Goal: Task Accomplishment & Management: Manage account settings

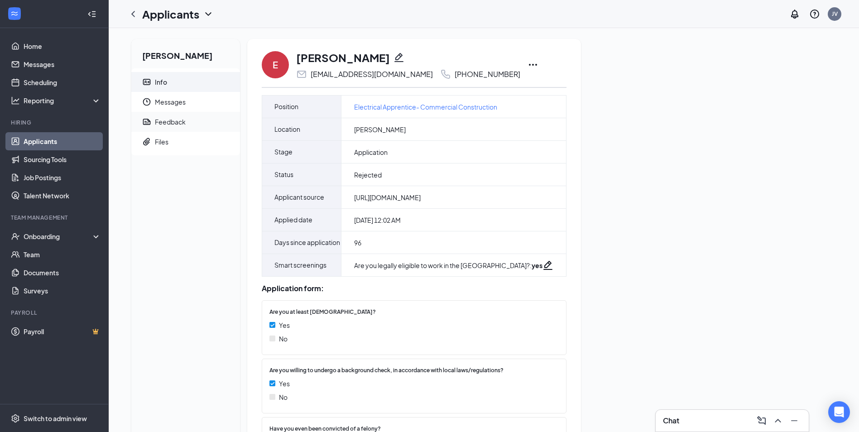
click at [173, 120] on div "Feedback" at bounding box center [170, 121] width 31 height 9
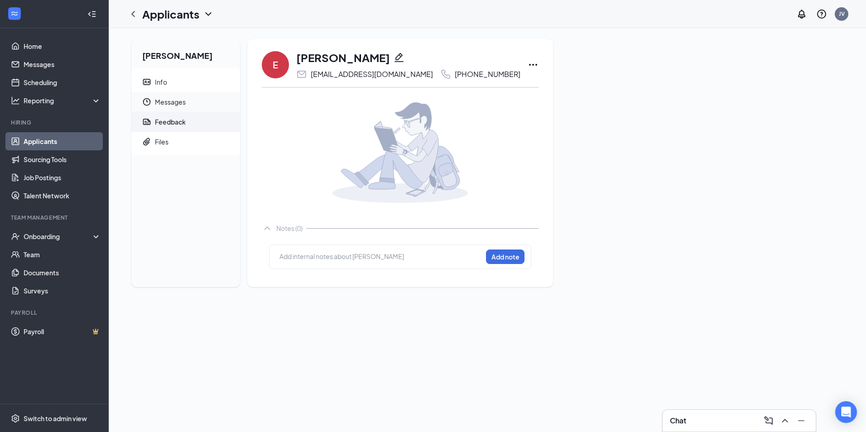
click at [180, 100] on span "Messages" at bounding box center [194, 102] width 78 height 20
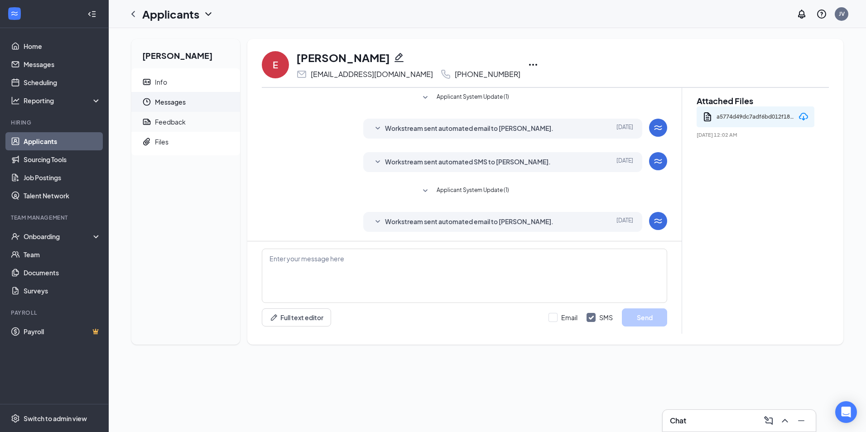
click at [174, 126] on div "Feedback" at bounding box center [170, 121] width 31 height 9
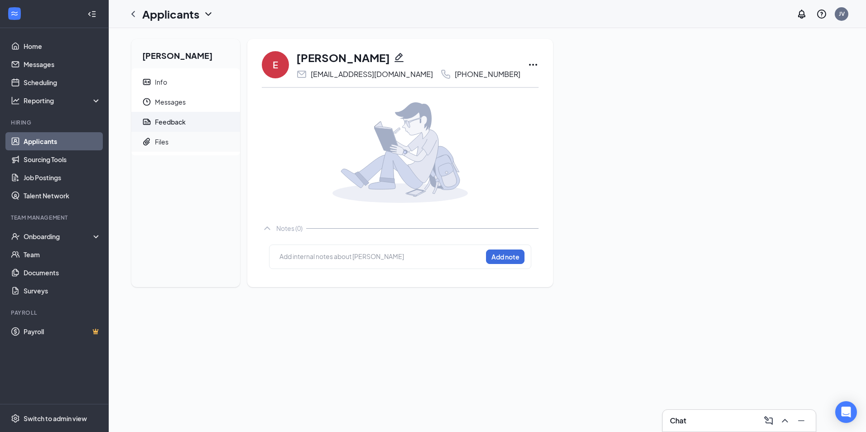
click at [175, 142] on span "Files" at bounding box center [194, 142] width 78 height 20
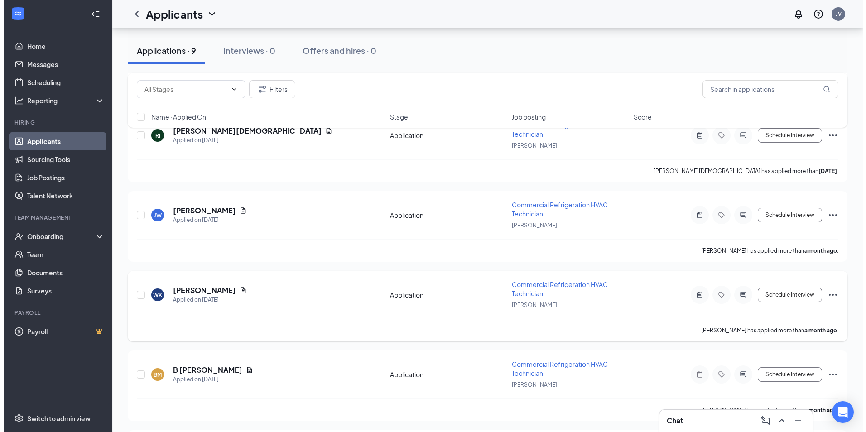
scroll to position [543, 0]
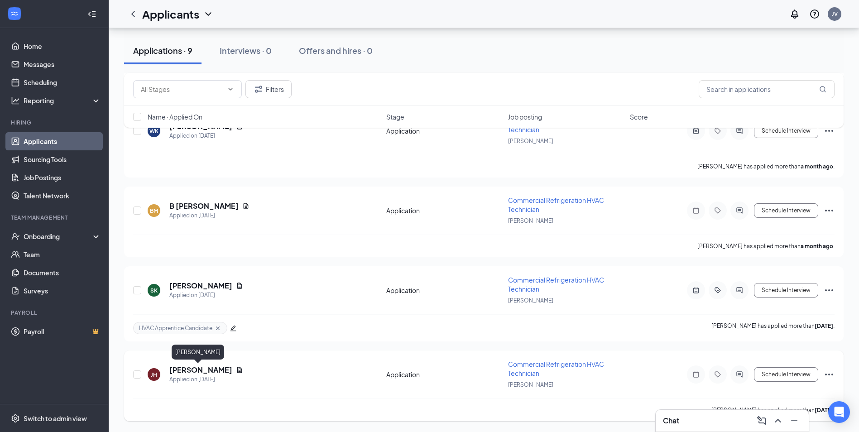
click at [188, 370] on h5 "[PERSON_NAME]" at bounding box center [200, 370] width 63 height 10
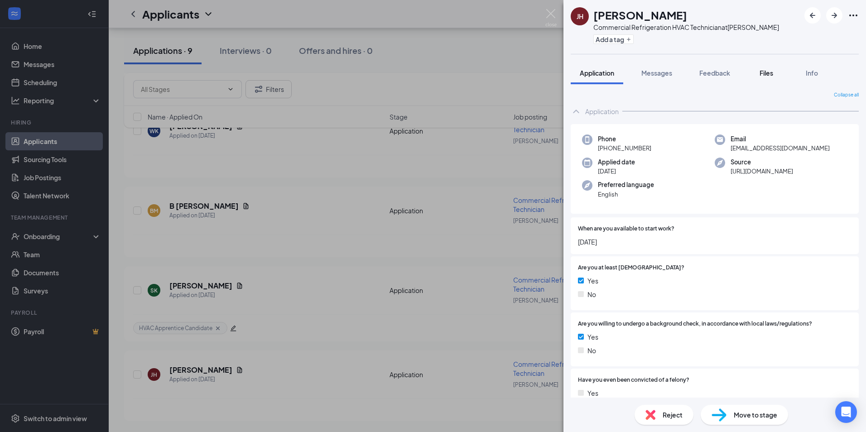
click at [759, 60] on div "JH Justin Hayes Commercial Refrigeration HVAC Technician at Montgomery Add a ta…" at bounding box center [715, 216] width 303 height 432
click at [712, 71] on span "Feedback" at bounding box center [714, 73] width 31 height 8
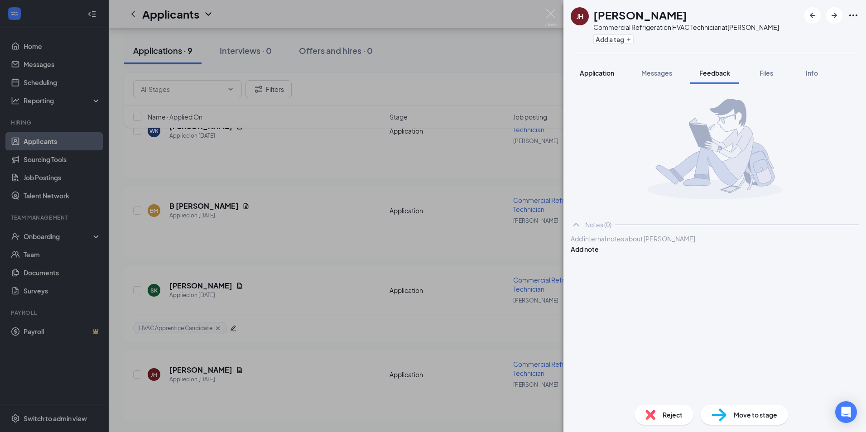
click at [596, 72] on span "Application" at bounding box center [597, 73] width 34 height 8
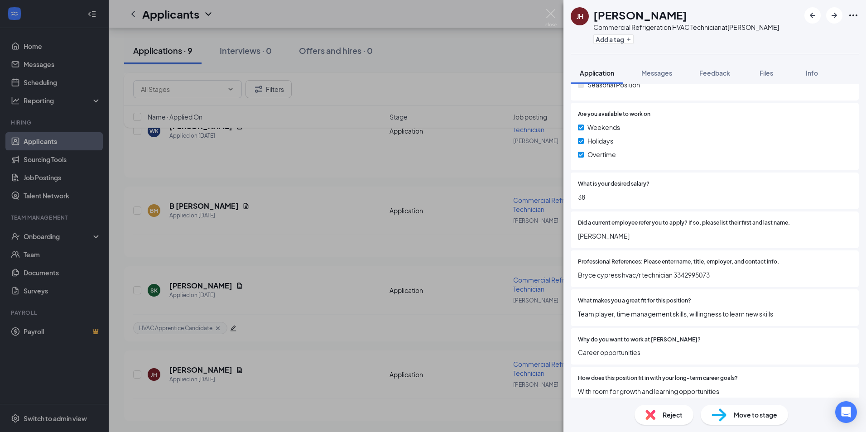
scroll to position [567, 0]
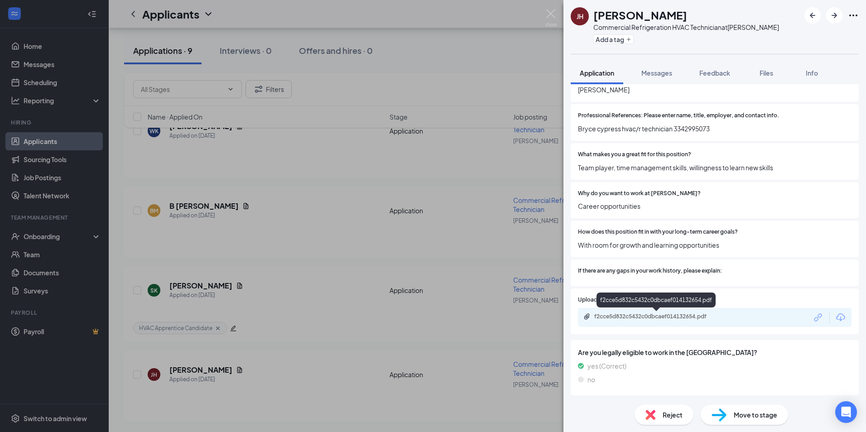
click at [649, 317] on div "f2cce5d832c5432c0dbcaef014132654.pdf" at bounding box center [657, 316] width 127 height 7
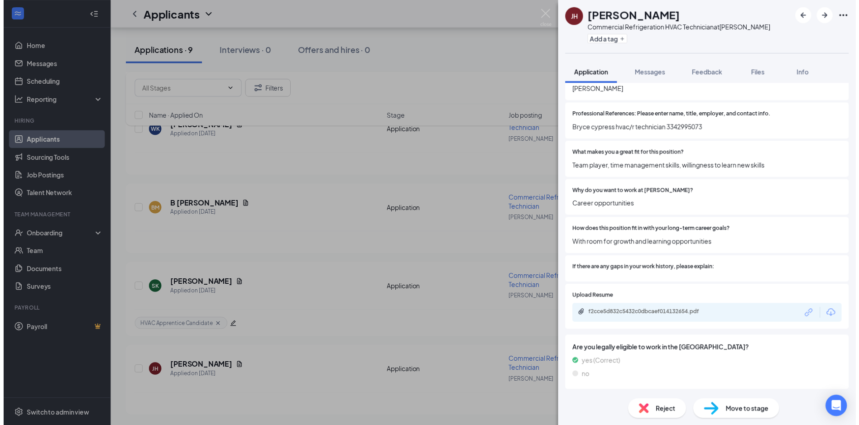
scroll to position [563, 0]
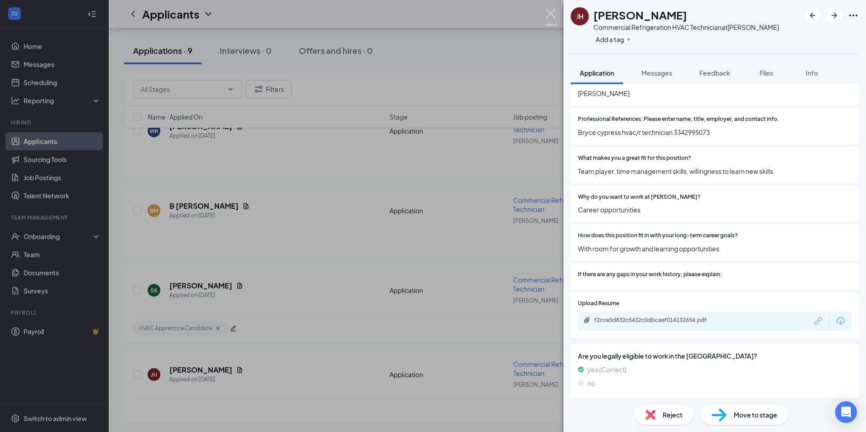
click at [550, 18] on img at bounding box center [550, 18] width 11 height 18
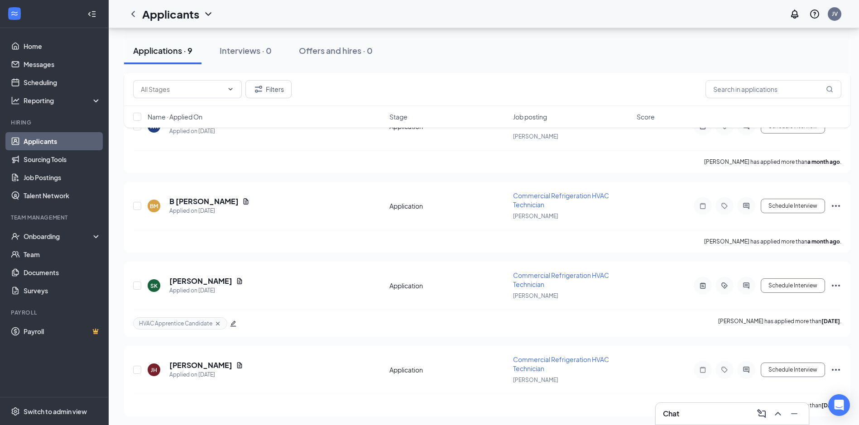
scroll to position [550, 0]
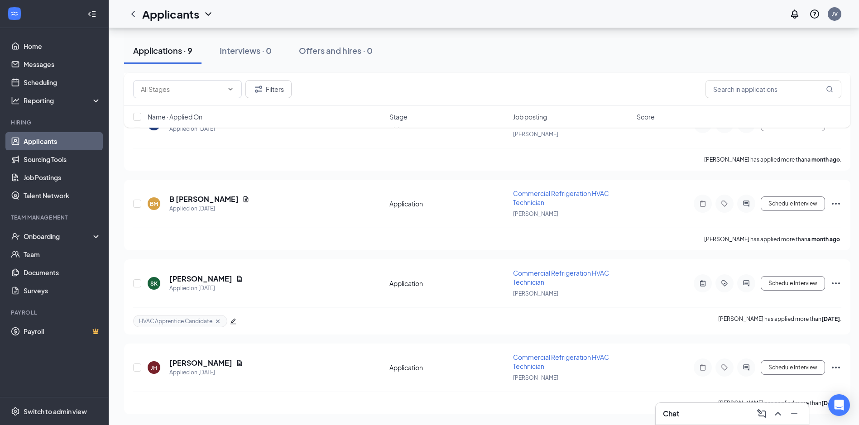
click at [53, 132] on link "Applicants" at bounding box center [62, 141] width 77 height 18
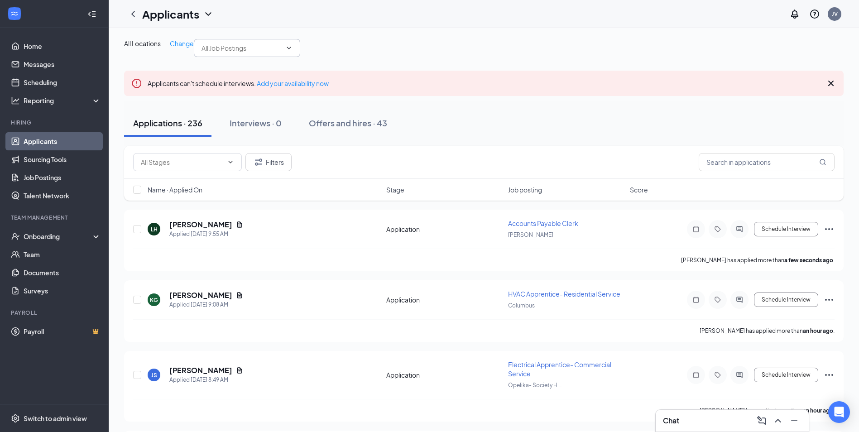
click at [284, 52] on span at bounding box center [288, 47] width 9 height 7
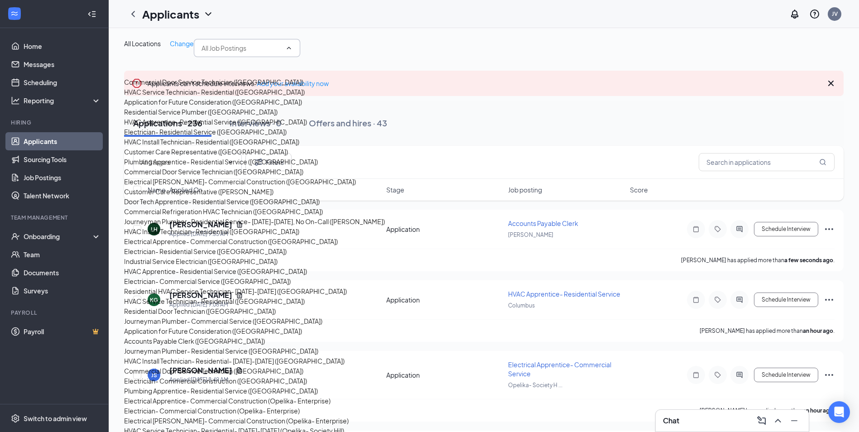
click at [194, 43] on div "All Locations Change" at bounding box center [159, 43] width 70 height 9
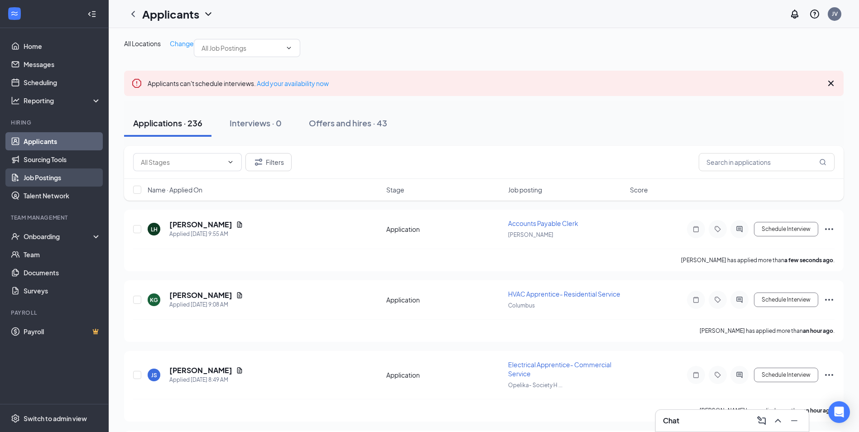
click at [45, 177] on link "Job Postings" at bounding box center [62, 178] width 77 height 18
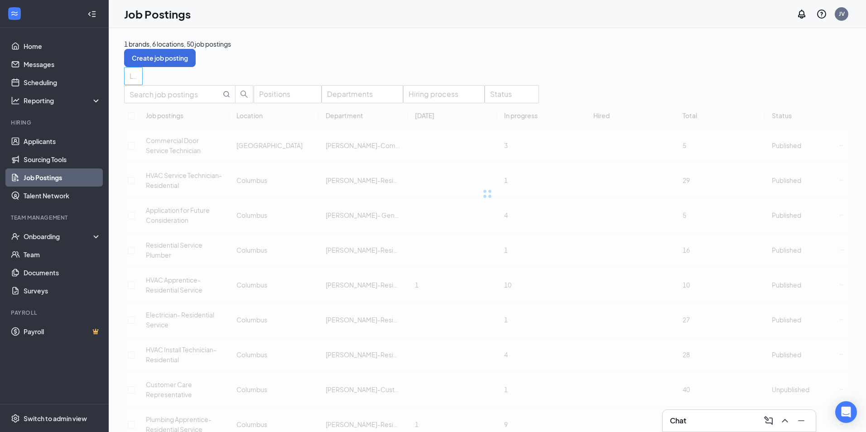
click at [131, 78] on div at bounding box center [128, 76] width 5 height 14
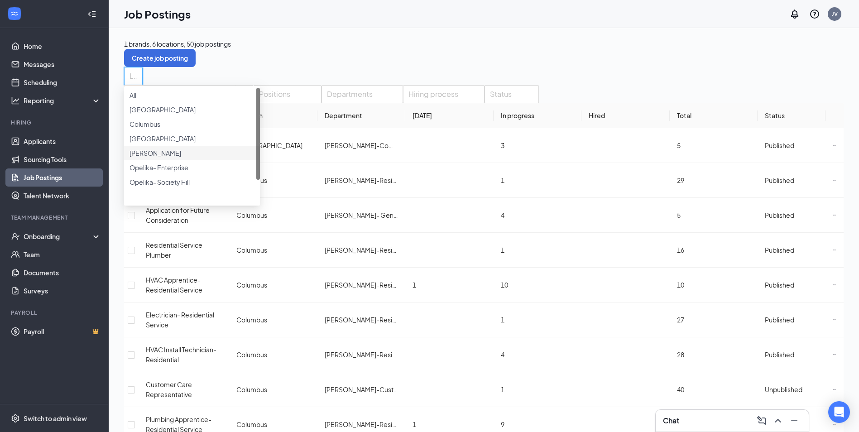
click at [190, 158] on div "[PERSON_NAME]" at bounding box center [192, 153] width 125 height 10
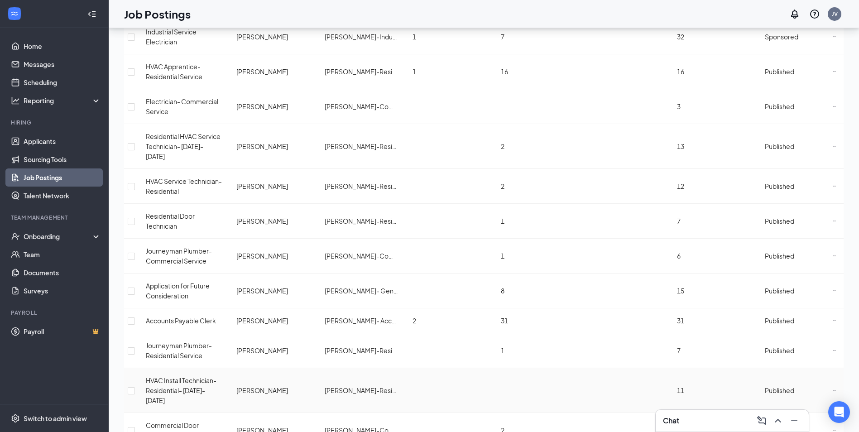
scroll to position [402, 0]
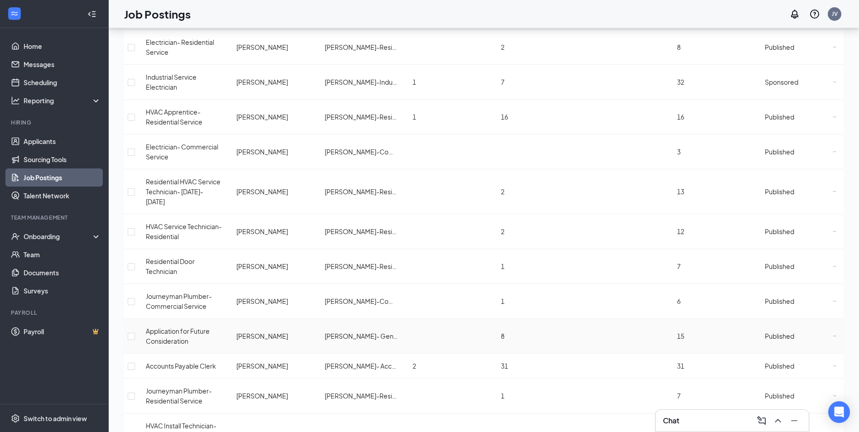
click at [195, 327] on span "Application for Future Consideration" at bounding box center [178, 336] width 64 height 18
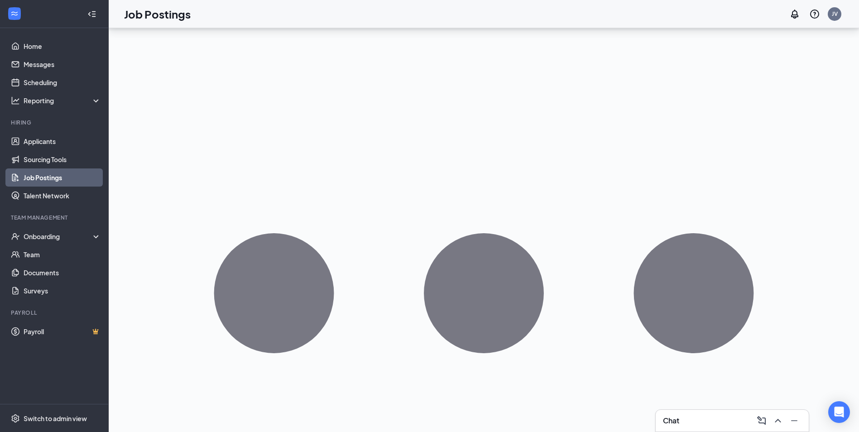
scroll to position [136, 0]
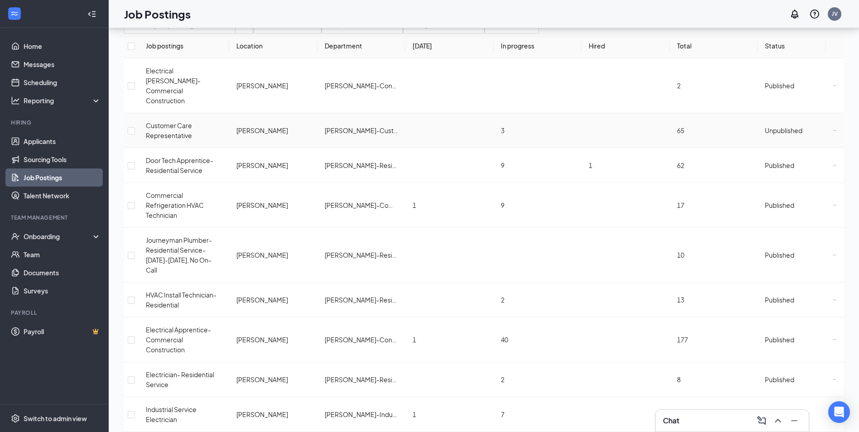
scroll to position [91, 0]
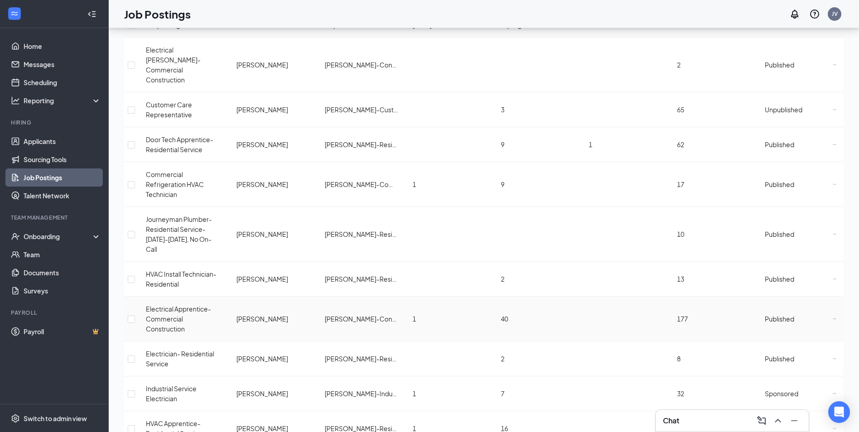
click at [195, 305] on span "Electrical Apprentice- Commercial Construction" at bounding box center [178, 319] width 65 height 28
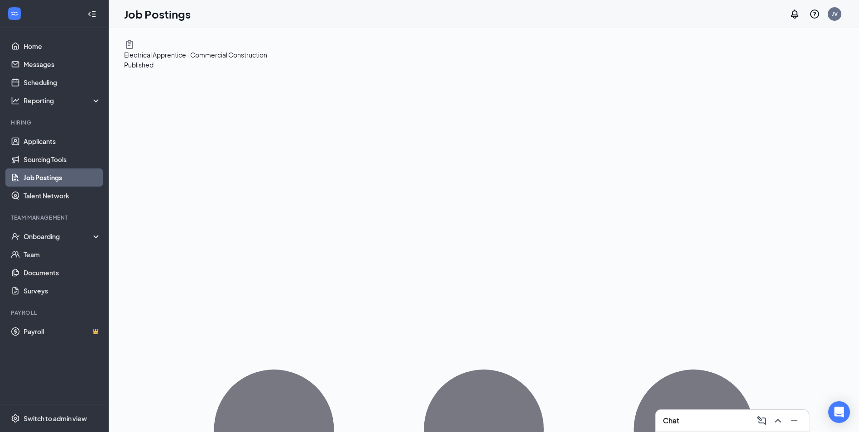
click at [834, 70] on icon "Ellipses" at bounding box center [484, 430] width 720 height 720
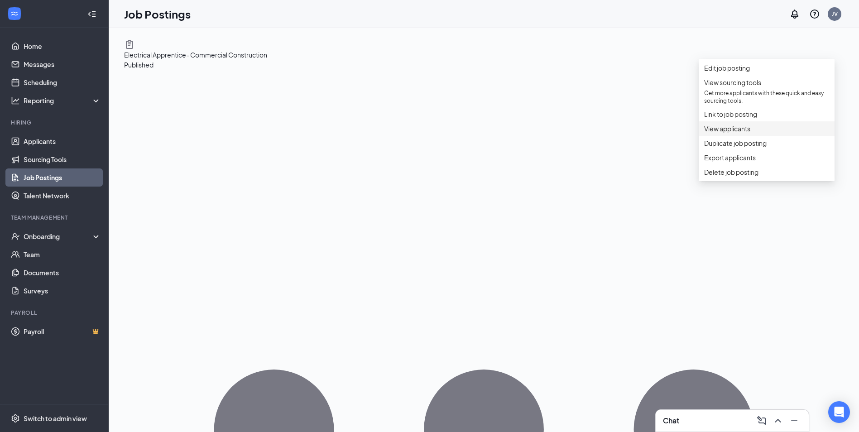
click at [728, 133] on span "View applicants" at bounding box center [727, 129] width 46 height 8
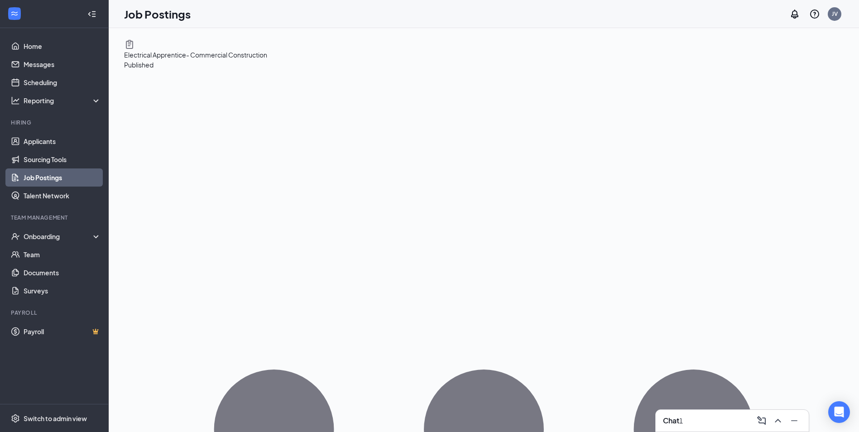
click at [832, 70] on icon "Ellipses" at bounding box center [484, 430] width 720 height 720
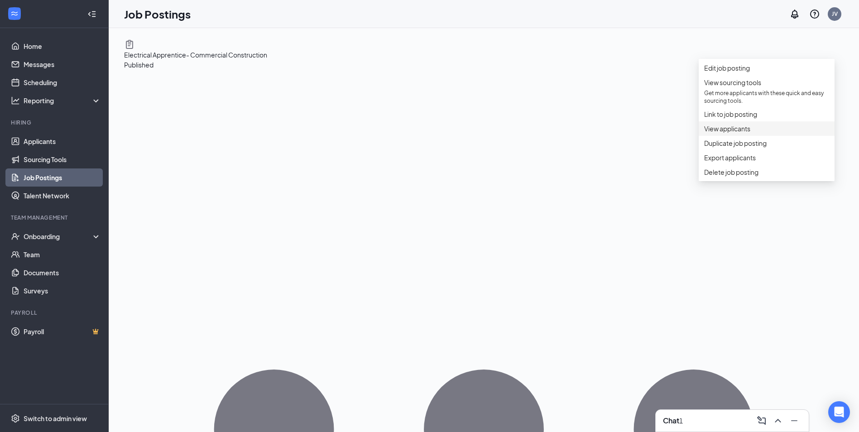
click at [732, 133] on span "View applicants" at bounding box center [727, 129] width 46 height 8
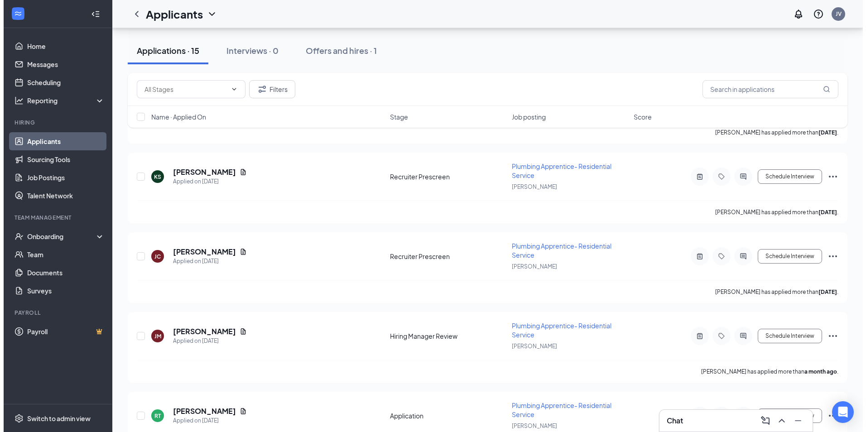
scroll to position [1017, 0]
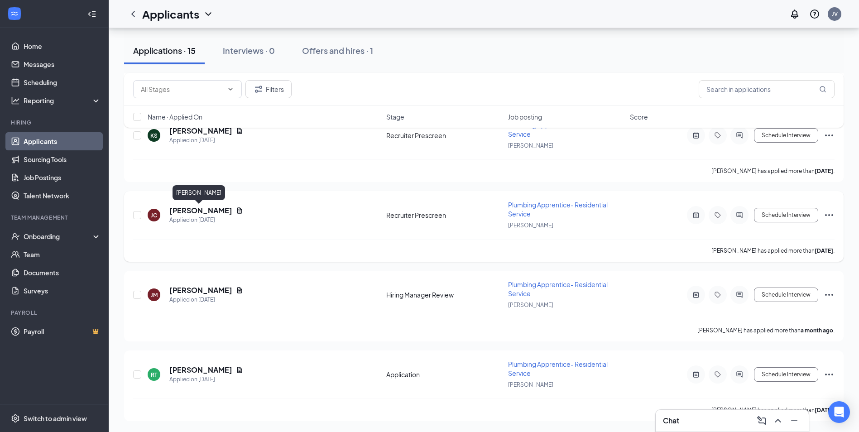
click at [198, 206] on div "JC Justin Chavers Applied on Aug 4 Recruiter Prescreen Plumbing Apprentice- Res…" at bounding box center [484, 219] width 702 height 39
click at [196, 207] on h5 "Justin Chavers" at bounding box center [200, 211] width 63 height 10
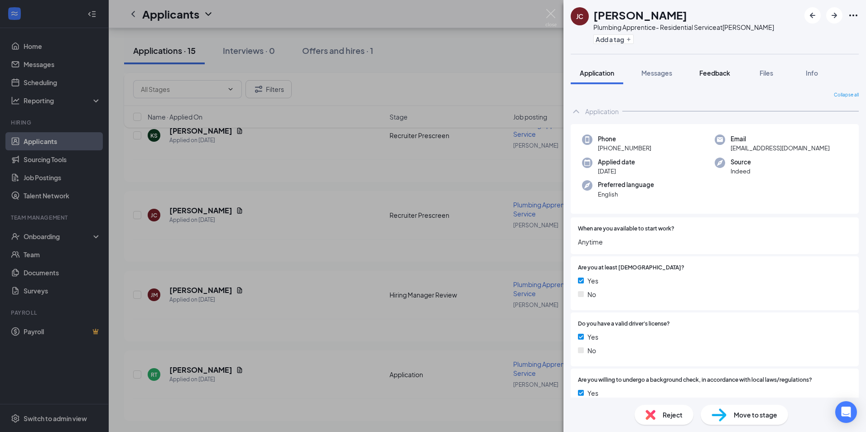
click at [716, 74] on span "Feedback" at bounding box center [714, 73] width 31 height 8
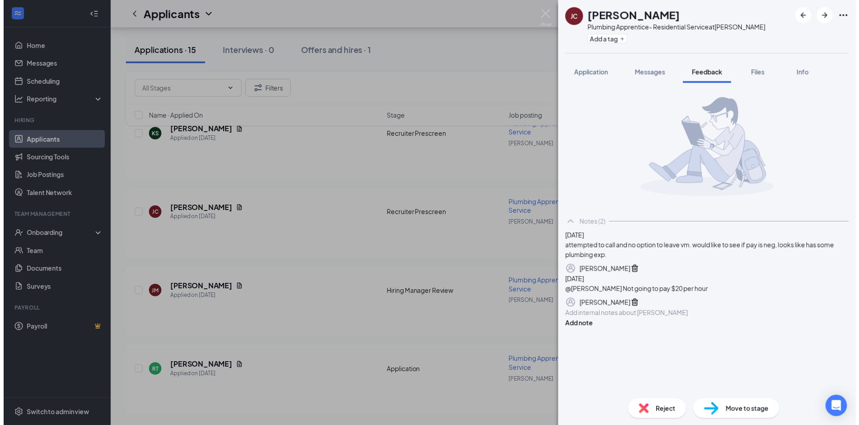
scroll to position [14, 0]
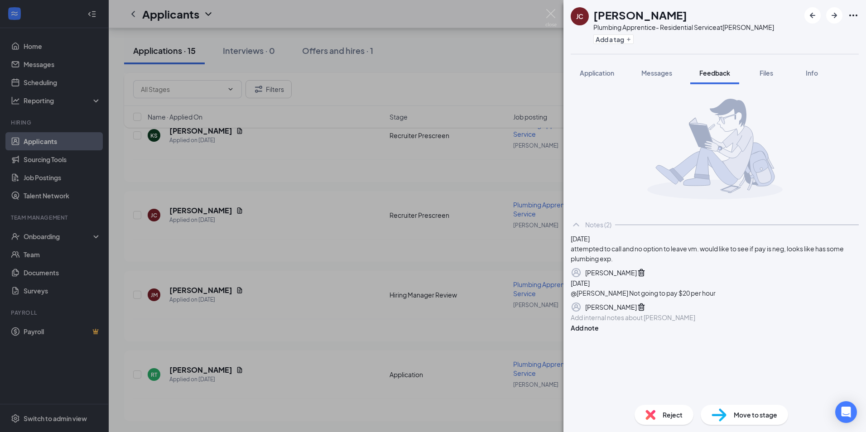
click at [553, 7] on div "JC Justin Chavers Plumbing Apprentice- Residential Service at Montgomery Add a …" at bounding box center [433, 216] width 866 height 432
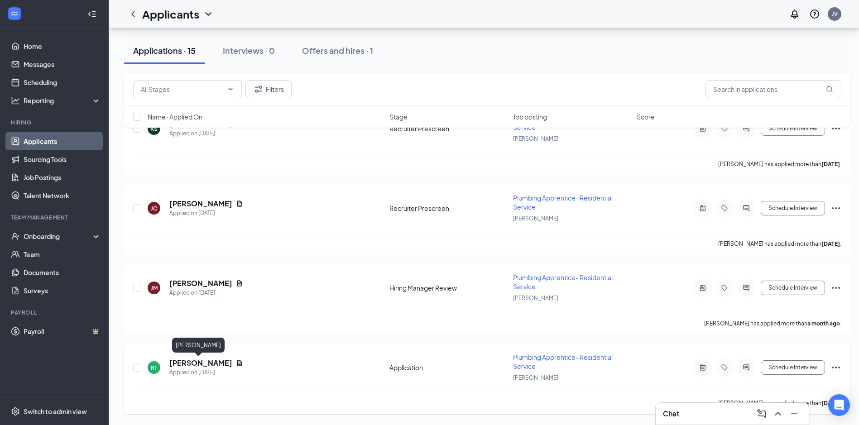
click at [179, 363] on h5 "Robert Terry" at bounding box center [200, 363] width 63 height 10
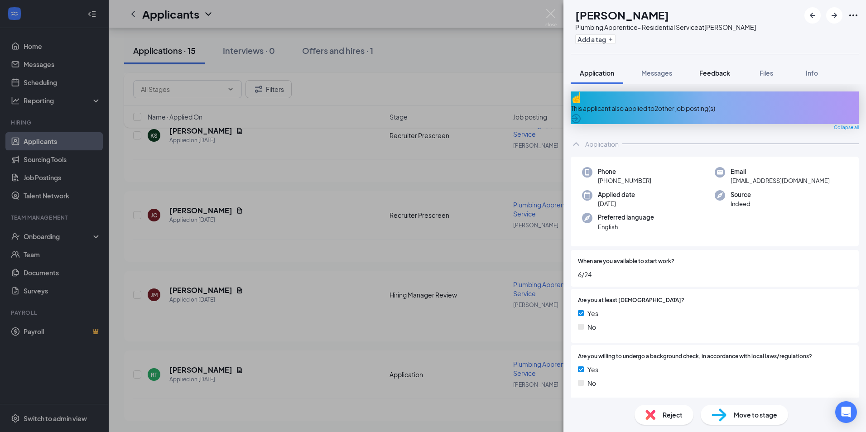
click at [713, 75] on span "Feedback" at bounding box center [714, 73] width 31 height 8
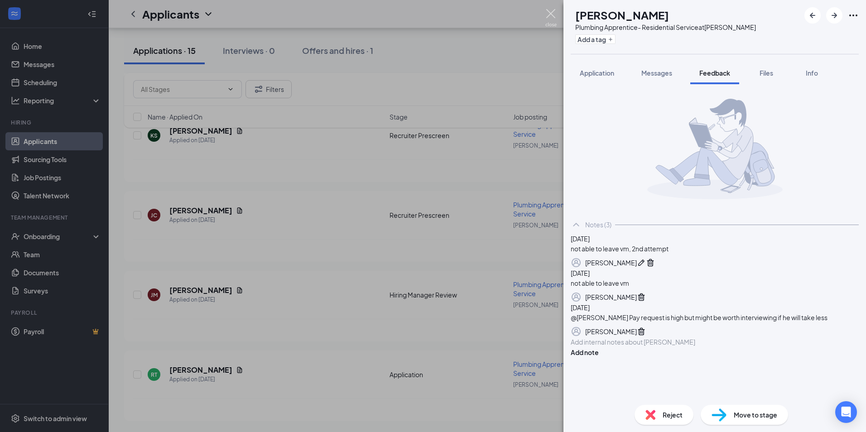
click at [552, 10] on img at bounding box center [550, 18] width 11 height 18
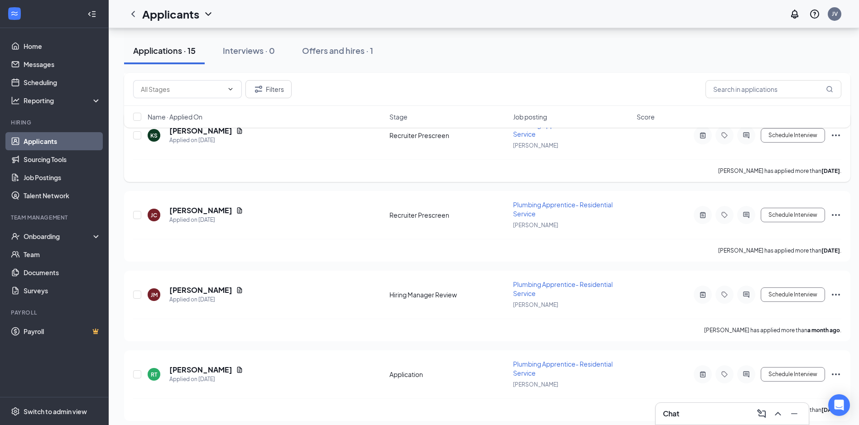
scroll to position [972, 0]
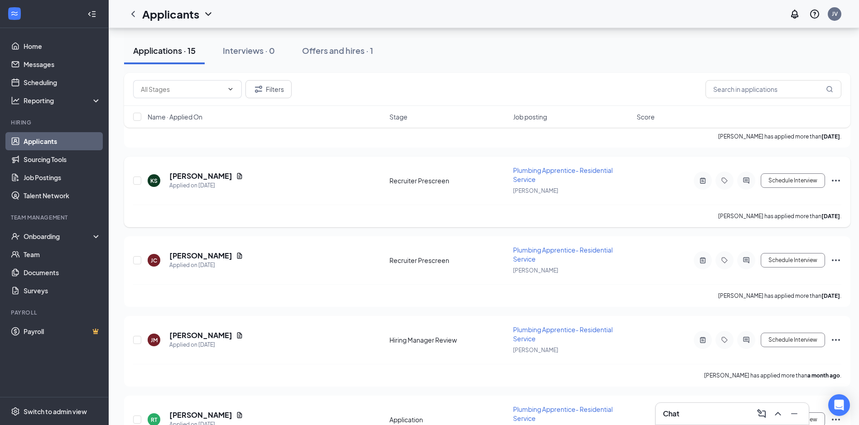
click at [201, 171] on div "KS Kenya Scott Applied on Aug 6 Recruiter Prescreen Plumbing Apprentice- Reside…" at bounding box center [487, 185] width 709 height 39
click at [183, 176] on h5 "Kenya Scott" at bounding box center [200, 176] width 63 height 10
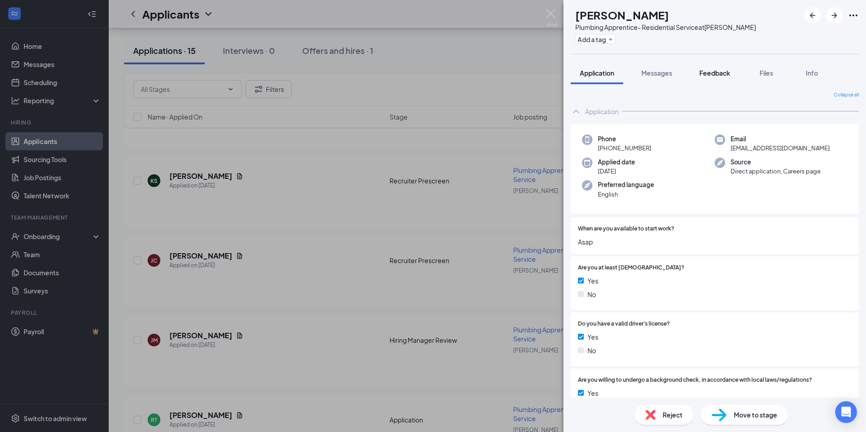
click at [720, 72] on span "Feedback" at bounding box center [714, 73] width 31 height 8
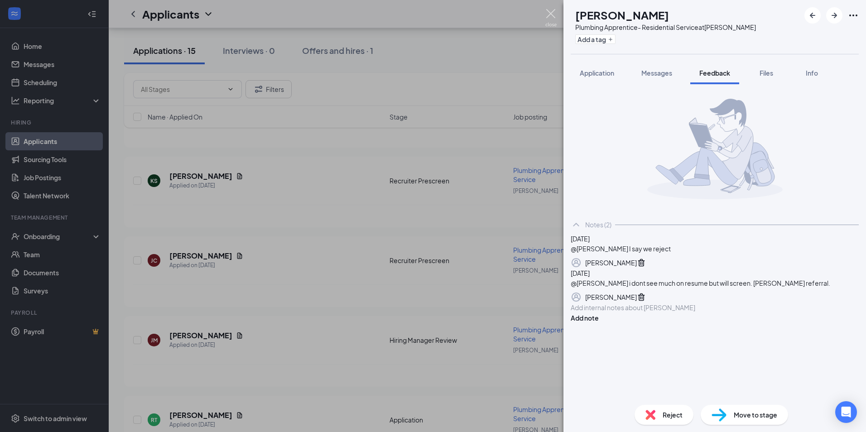
click at [552, 10] on img at bounding box center [550, 18] width 11 height 18
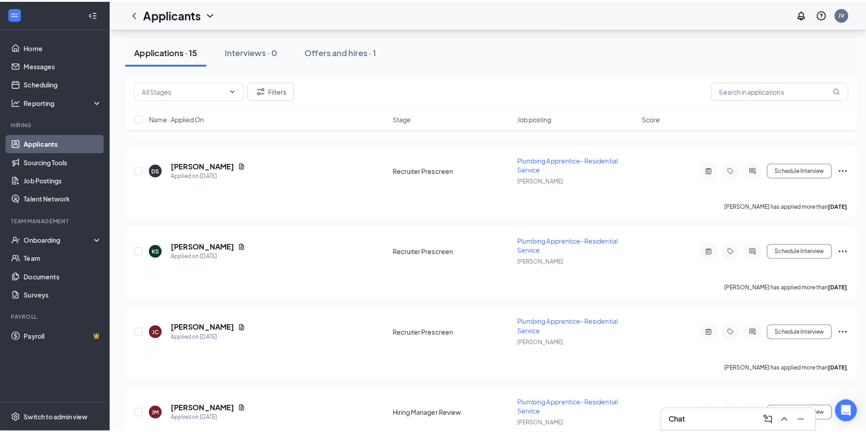
scroll to position [881, 0]
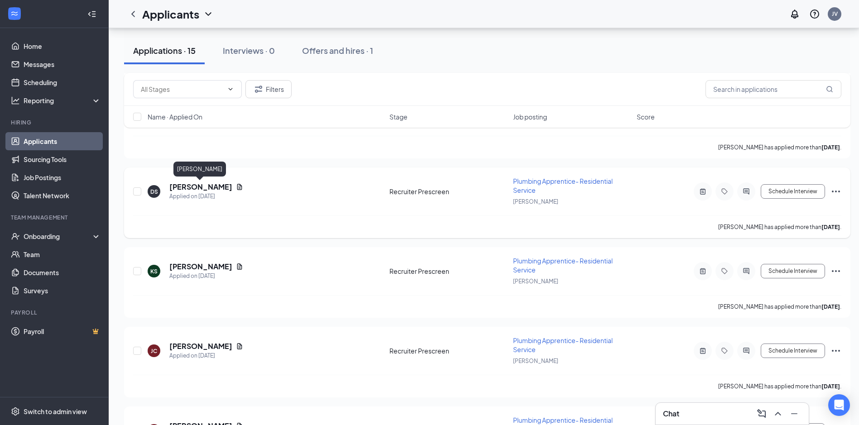
click at [200, 187] on h5 "Dillon Summers" at bounding box center [200, 187] width 63 height 10
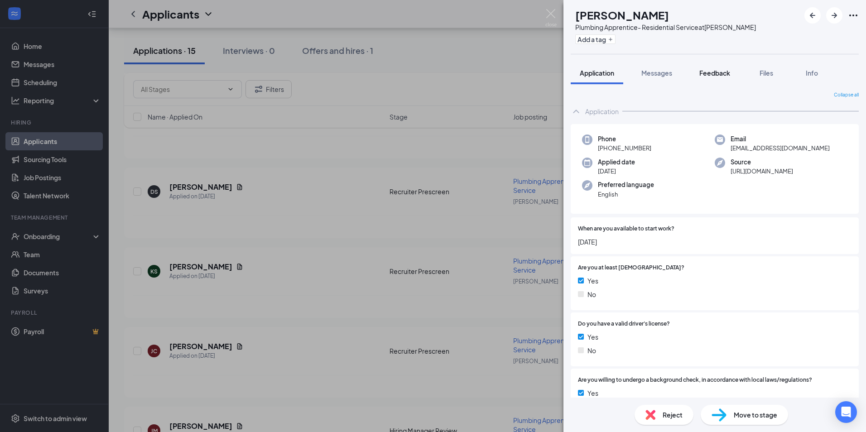
click at [699, 71] on button "Feedback" at bounding box center [714, 73] width 49 height 23
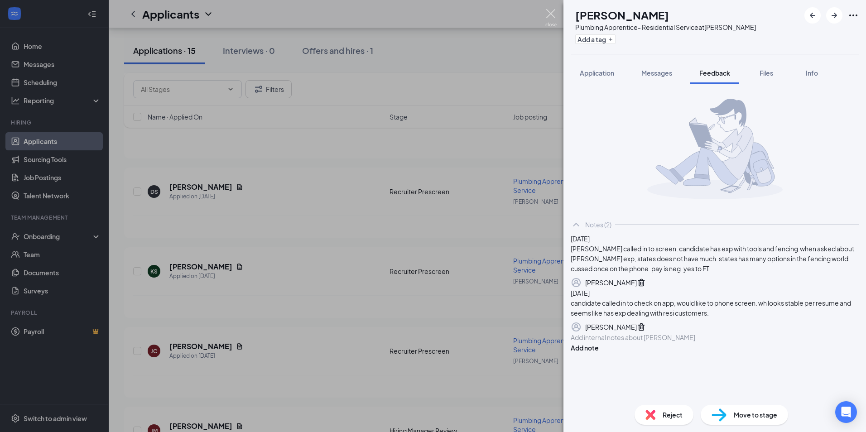
click at [549, 11] on img at bounding box center [550, 18] width 11 height 18
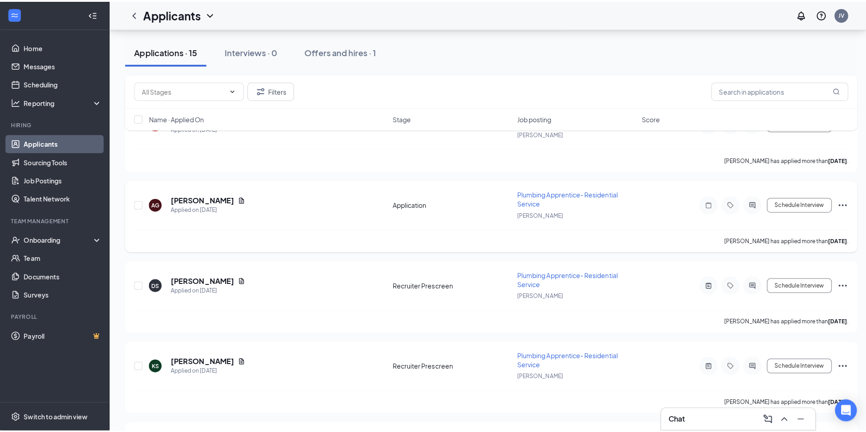
scroll to position [791, 0]
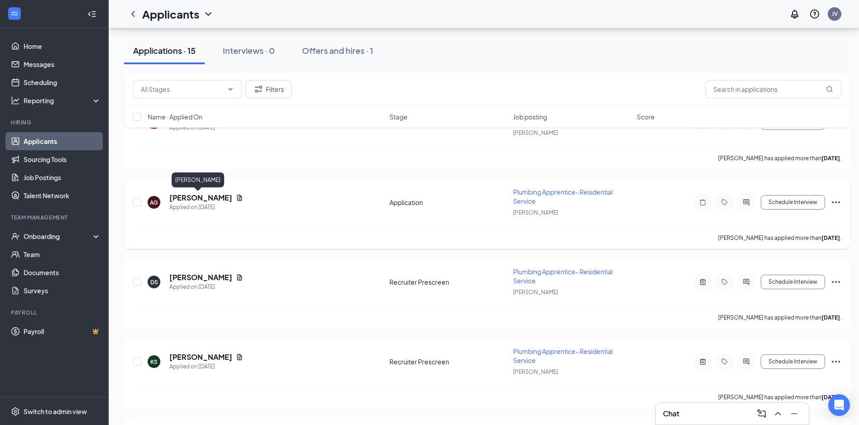
click at [185, 195] on h5 "amauri gray" at bounding box center [200, 198] width 63 height 10
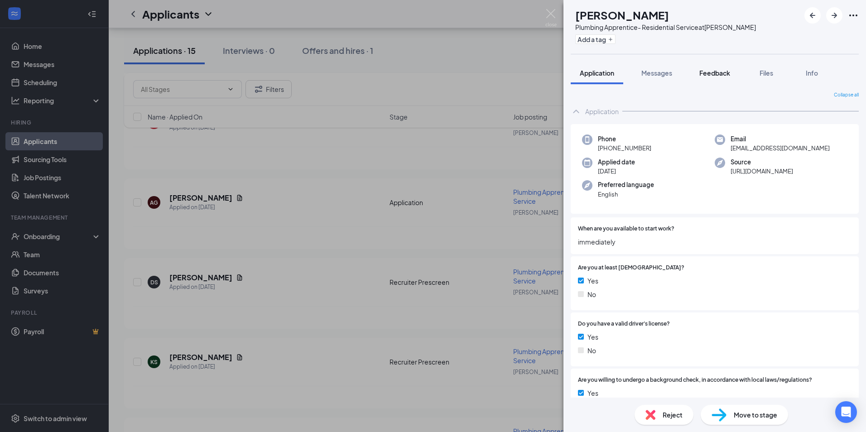
click at [713, 68] on div "Feedback" at bounding box center [714, 72] width 31 height 9
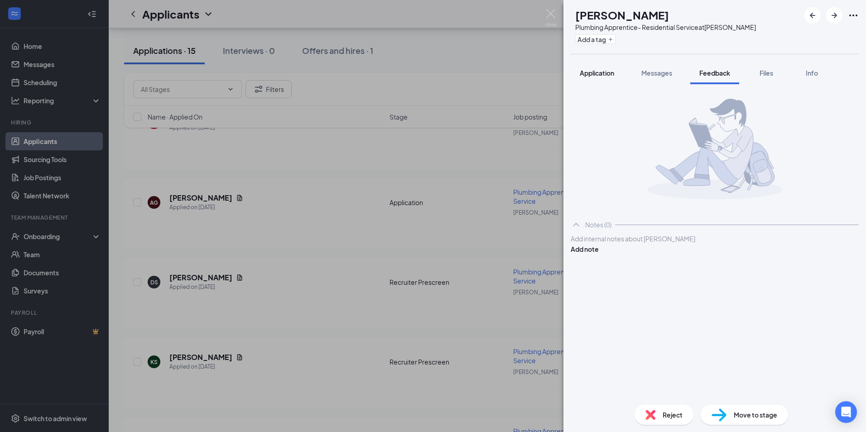
drag, startPoint x: 595, startPoint y: 71, endPoint x: 593, endPoint y: 76, distance: 5.3
click at [595, 70] on span "Application" at bounding box center [597, 73] width 34 height 8
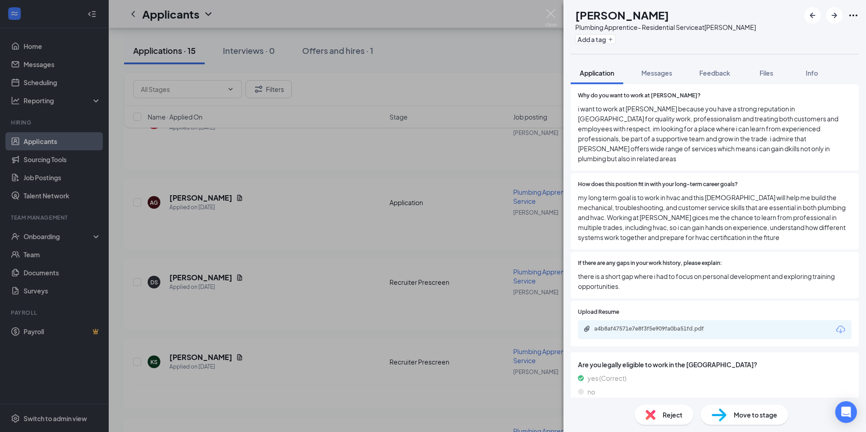
scroll to position [772, 0]
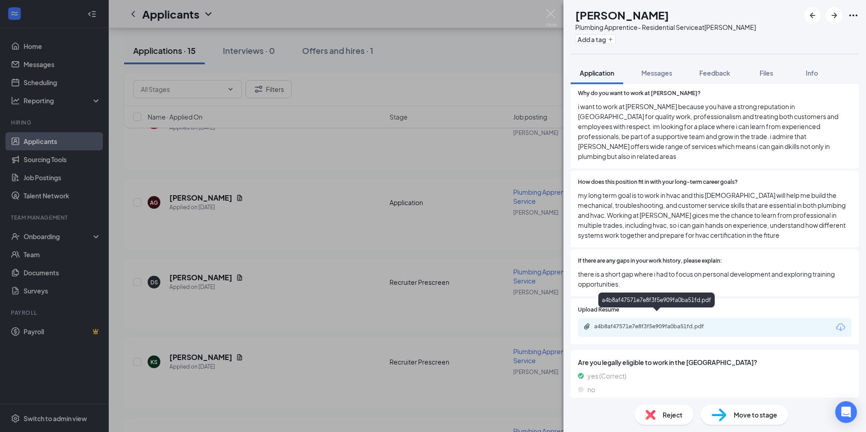
click at [647, 323] on div "a4b8af47571e7e8f3f5e909fa0ba51fd.pdf" at bounding box center [657, 326] width 127 height 7
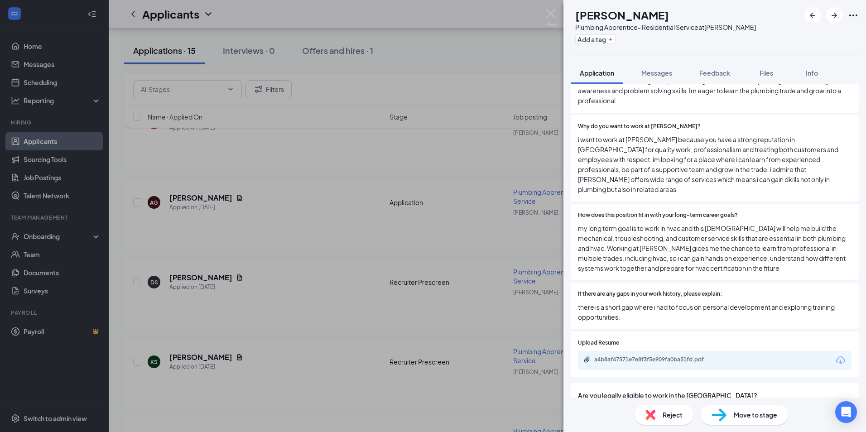
scroll to position [723, 0]
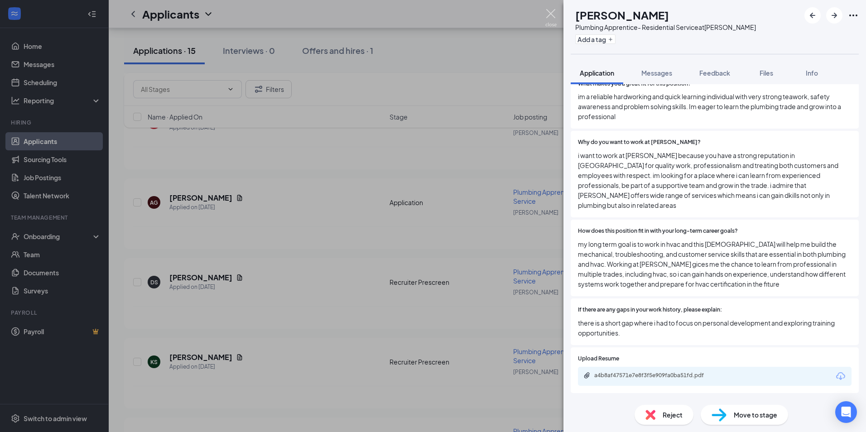
drag, startPoint x: 551, startPoint y: 14, endPoint x: 534, endPoint y: 34, distance: 26.3
click at [551, 14] on img at bounding box center [550, 18] width 11 height 18
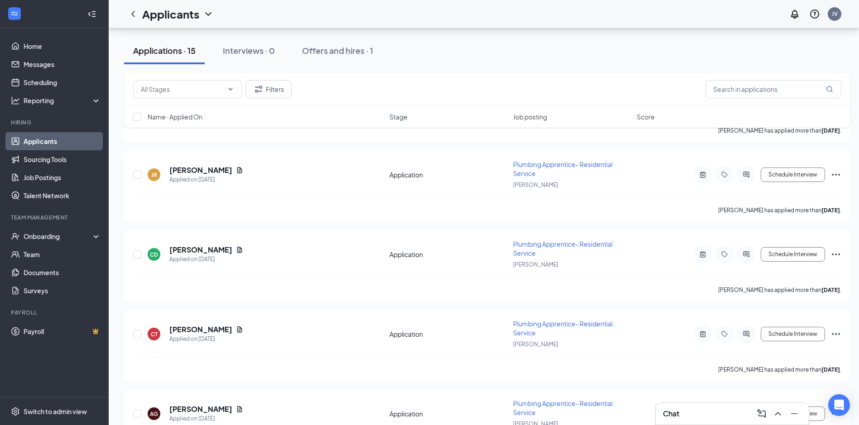
scroll to position [564, 0]
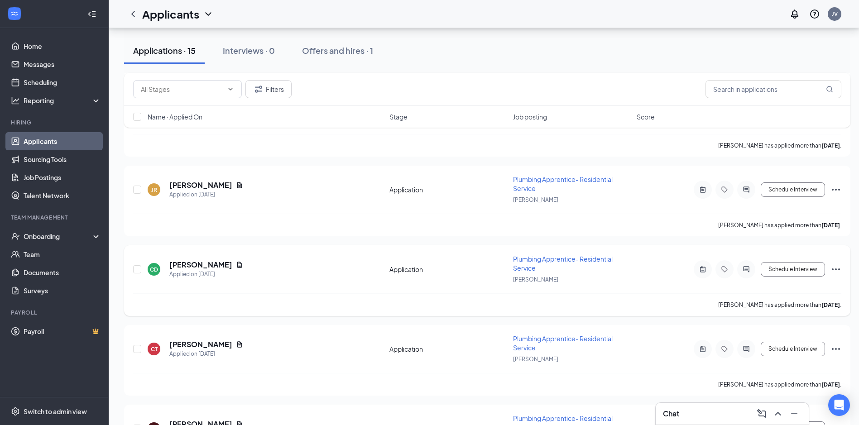
click at [207, 260] on h5 "[PERSON_NAME]" at bounding box center [200, 265] width 63 height 10
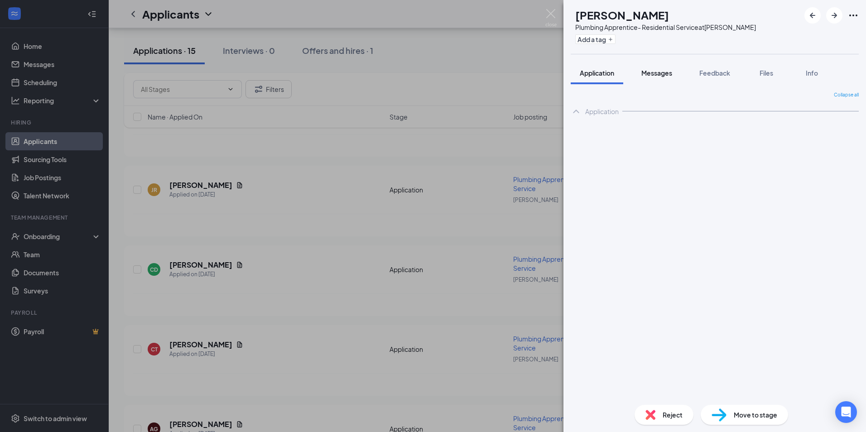
click at [670, 69] on span "Messages" at bounding box center [656, 73] width 31 height 8
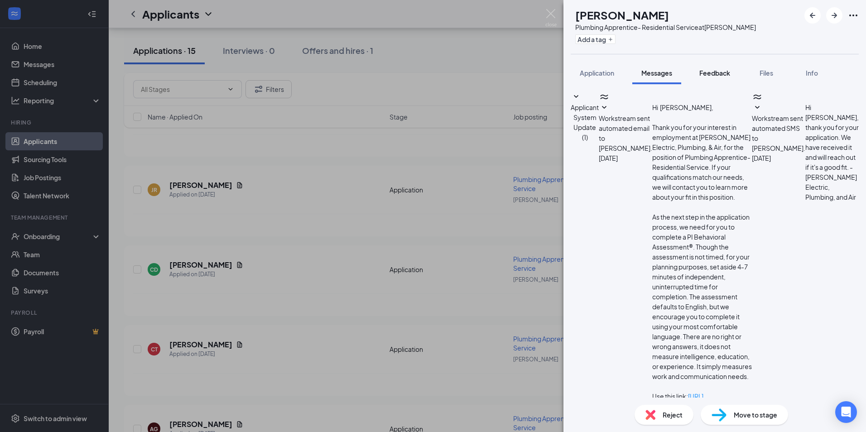
click at [702, 74] on span "Feedback" at bounding box center [714, 73] width 31 height 8
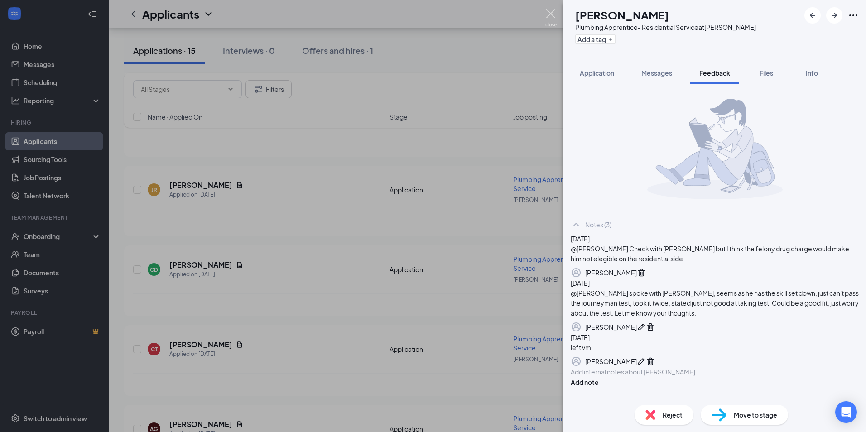
click at [550, 14] on img at bounding box center [550, 18] width 11 height 18
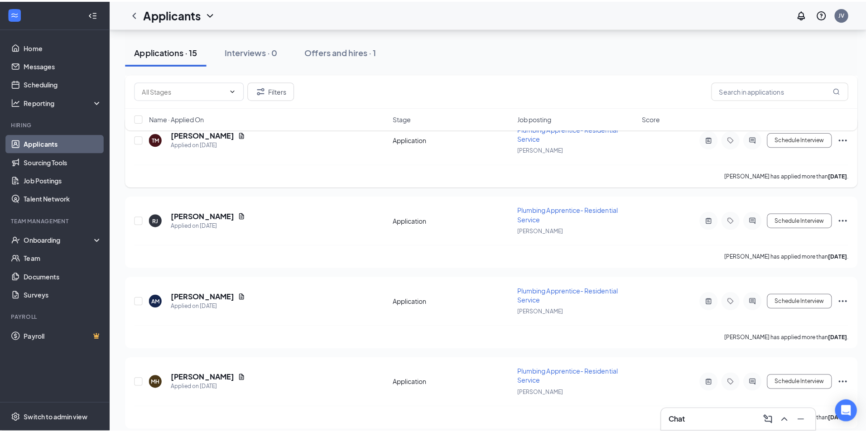
scroll to position [202, 0]
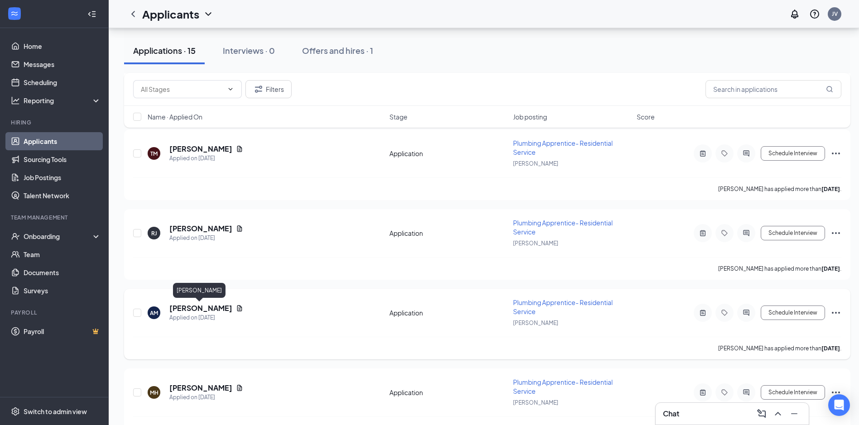
click at [198, 307] on h5 "[PERSON_NAME]" at bounding box center [200, 309] width 63 height 10
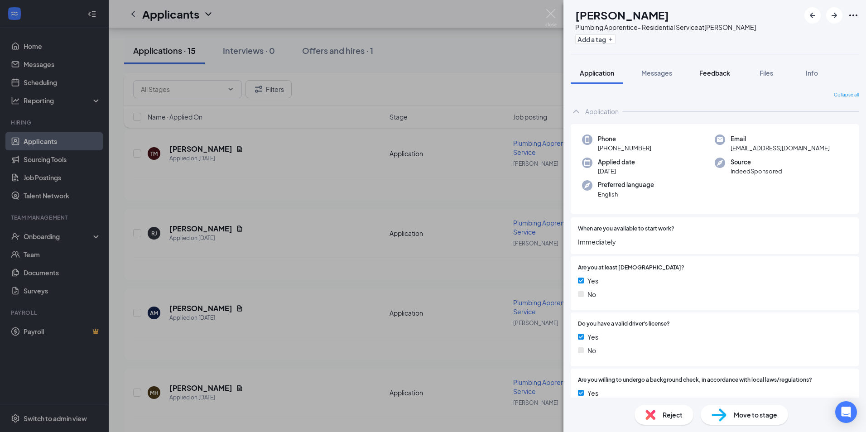
drag, startPoint x: 729, startPoint y: 70, endPoint x: 725, endPoint y: 74, distance: 6.1
click at [730, 70] on span "Feedback" at bounding box center [714, 73] width 31 height 8
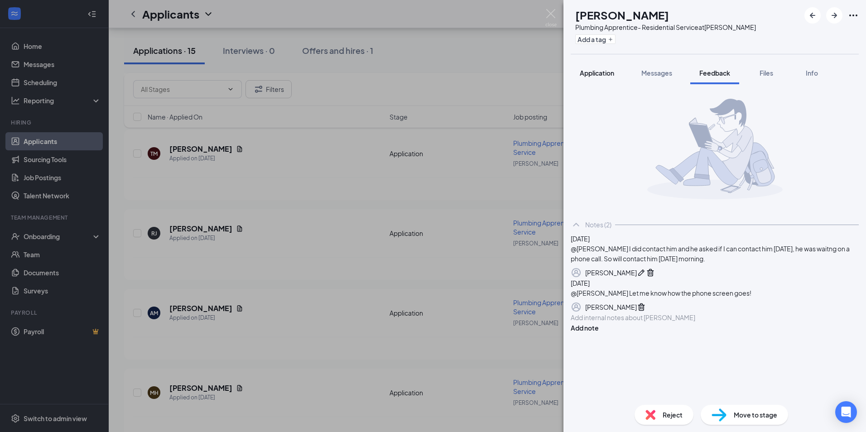
click at [607, 73] on span "Application" at bounding box center [597, 73] width 34 height 8
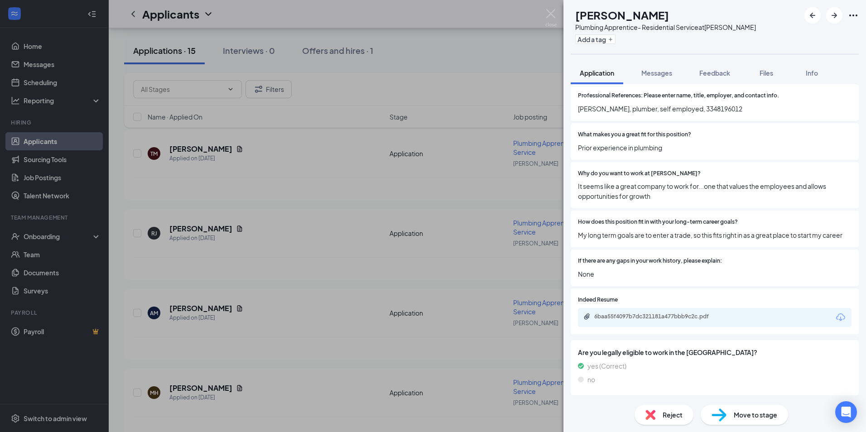
scroll to position [624, 0]
click at [654, 317] on div "6baa55f4097b7dc321181a477bbb9c2c.pdf" at bounding box center [657, 316] width 127 height 7
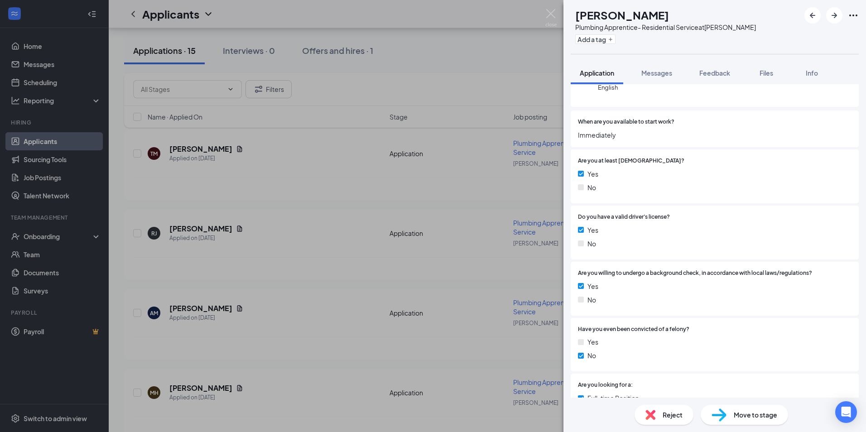
scroll to position [0, 0]
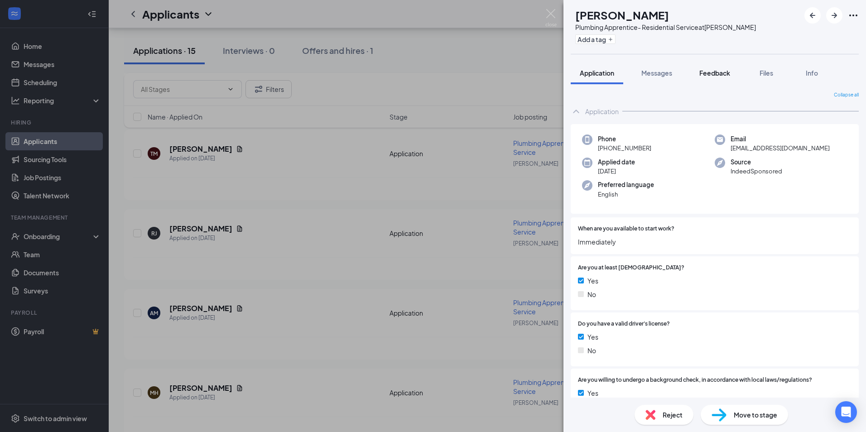
click at [720, 72] on span "Feedback" at bounding box center [714, 73] width 31 height 8
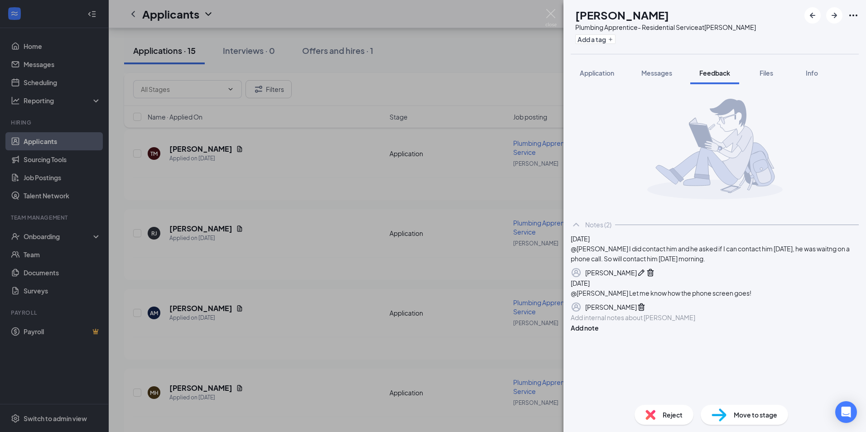
scroll to position [14, 0]
click at [694, 323] on div at bounding box center [714, 318] width 287 height 10
drag, startPoint x: 751, startPoint y: 391, endPoint x: 562, endPoint y: 385, distance: 189.0
click at [562, 385] on div "AM Austin Mitchell Plumbing Apprentice- Residential Service at Montgomery Add a…" at bounding box center [433, 216] width 866 height 432
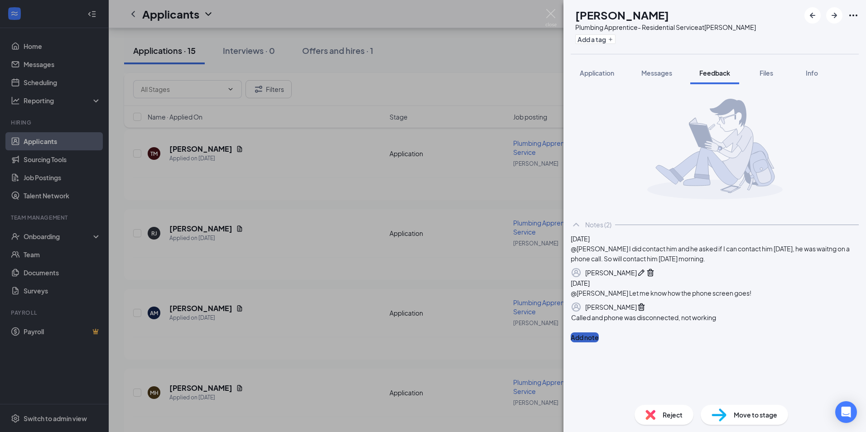
click at [599, 342] on button "Add note" at bounding box center [585, 338] width 28 height 10
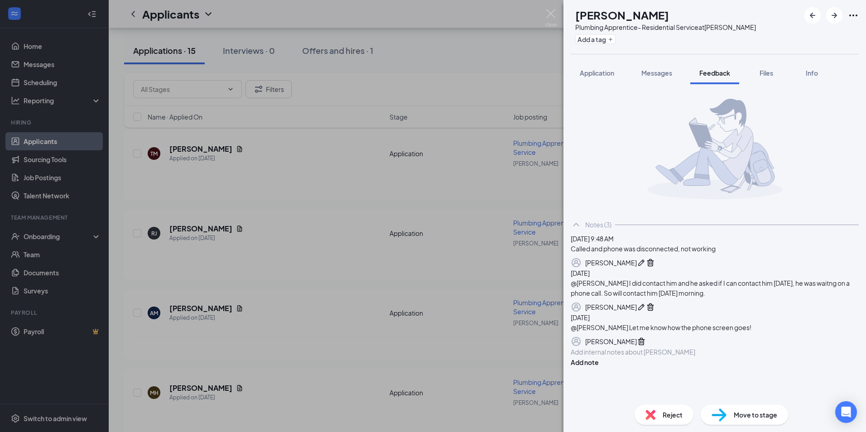
click at [328, 106] on div "AM Austin Mitchell Plumbing Apprentice- Residential Service at Montgomery Add a…" at bounding box center [433, 216] width 866 height 432
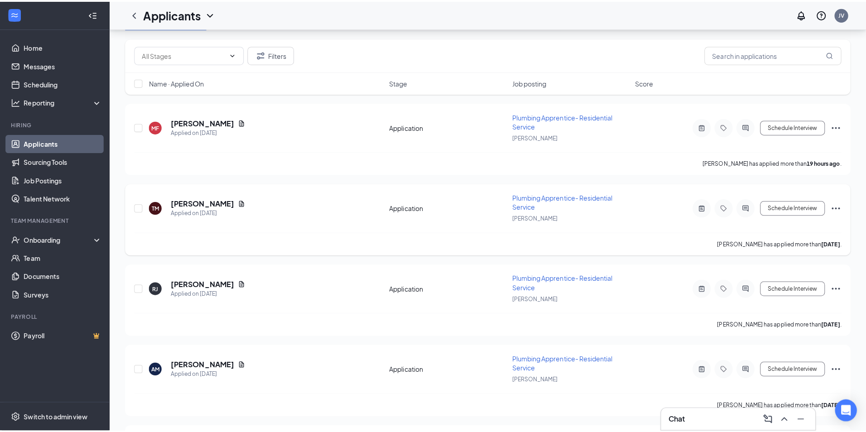
scroll to position [66, 0]
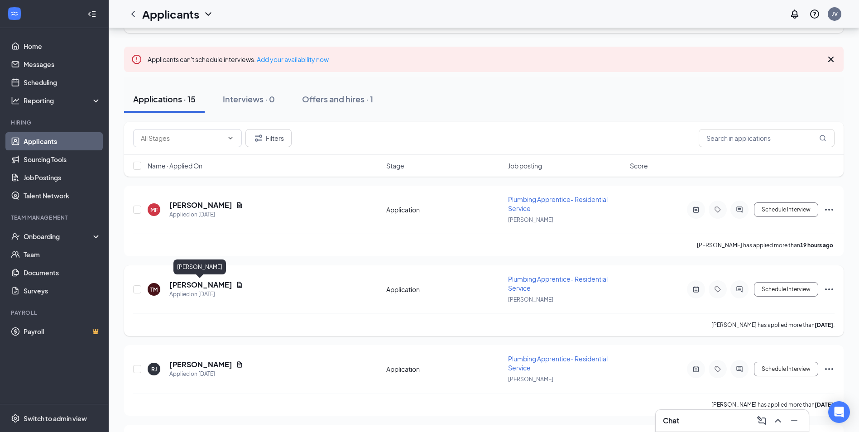
click at [195, 283] on h5 "[PERSON_NAME]" at bounding box center [200, 285] width 63 height 10
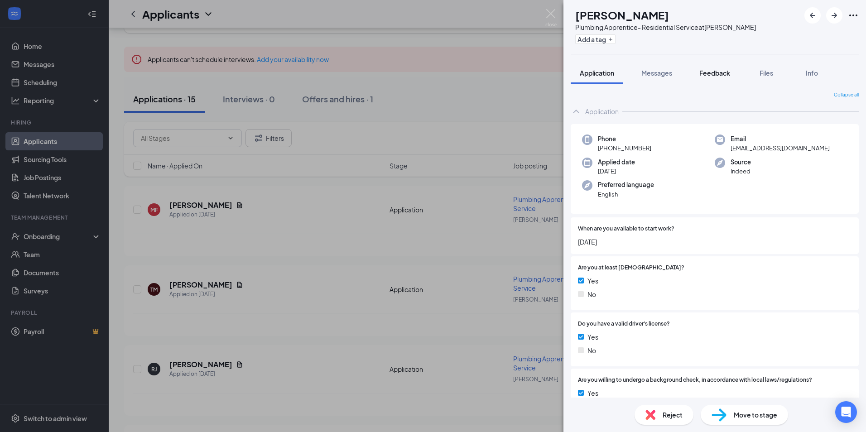
click at [714, 70] on span "Feedback" at bounding box center [714, 73] width 31 height 8
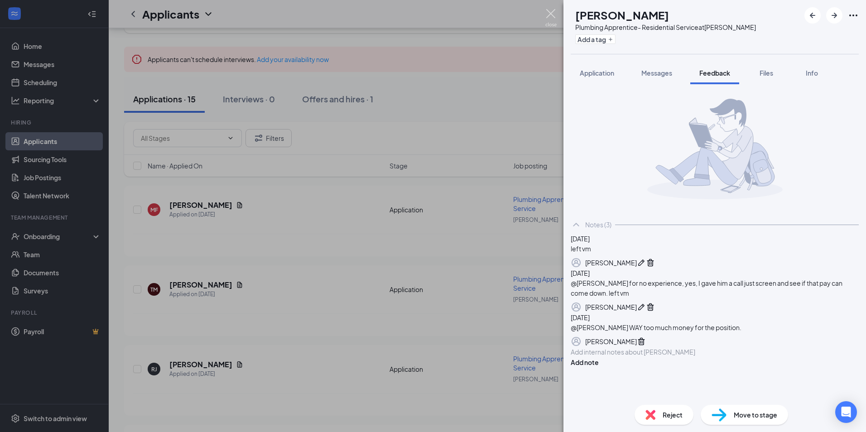
click at [550, 15] on img at bounding box center [550, 18] width 11 height 18
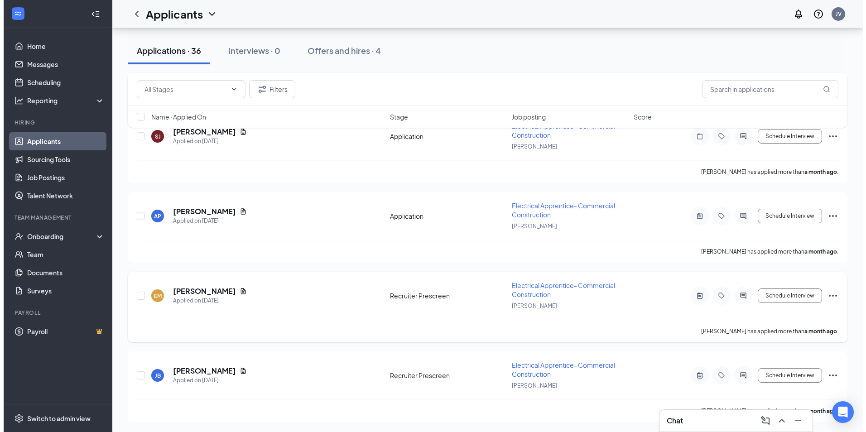
scroll to position [2691, 0]
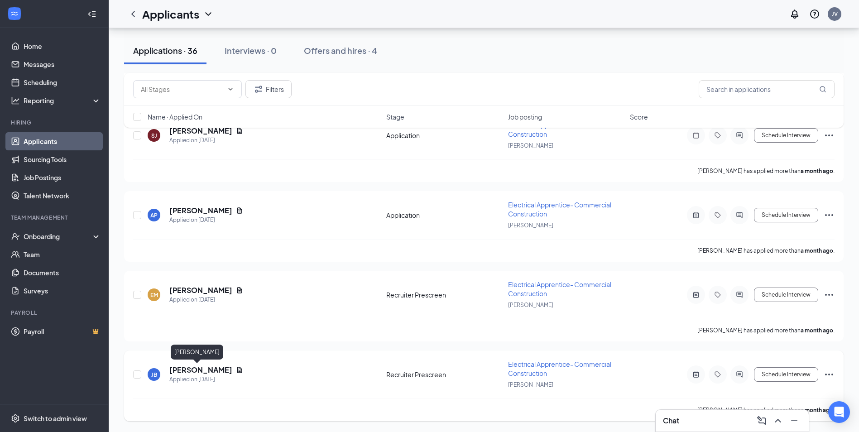
click at [195, 370] on h5 "[PERSON_NAME]" at bounding box center [200, 370] width 63 height 10
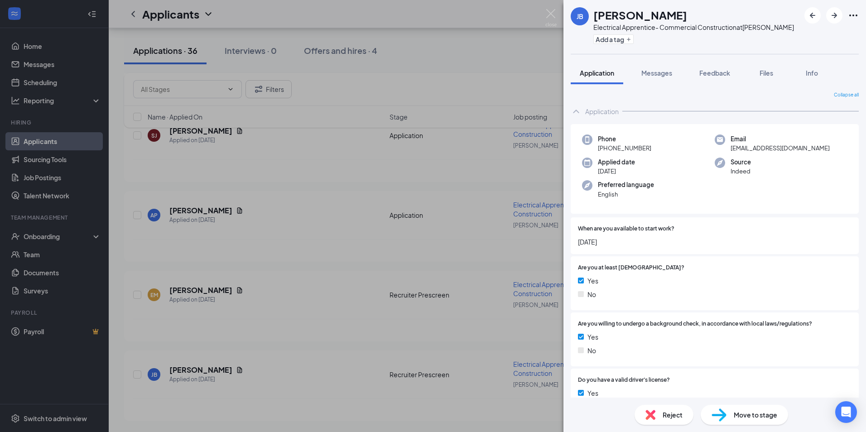
drag, startPoint x: 712, startPoint y: 74, endPoint x: 702, endPoint y: 85, distance: 14.4
click at [712, 75] on span "Feedback" at bounding box center [714, 73] width 31 height 8
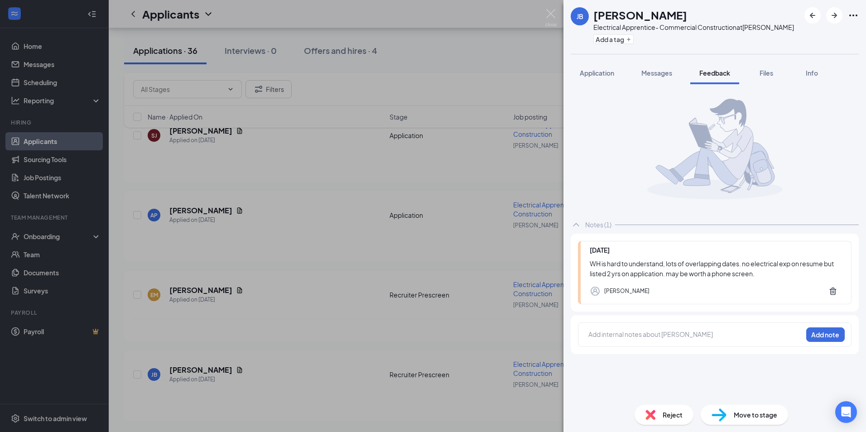
click at [545, 16] on div "JB Julia Beard Electrical Apprentice- Commercial Construction at Montgomery Add…" at bounding box center [433, 216] width 866 height 432
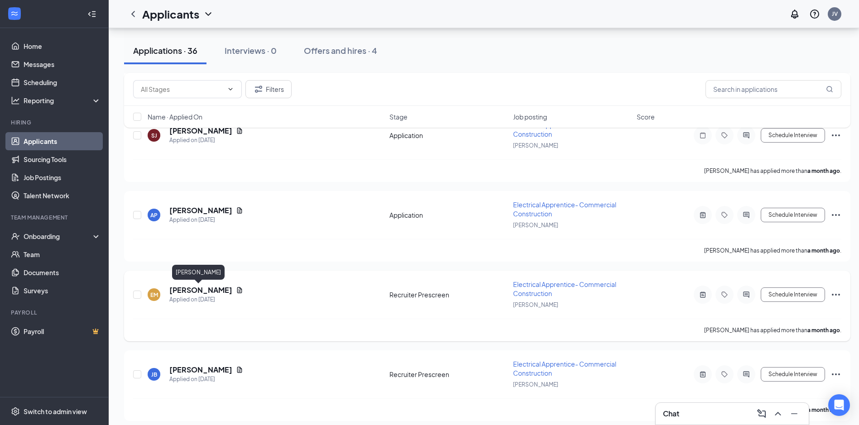
click at [189, 287] on h5 "[PERSON_NAME]" at bounding box center [200, 290] width 63 height 10
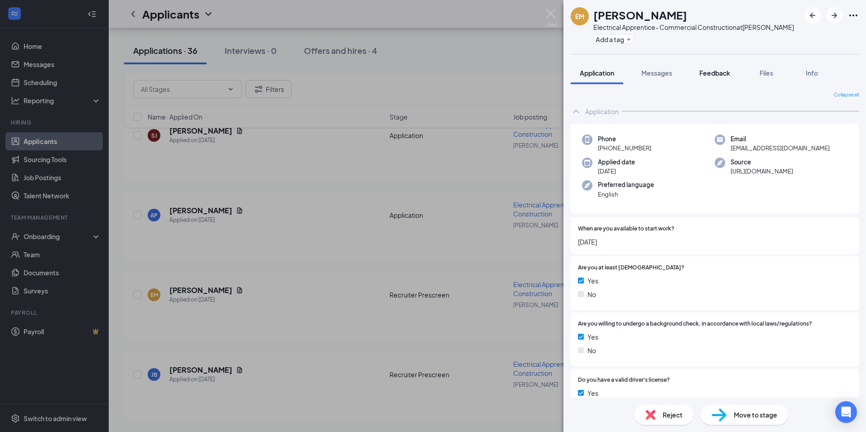
click at [713, 70] on span "Feedback" at bounding box center [714, 73] width 31 height 8
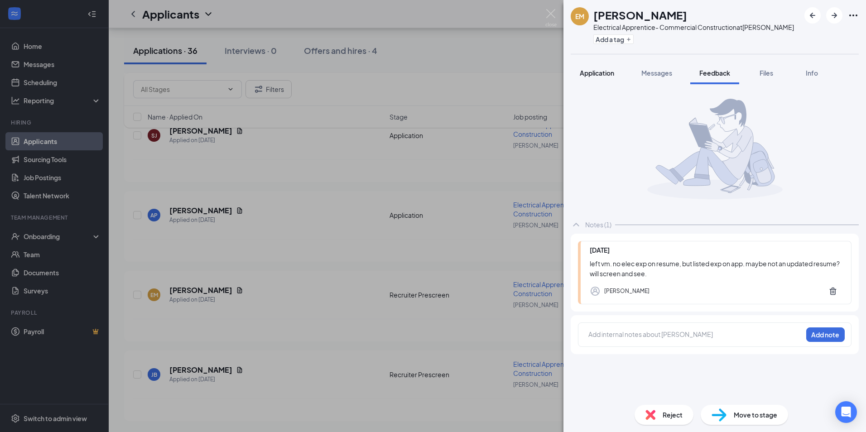
click at [594, 70] on span "Application" at bounding box center [597, 73] width 34 height 8
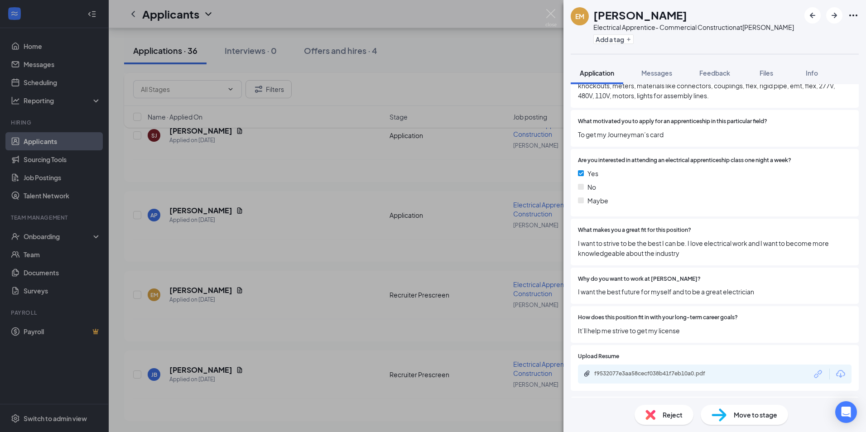
scroll to position [819, 0]
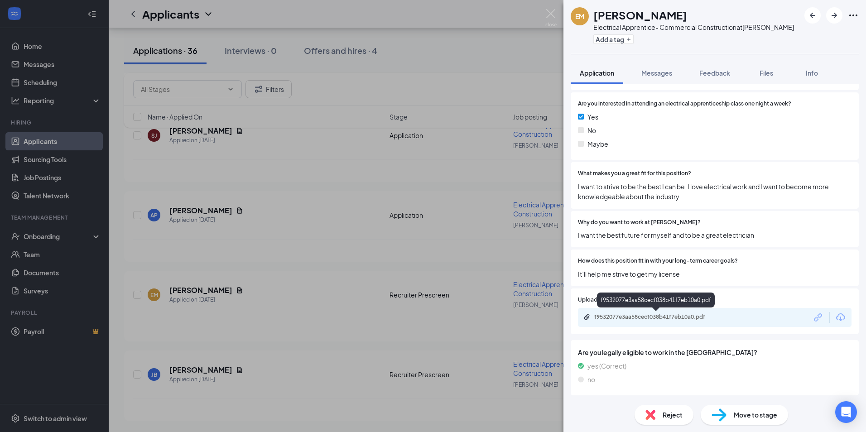
click at [650, 318] on div "f9532077e3aa58cecf038b41f7eb10a0.pdf" at bounding box center [657, 316] width 127 height 7
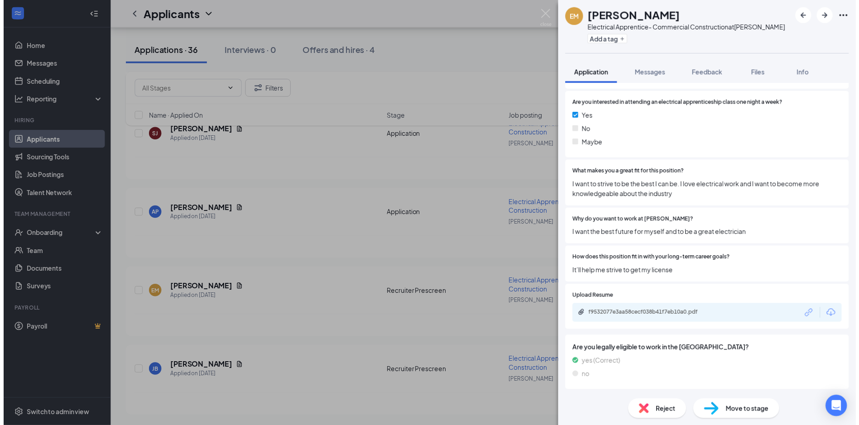
scroll to position [815, 0]
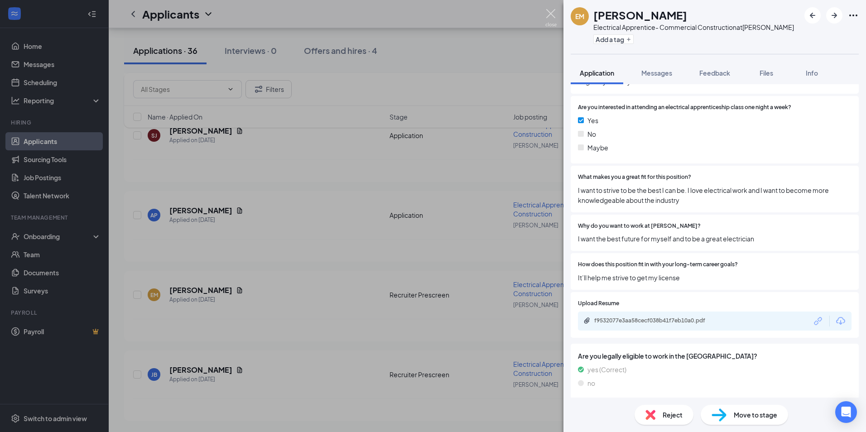
drag, startPoint x: 550, startPoint y: 11, endPoint x: 511, endPoint y: 21, distance: 40.2
click at [550, 11] on img at bounding box center [550, 18] width 11 height 18
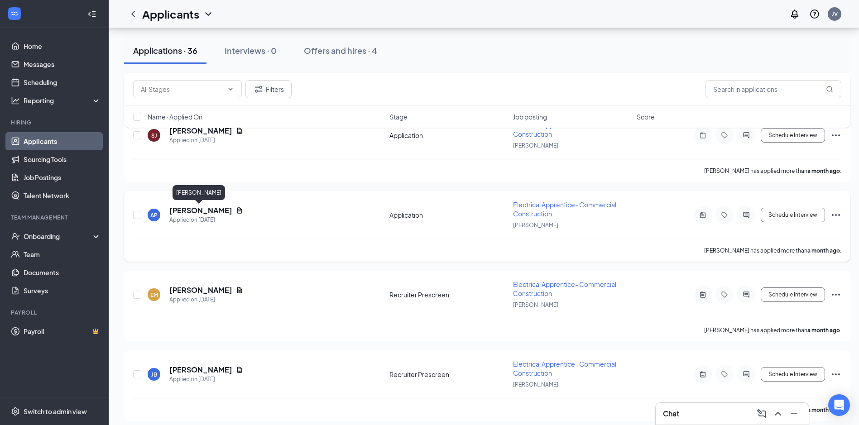
click at [195, 207] on h5 "Anthony Pino" at bounding box center [200, 211] width 63 height 10
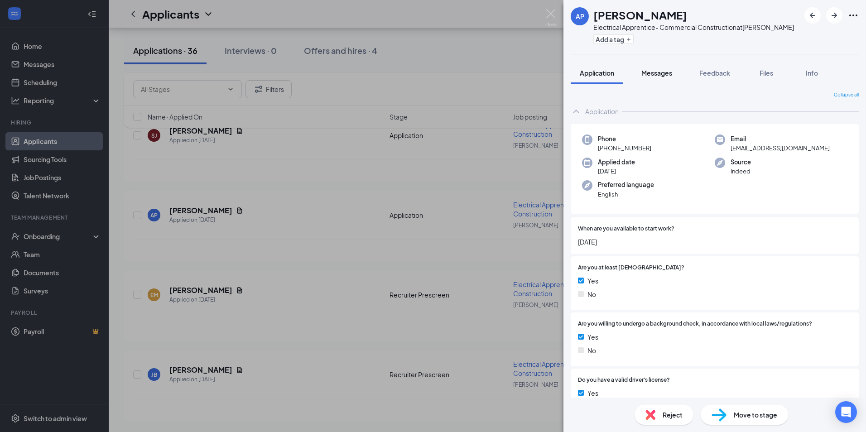
click at [679, 70] on button "Messages" at bounding box center [656, 73] width 49 height 23
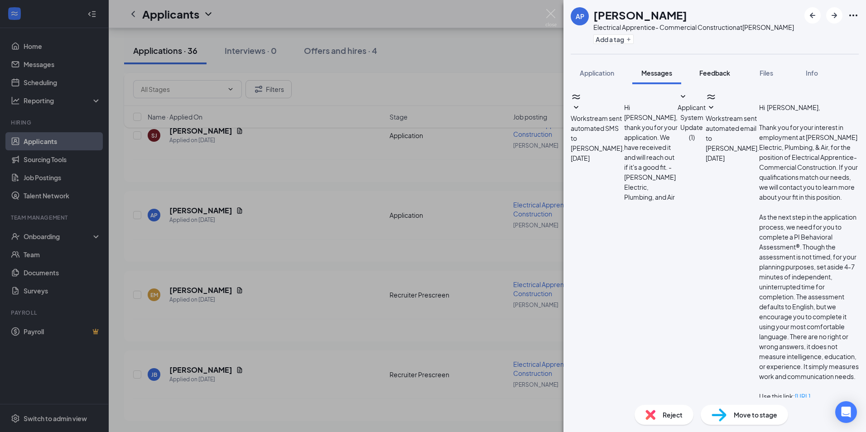
click at [704, 72] on span "Feedback" at bounding box center [714, 73] width 31 height 8
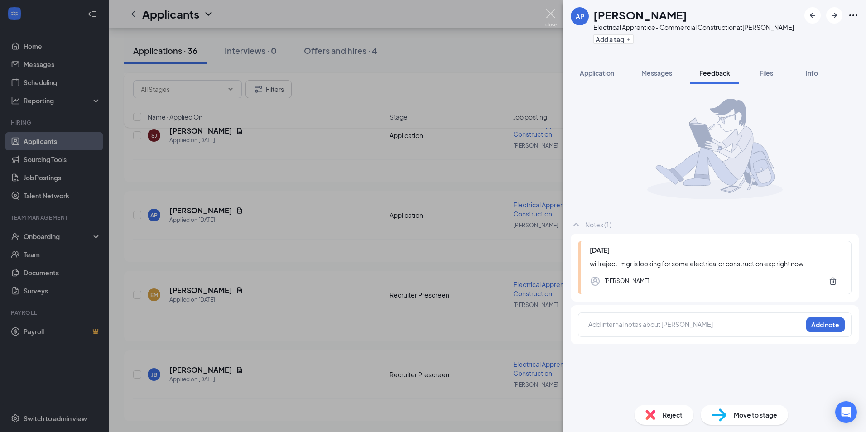
click at [550, 15] on img at bounding box center [550, 18] width 11 height 18
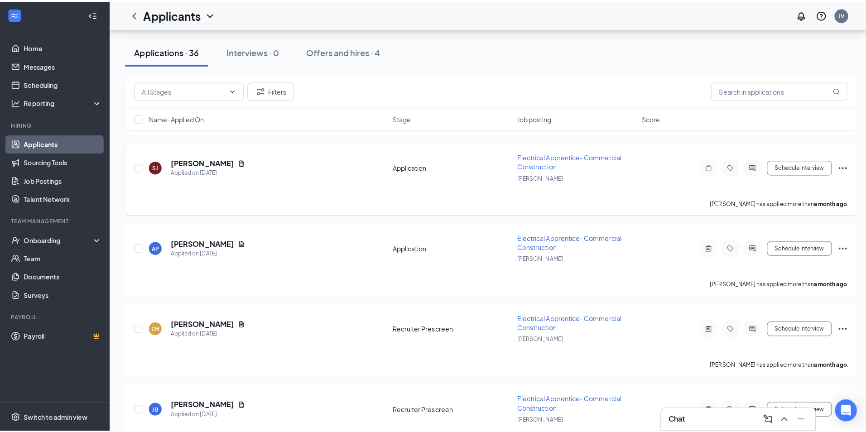
scroll to position [2646, 0]
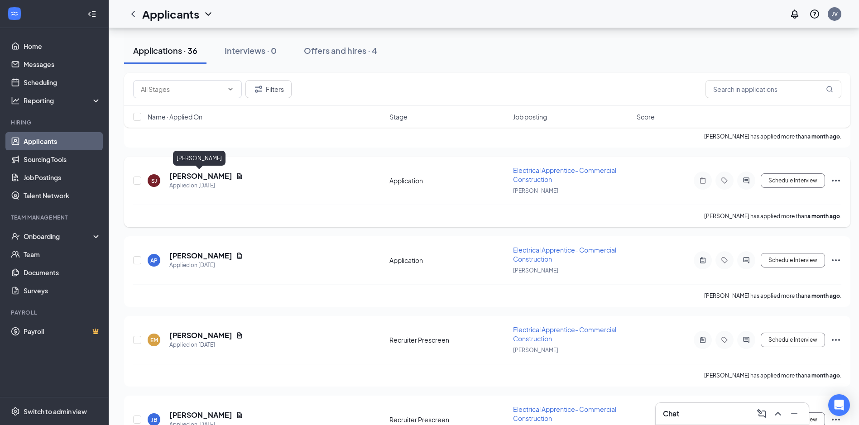
click at [197, 176] on h5 "Solomon Jones" at bounding box center [200, 176] width 63 height 10
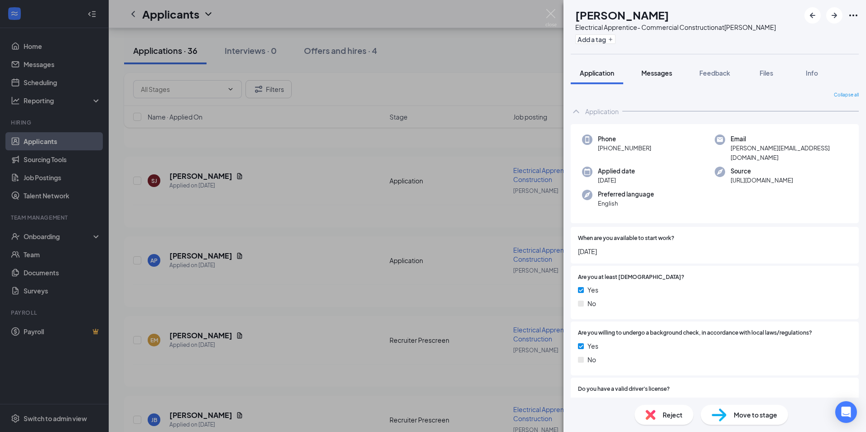
click at [674, 76] on button "Messages" at bounding box center [656, 73] width 49 height 23
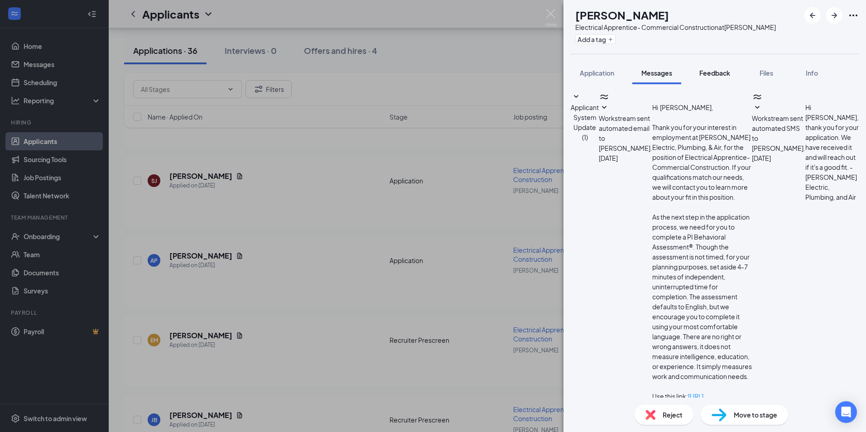
click at [706, 72] on span "Feedback" at bounding box center [714, 73] width 31 height 8
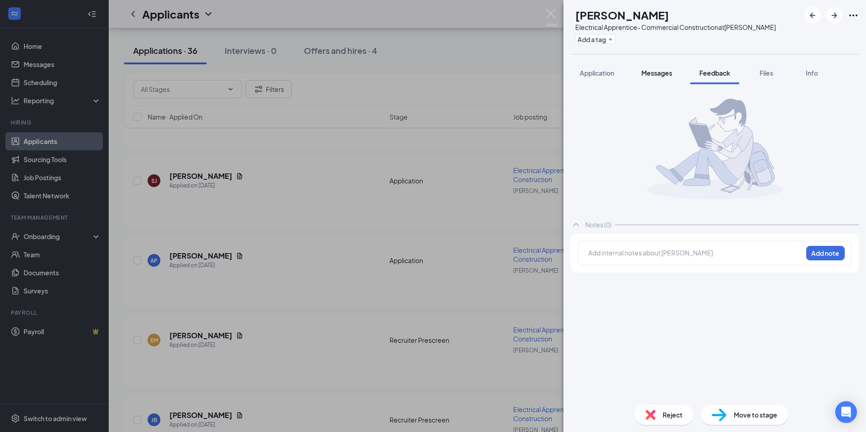
click at [655, 69] on div "Messages" at bounding box center [656, 72] width 31 height 9
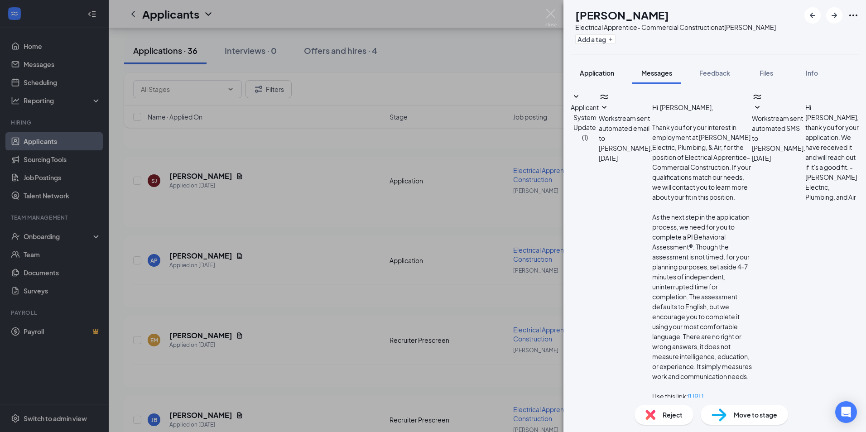
click at [603, 72] on span "Application" at bounding box center [597, 73] width 34 height 8
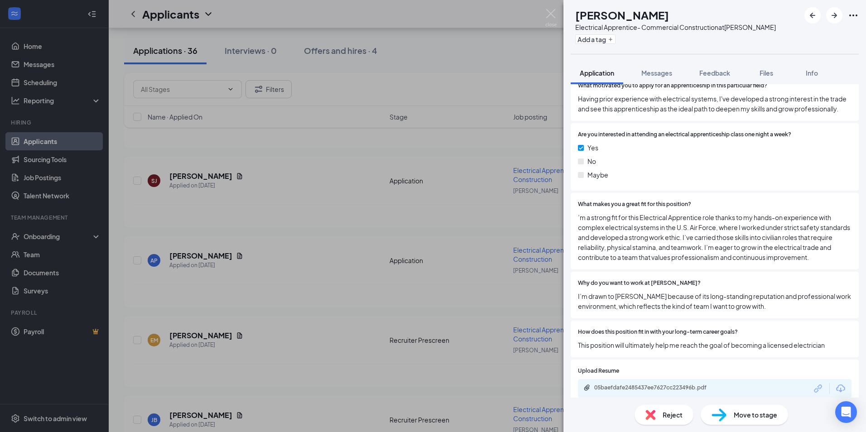
scroll to position [879, 0]
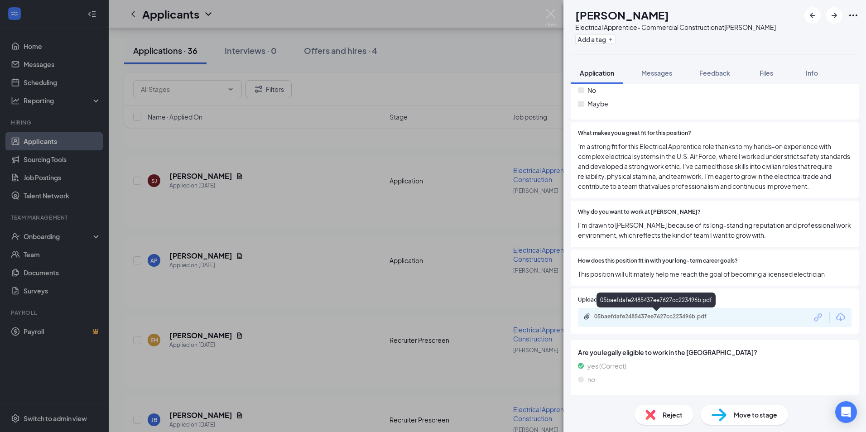
click at [656, 319] on div "05baefdafe2485437ee7627cc223496b.pdf" at bounding box center [657, 316] width 127 height 7
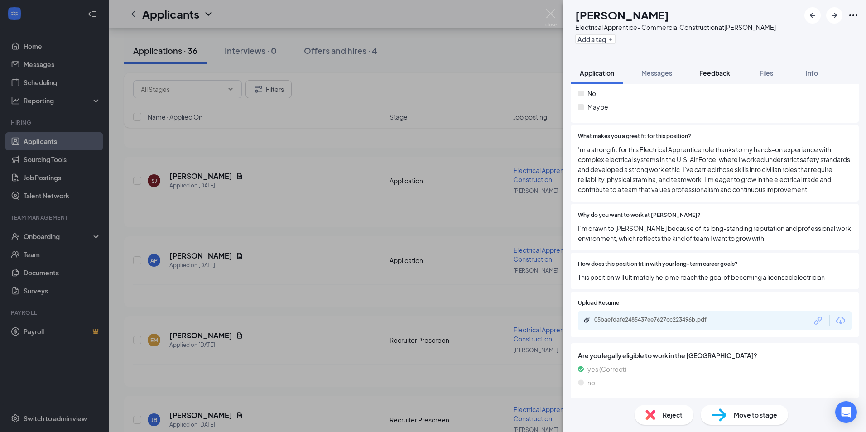
drag, startPoint x: 714, startPoint y: 75, endPoint x: 710, endPoint y: 80, distance: 6.5
click at [714, 75] on span "Feedback" at bounding box center [714, 73] width 31 height 8
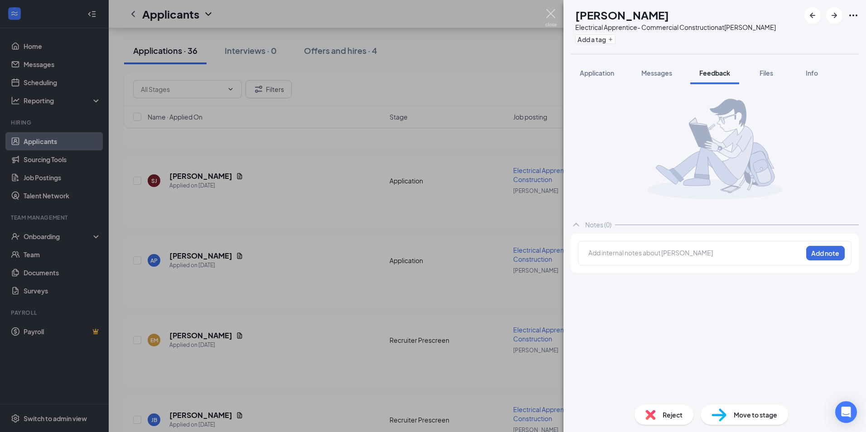
click at [547, 15] on img at bounding box center [550, 18] width 11 height 18
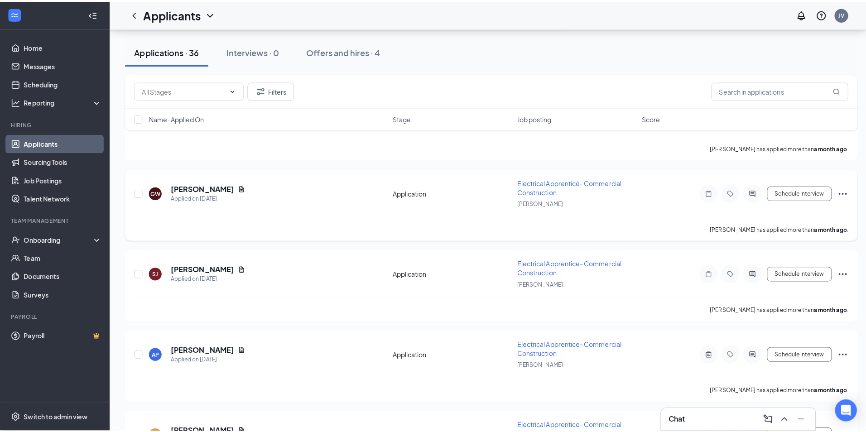
scroll to position [2556, 0]
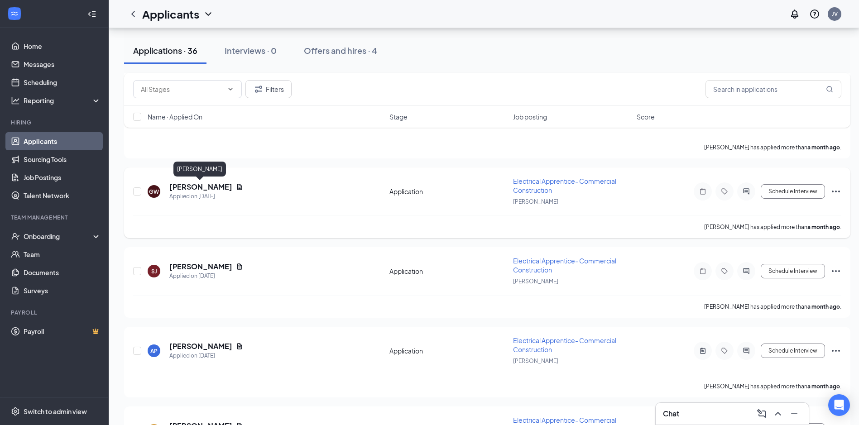
click at [211, 187] on h5 "Gregory Woods" at bounding box center [200, 187] width 63 height 10
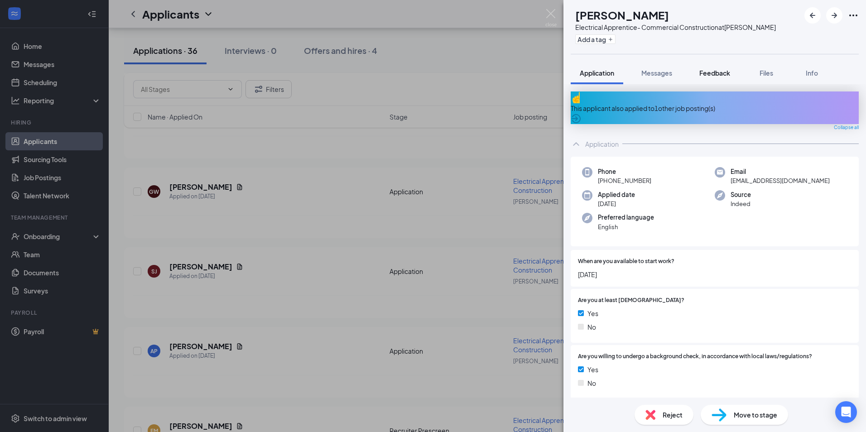
click at [712, 76] on span "Feedback" at bounding box center [714, 73] width 31 height 8
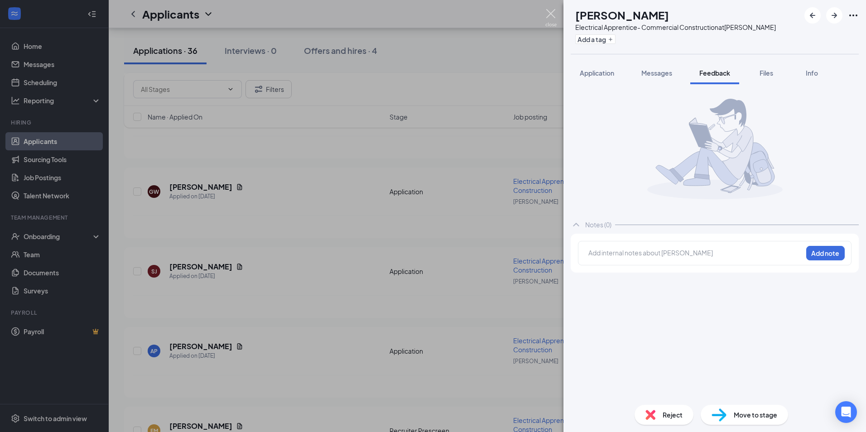
click at [552, 10] on img at bounding box center [550, 18] width 11 height 18
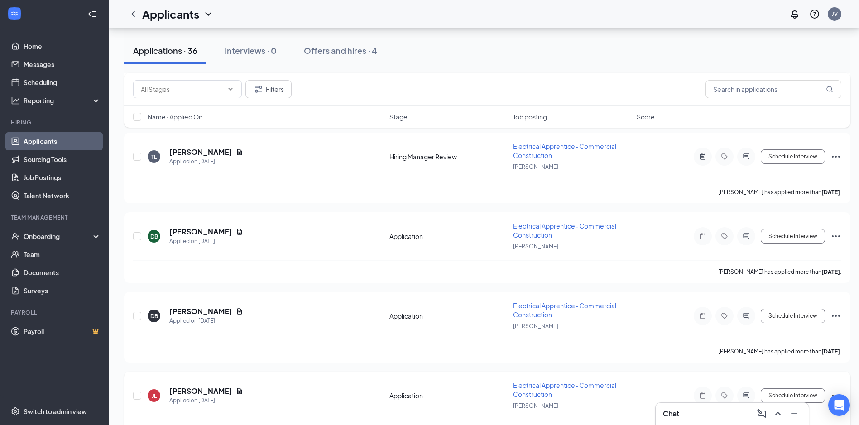
scroll to position [2238, 0]
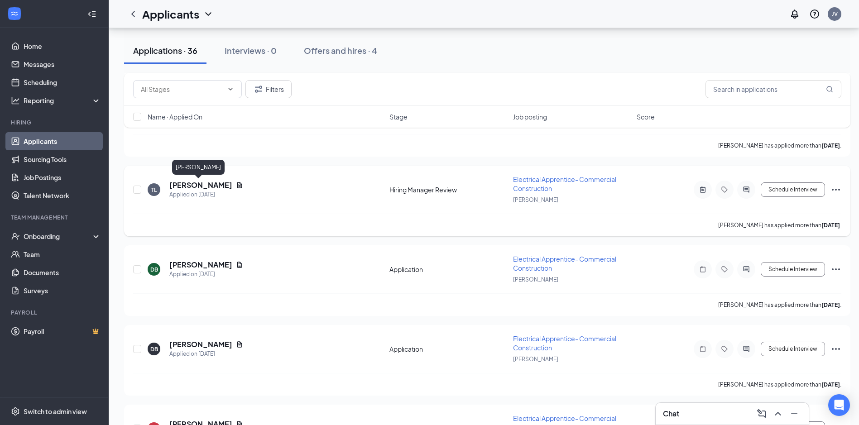
click at [193, 184] on h5 "Taivon Lucas" at bounding box center [200, 185] width 63 height 10
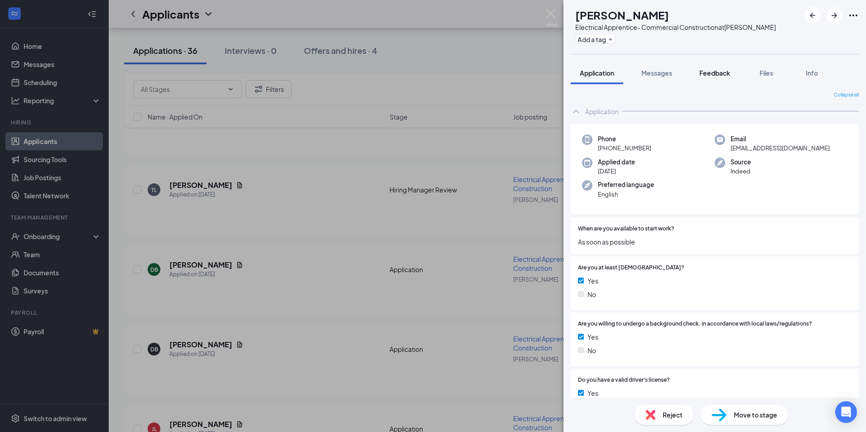
click at [716, 75] on span "Feedback" at bounding box center [714, 73] width 31 height 8
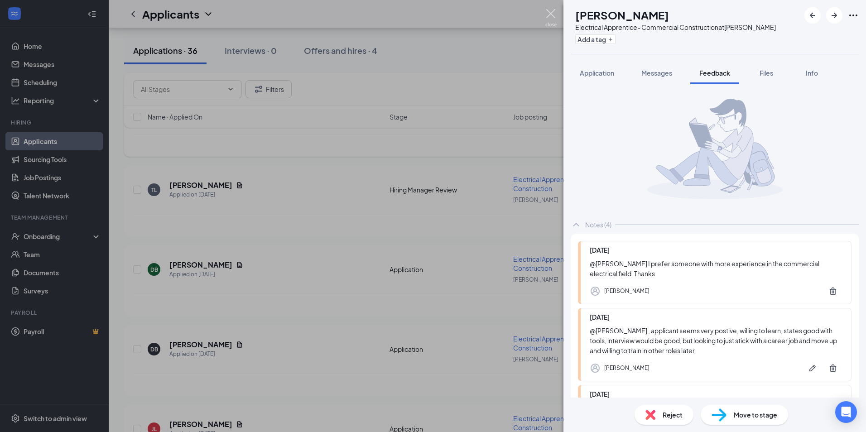
drag, startPoint x: 550, startPoint y: 12, endPoint x: 350, endPoint y: 143, distance: 239.4
click at [550, 12] on img at bounding box center [550, 18] width 11 height 18
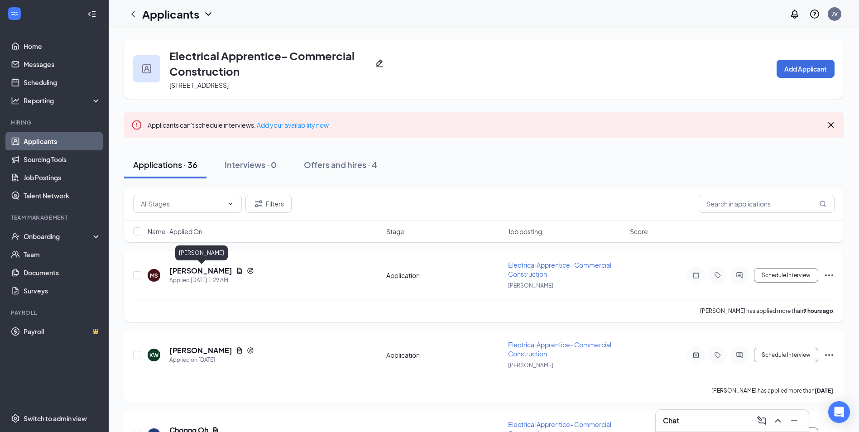
click at [212, 267] on h5 "Martin Stephenson" at bounding box center [200, 271] width 63 height 10
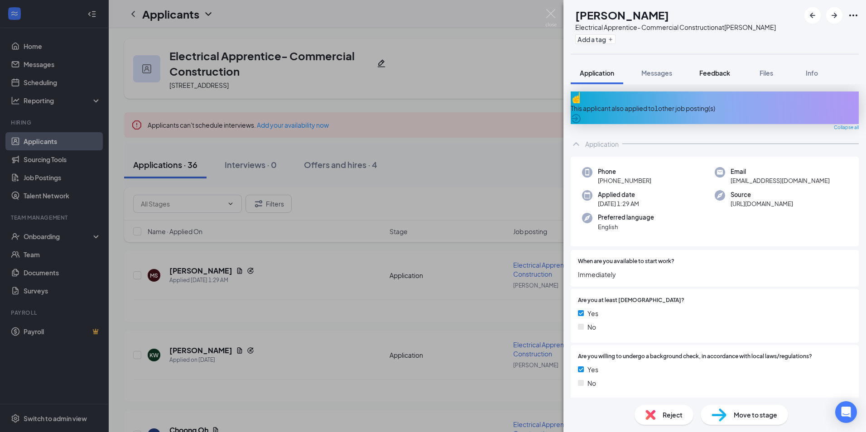
click at [718, 69] on span "Feedback" at bounding box center [714, 73] width 31 height 8
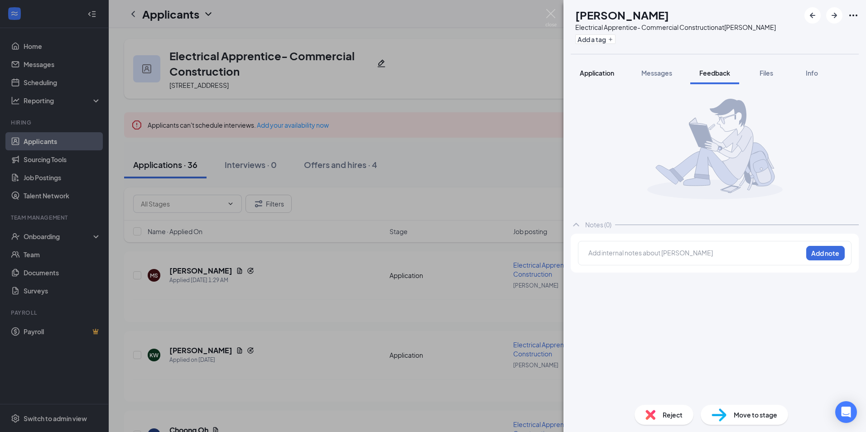
drag, startPoint x: 596, startPoint y: 70, endPoint x: 611, endPoint y: 80, distance: 18.6
click at [596, 71] on span "Application" at bounding box center [597, 73] width 34 height 8
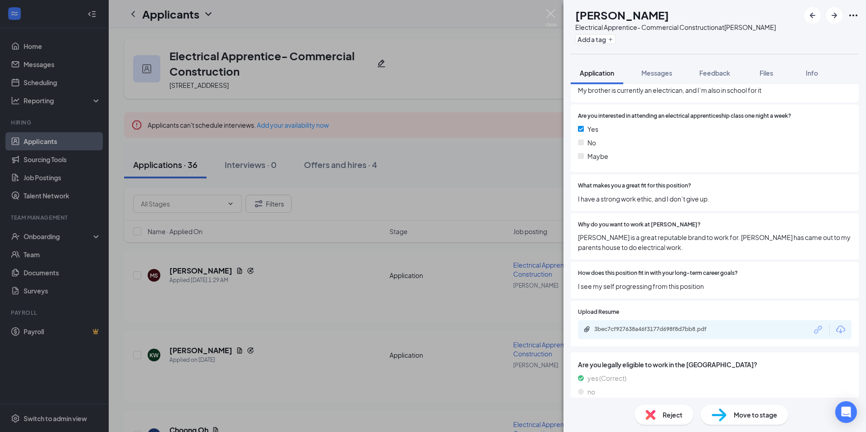
scroll to position [834, 0]
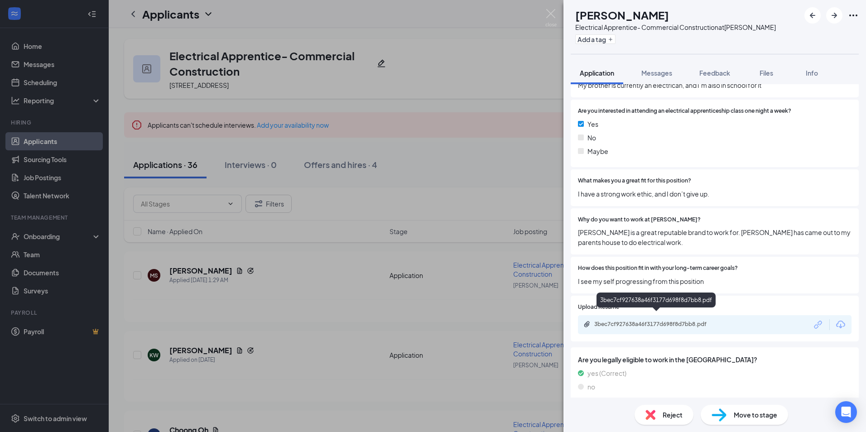
click at [658, 321] on div "3bec7cf927638a46f3177d698f8d7bb8.pdf" at bounding box center [657, 324] width 127 height 7
click at [555, 15] on img at bounding box center [550, 18] width 11 height 18
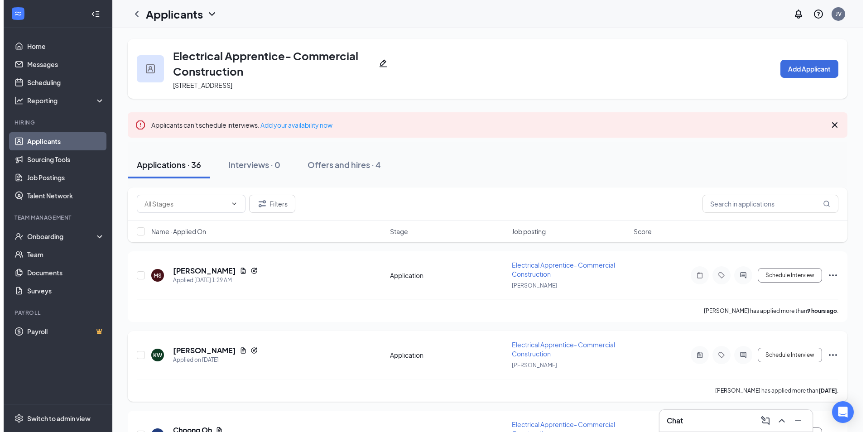
scroll to position [45, 0]
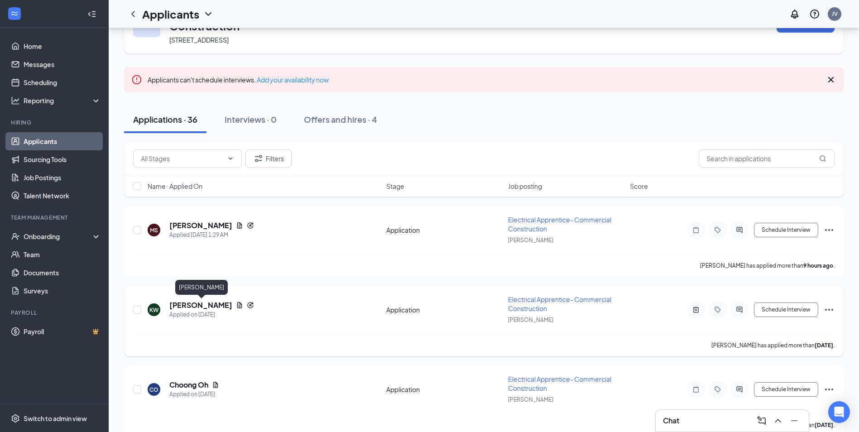
click at [217, 304] on h5 "Kenyatta Williams jr" at bounding box center [200, 305] width 63 height 10
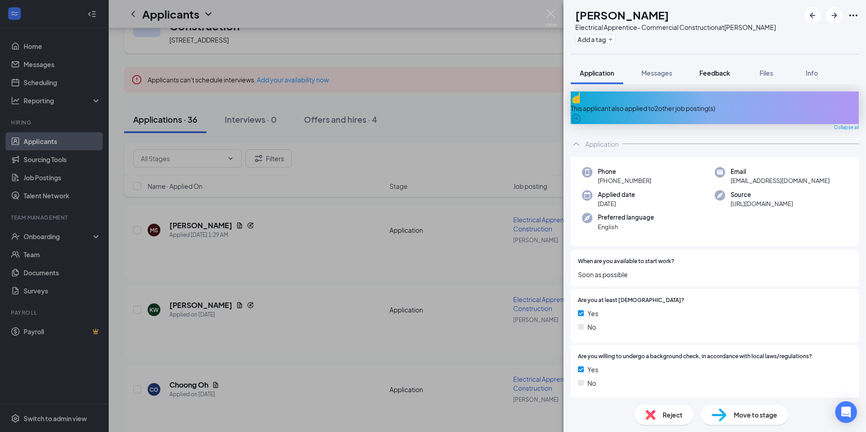
click at [715, 70] on span "Feedback" at bounding box center [714, 73] width 31 height 8
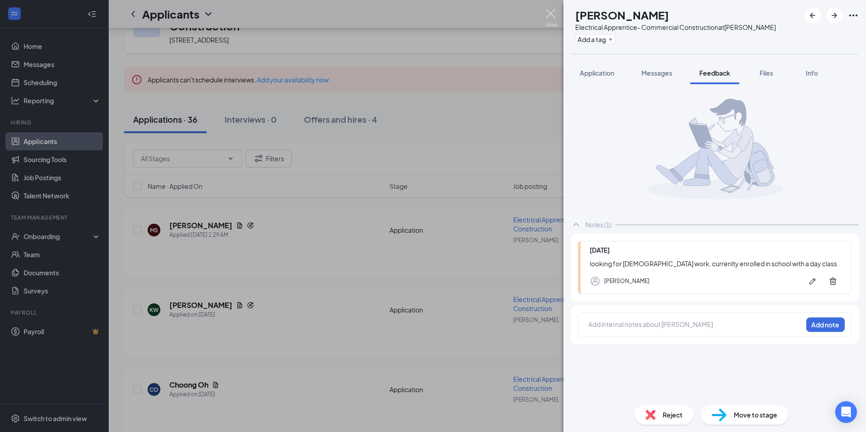
click at [550, 13] on img at bounding box center [550, 18] width 11 height 18
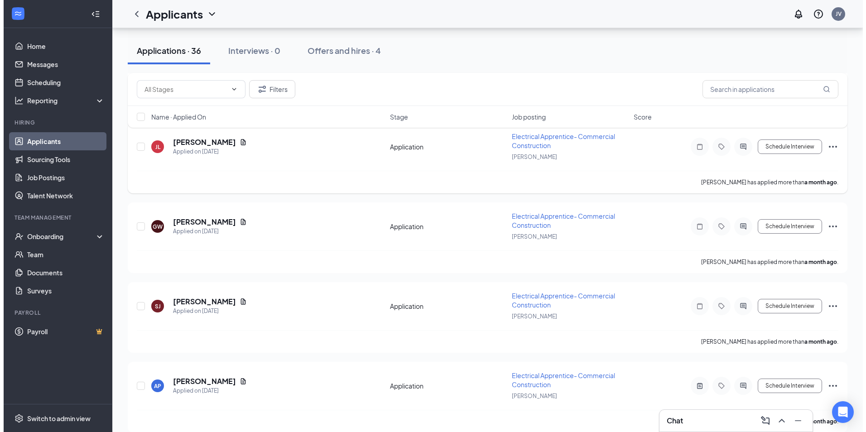
scroll to position [2537, 0]
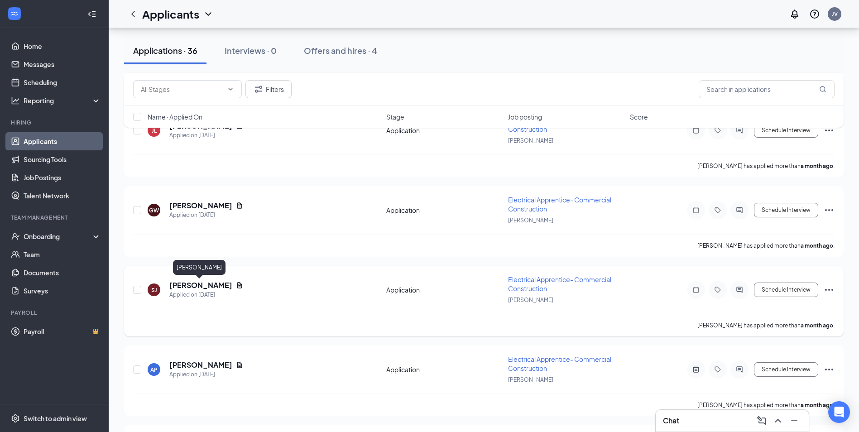
click at [196, 284] on h5 "Solomon Jones" at bounding box center [200, 285] width 63 height 10
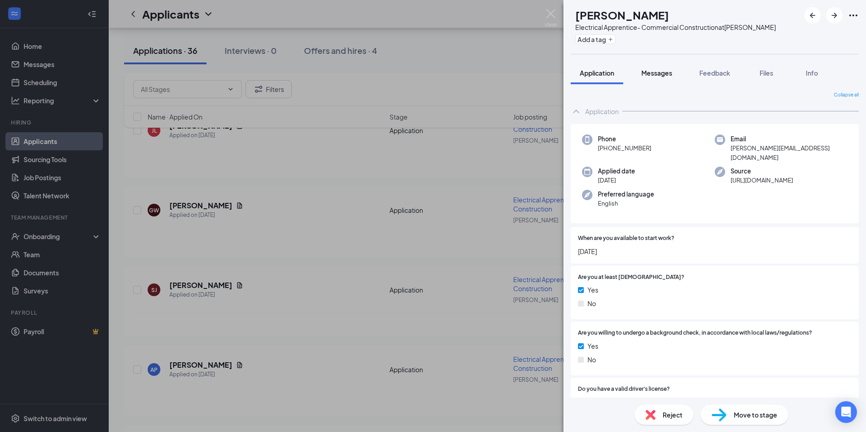
click at [649, 72] on span "Messages" at bounding box center [656, 73] width 31 height 8
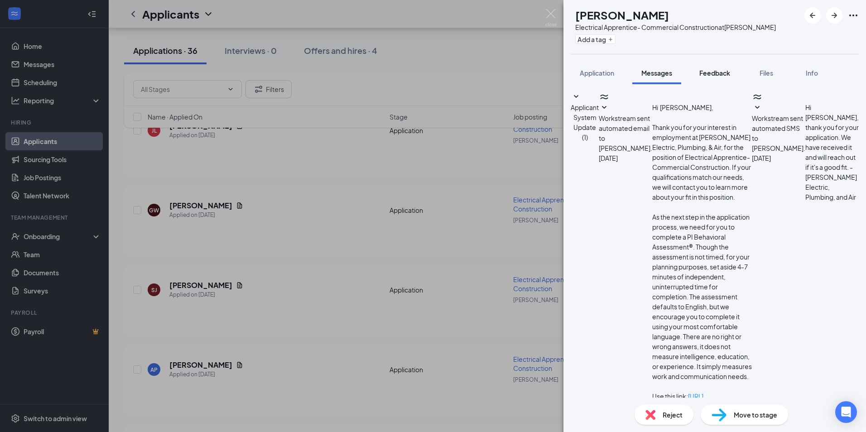
click at [716, 71] on span "Feedback" at bounding box center [714, 73] width 31 height 8
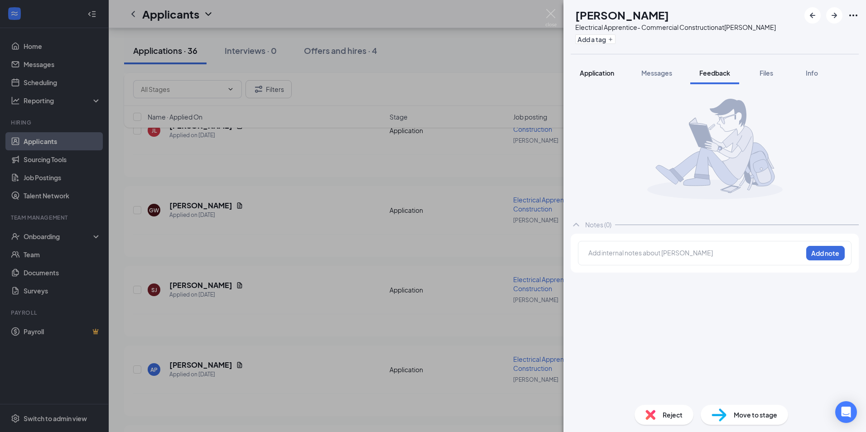
click at [588, 74] on span "Application" at bounding box center [597, 73] width 34 height 8
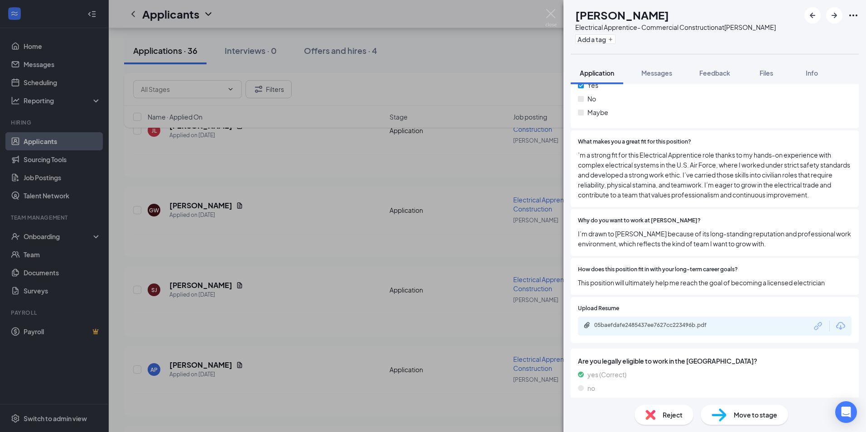
scroll to position [879, 0]
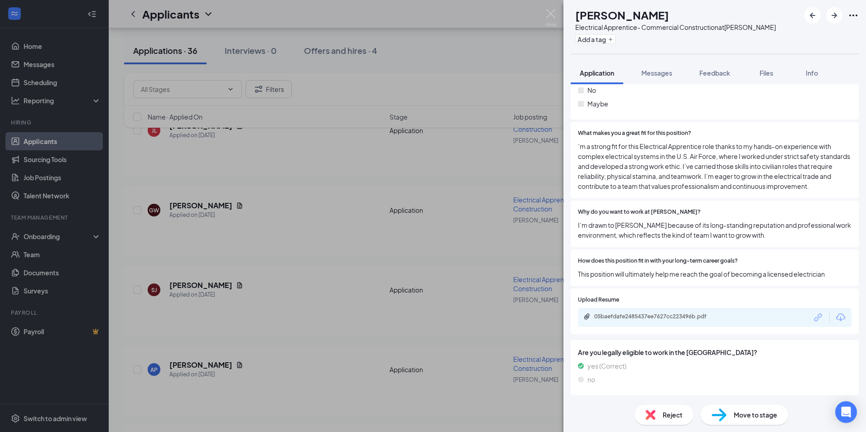
click at [651, 318] on div "05baefdafe2485437ee7627cc223496b.pdf" at bounding box center [657, 316] width 127 height 7
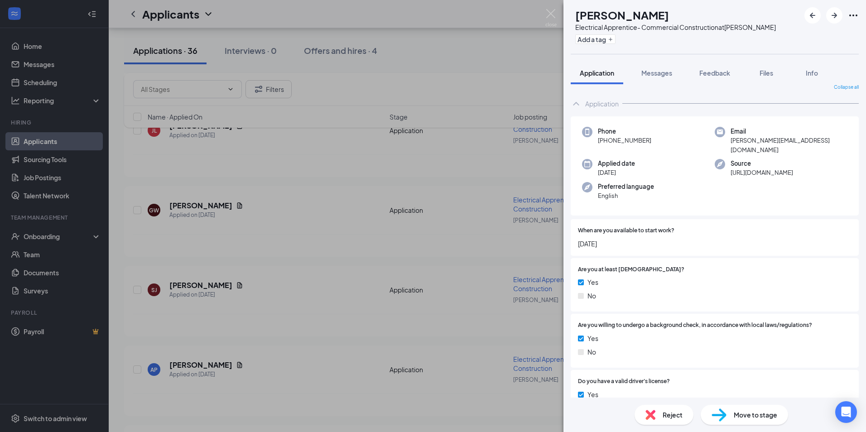
scroll to position [0, 0]
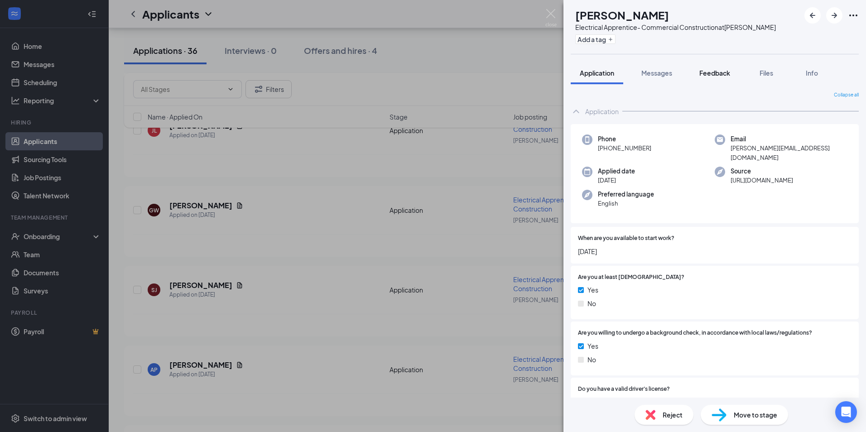
click at [721, 72] on span "Feedback" at bounding box center [714, 73] width 31 height 8
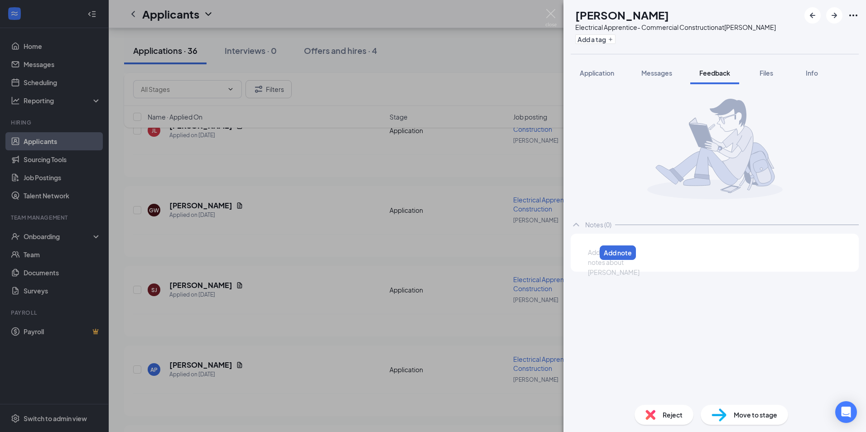
drag, startPoint x: 681, startPoint y: 256, endPoint x: 681, endPoint y: 261, distance: 4.6
click at [596, 257] on div at bounding box center [591, 253] width 7 height 10
drag, startPoint x: 834, startPoint y: 249, endPoint x: 825, endPoint y: 249, distance: 8.2
click at [827, 249] on button "Add note" at bounding box center [825, 253] width 39 height 14
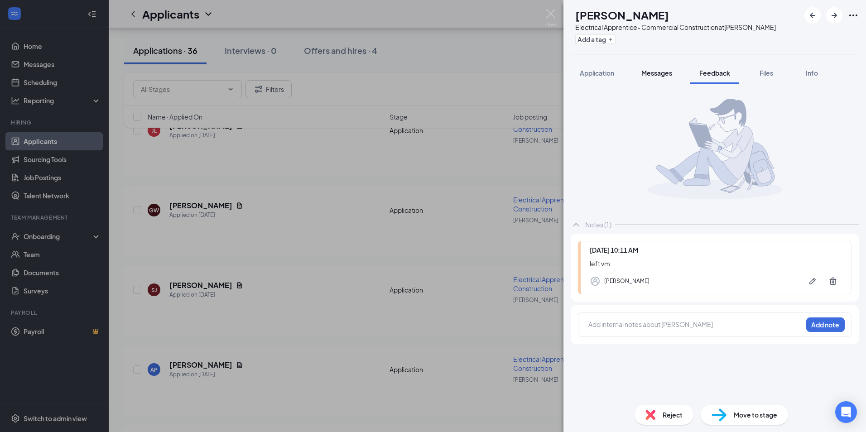
click at [662, 75] on span "Messages" at bounding box center [656, 73] width 31 height 8
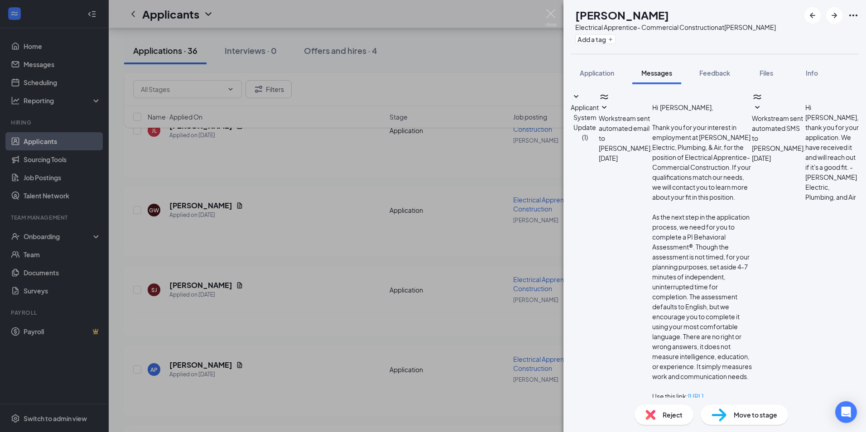
paste textarea "My name is Jermaine Vickers and I’m a Recruiter for Dixie Electric*Plumbing*Air…"
type textarea "My name is Jermaine Vickers and I’m a Recruiter for Dixie Electric*Plumbing*Air…"
checkbox input "true"
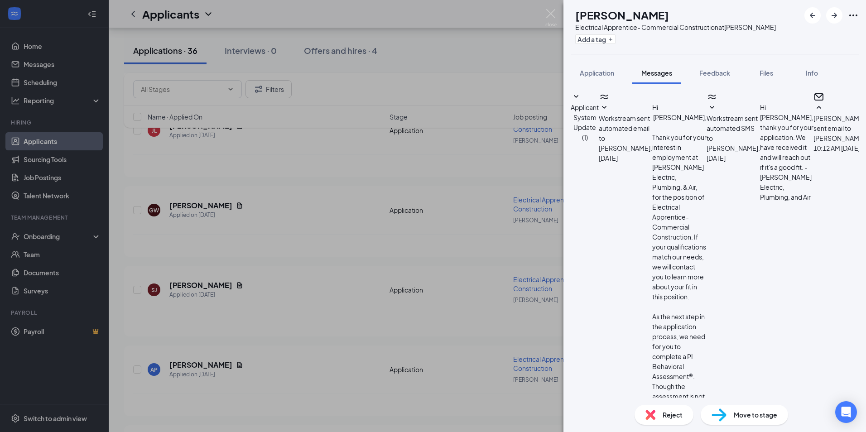
scroll to position [92, 0]
click at [303, 239] on div "SJ Solomon Jones Electrical Apprentice- Commercial Construction at Montgomery A…" at bounding box center [433, 216] width 866 height 432
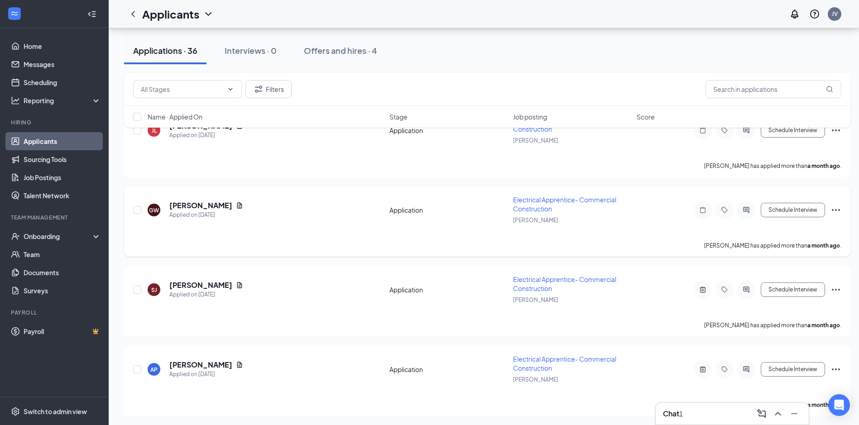
click at [197, 202] on h5 "Gregory Woods" at bounding box center [200, 206] width 63 height 10
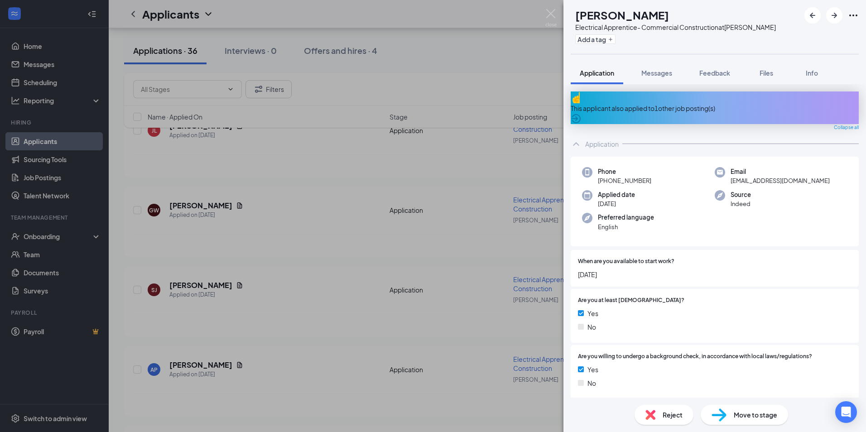
click at [581, 114] on icon "ArrowCircle" at bounding box center [576, 118] width 9 height 9
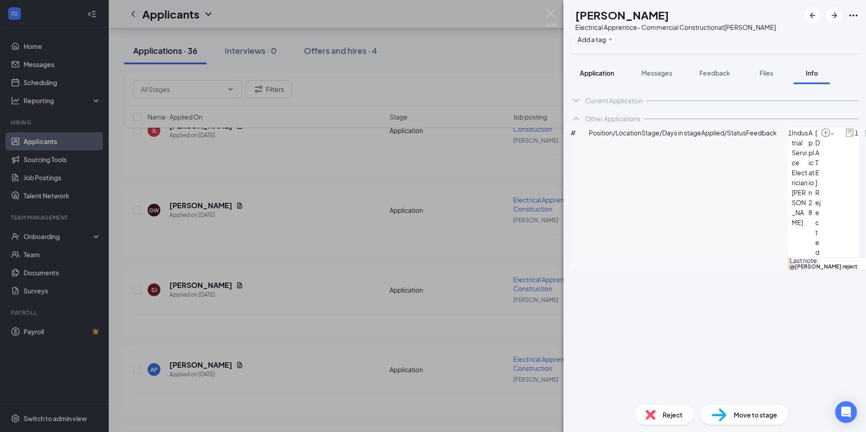
click at [595, 68] on button "Application" at bounding box center [597, 73] width 53 height 23
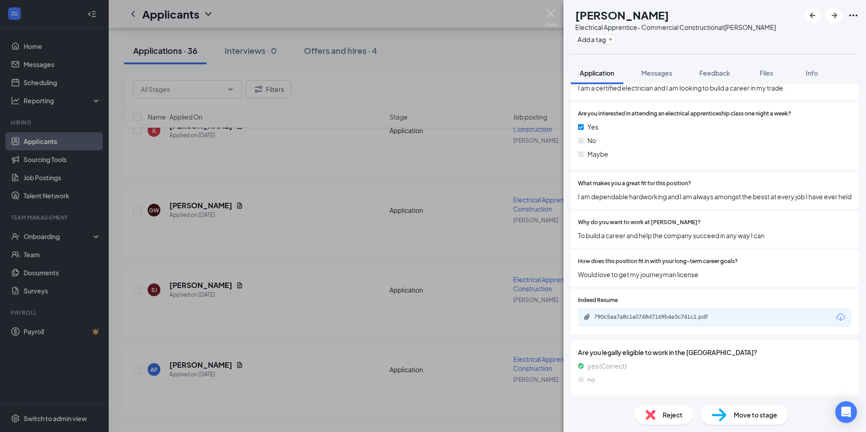
scroll to position [786, 0]
click at [649, 318] on div "790c5aa7a8c1a0748d7169b4e3c741c1.pdf" at bounding box center [657, 316] width 127 height 7
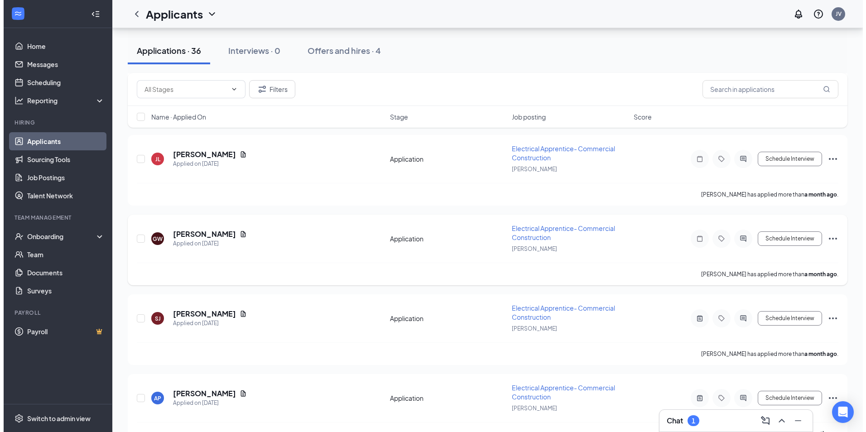
scroll to position [2446, 0]
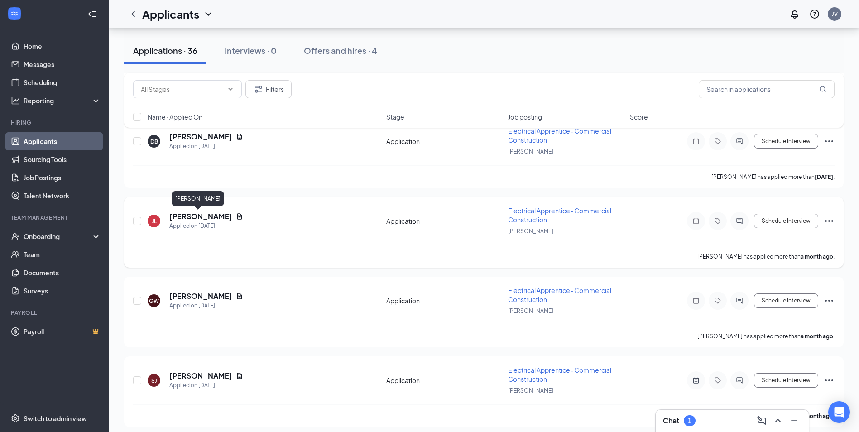
click at [203, 214] on h5 "[PERSON_NAME]" at bounding box center [200, 217] width 63 height 10
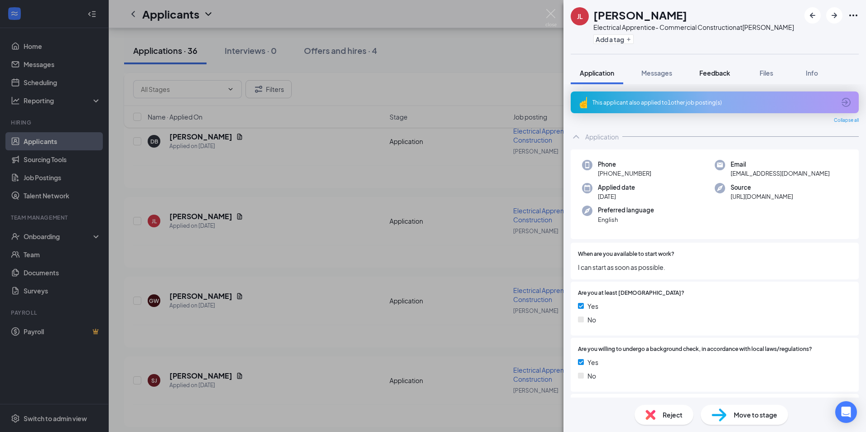
click at [713, 72] on span "Feedback" at bounding box center [714, 73] width 31 height 8
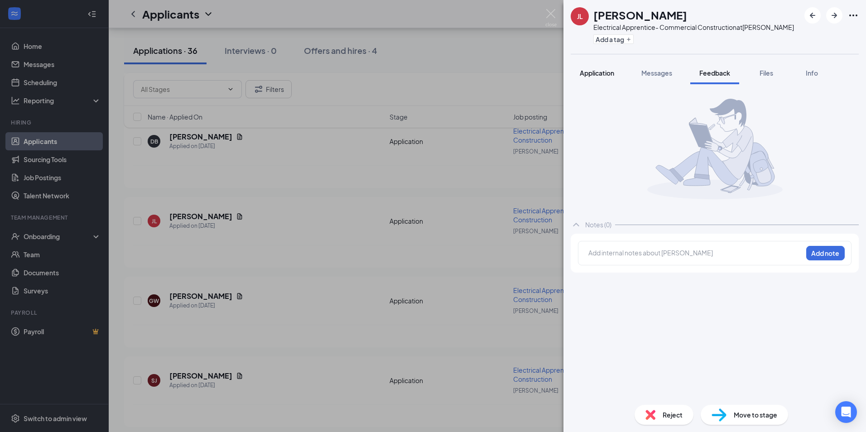
click at [601, 71] on span "Application" at bounding box center [597, 73] width 34 height 8
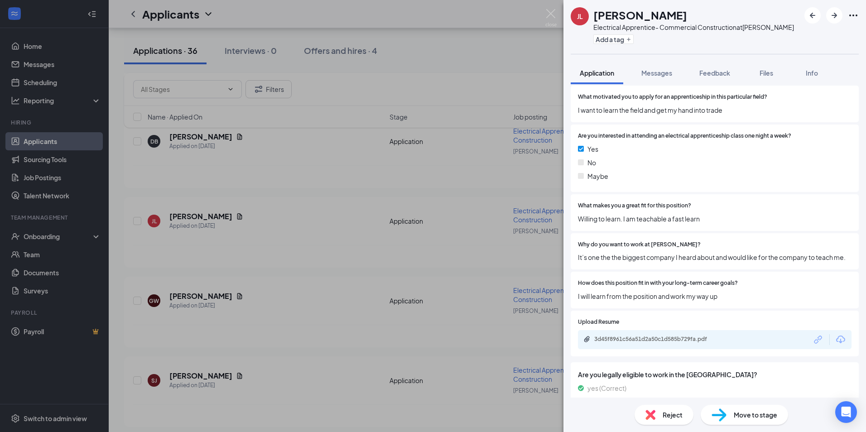
scroll to position [825, 0]
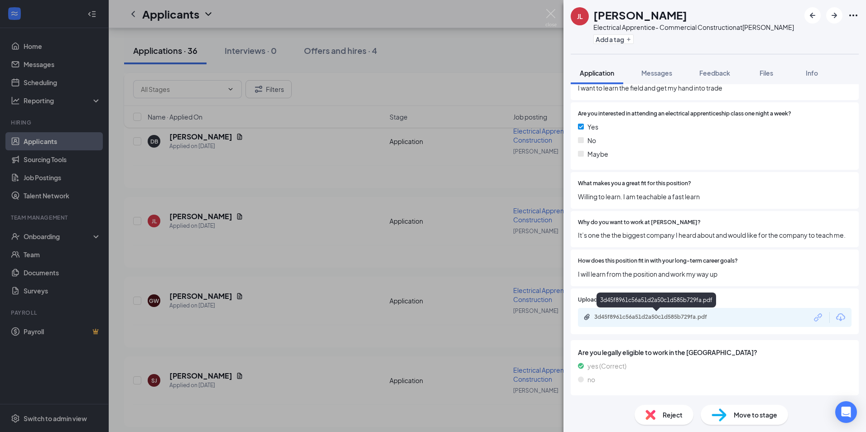
click at [648, 319] on div "3d45f8961c56a51d2a50c1d585b729fa.pdf" at bounding box center [657, 316] width 127 height 7
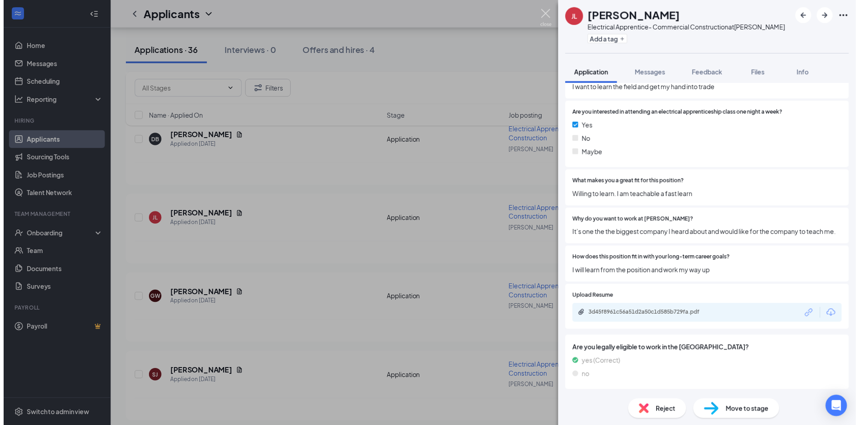
scroll to position [821, 0]
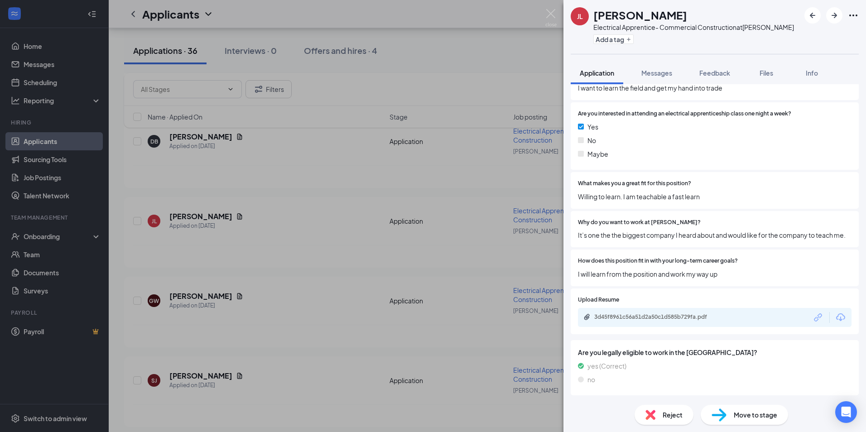
click at [551, 9] on div "[PERSON_NAME] Electrical Apprentice- Commercial Construction at [GEOGRAPHIC_DAT…" at bounding box center [433, 216] width 866 height 432
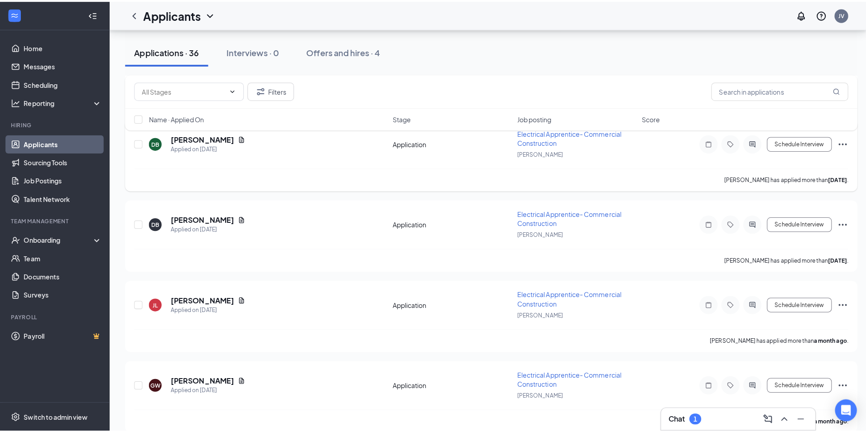
scroll to position [2356, 0]
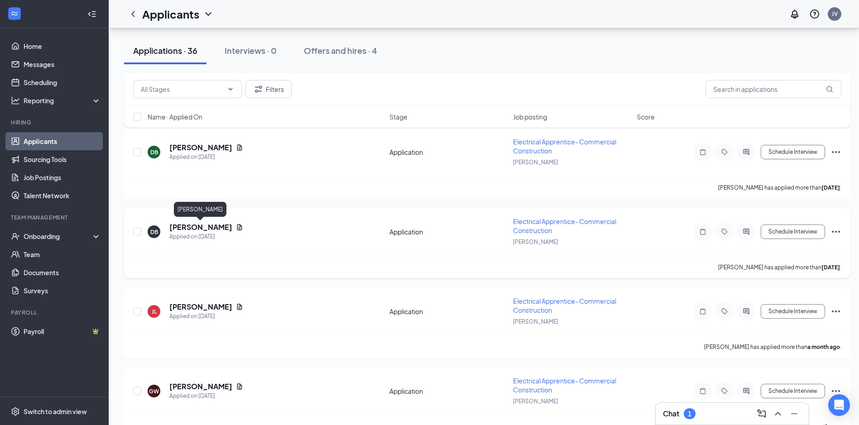
click at [192, 225] on h5 "[PERSON_NAME]" at bounding box center [200, 227] width 63 height 10
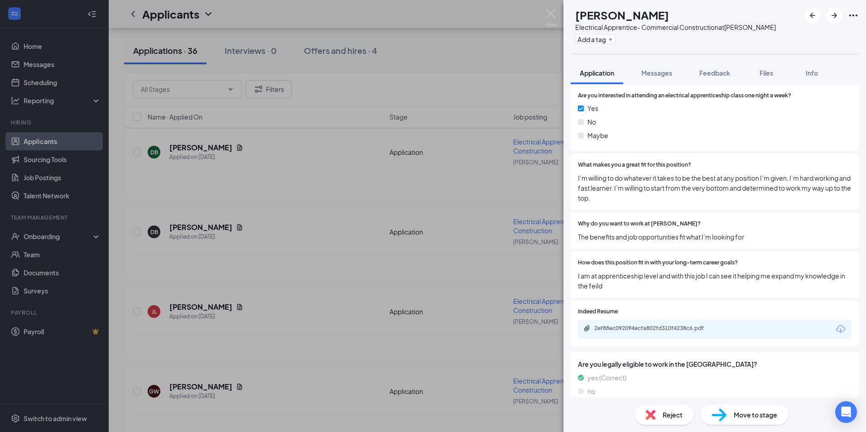
scroll to position [714, 0]
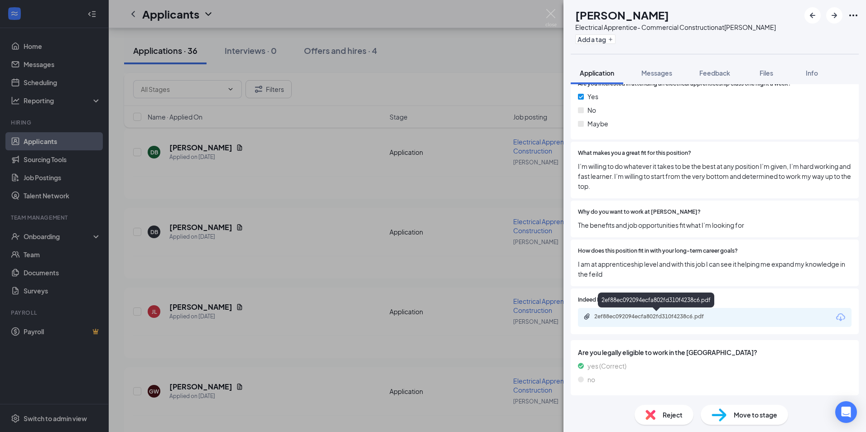
click at [646, 318] on div "2ef88ec092094ecfa802fd310f4238c6.pdf" at bounding box center [657, 316] width 127 height 7
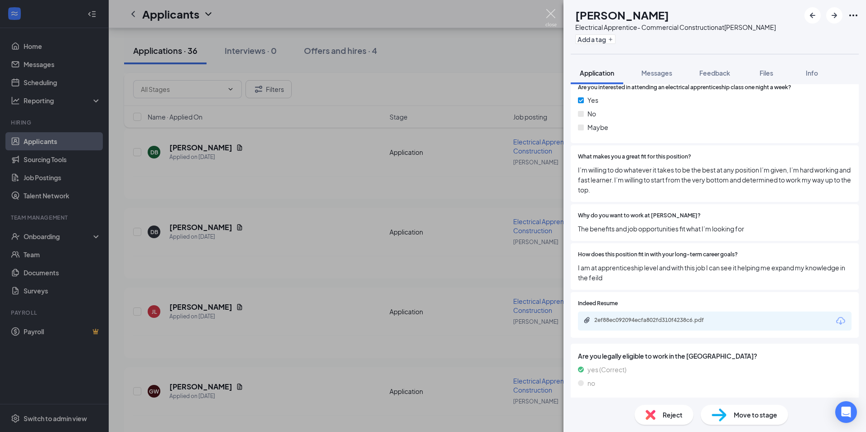
click at [555, 11] on img at bounding box center [550, 18] width 11 height 18
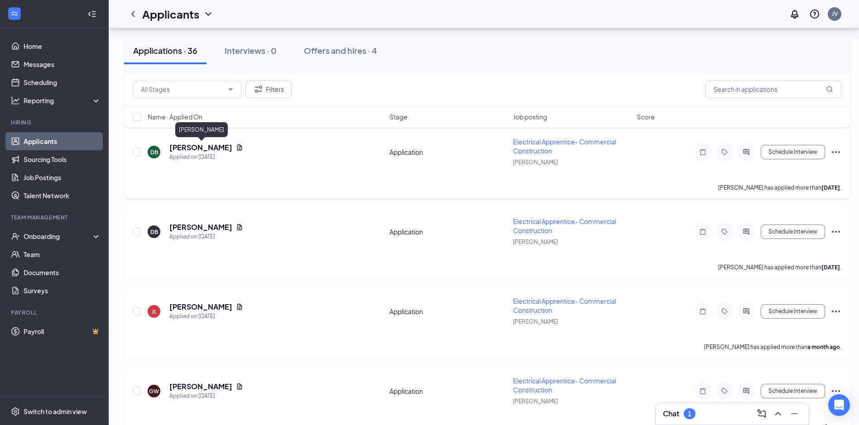
click at [222, 145] on h5 "D'Varius Blanchard" at bounding box center [200, 148] width 63 height 10
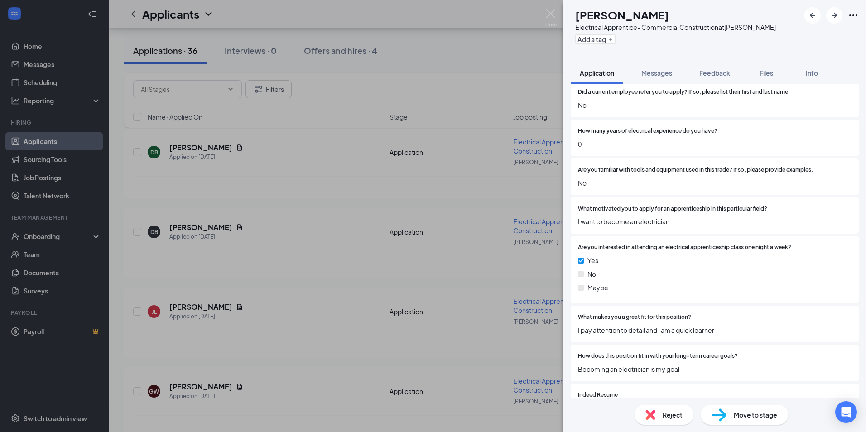
scroll to position [674, 0]
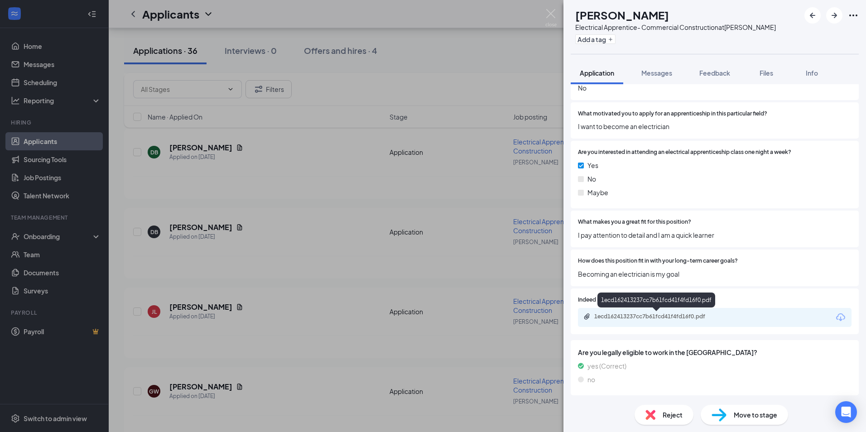
click at [649, 317] on div "1ecd162413237cc7b61fcd41f4fd16f0.pdf" at bounding box center [657, 316] width 127 height 7
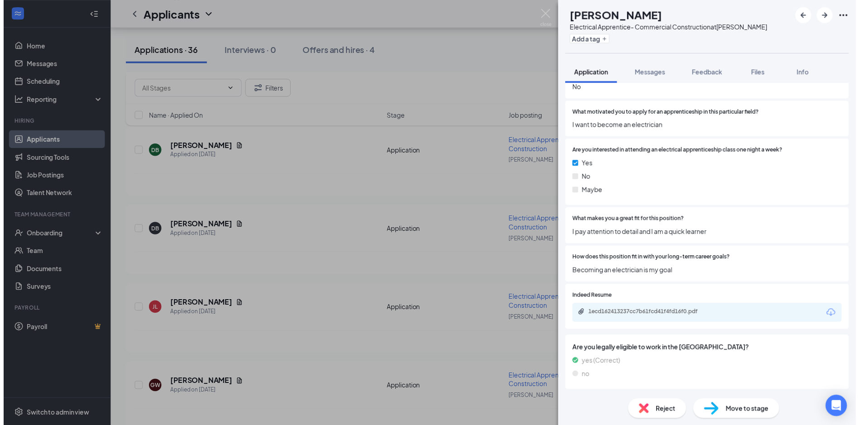
scroll to position [670, 0]
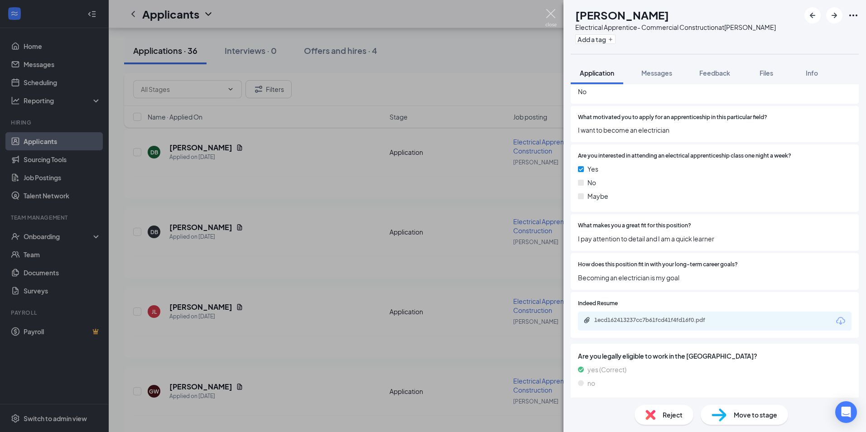
click at [551, 18] on img at bounding box center [550, 18] width 11 height 18
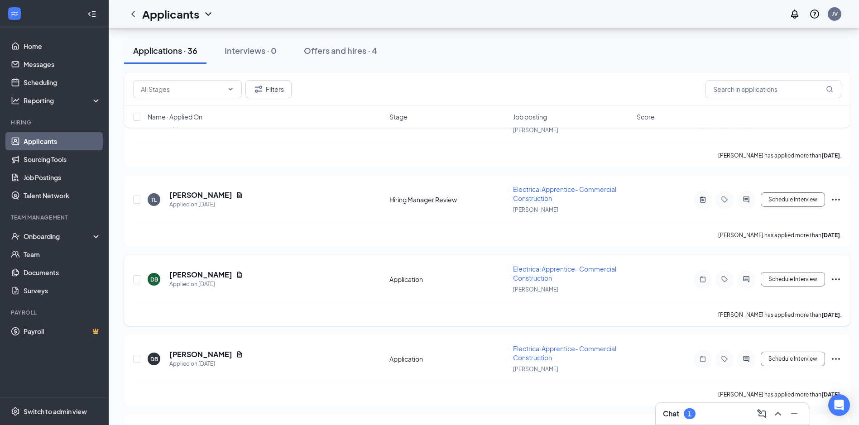
scroll to position [2220, 0]
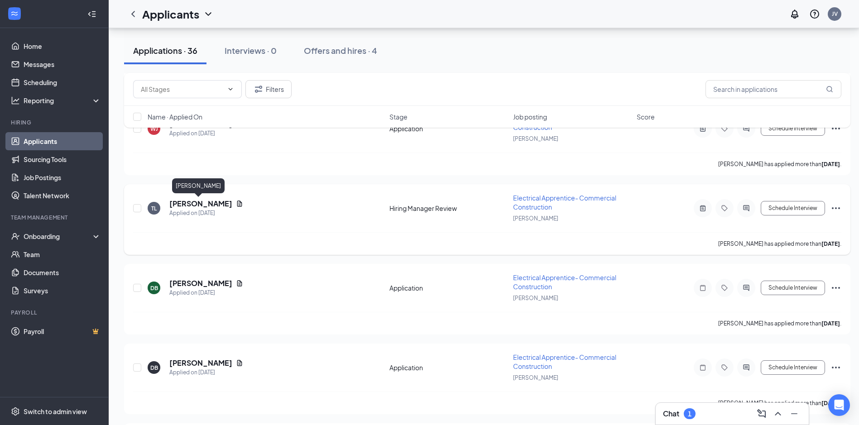
click at [193, 205] on h5 "Taivon Lucas" at bounding box center [200, 204] width 63 height 10
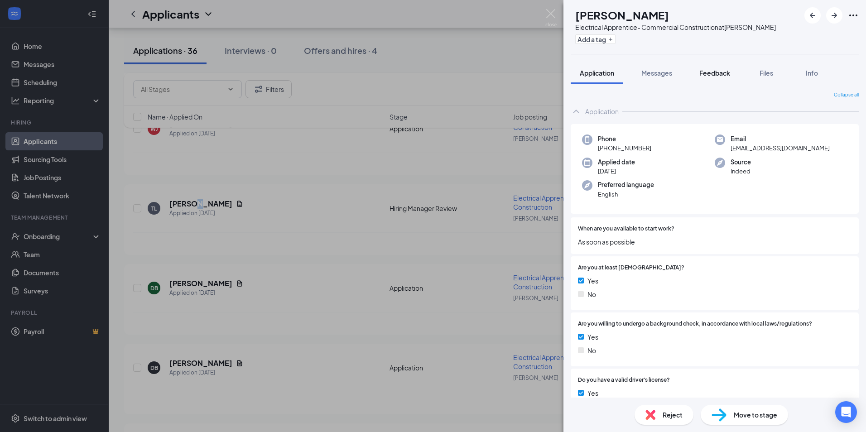
click at [727, 70] on span "Feedback" at bounding box center [714, 73] width 31 height 8
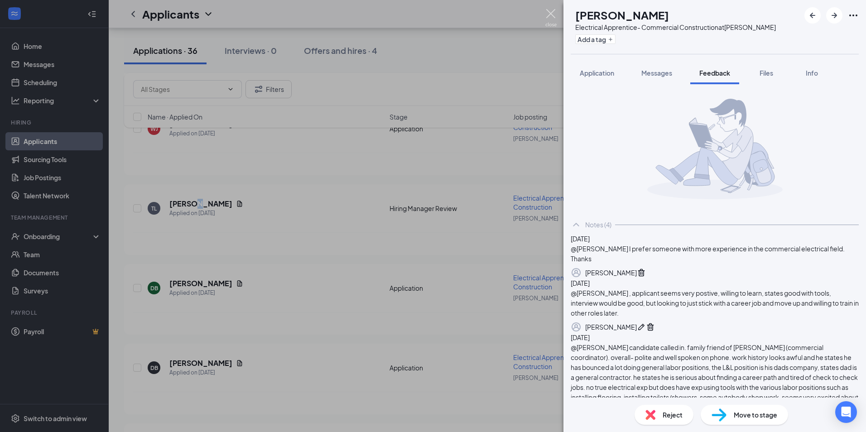
click at [551, 14] on img at bounding box center [550, 18] width 11 height 18
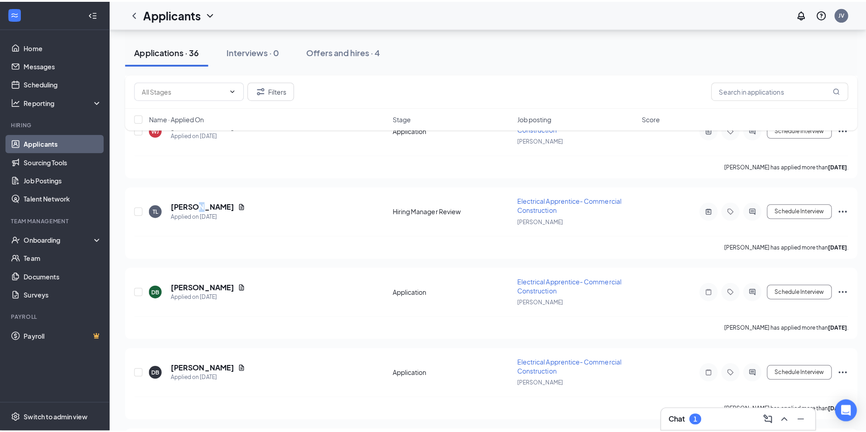
scroll to position [2129, 0]
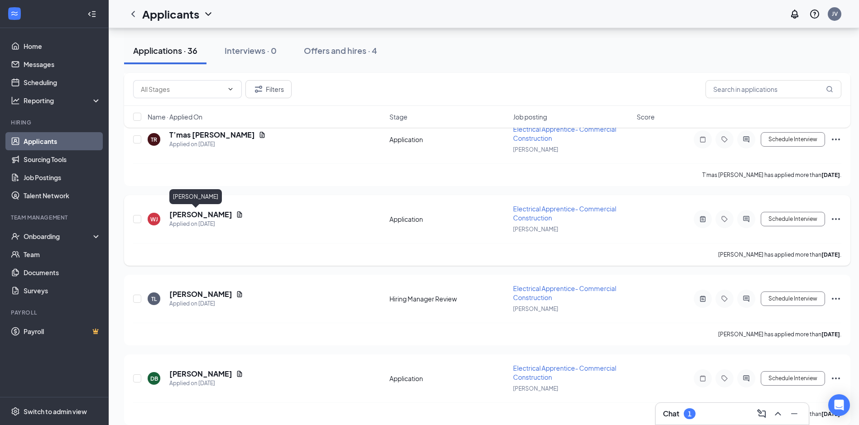
click at [191, 216] on h5 "Willis Jr" at bounding box center [200, 215] width 63 height 10
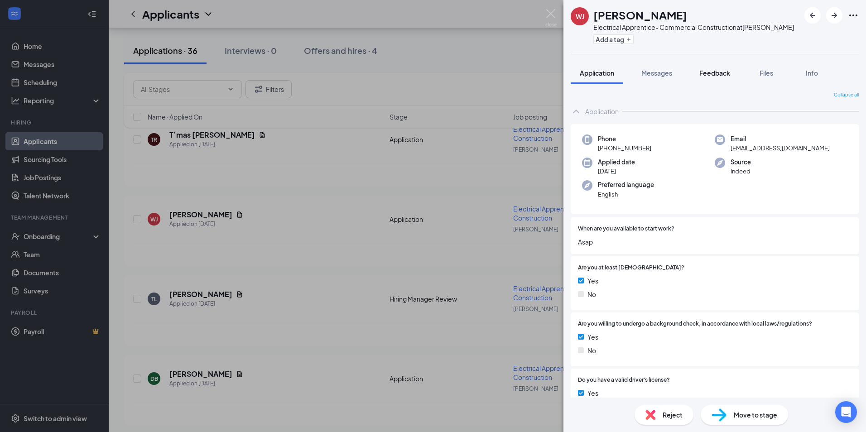
click at [709, 78] on button "Feedback" at bounding box center [714, 73] width 49 height 23
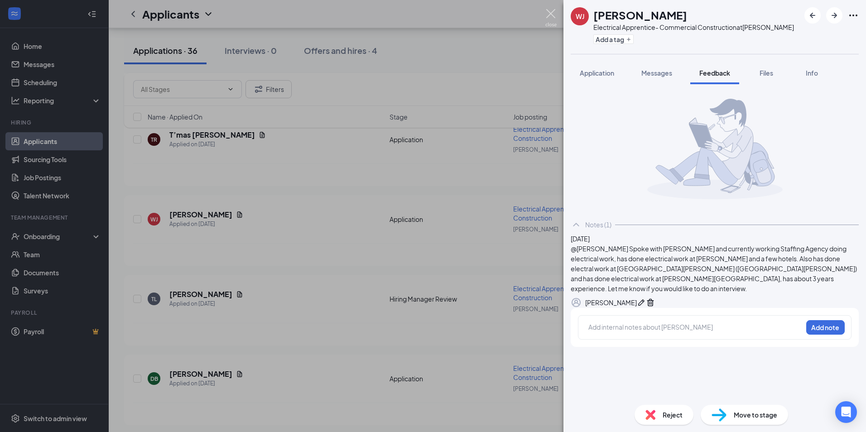
click at [551, 11] on img at bounding box center [550, 18] width 11 height 18
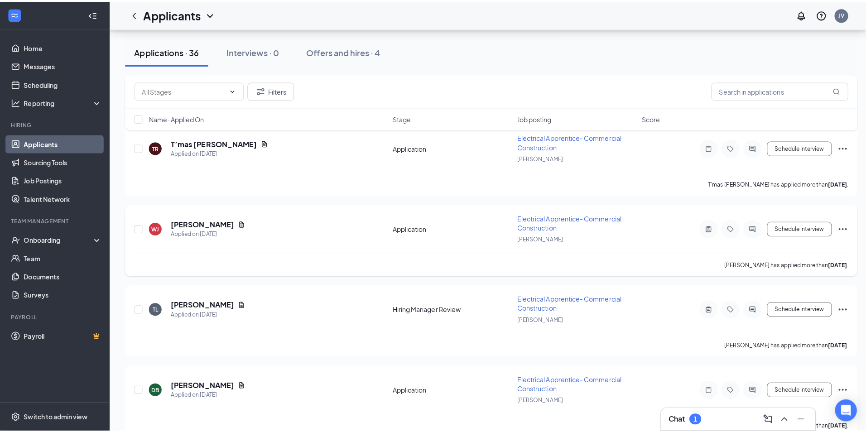
scroll to position [2039, 0]
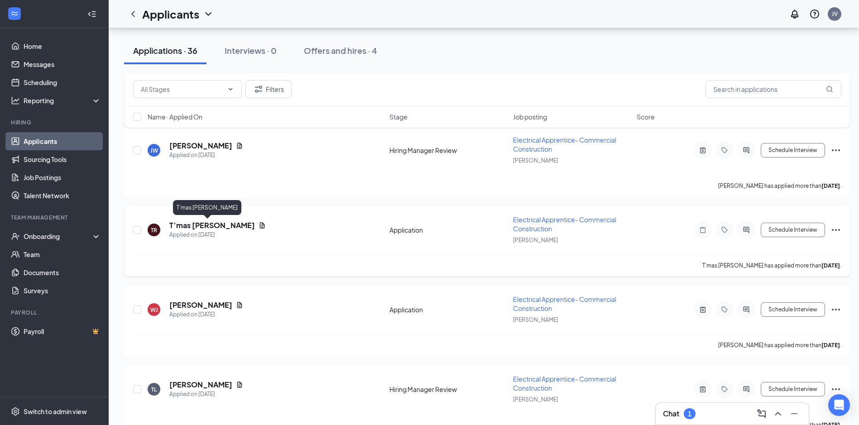
click at [198, 223] on h5 "T’mas Rodgers" at bounding box center [212, 226] width 86 height 10
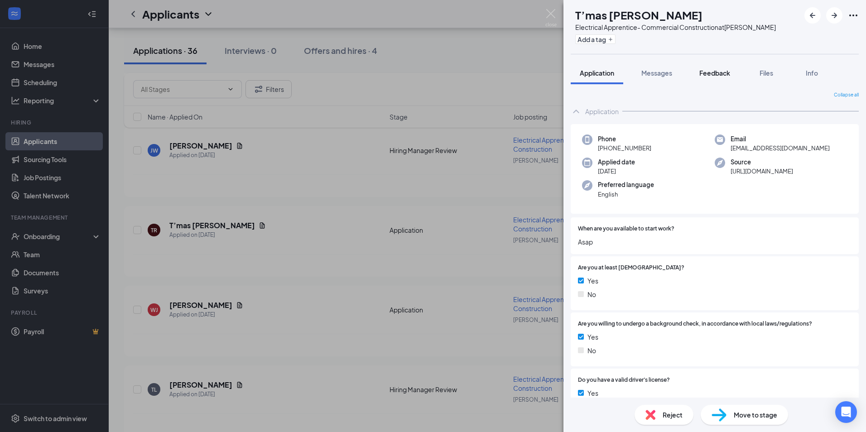
drag, startPoint x: 698, startPoint y: 70, endPoint x: 692, endPoint y: 72, distance: 6.2
click at [698, 71] on button "Feedback" at bounding box center [714, 73] width 49 height 23
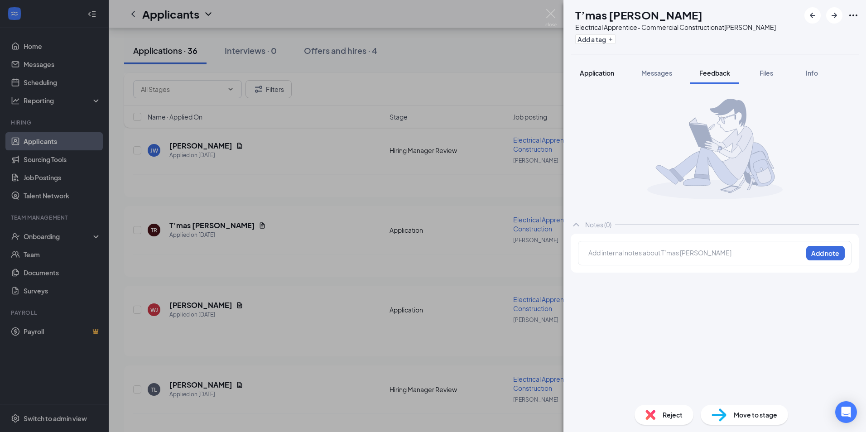
click at [598, 71] on span "Application" at bounding box center [597, 73] width 34 height 8
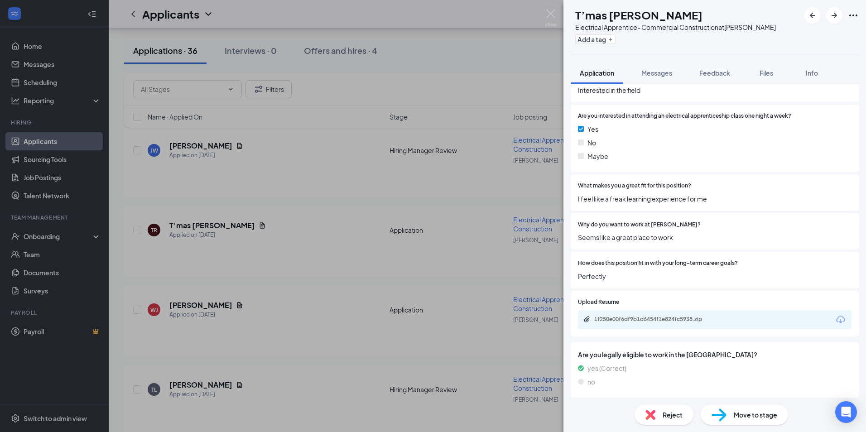
scroll to position [789, 0]
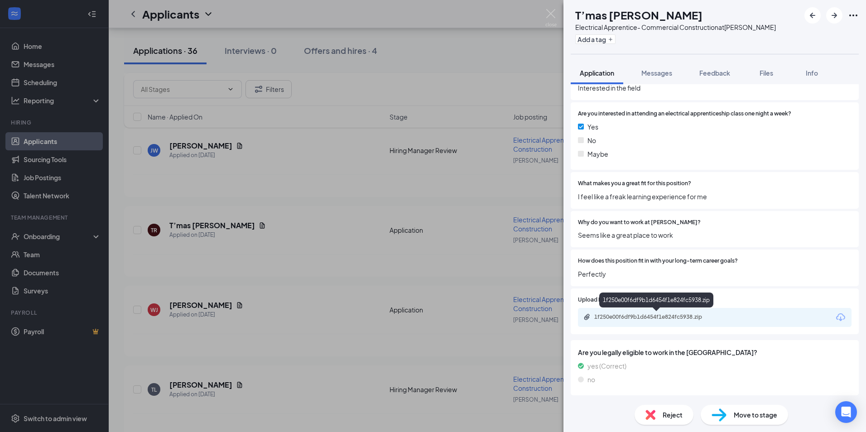
click at [670, 314] on div "1f250e00f6df9b1d6454f1e824fc5938.zip" at bounding box center [657, 316] width 127 height 7
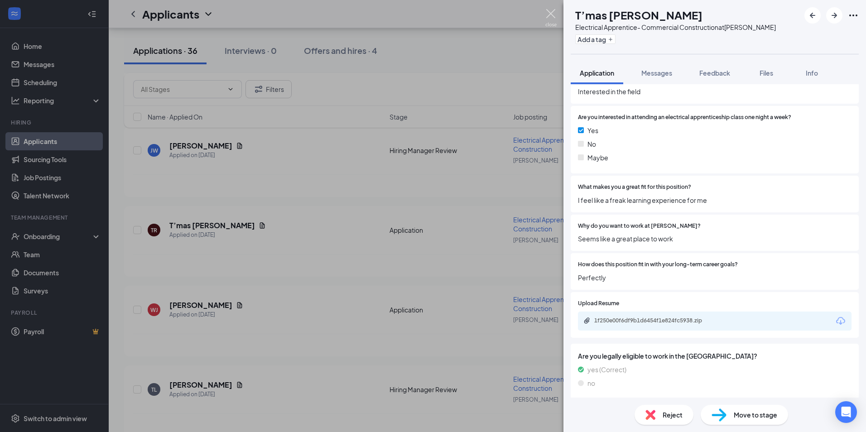
click at [550, 16] on img at bounding box center [550, 18] width 11 height 18
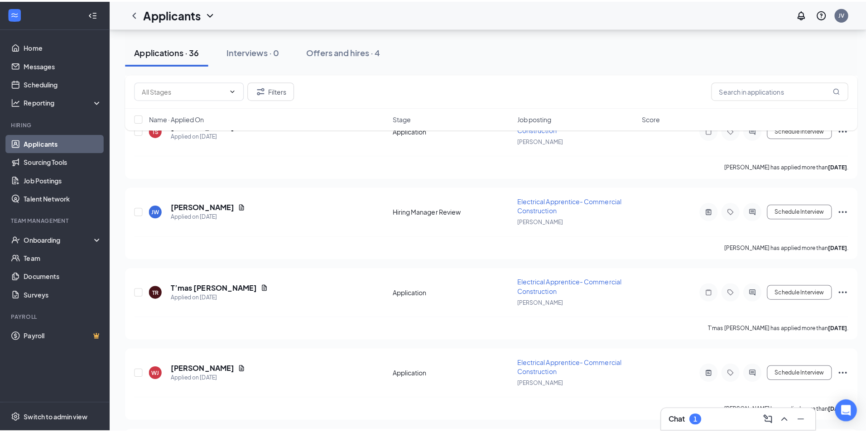
scroll to position [1948, 0]
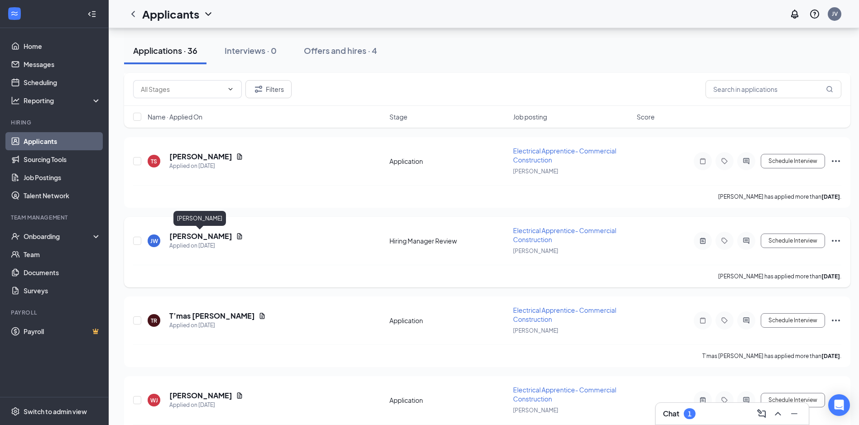
click at [206, 236] on h5 "Jeremiah Woods" at bounding box center [200, 236] width 63 height 10
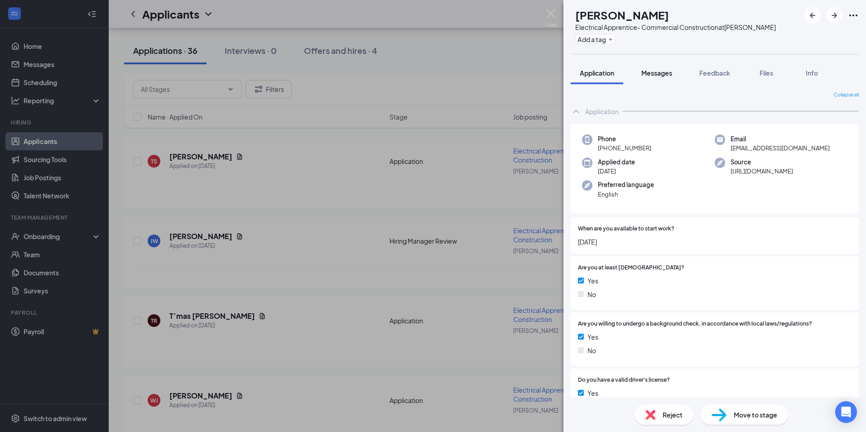
click at [663, 72] on span "Messages" at bounding box center [656, 73] width 31 height 8
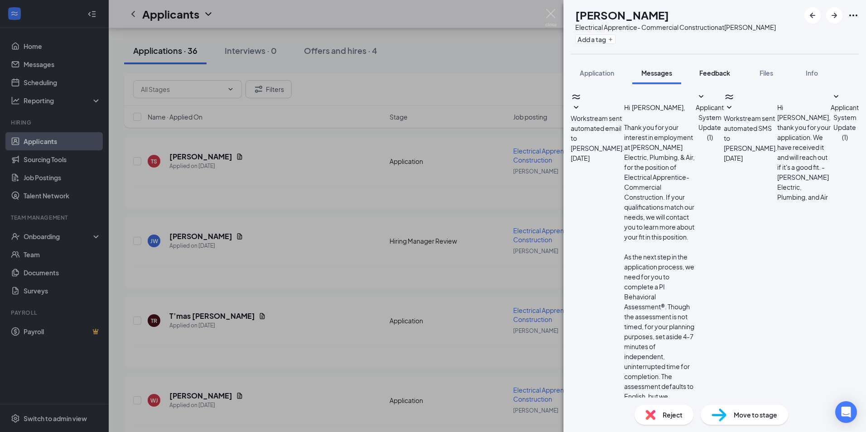
click at [718, 71] on span "Feedback" at bounding box center [714, 73] width 31 height 8
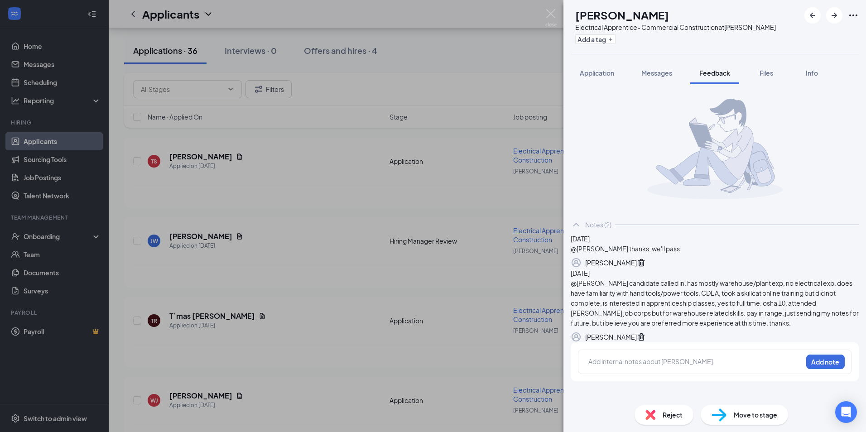
click at [558, 12] on div "JW Jeremiah Woods Electrical Apprentice- Commercial Construction at Montgomery …" at bounding box center [433, 216] width 866 height 432
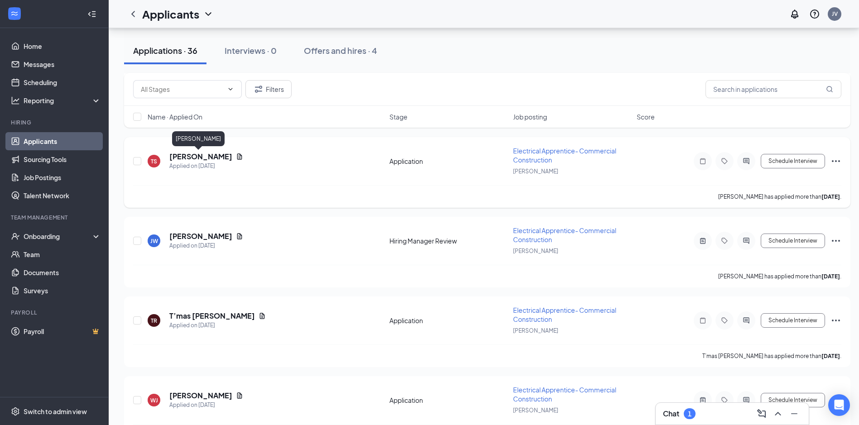
click at [198, 158] on h5 "Tyrone Shaw" at bounding box center [200, 157] width 63 height 10
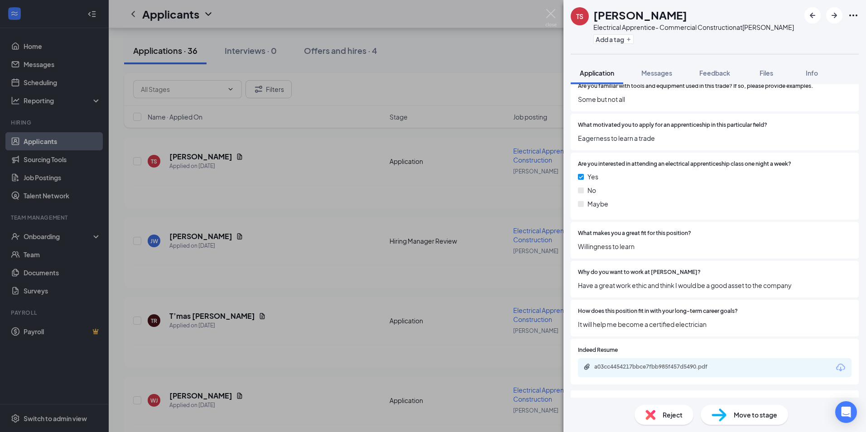
scroll to position [634, 0]
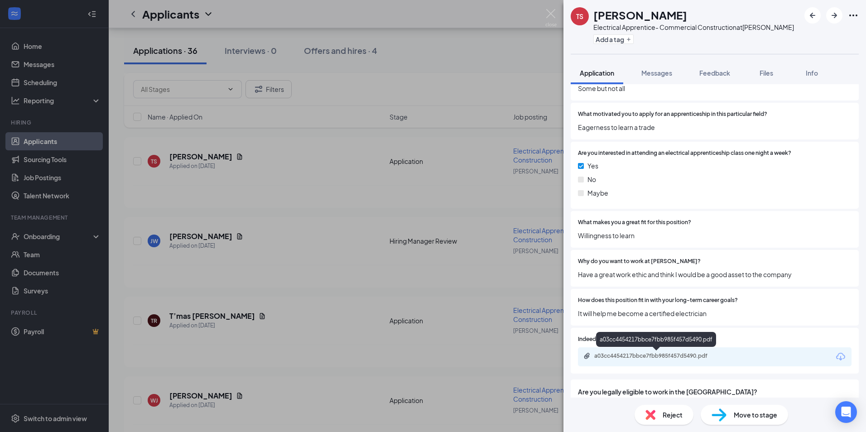
click at [631, 354] on div "a03cc4454217bbce7fbb985f457d5490.pdf" at bounding box center [657, 355] width 127 height 7
click at [554, 13] on img at bounding box center [550, 18] width 11 height 18
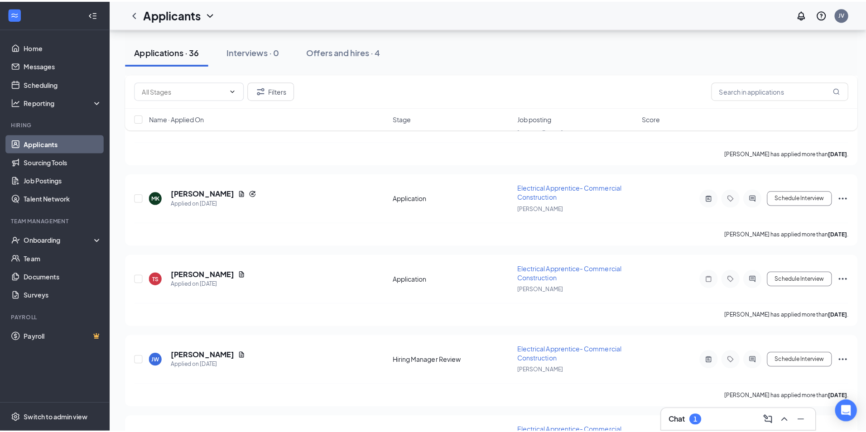
scroll to position [1812, 0]
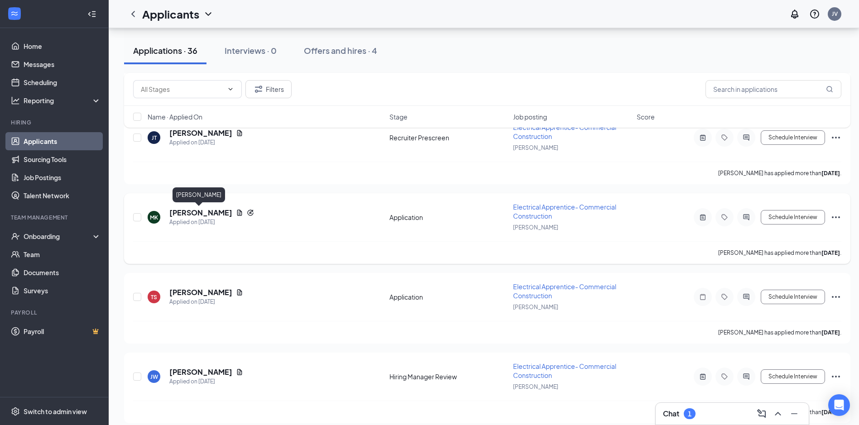
click at [211, 209] on h5 "mickey keene" at bounding box center [200, 213] width 63 height 10
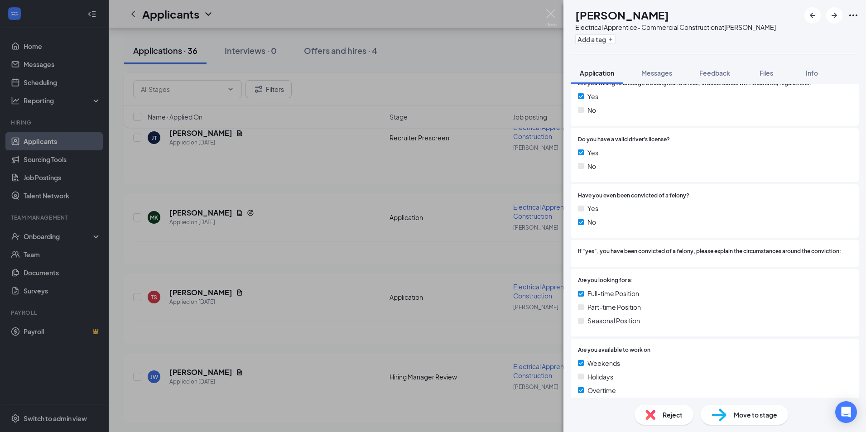
scroll to position [317, 0]
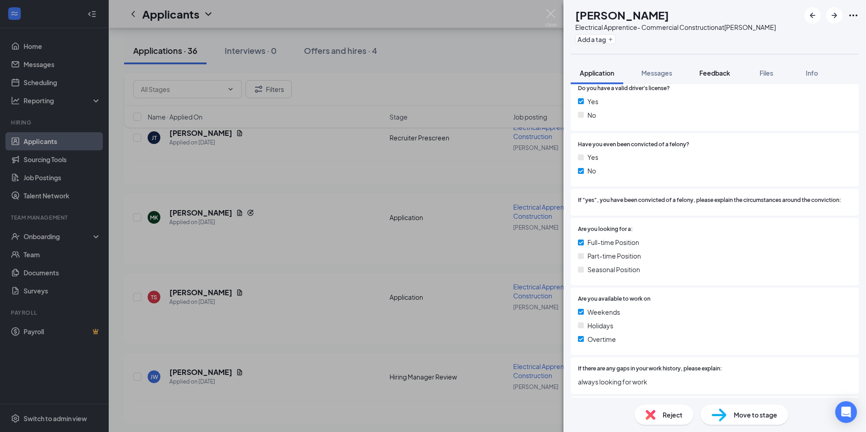
click at [708, 66] on button "Feedback" at bounding box center [714, 73] width 49 height 23
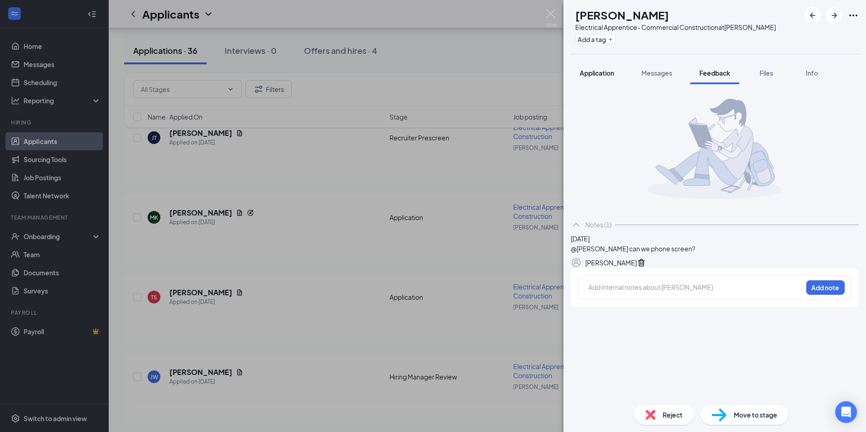
click at [601, 72] on span "Application" at bounding box center [597, 73] width 34 height 8
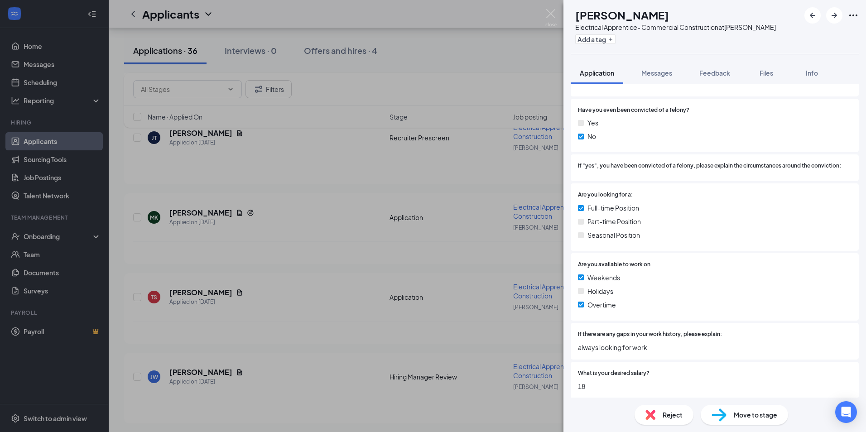
scroll to position [498, 0]
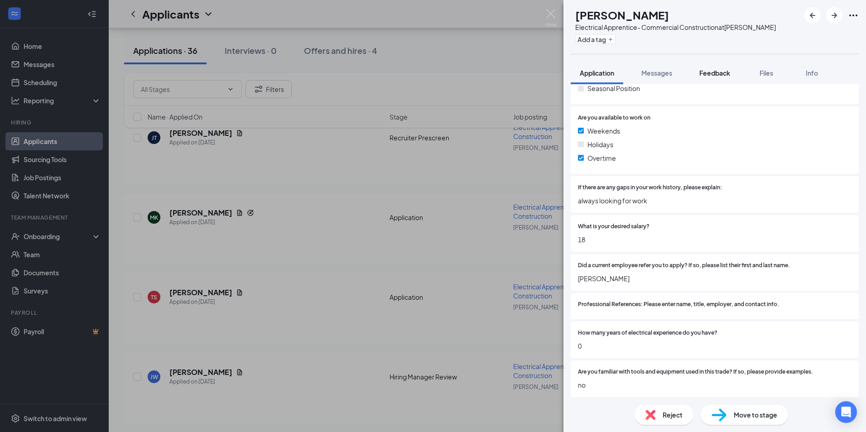
click at [714, 72] on span "Feedback" at bounding box center [714, 73] width 31 height 8
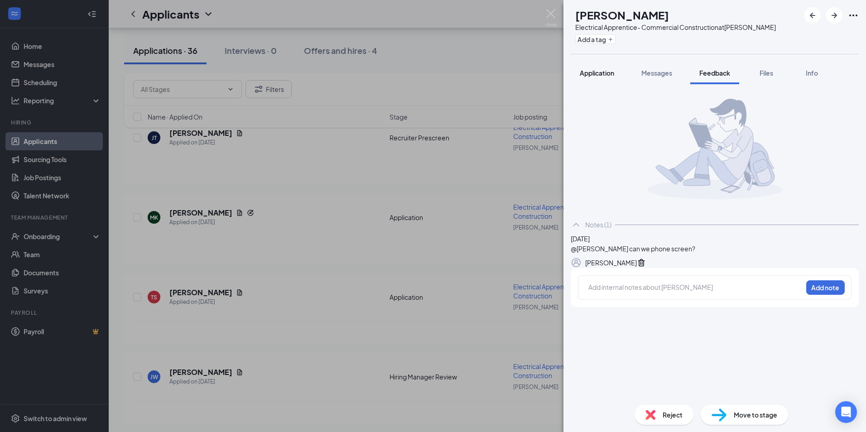
click at [598, 72] on span "Application" at bounding box center [597, 73] width 34 height 8
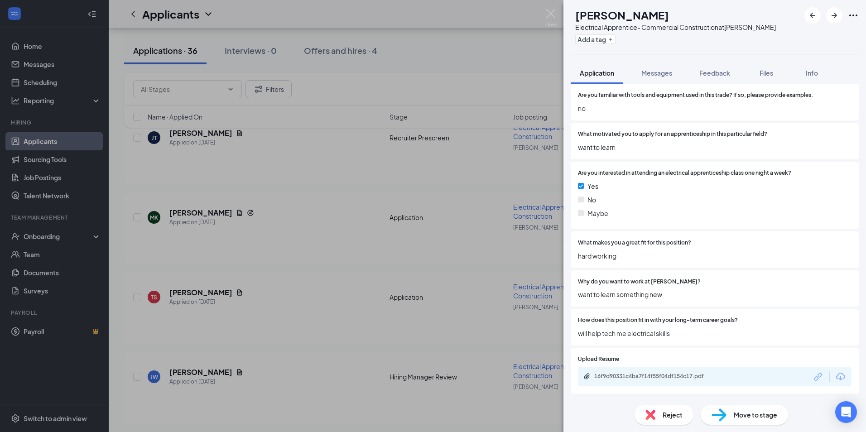
scroll to position [834, 0]
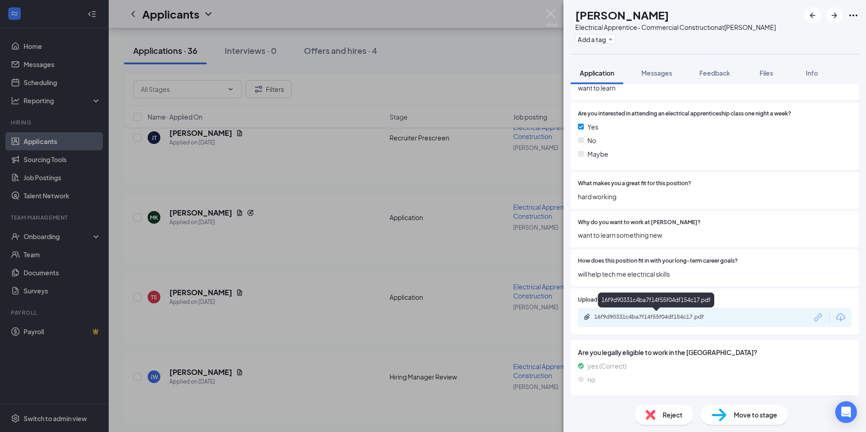
click at [648, 316] on div "16f9d90331c4ba7f14f55f04df154c17.pdf" at bounding box center [657, 316] width 127 height 7
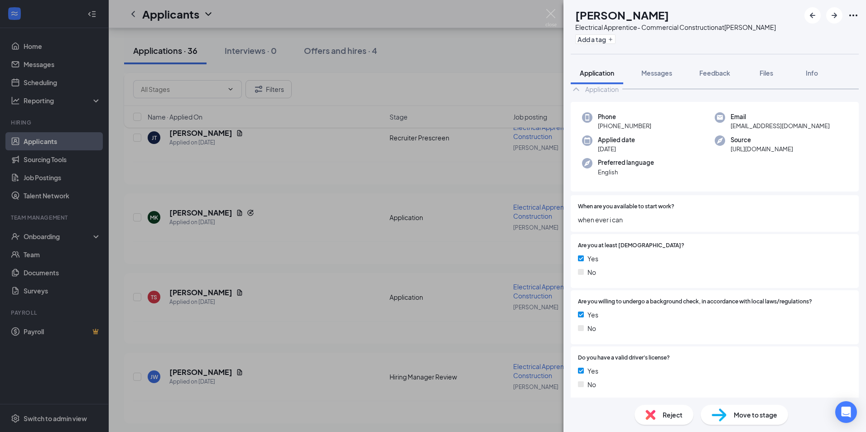
scroll to position [0, 0]
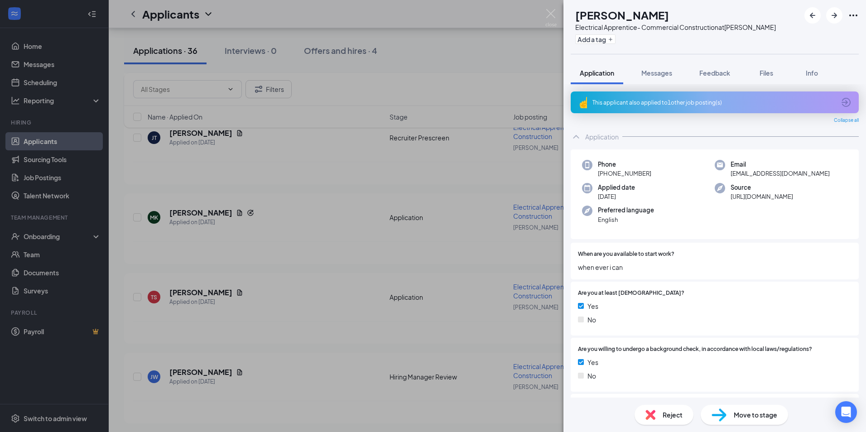
click at [846, 101] on div "This applicant also applied to 1 other job posting(s)" at bounding box center [715, 103] width 288 height 22
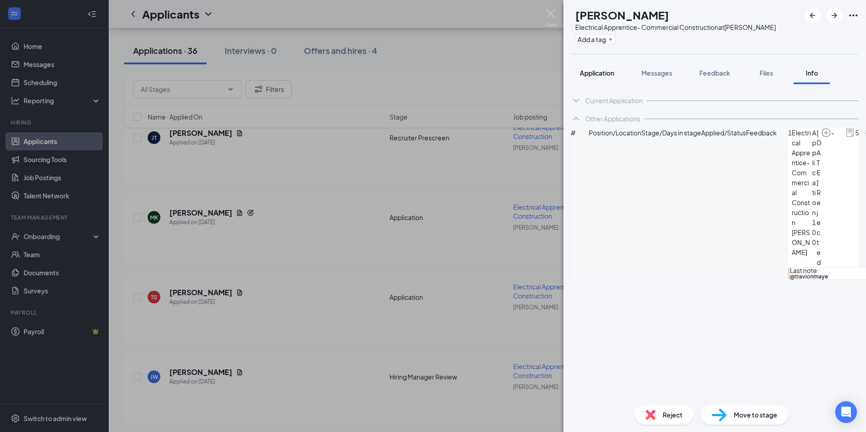
click at [604, 77] on div "Application" at bounding box center [597, 72] width 34 height 9
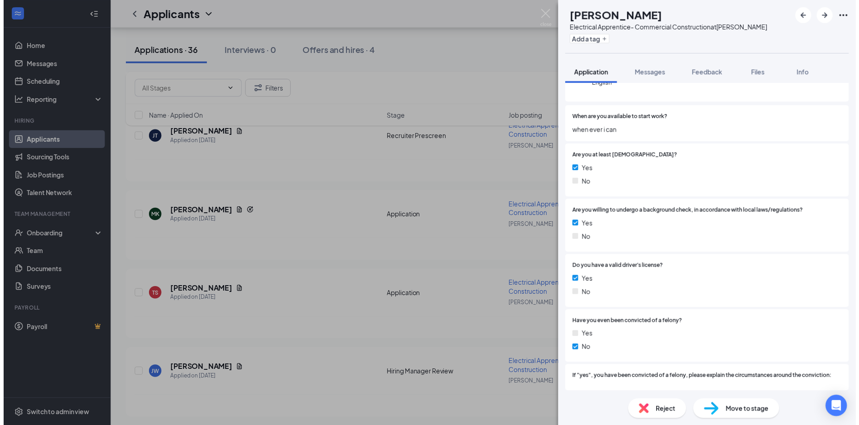
scroll to position [317, 0]
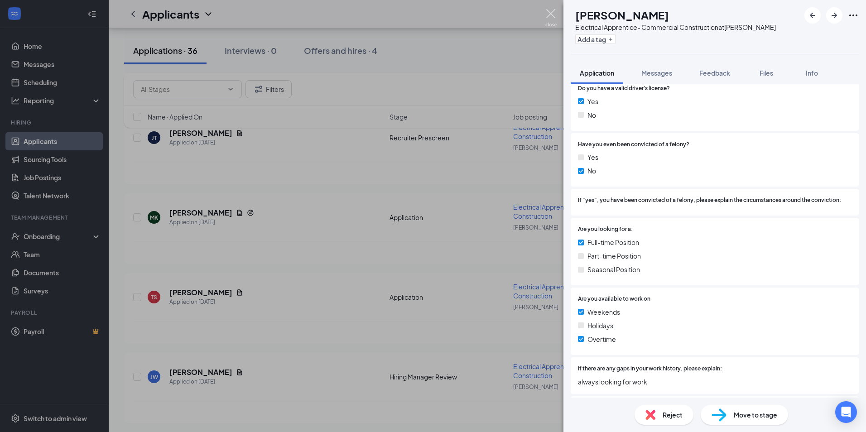
click at [549, 17] on img at bounding box center [550, 18] width 11 height 18
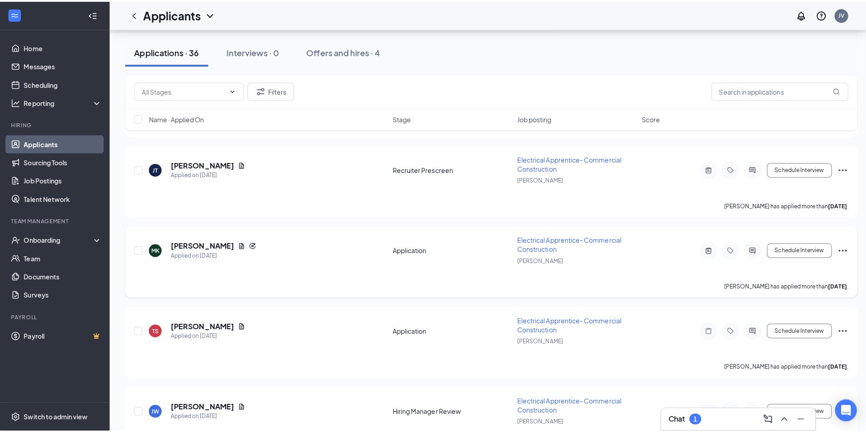
scroll to position [1767, 0]
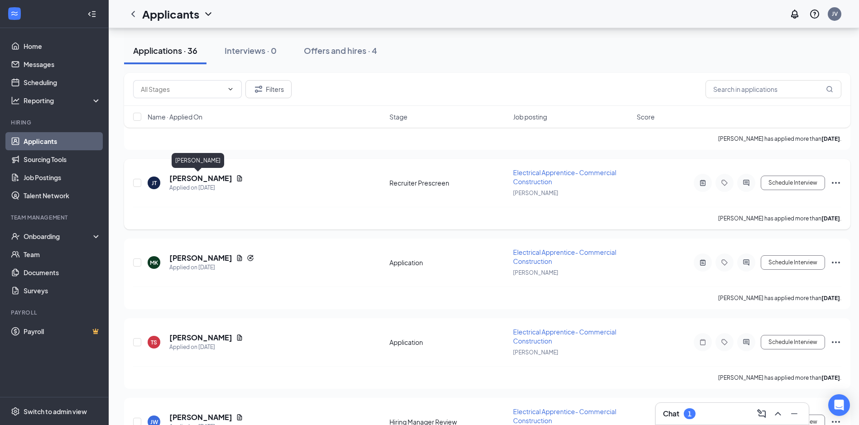
click at [209, 179] on h5 "Joey Tenney" at bounding box center [200, 179] width 63 height 10
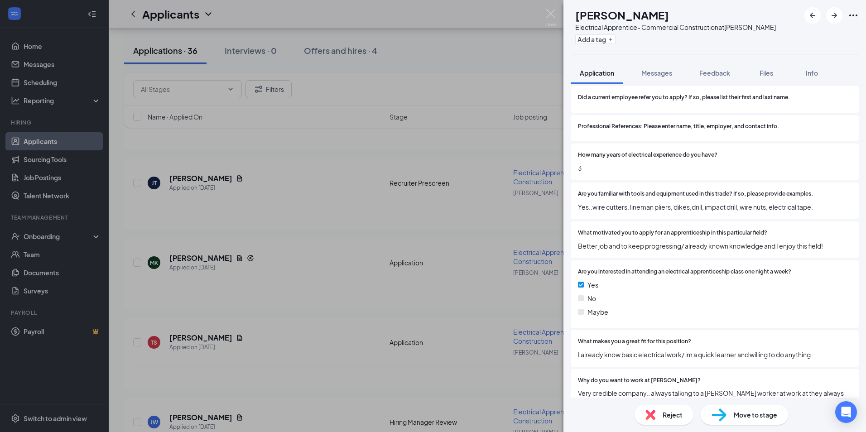
scroll to position [680, 0]
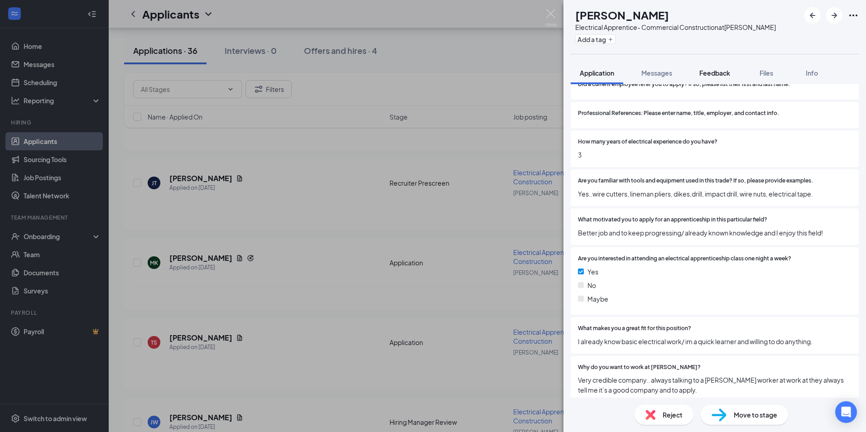
click at [712, 75] on span "Feedback" at bounding box center [714, 73] width 31 height 8
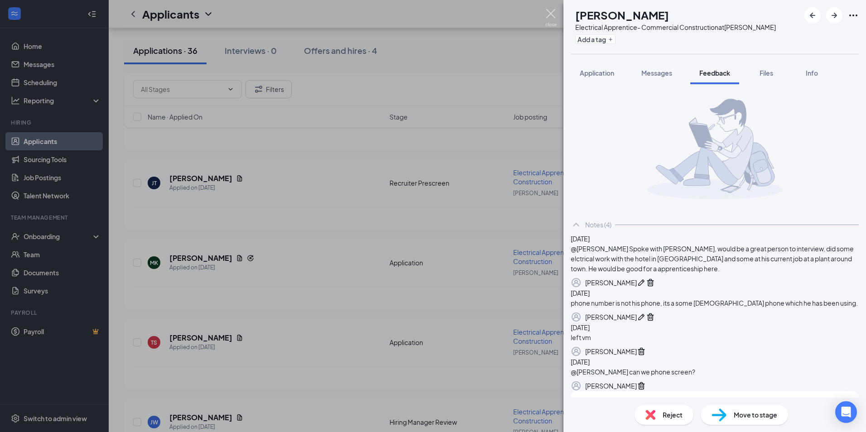
click at [549, 13] on img at bounding box center [550, 18] width 11 height 18
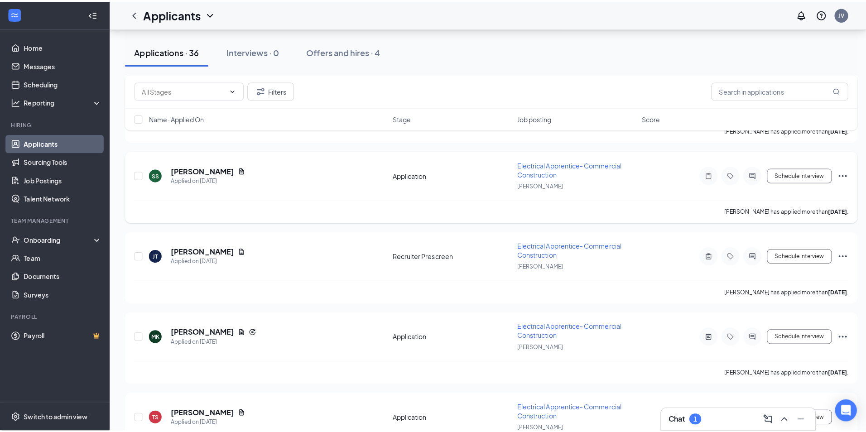
scroll to position [1676, 0]
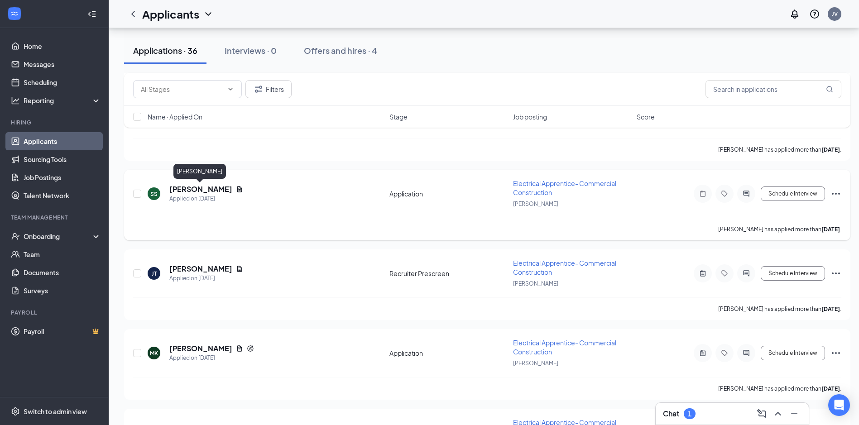
click at [219, 188] on h5 "Shamari Stinson" at bounding box center [200, 189] width 63 height 10
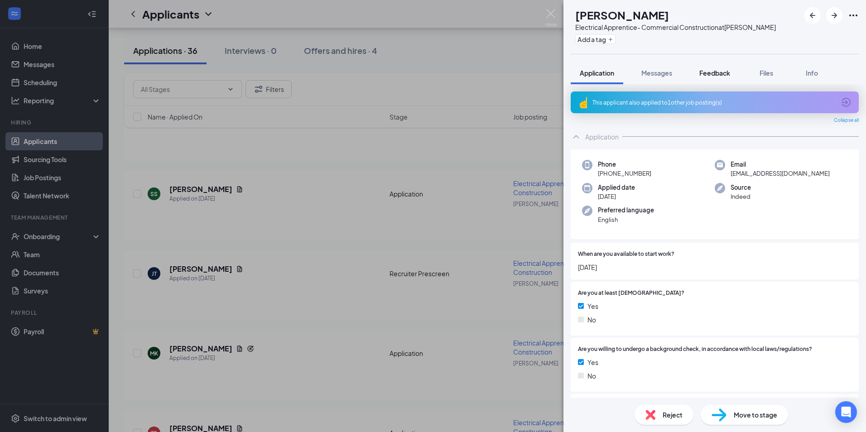
click at [720, 71] on span "Feedback" at bounding box center [714, 73] width 31 height 8
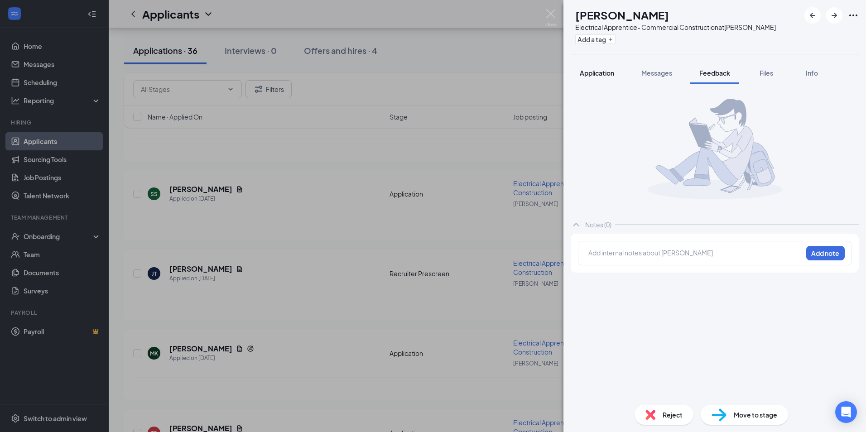
click at [604, 75] on span "Application" at bounding box center [597, 73] width 34 height 8
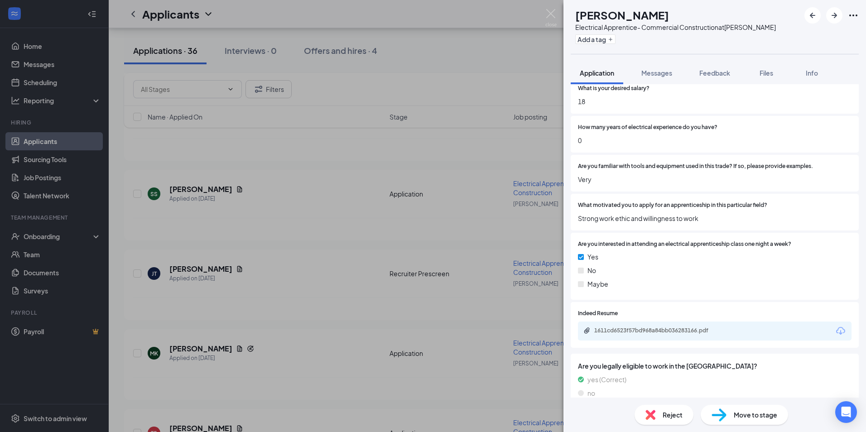
scroll to position [582, 0]
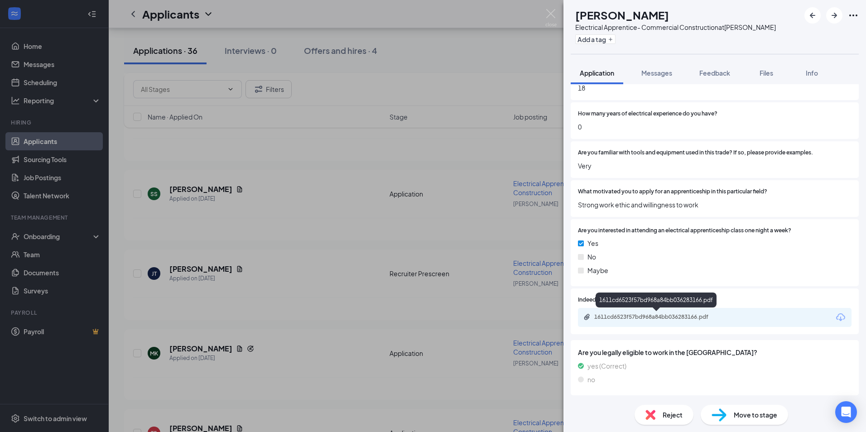
click at [646, 316] on div "1611cd6523f57bd968a84bb036283166.pdf" at bounding box center [657, 316] width 127 height 7
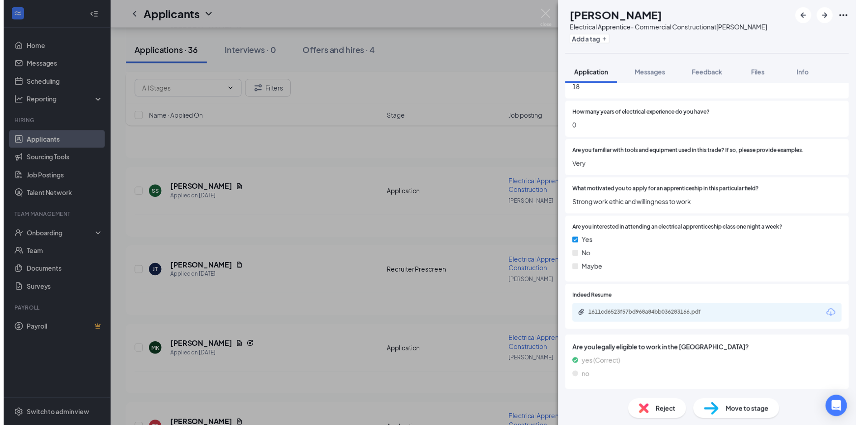
scroll to position [579, 0]
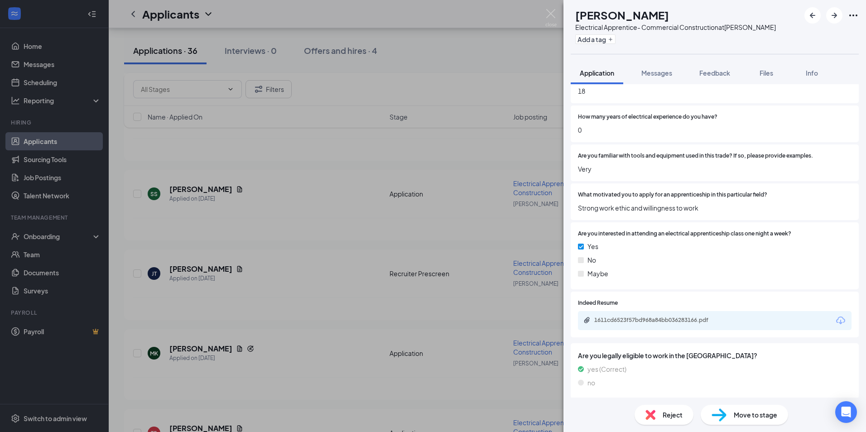
click at [557, 18] on div "SS Shamari Stinson Electrical Apprentice- Commercial Construction at Montgomery…" at bounding box center [433, 216] width 866 height 432
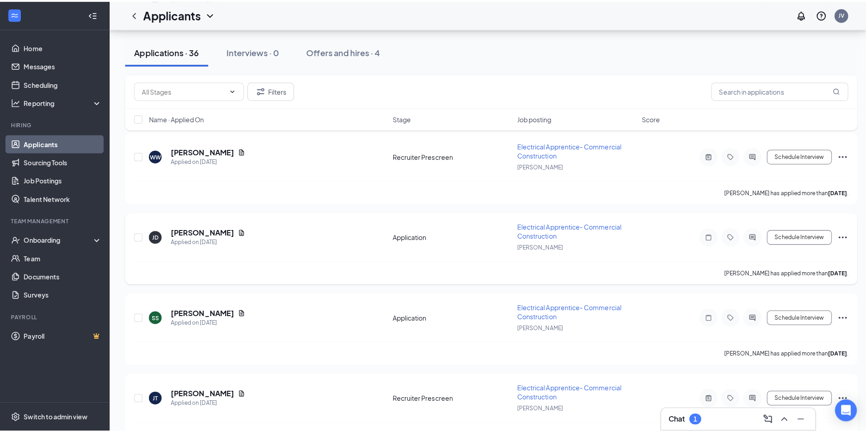
scroll to position [1540, 0]
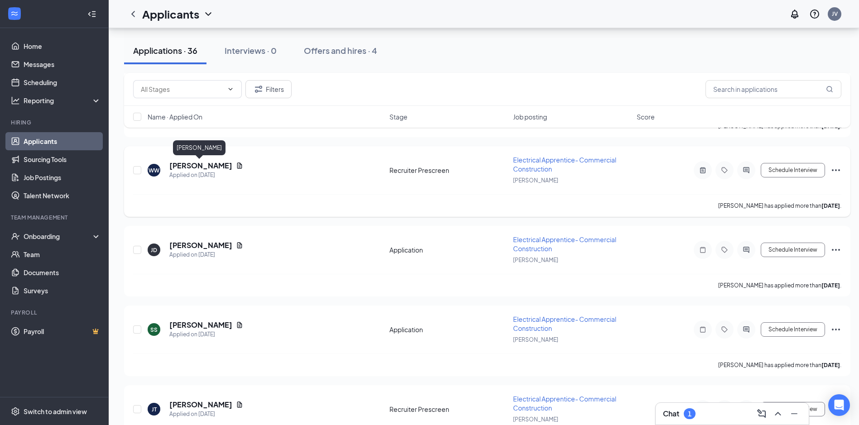
click at [212, 166] on h5 "William Wilson" at bounding box center [200, 166] width 63 height 10
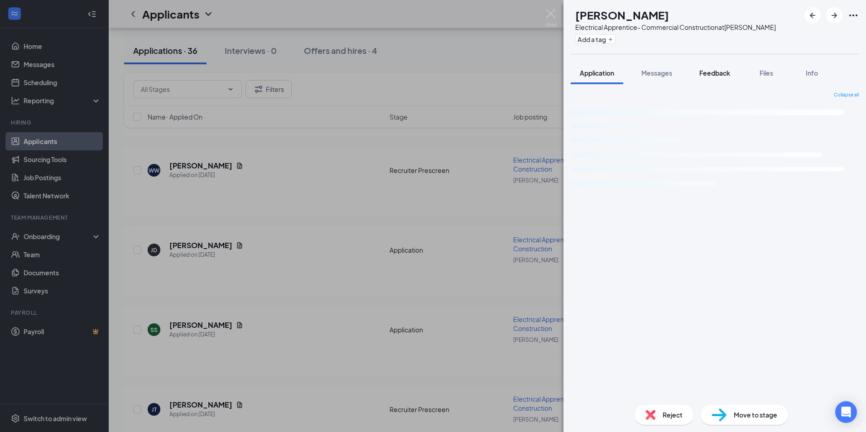
click at [712, 71] on span "Feedback" at bounding box center [714, 73] width 31 height 8
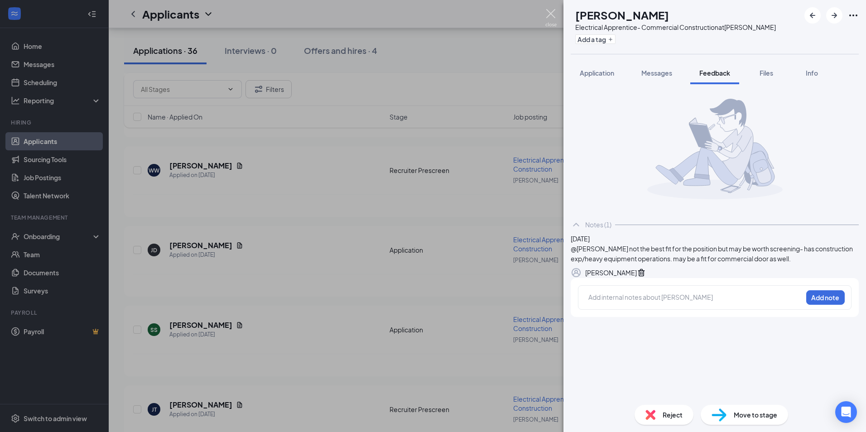
drag, startPoint x: 549, startPoint y: 14, endPoint x: 386, endPoint y: 172, distance: 226.8
click at [549, 14] on img at bounding box center [550, 18] width 11 height 18
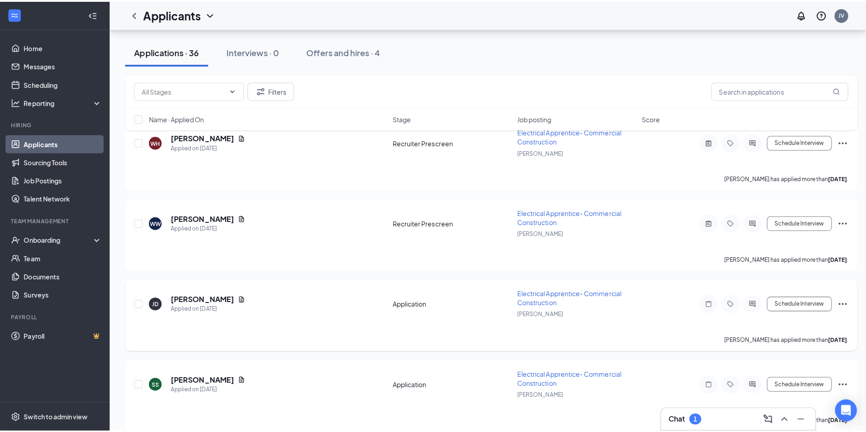
scroll to position [1404, 0]
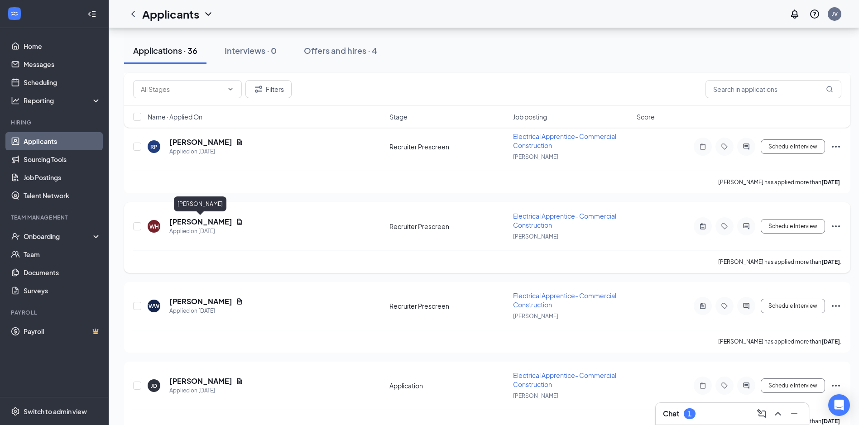
click at [218, 219] on h5 "Weston Huebner" at bounding box center [200, 222] width 63 height 10
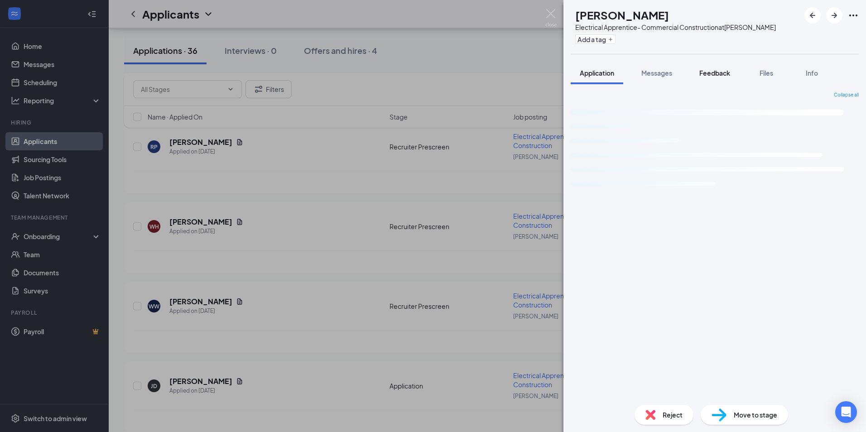
click at [709, 77] on div "Feedback" at bounding box center [714, 72] width 31 height 9
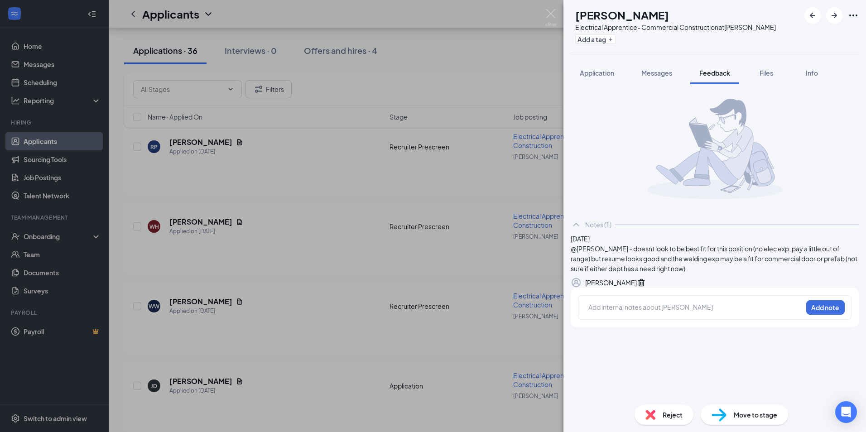
click at [514, 111] on div "WH Weston Huebner Electrical Apprentice- Commercial Construction at Montgomery …" at bounding box center [433, 216] width 866 height 432
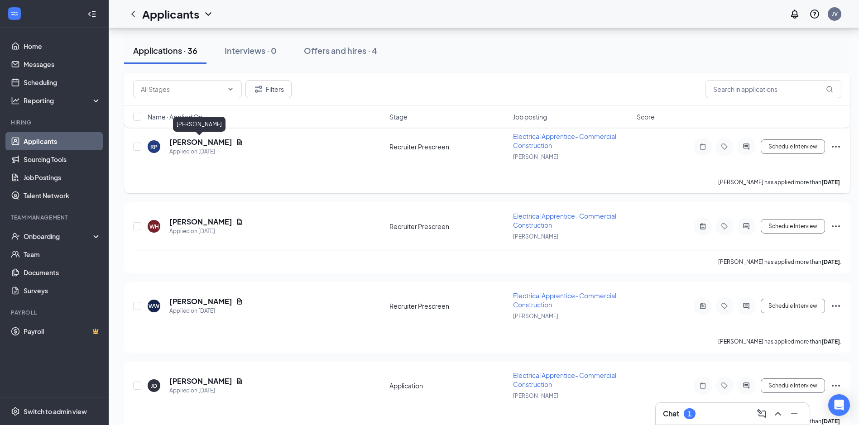
click at [198, 143] on h5 "Raymie Powell" at bounding box center [200, 142] width 63 height 10
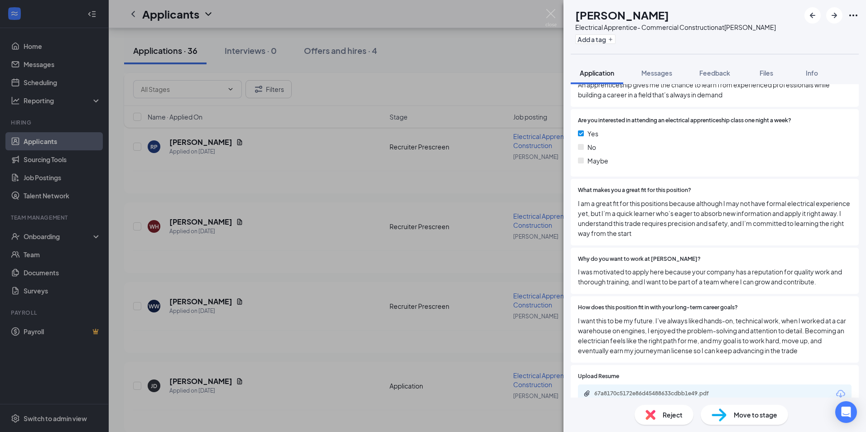
scroll to position [889, 0]
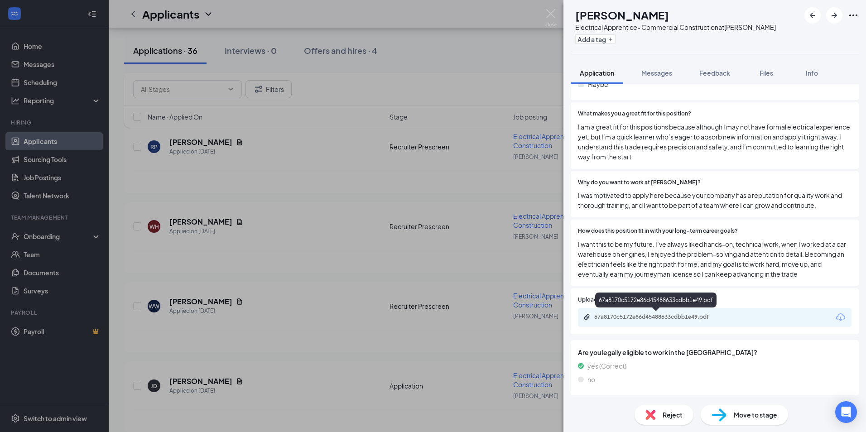
click at [632, 320] on div "67a8170c5172e86d45488633cdbb1e49.pdf" at bounding box center [657, 316] width 127 height 7
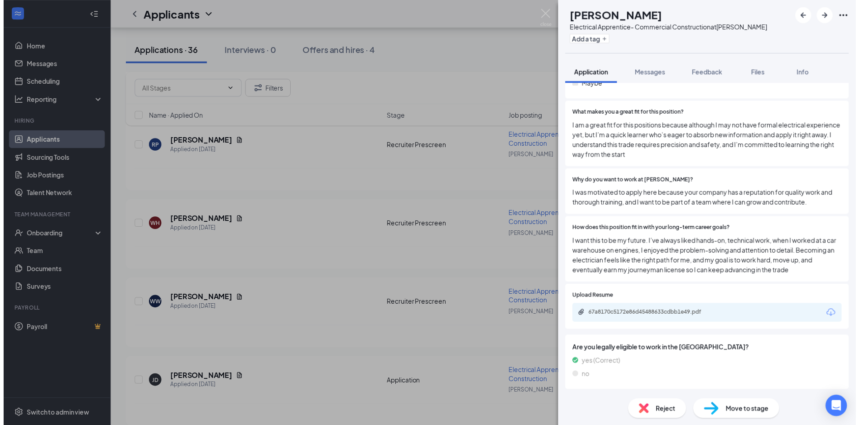
scroll to position [885, 0]
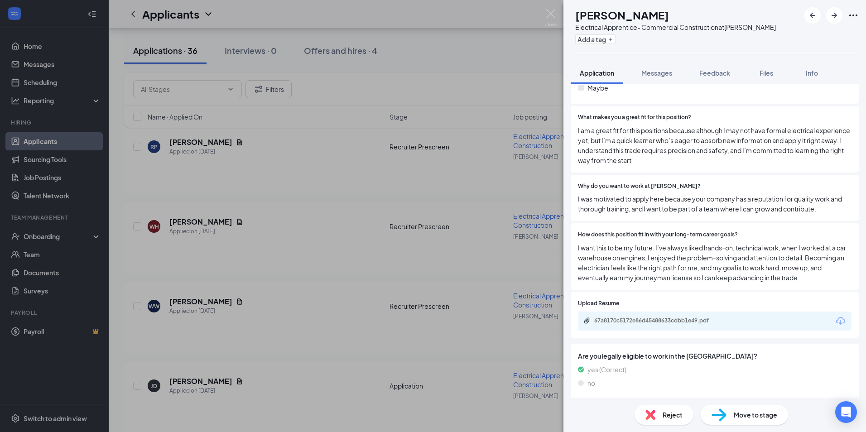
click at [552, 16] on img at bounding box center [550, 18] width 11 height 18
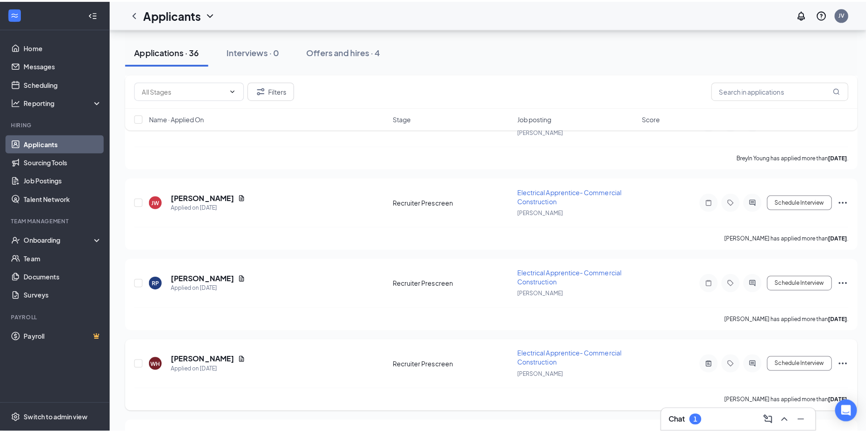
scroll to position [1268, 0]
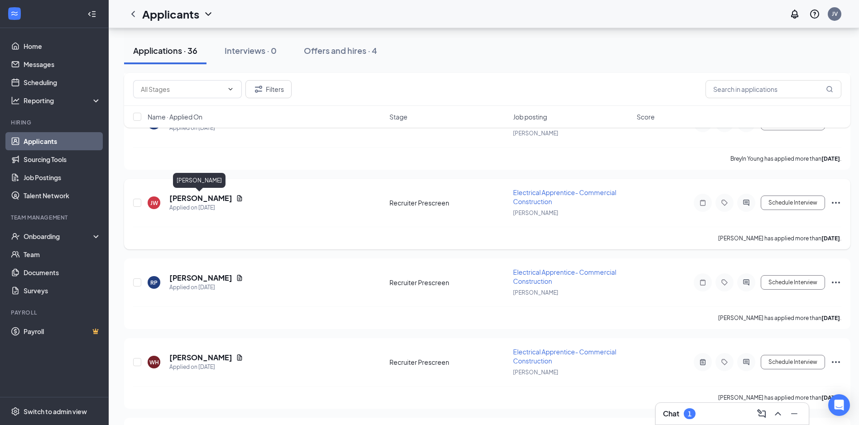
click at [184, 195] on h5 "Jacob Williams" at bounding box center [200, 198] width 63 height 10
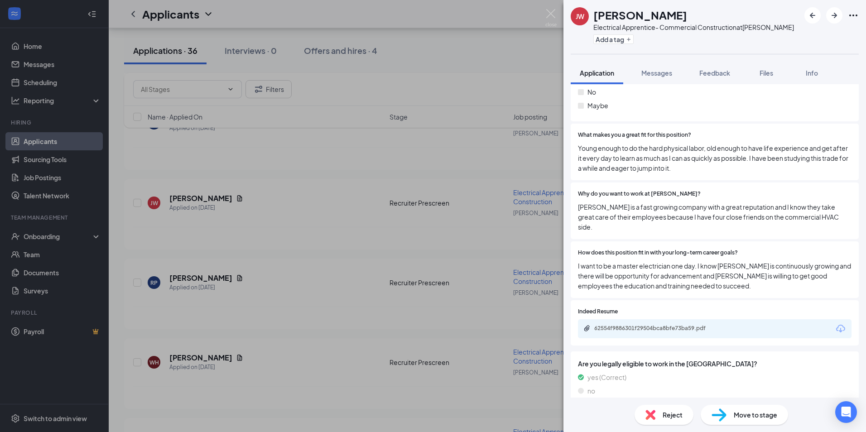
scroll to position [821, 0]
click at [677, 323] on div "62554f9886301f29504bca8bfe73ba59.pdf" at bounding box center [657, 326] width 127 height 7
drag, startPoint x: 550, startPoint y: 10, endPoint x: 336, endPoint y: 146, distance: 254.2
click at [550, 11] on img at bounding box center [550, 18] width 11 height 18
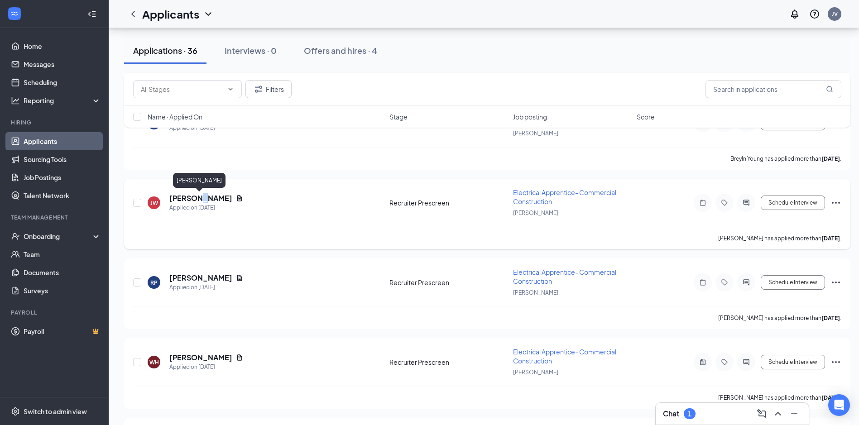
click at [200, 198] on h5 "Jacob Williams" at bounding box center [200, 198] width 63 height 10
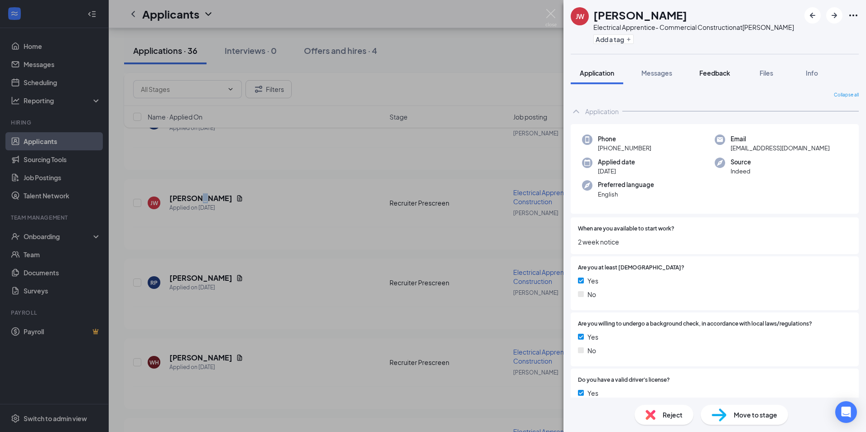
click at [698, 69] on button "Feedback" at bounding box center [714, 73] width 49 height 23
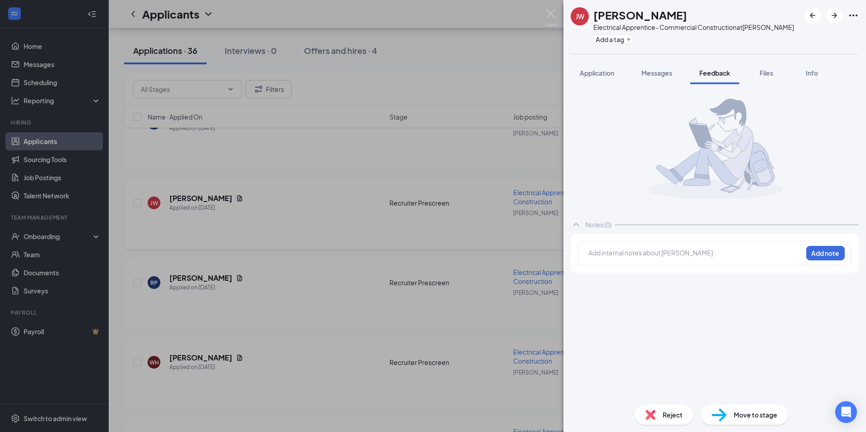
click at [344, 240] on div "JW Jacob Williams Electrical Apprentice- Commercial Construction at Montgomery …" at bounding box center [433, 216] width 866 height 432
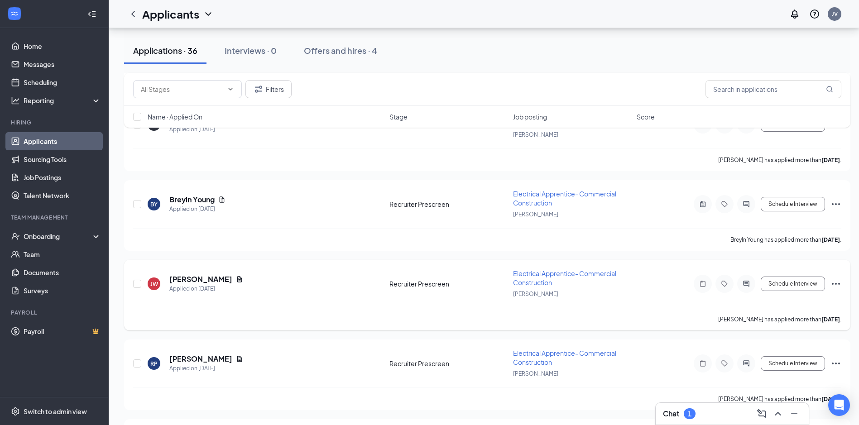
scroll to position [1178, 0]
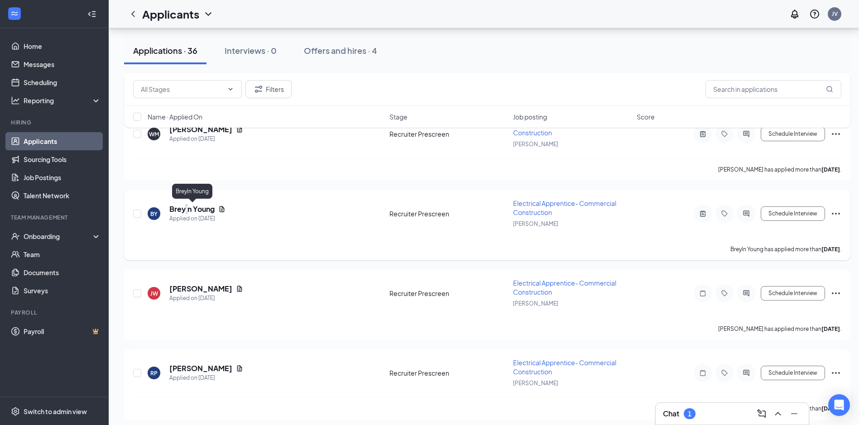
click at [187, 208] on h5 "Breyln Young" at bounding box center [191, 209] width 45 height 10
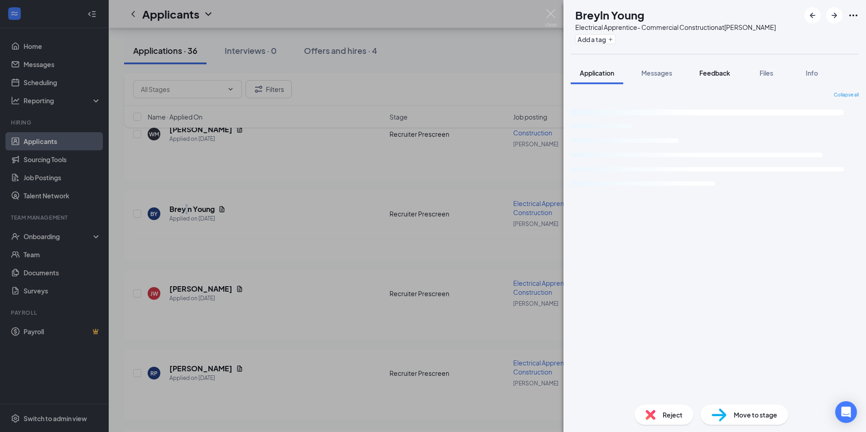
click at [722, 72] on span "Feedback" at bounding box center [714, 73] width 31 height 8
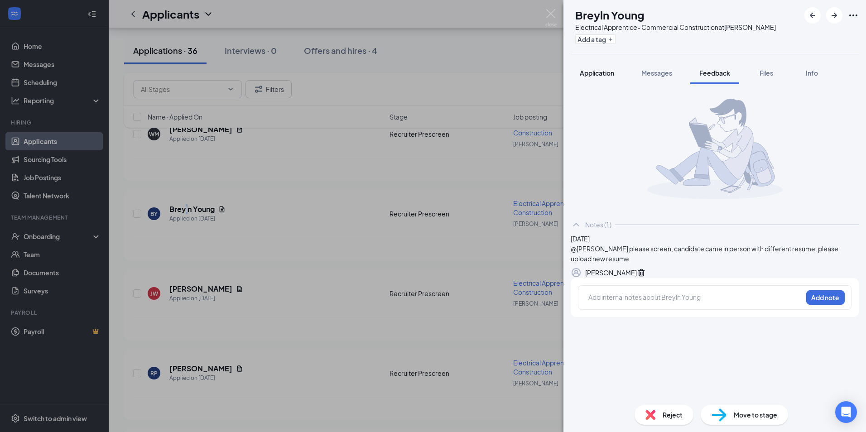
click at [604, 69] on span "Application" at bounding box center [597, 73] width 34 height 8
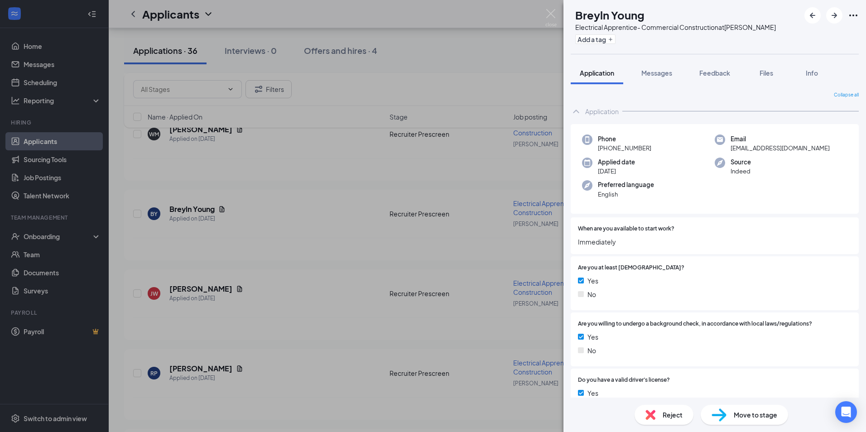
click at [263, 193] on div "BY Breyln Young Electrical Apprentice- Commercial Construction at Montgomery Ad…" at bounding box center [433, 216] width 866 height 432
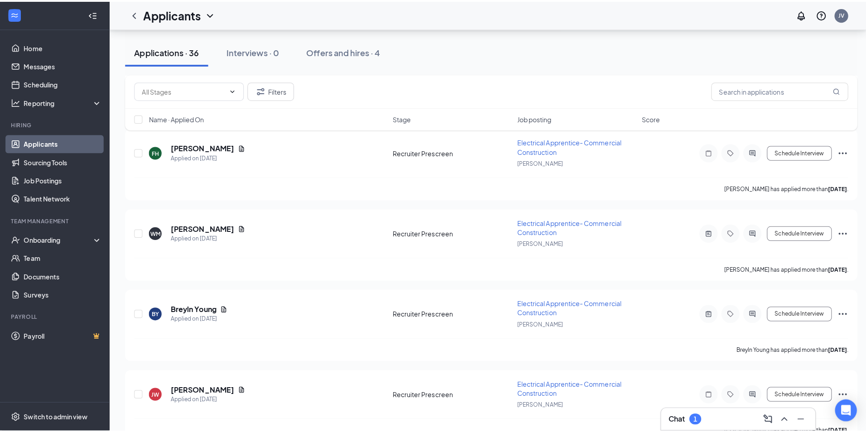
scroll to position [1042, 0]
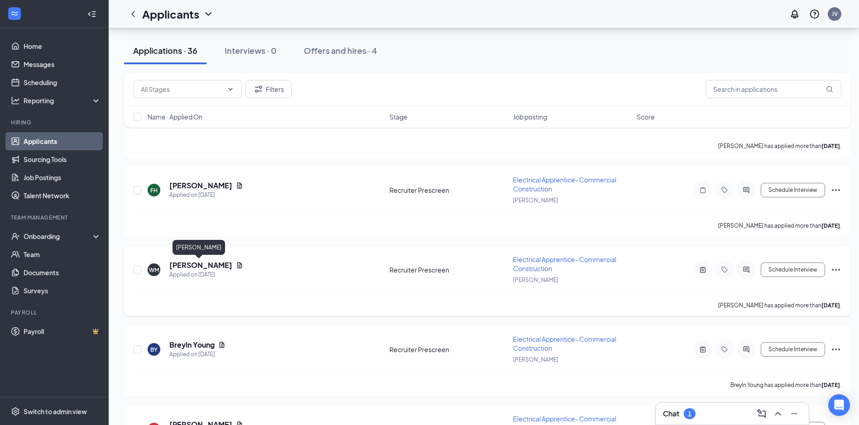
click at [200, 265] on h5 "William Millls" at bounding box center [200, 265] width 63 height 10
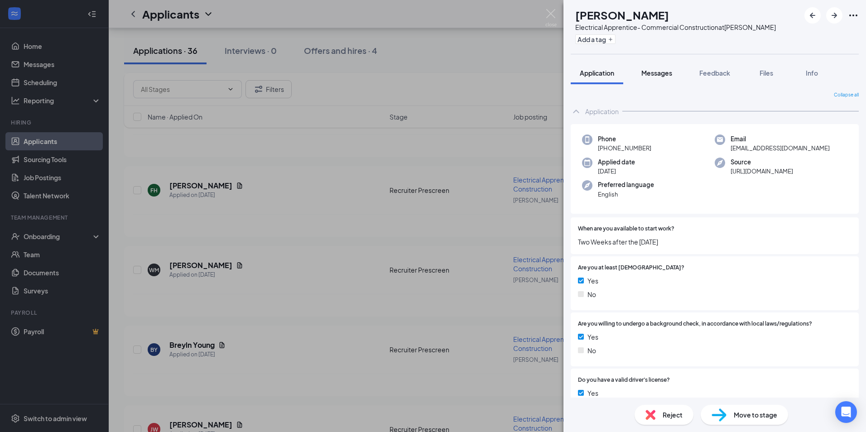
click at [679, 70] on button "Messages" at bounding box center [656, 73] width 49 height 23
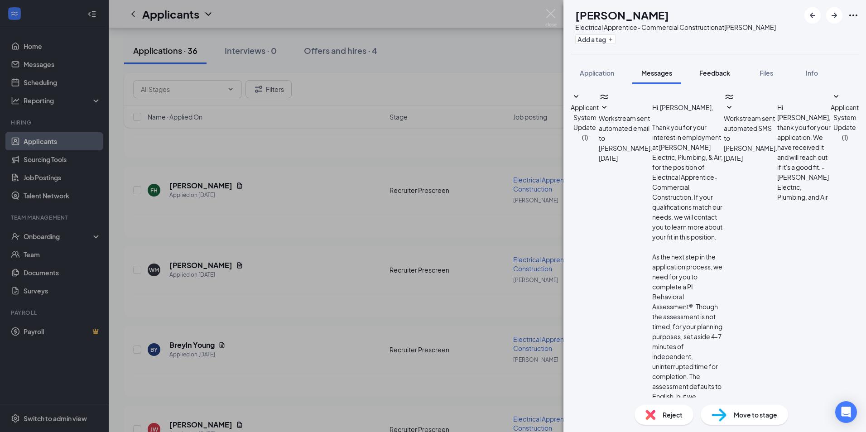
click at [732, 72] on button "Feedback" at bounding box center [714, 73] width 49 height 23
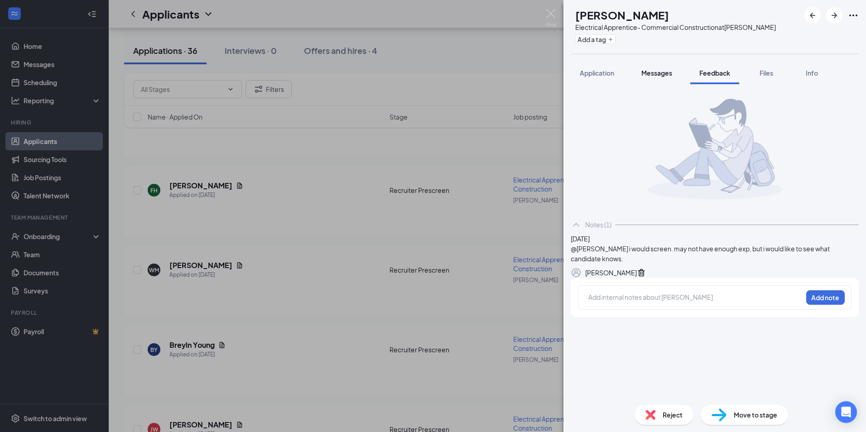
drag, startPoint x: 594, startPoint y: 65, endPoint x: 660, endPoint y: 82, distance: 68.1
click at [594, 65] on button "Application" at bounding box center [597, 73] width 53 height 23
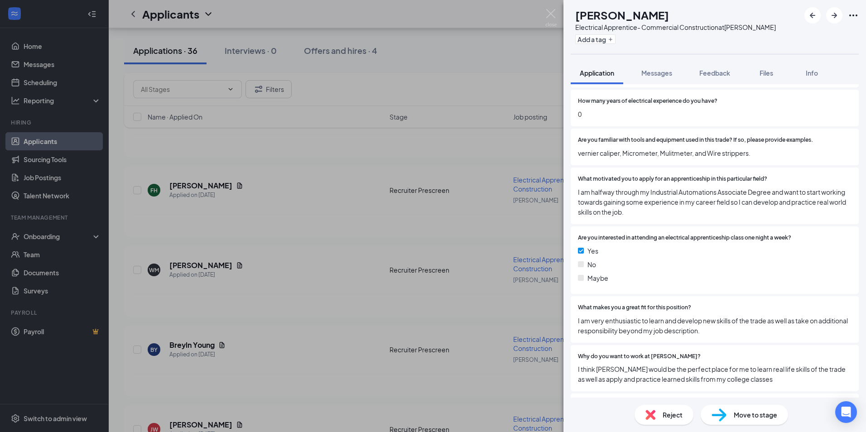
scroll to position [879, 0]
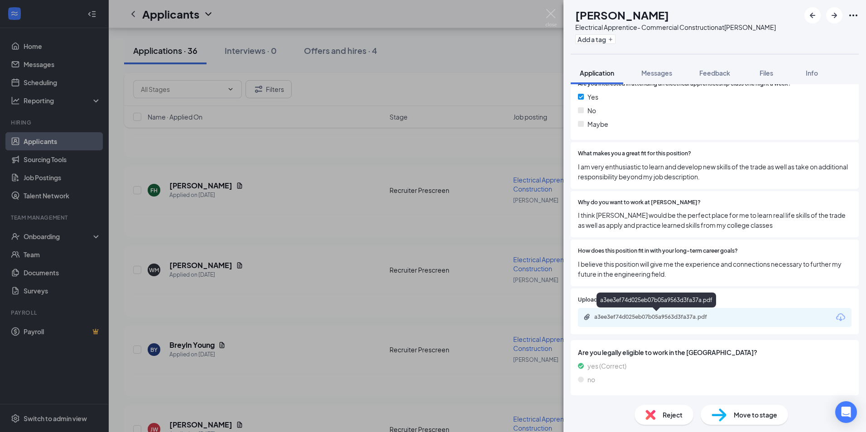
click at [626, 316] on div "a3ee3ef74d025eb07b05a9563d3fa37a.pdf" at bounding box center [657, 316] width 127 height 7
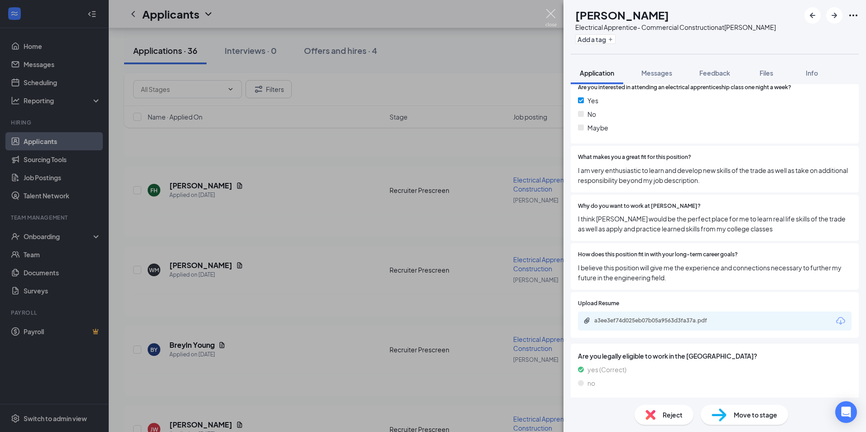
click at [555, 13] on img at bounding box center [550, 18] width 11 height 18
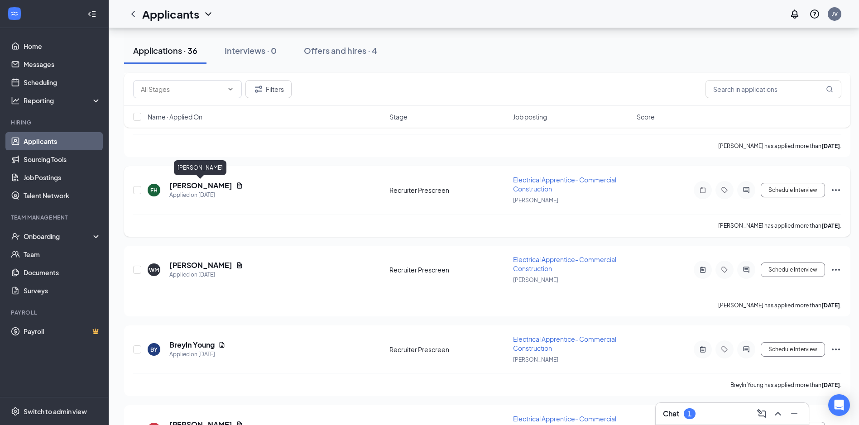
click at [197, 186] on h5 "Felipe Hernandez" at bounding box center [200, 186] width 63 height 10
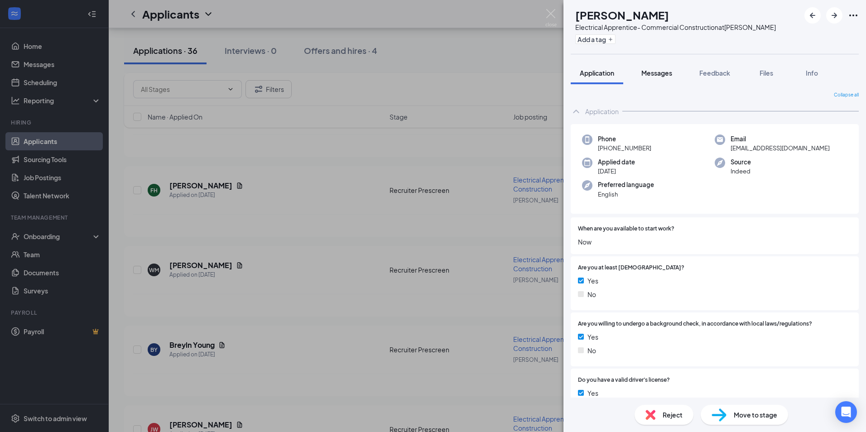
click at [661, 73] on span "Messages" at bounding box center [656, 73] width 31 height 8
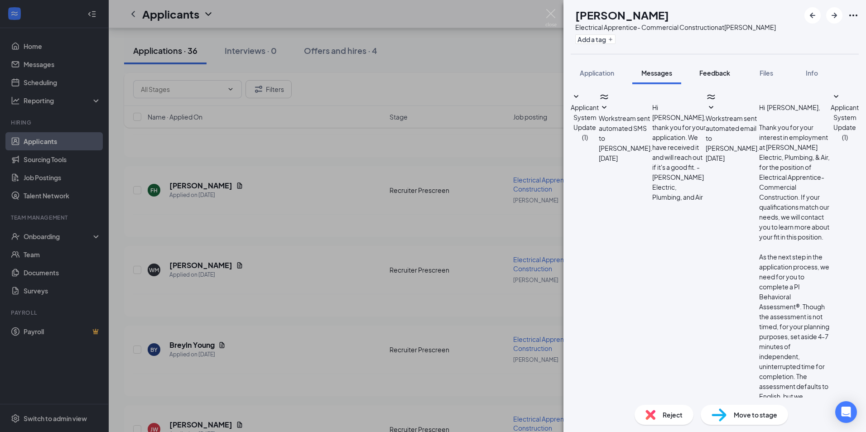
click at [720, 69] on span "Feedback" at bounding box center [714, 73] width 31 height 8
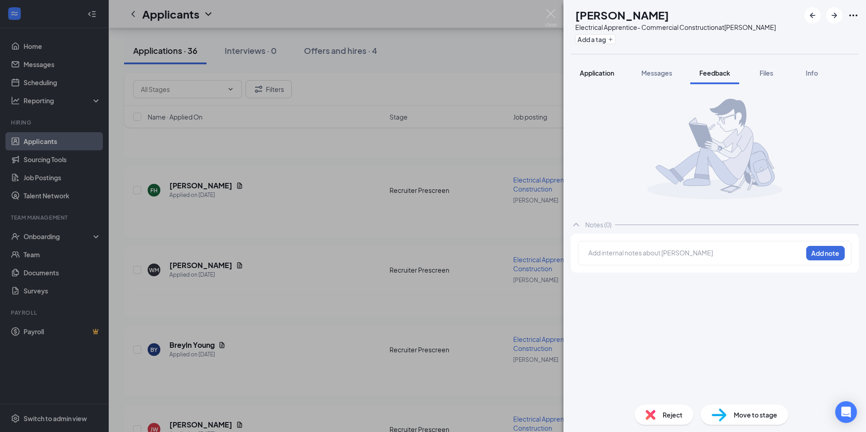
click at [590, 75] on span "Application" at bounding box center [597, 73] width 34 height 8
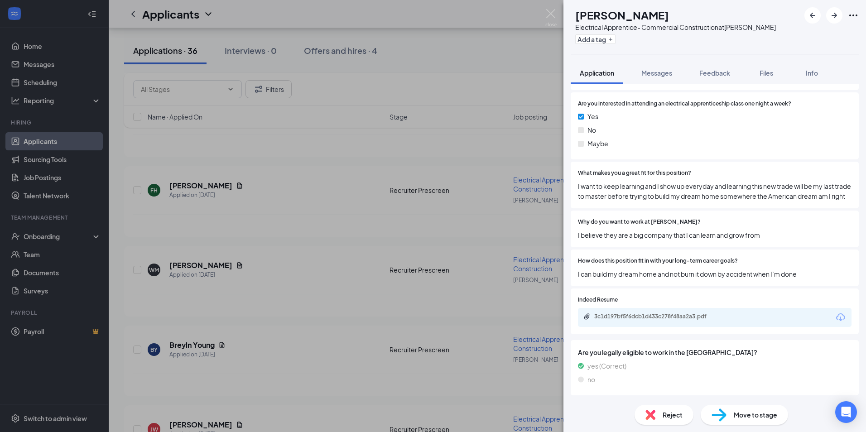
scroll to position [723, 0]
click at [656, 313] on div "3c1d197bf5f6dcb1d433c278f48aa2a3.pdf" at bounding box center [657, 316] width 127 height 7
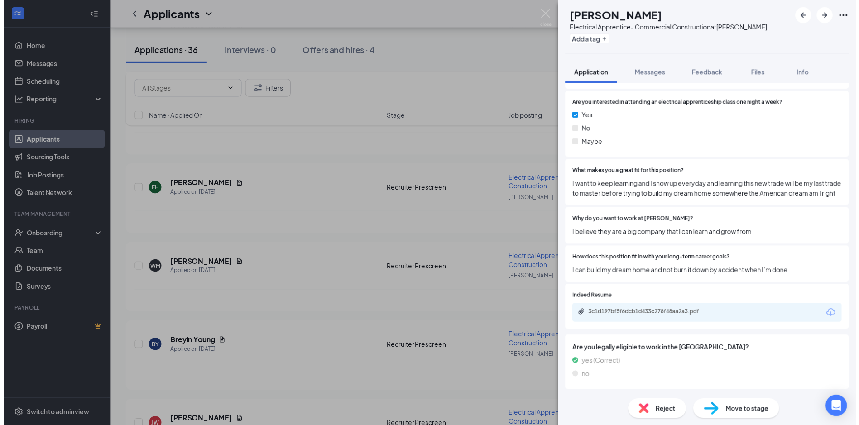
scroll to position [720, 0]
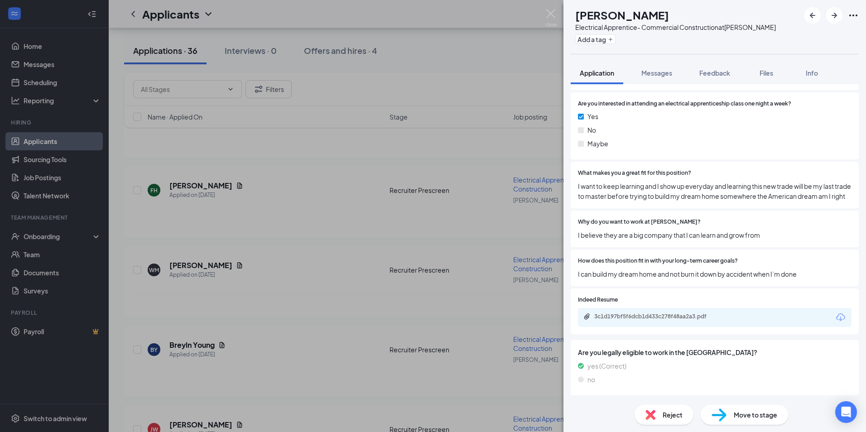
click at [287, 164] on div "FH Felipe Hernandez Electrical Apprentice- Commercial Construction at Montgomer…" at bounding box center [433, 216] width 866 height 432
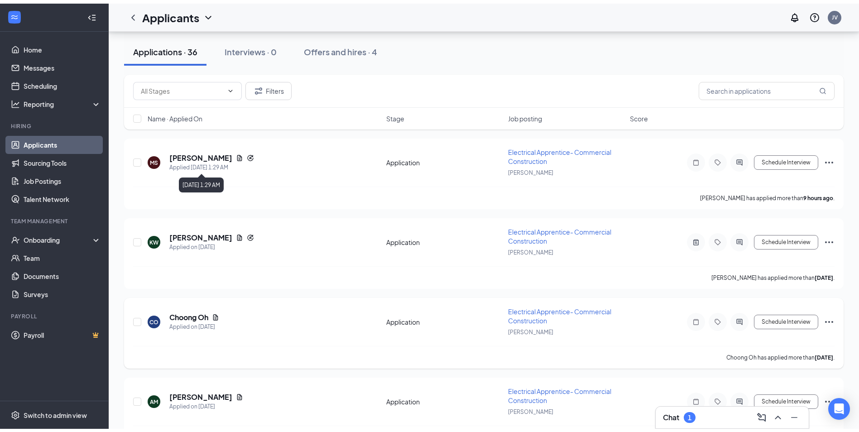
scroll to position [91, 0]
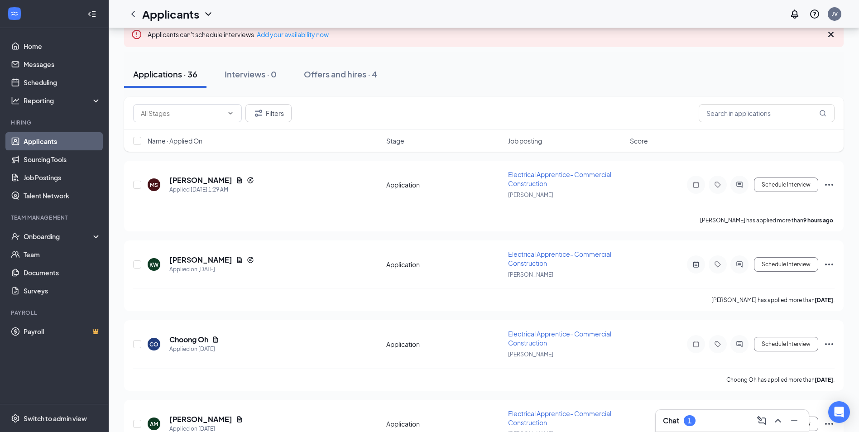
click at [66, 140] on link "Applicants" at bounding box center [62, 141] width 77 height 18
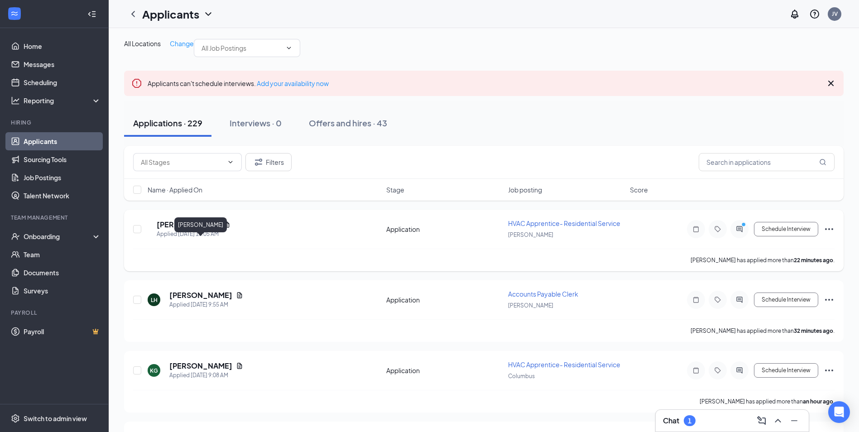
click at [203, 230] on h5 "Christopher Balan" at bounding box center [188, 225] width 63 height 10
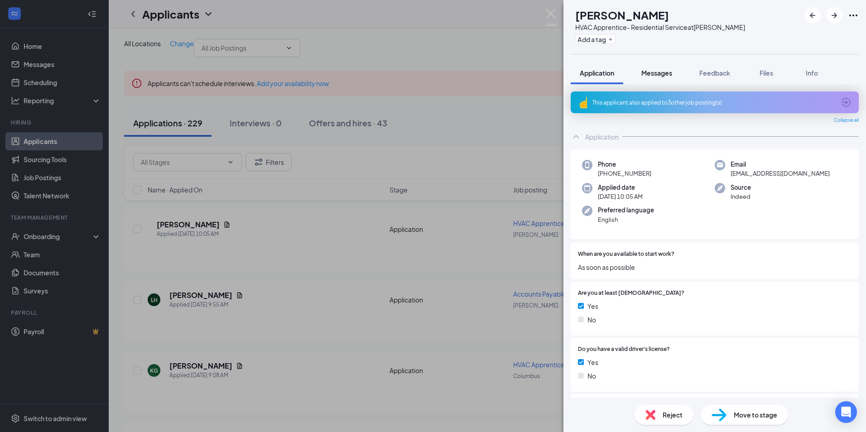
click at [666, 78] on button "Messages" at bounding box center [656, 73] width 49 height 23
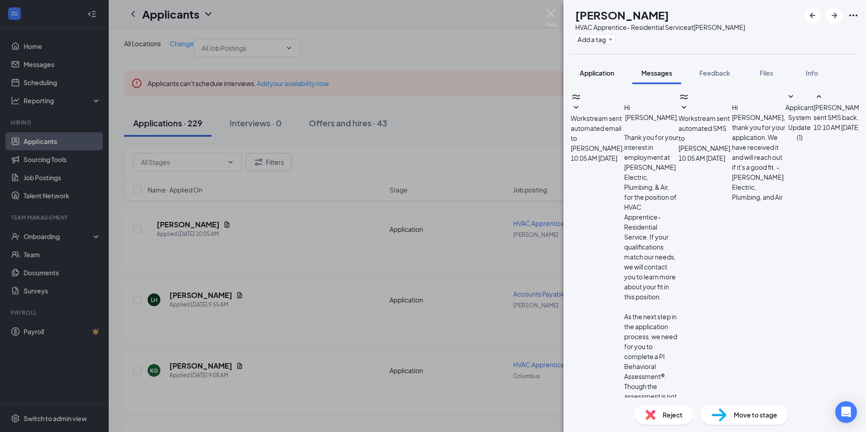
click at [584, 68] on button "Application" at bounding box center [597, 73] width 53 height 23
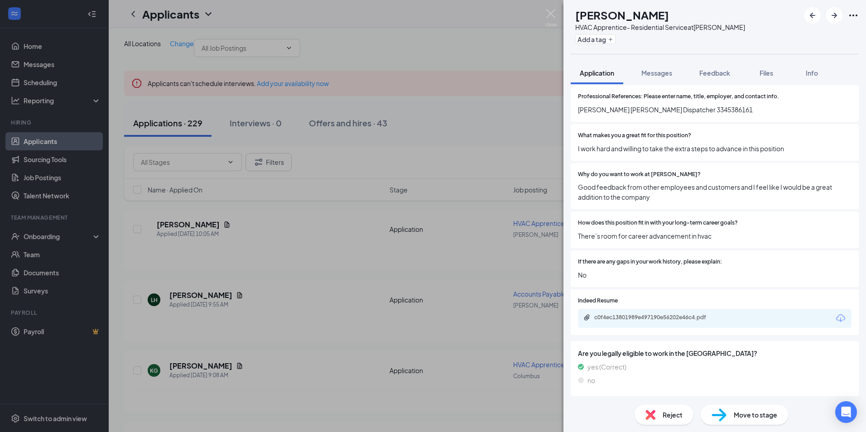
scroll to position [639, 0]
click at [638, 315] on div "c0f4ec13801989e497190e56202e46c4.pdf" at bounding box center [657, 316] width 127 height 7
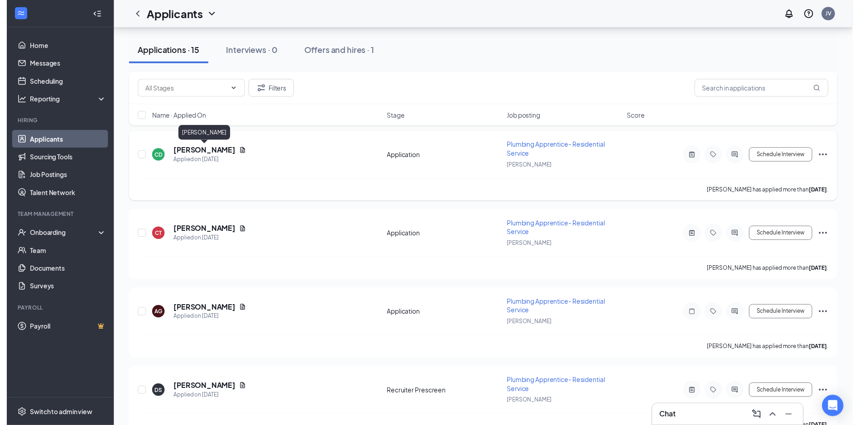
scroll to position [680, 0]
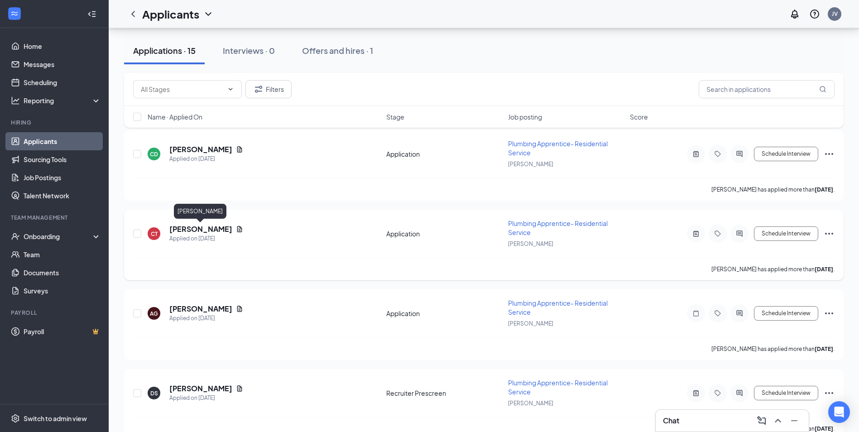
click at [207, 228] on h5 "[PERSON_NAME]" at bounding box center [200, 229] width 63 height 10
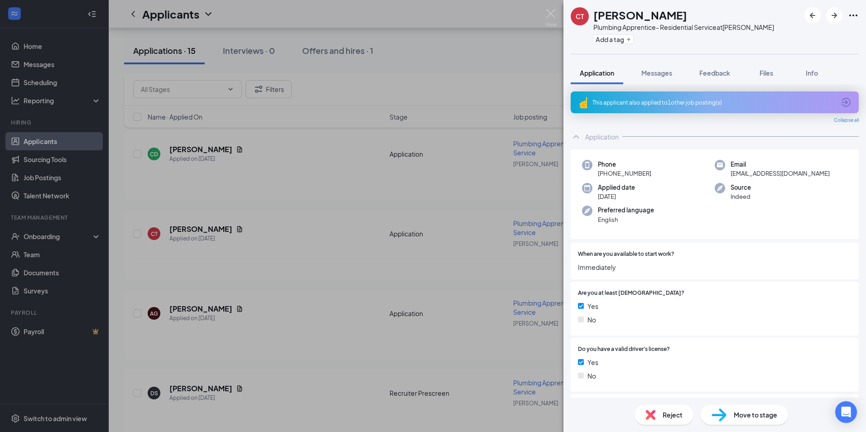
click at [672, 415] on span "Reject" at bounding box center [673, 415] width 20 height 10
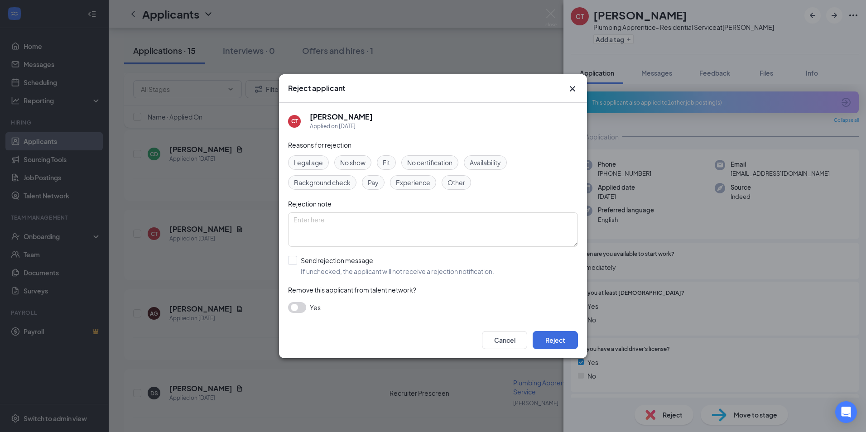
click at [387, 161] on span "Fit" at bounding box center [386, 163] width 7 height 10
click at [506, 341] on button "Cancel" at bounding box center [504, 340] width 45 height 18
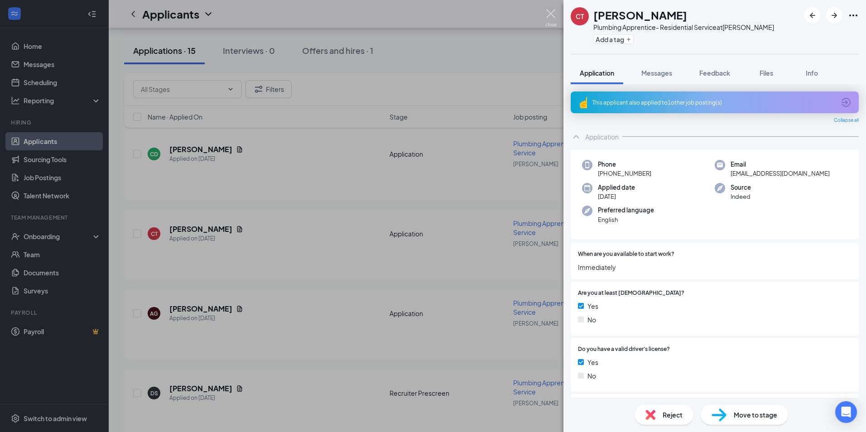
click at [545, 12] on div "CT [PERSON_NAME] Plumbing Apprentice- Residential Service at [GEOGRAPHIC_DATA] …" at bounding box center [433, 216] width 866 height 432
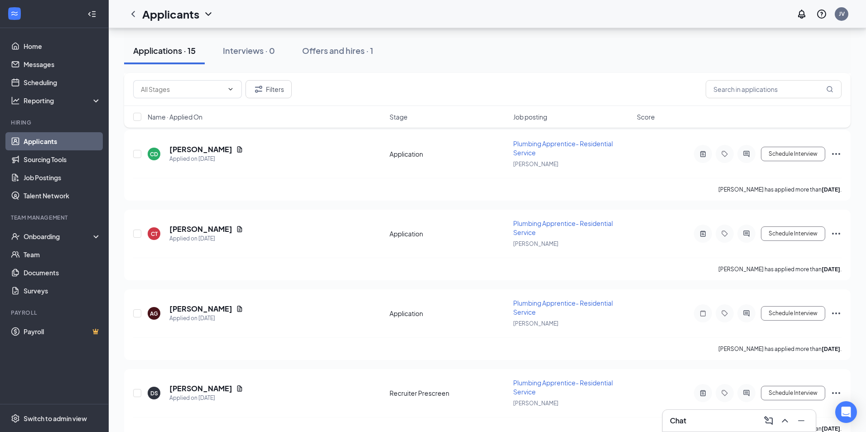
click at [552, 15] on div "Applicants JV" at bounding box center [487, 14] width 757 height 28
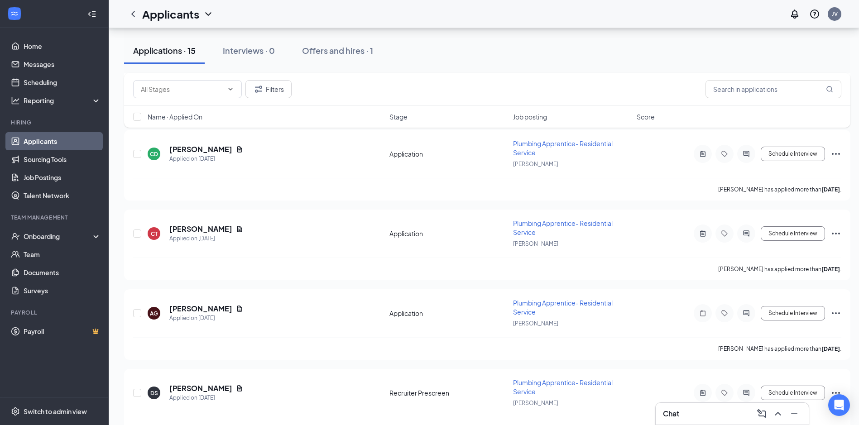
click at [35, 138] on link "Applicants" at bounding box center [62, 141] width 77 height 18
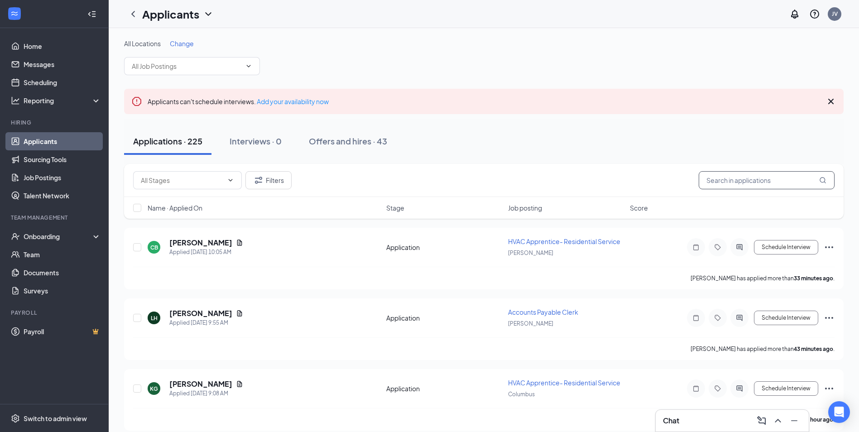
click at [781, 173] on input "text" at bounding box center [767, 180] width 136 height 18
click at [778, 177] on input "text" at bounding box center [767, 180] width 136 height 18
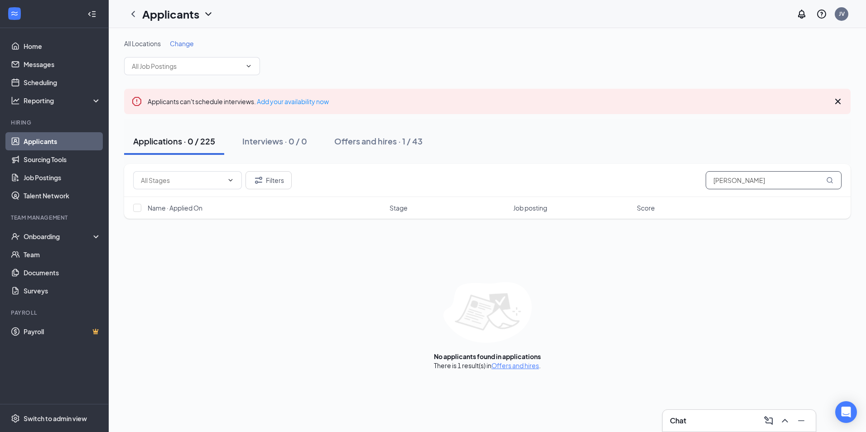
drag, startPoint x: 743, startPoint y: 181, endPoint x: 603, endPoint y: 170, distance: 140.4
click at [608, 172] on div "Filters [PERSON_NAME]" at bounding box center [487, 180] width 709 height 18
type input "[PERSON_NAME]"
click at [381, 143] on div "Offers and hires · 1 / 43" at bounding box center [378, 140] width 88 height 11
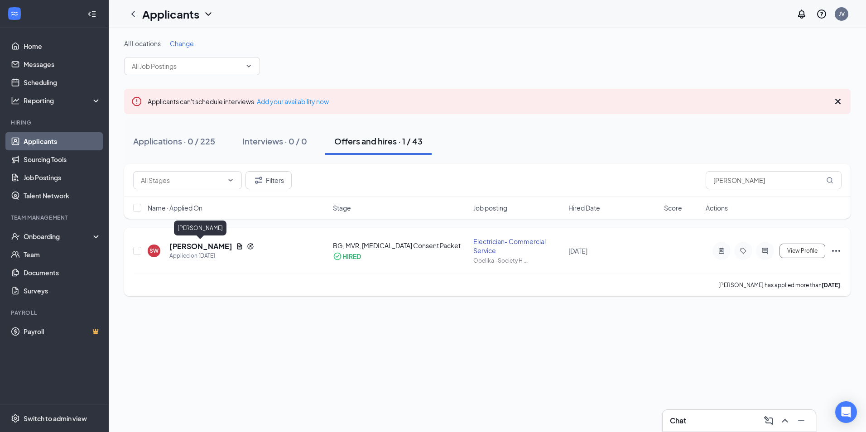
click at [217, 243] on h5 "[PERSON_NAME]" at bounding box center [200, 246] width 63 height 10
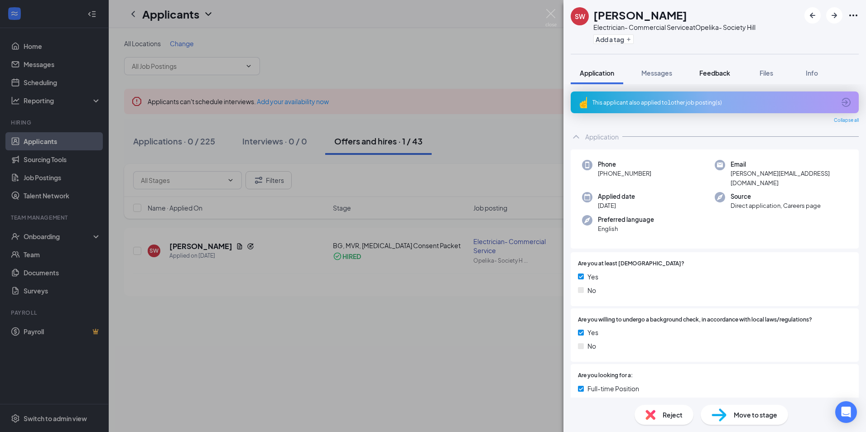
click at [716, 76] on span "Feedback" at bounding box center [714, 73] width 31 height 8
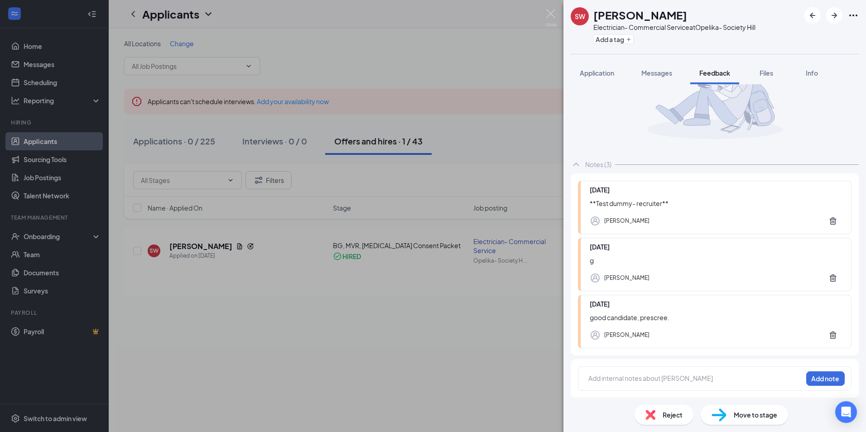
scroll to position [61, 0]
click at [657, 416] on div "Reject" at bounding box center [664, 415] width 59 height 20
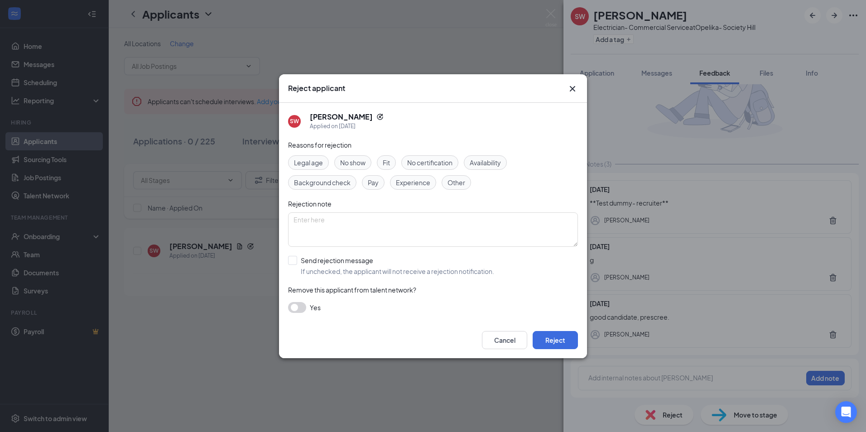
click at [389, 163] on span "Fit" at bounding box center [386, 163] width 7 height 10
click at [357, 223] on textarea at bounding box center [433, 229] width 290 height 34
type textarea "Not hired, not good fit for position."
click at [295, 260] on input "Send rejection message If unchecked, the applicant will not receive a rejection…" at bounding box center [391, 266] width 206 height 20
checkbox input "true"
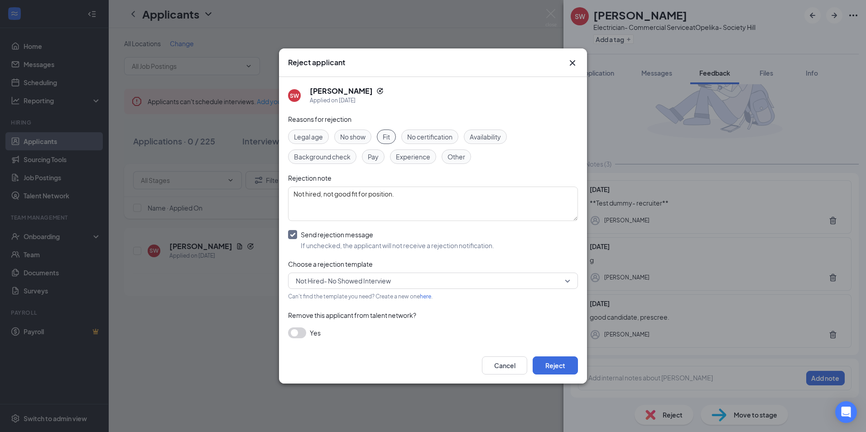
click at [421, 281] on span "Not Hired- No Showed Interview" at bounding box center [429, 281] width 266 height 14
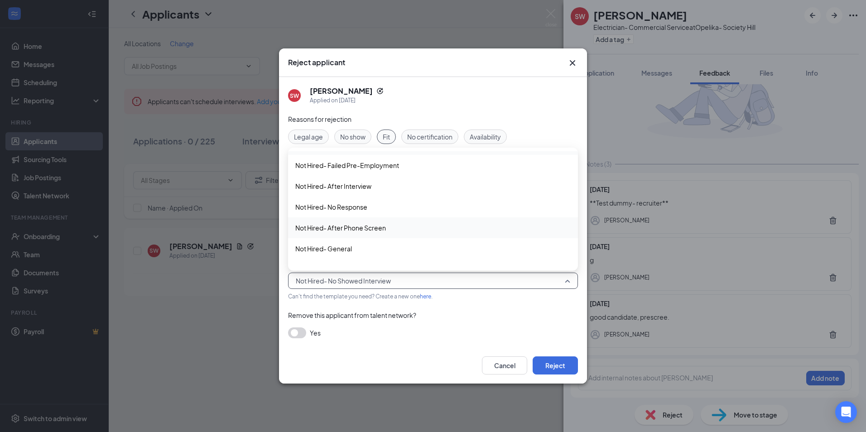
scroll to position [31, 0]
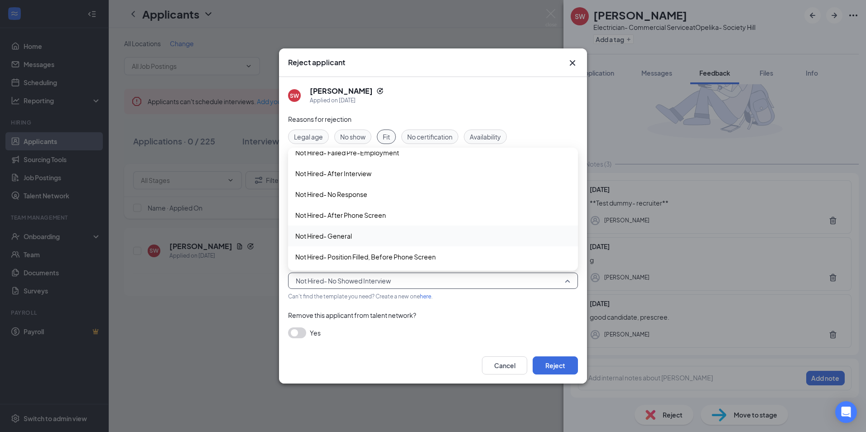
click at [407, 235] on span "Not Hired- General" at bounding box center [432, 236] width 275 height 10
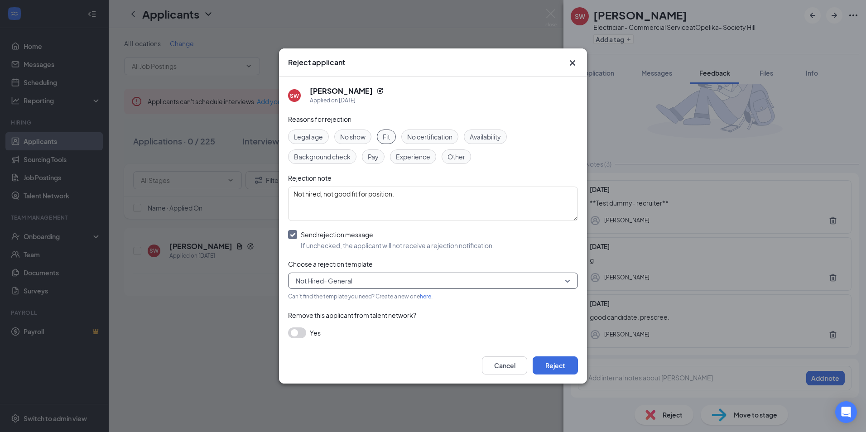
click at [447, 280] on span "Not Hired- General" at bounding box center [429, 281] width 266 height 14
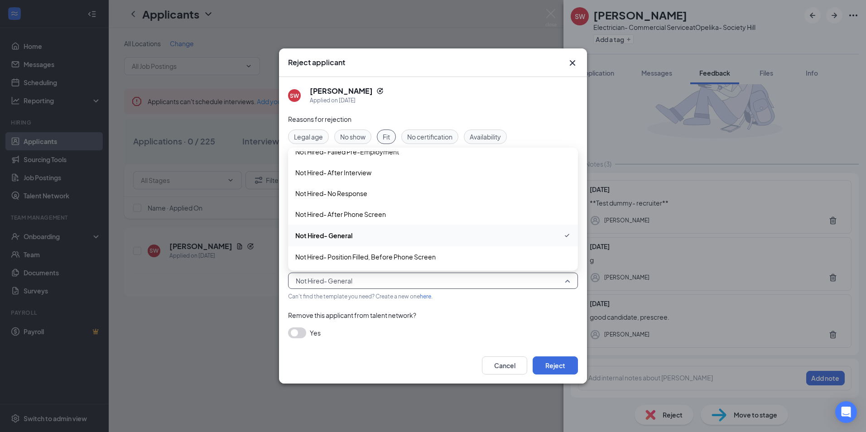
click at [424, 234] on span "Not Hired- General" at bounding box center [432, 235] width 275 height 11
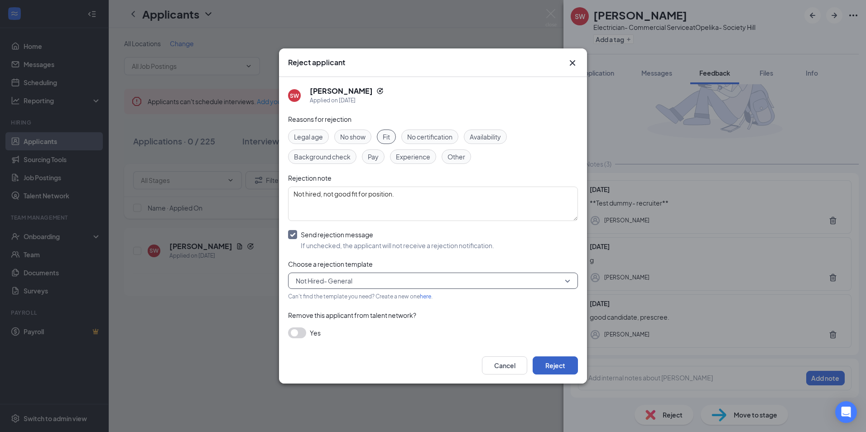
click at [552, 366] on button "Reject" at bounding box center [555, 366] width 45 height 18
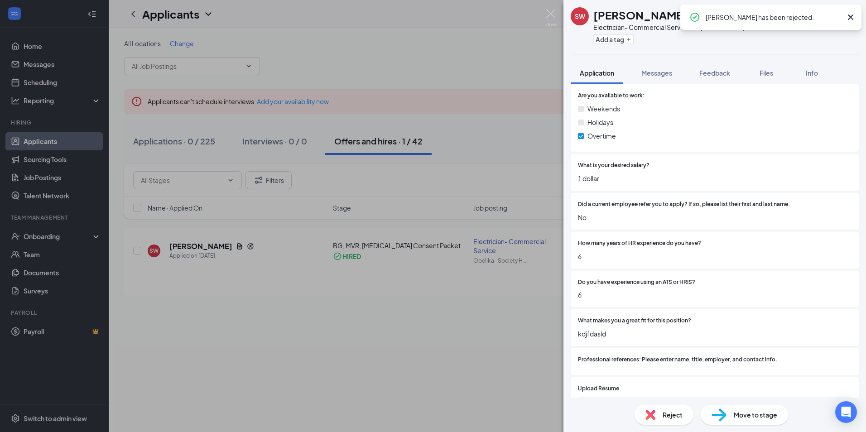
scroll to position [466, 0]
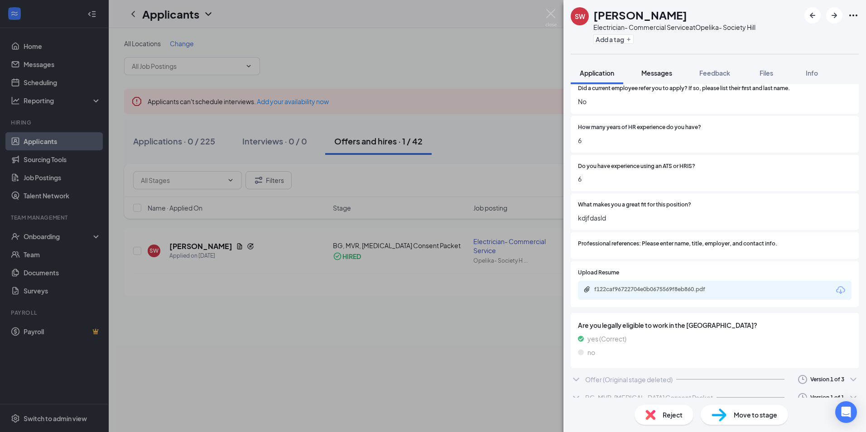
click at [662, 71] on span "Messages" at bounding box center [656, 73] width 31 height 8
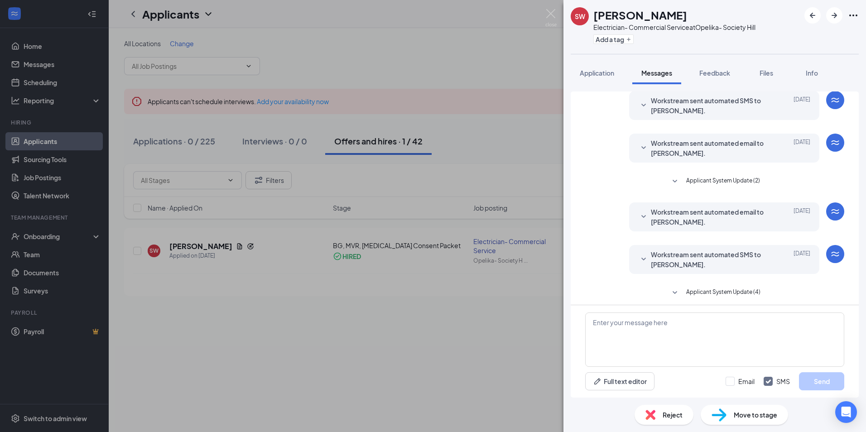
scroll to position [39, 0]
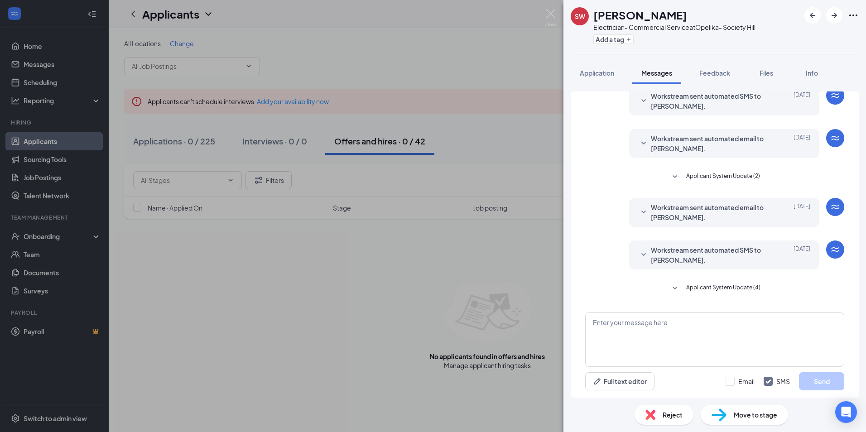
click at [486, 158] on div "SW [PERSON_NAME] Electrician- Commercial Service at Opelika- Society Hill Add a…" at bounding box center [433, 216] width 866 height 432
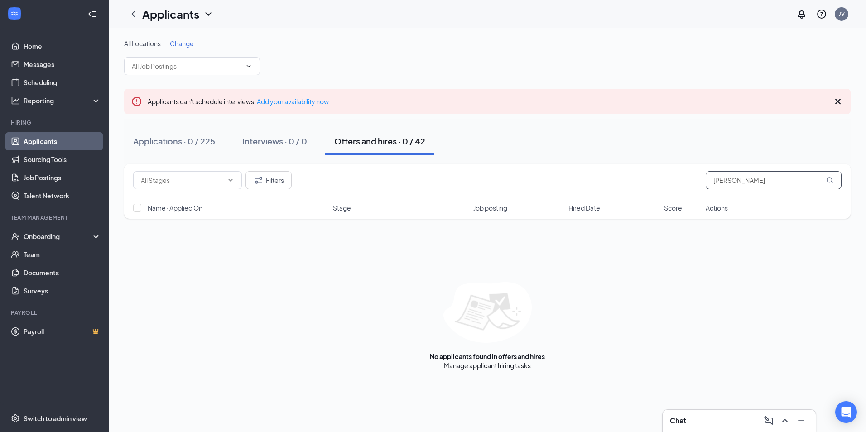
click at [766, 183] on input "[PERSON_NAME]" at bounding box center [774, 180] width 136 height 18
click at [277, 177] on button "Filters" at bounding box center [269, 180] width 46 height 18
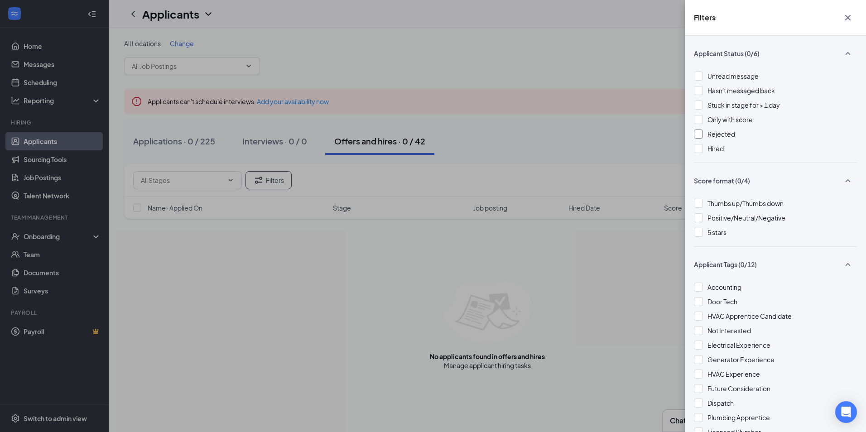
click at [699, 135] on div at bounding box center [698, 134] width 9 height 9
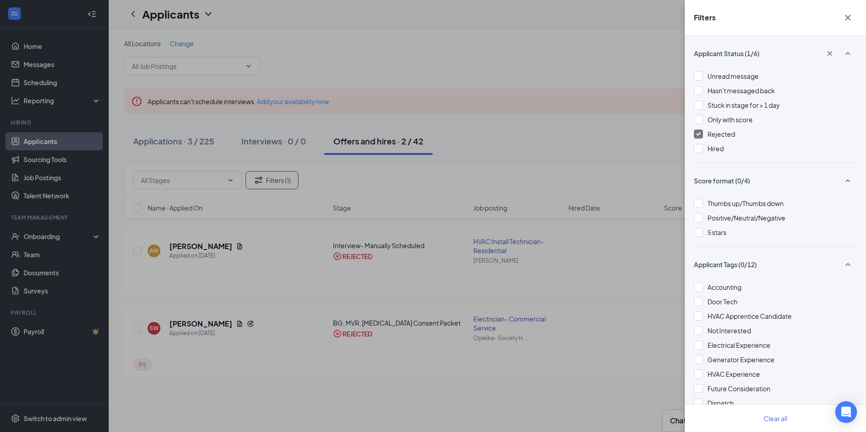
click at [590, 124] on div "Filters Applicant Status (1/6) Unread message Hasn't messaged back Stuck in sta…" at bounding box center [433, 216] width 866 height 432
click at [242, 310] on div "Filters Applicant Status (1/6) Unread message Hasn't messaged back Stuck in sta…" at bounding box center [433, 216] width 866 height 432
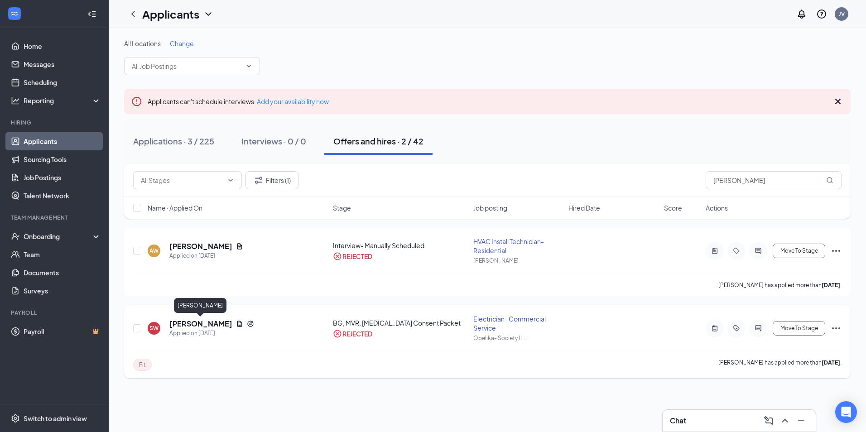
click at [211, 321] on h5 "Savannah Walker" at bounding box center [200, 324] width 63 height 10
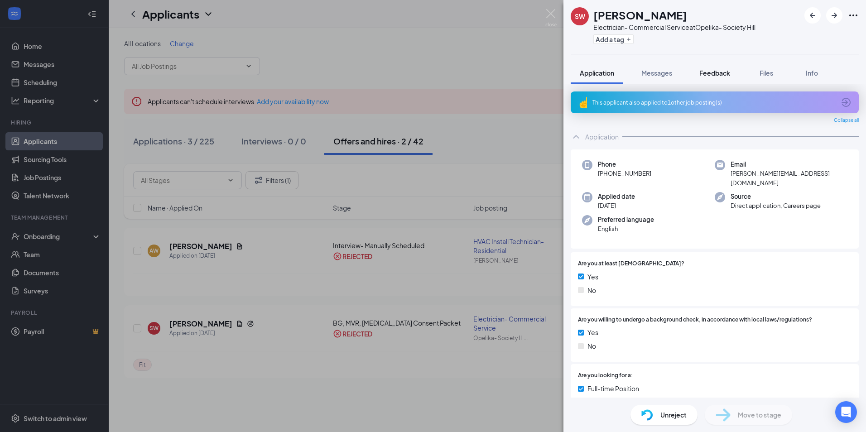
click at [722, 73] on span "Feedback" at bounding box center [714, 73] width 31 height 8
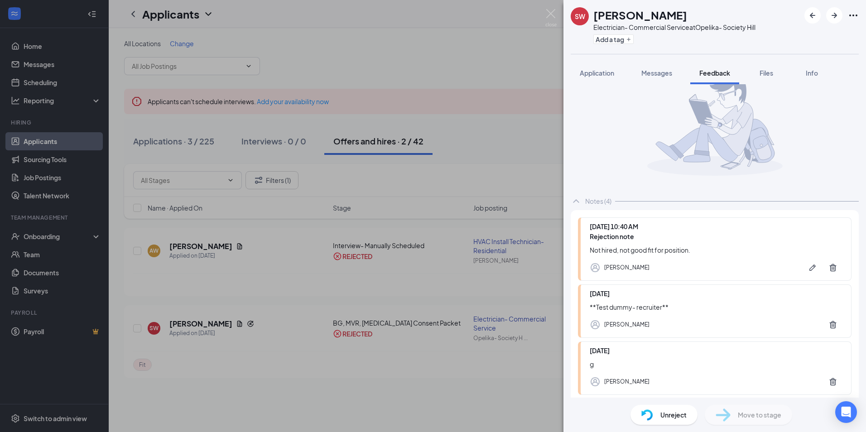
scroll to position [45, 0]
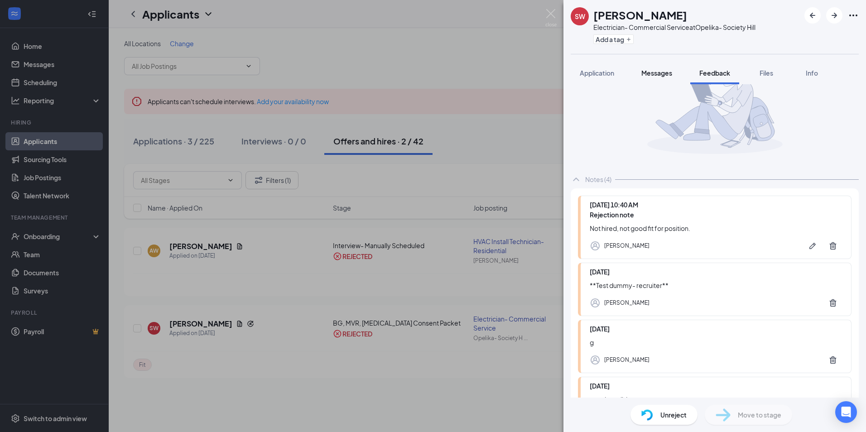
click at [659, 68] on button "Messages" at bounding box center [656, 73] width 49 height 23
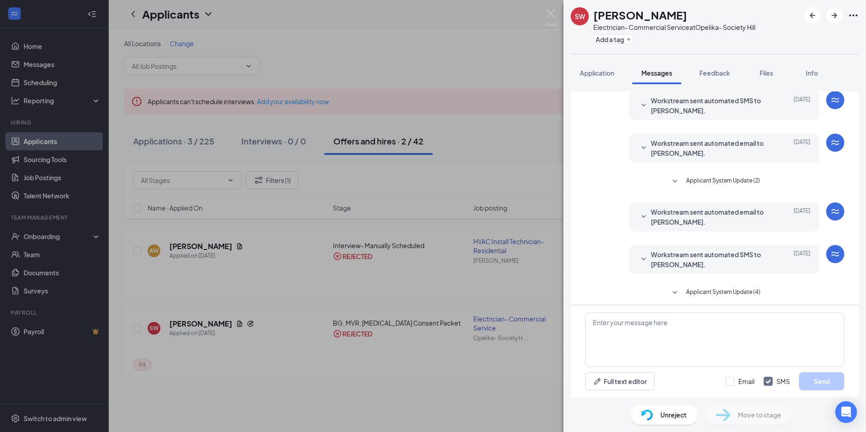
scroll to position [39, 0]
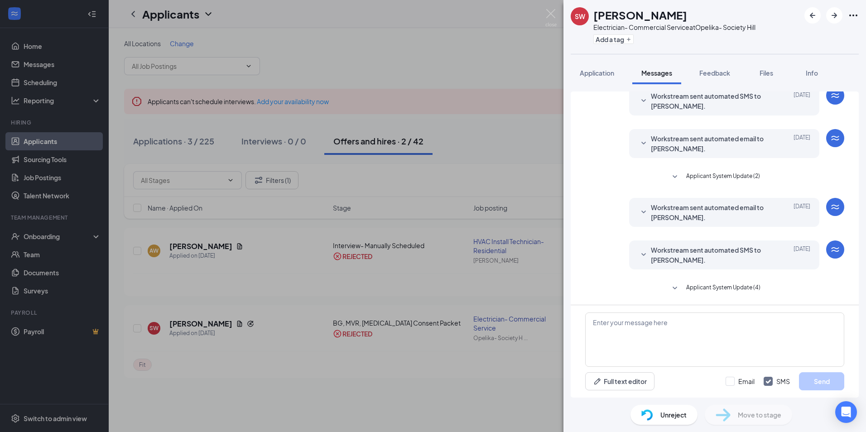
click at [674, 287] on icon "SmallChevronDown" at bounding box center [675, 288] width 5 height 3
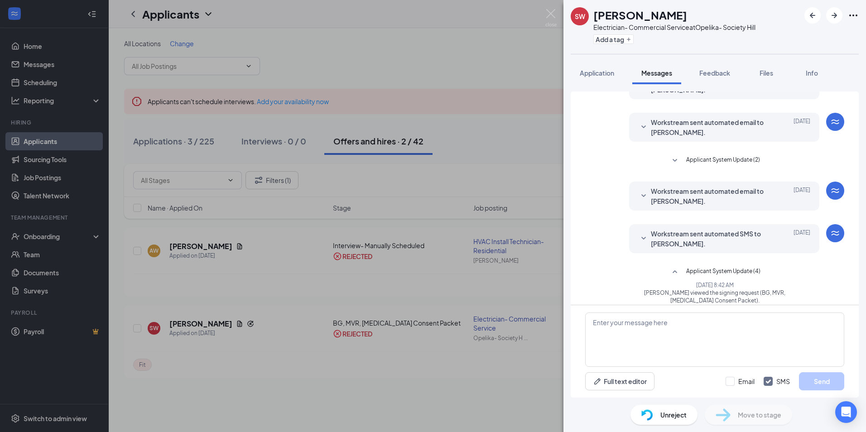
scroll to position [144, 0]
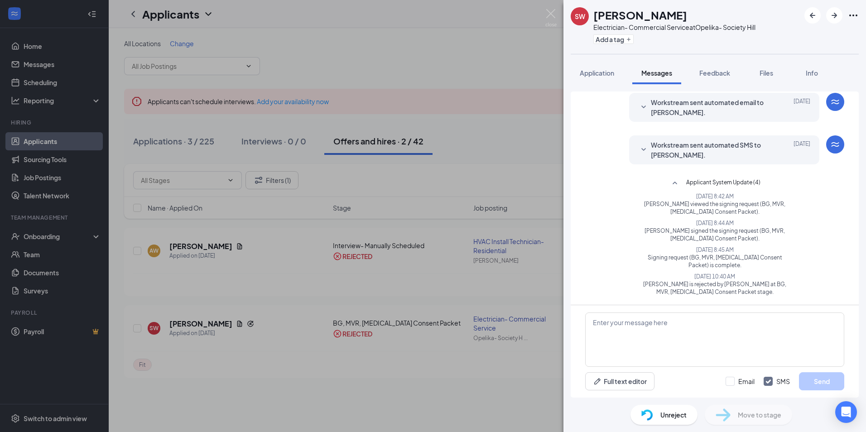
click at [673, 183] on icon "SmallChevronUp" at bounding box center [675, 183] width 11 height 11
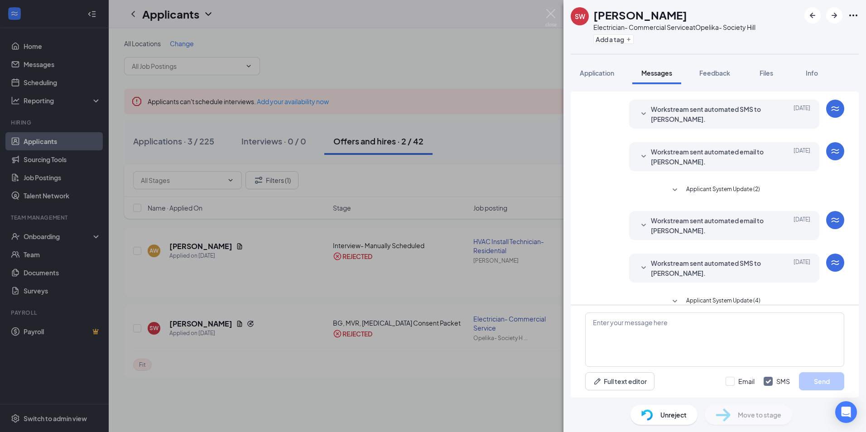
scroll to position [39, 0]
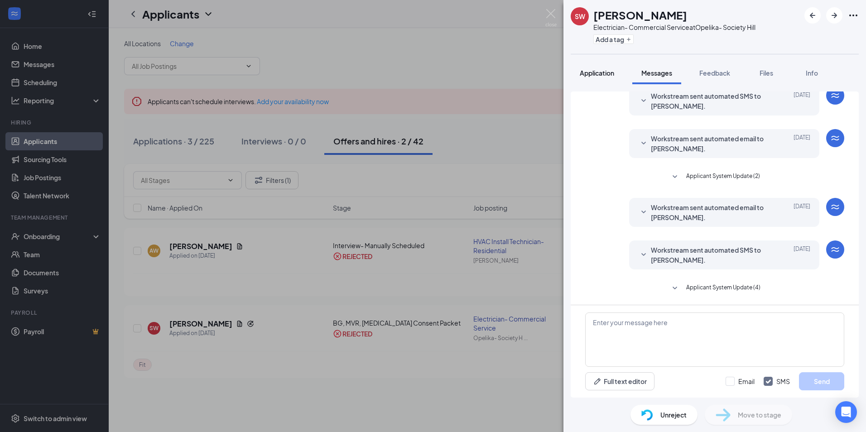
click at [600, 71] on span "Application" at bounding box center [597, 73] width 34 height 8
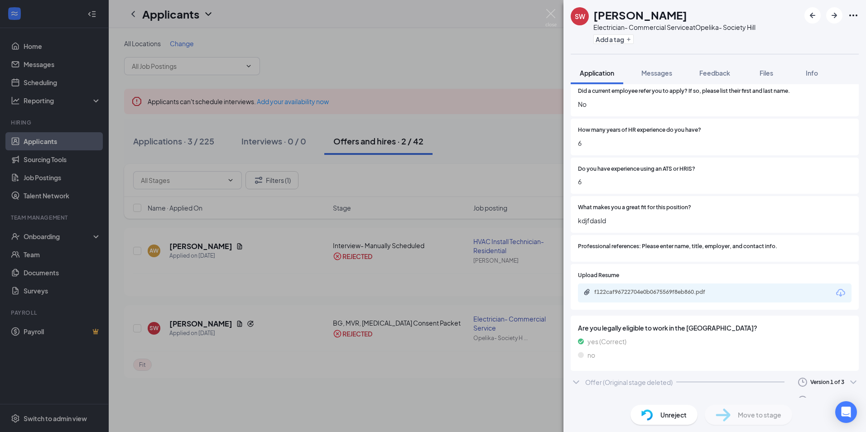
scroll to position [466, 0]
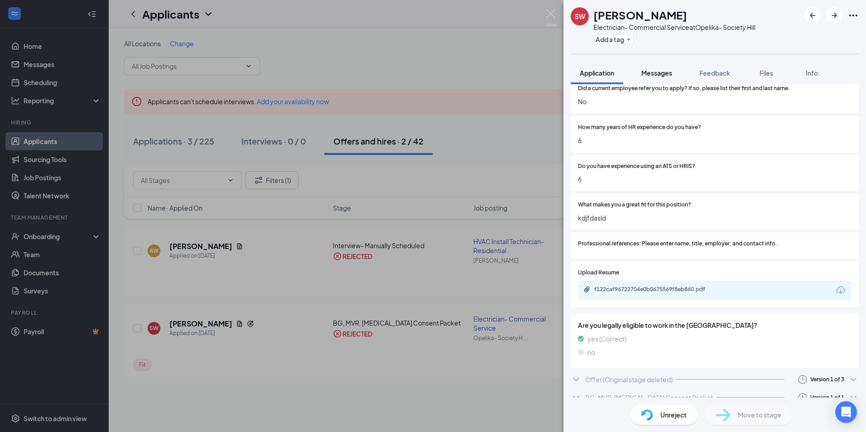
click at [666, 69] on div "Messages" at bounding box center [656, 72] width 31 height 9
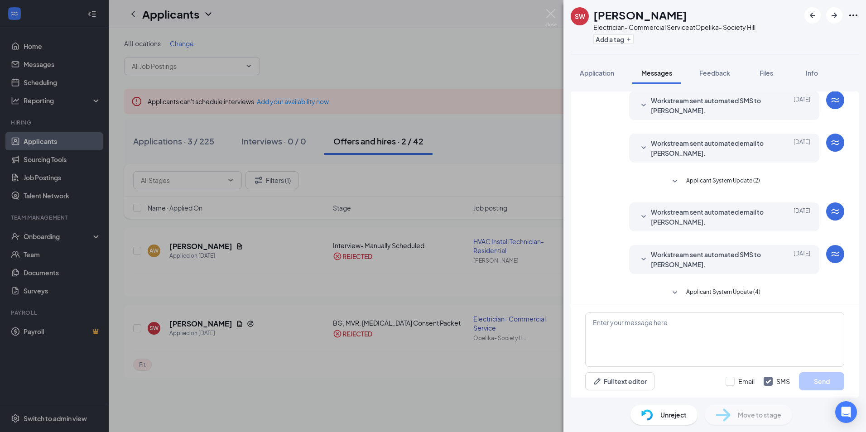
scroll to position [39, 0]
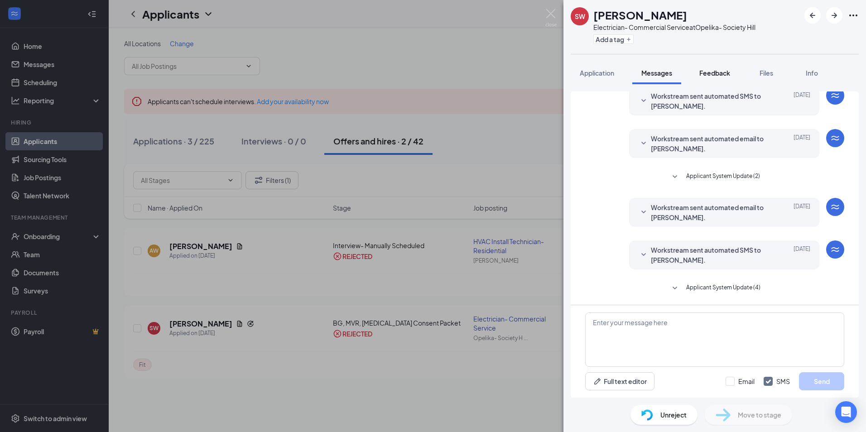
click at [707, 71] on span "Feedback" at bounding box center [714, 73] width 31 height 8
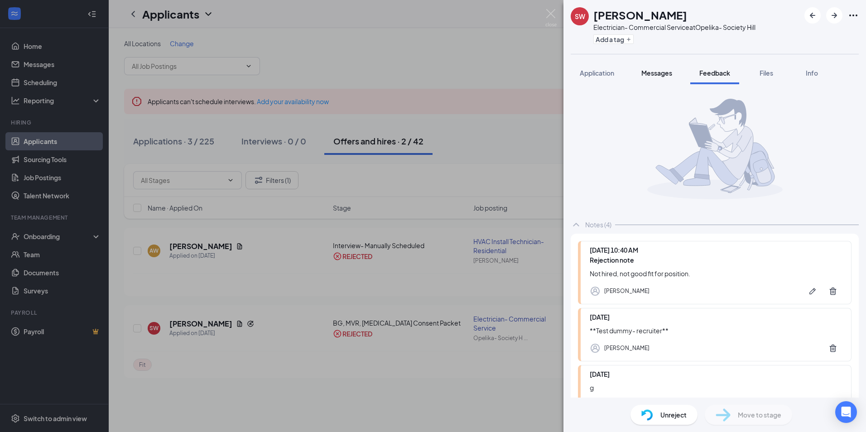
click at [662, 68] on button "Messages" at bounding box center [656, 73] width 49 height 23
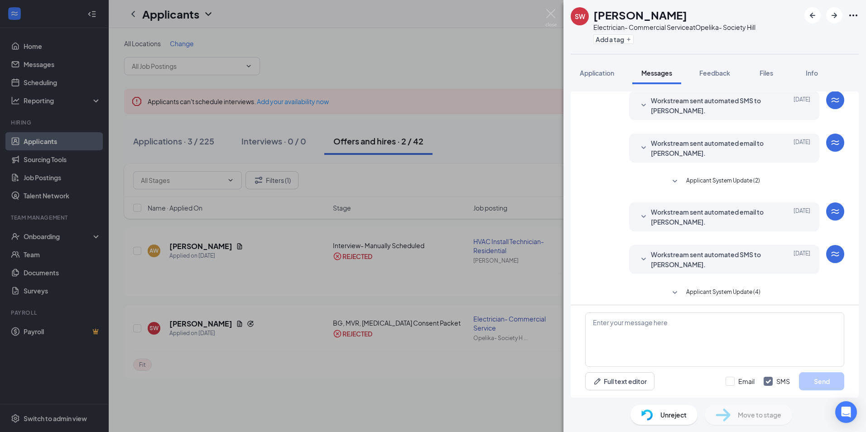
scroll to position [39, 0]
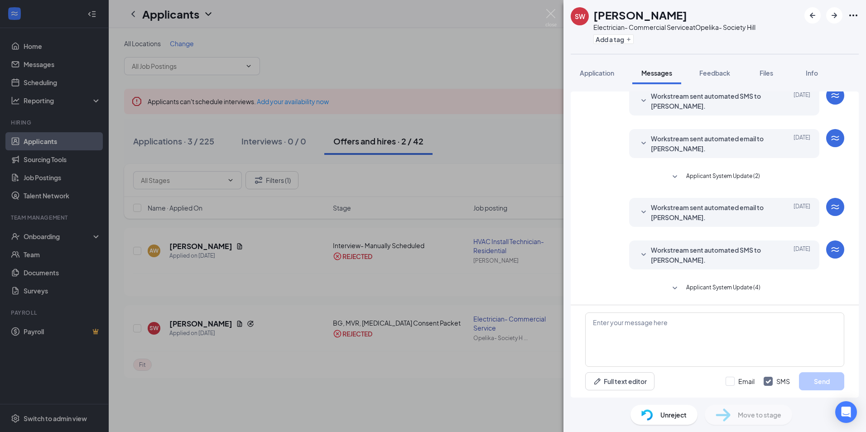
click at [694, 252] on span "Workstream sent automated SMS to Savannah Walker." at bounding box center [710, 255] width 119 height 20
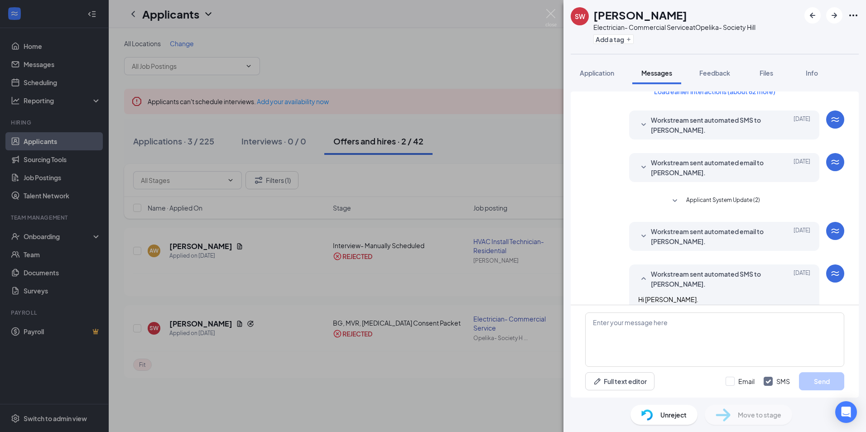
scroll to position [0, 0]
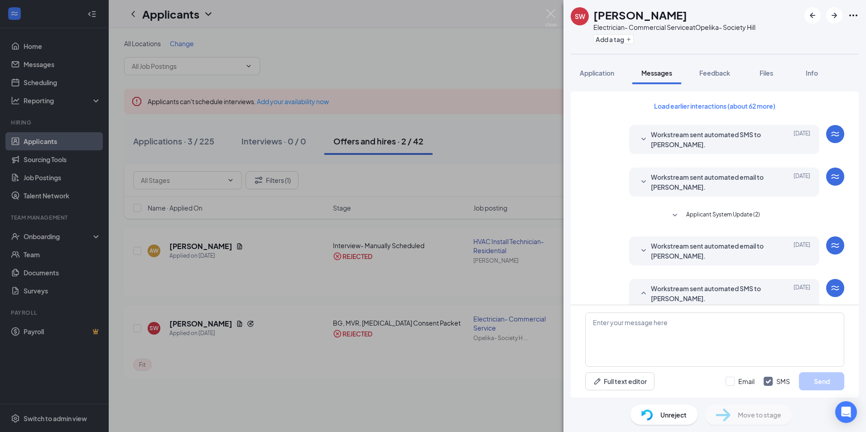
click at [719, 180] on span "Workstream sent automated email to Savannah Walker." at bounding box center [710, 182] width 119 height 20
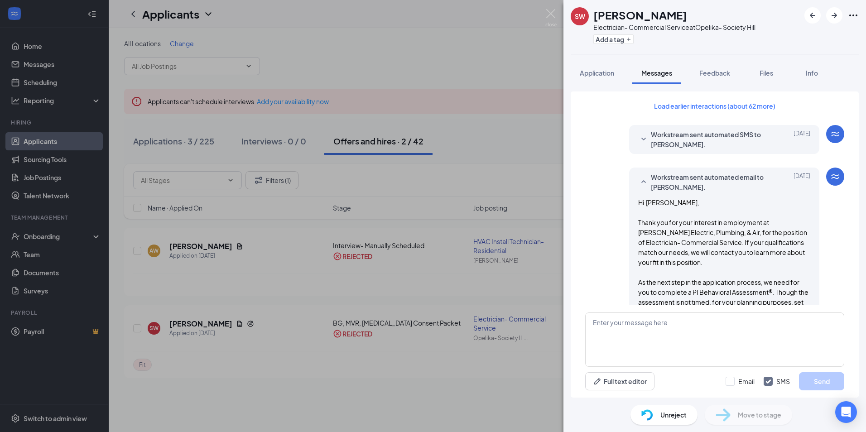
click at [738, 143] on span "Workstream sent automated SMS to Savannah Walker." at bounding box center [710, 140] width 119 height 20
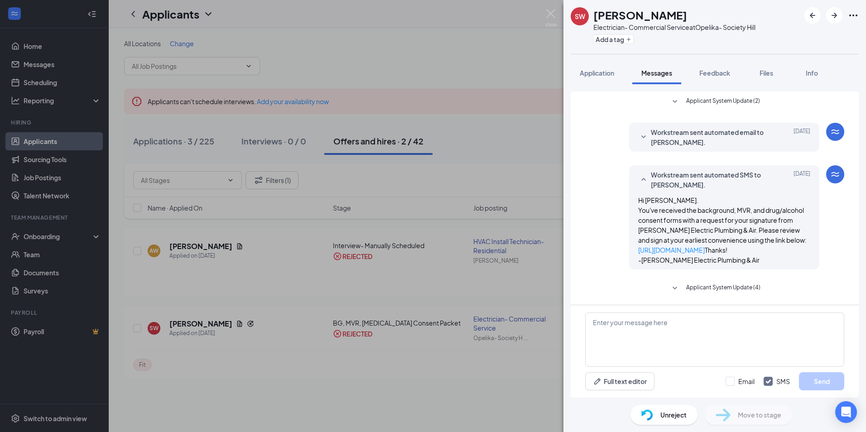
scroll to position [414, 0]
click at [638, 174] on icon "SmallChevronUp" at bounding box center [643, 179] width 11 height 11
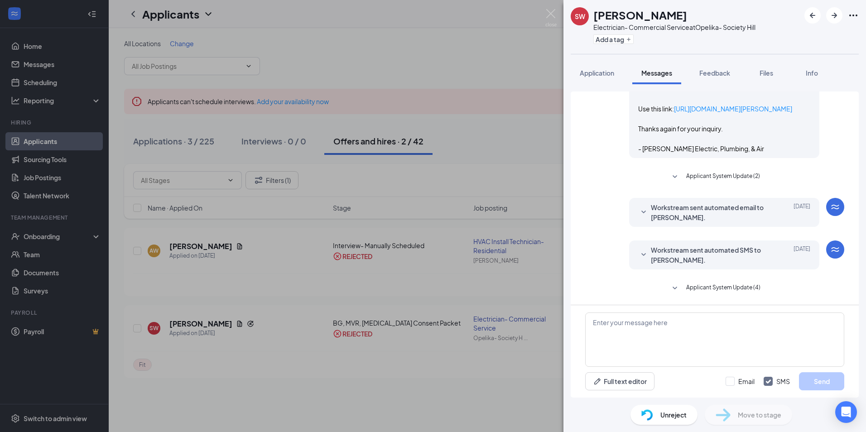
click at [386, 286] on div "SW Savannah Walker Electrician- Commercial Service at Opelika- Society Hill Add…" at bounding box center [433, 216] width 866 height 432
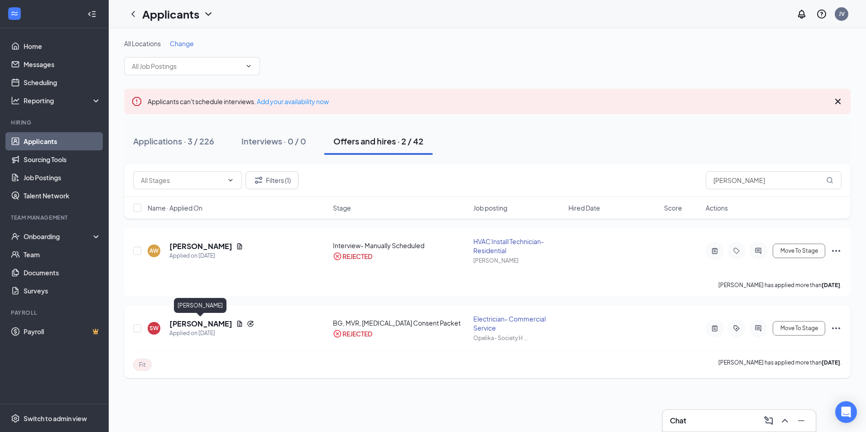
click at [217, 322] on h5 "Savannah Walker" at bounding box center [200, 324] width 63 height 10
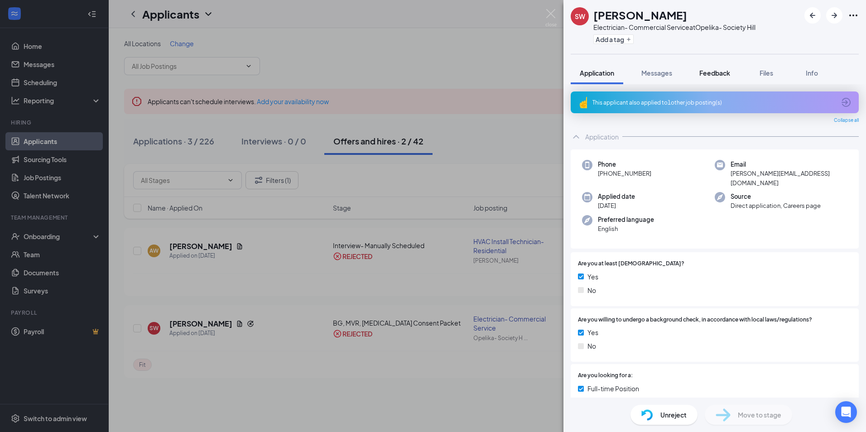
drag, startPoint x: 660, startPoint y: 74, endPoint x: 695, endPoint y: 80, distance: 35.9
click at [660, 74] on span "Messages" at bounding box center [656, 73] width 31 height 8
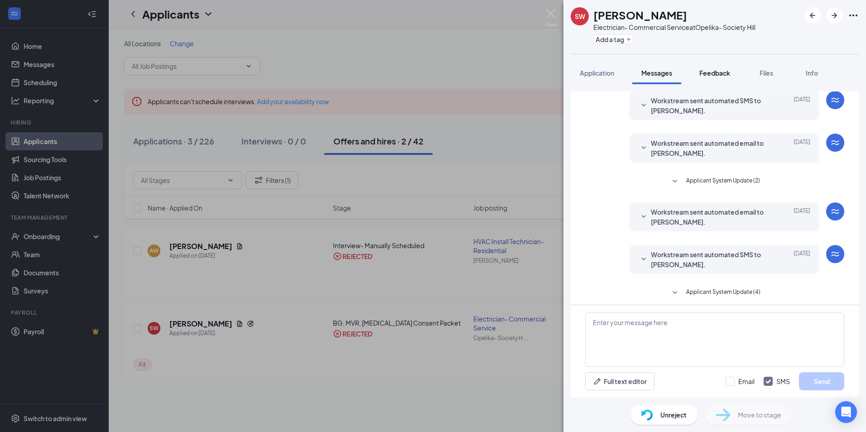
scroll to position [39, 0]
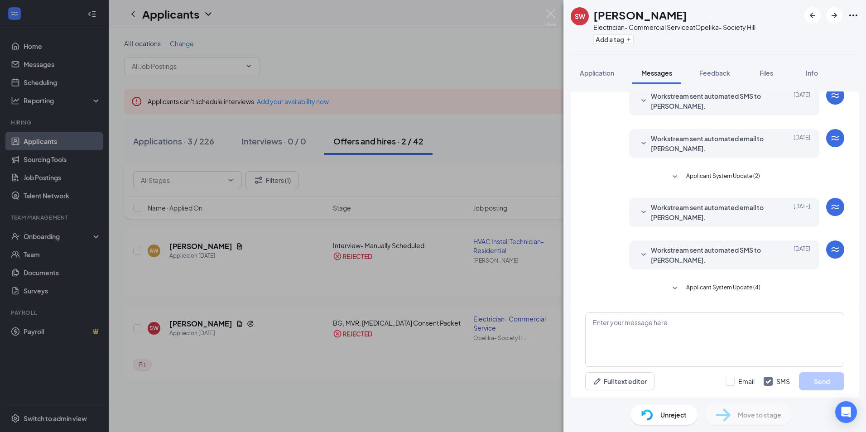
click at [665, 413] on span "Unreject" at bounding box center [674, 415] width 26 height 10
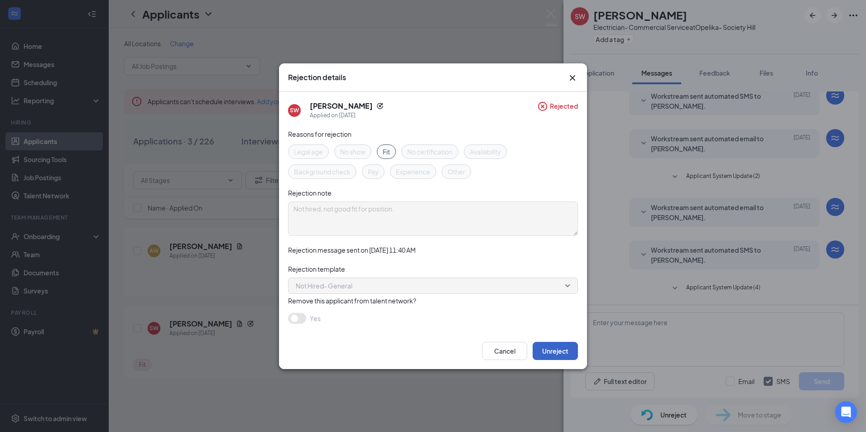
click at [554, 349] on button "Unreject" at bounding box center [555, 351] width 45 height 18
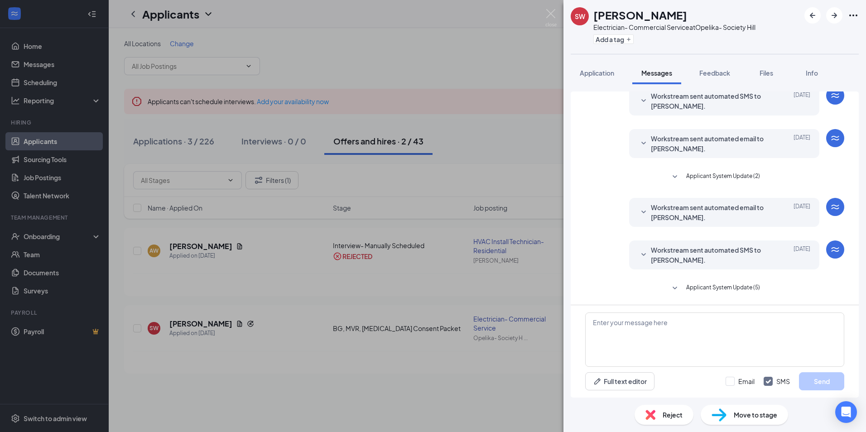
click at [675, 285] on icon "SmallChevronDown" at bounding box center [675, 288] width 11 height 11
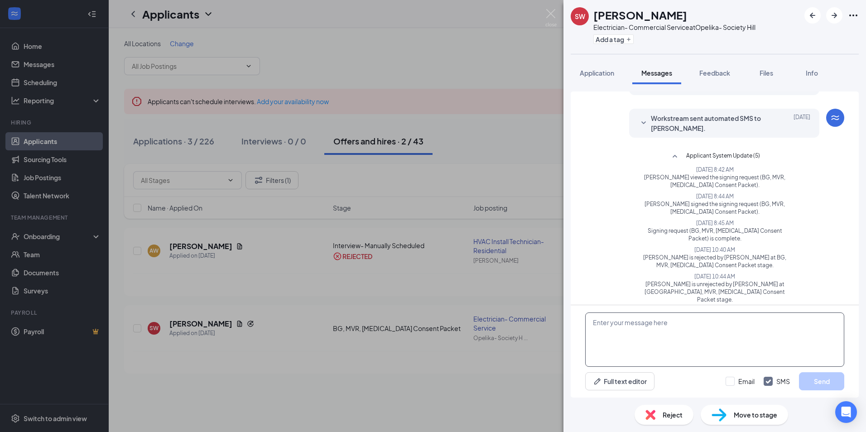
click at [633, 336] on textarea at bounding box center [714, 340] width 259 height 54
click at [676, 153] on icon "SmallChevronUp" at bounding box center [675, 156] width 11 height 11
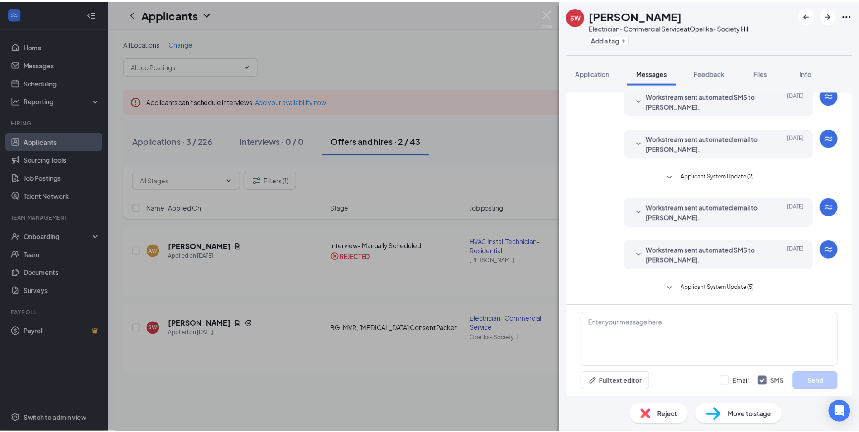
scroll to position [39, 0]
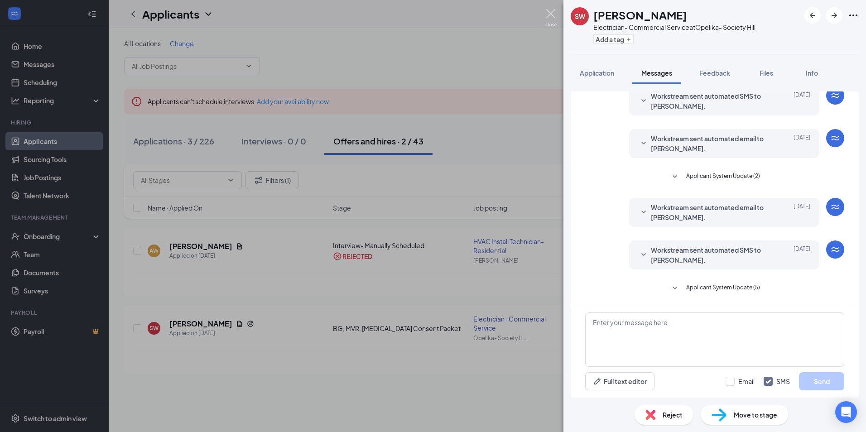
click at [550, 13] on img at bounding box center [550, 18] width 11 height 18
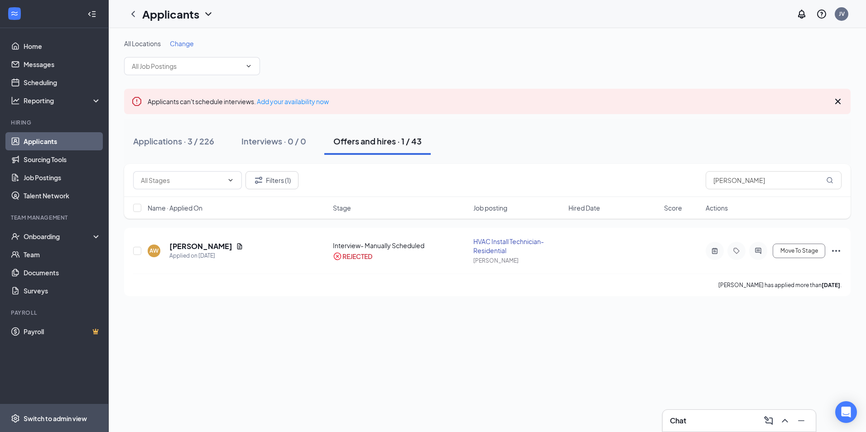
click at [52, 420] on div "Switch to admin view" at bounding box center [55, 418] width 63 height 9
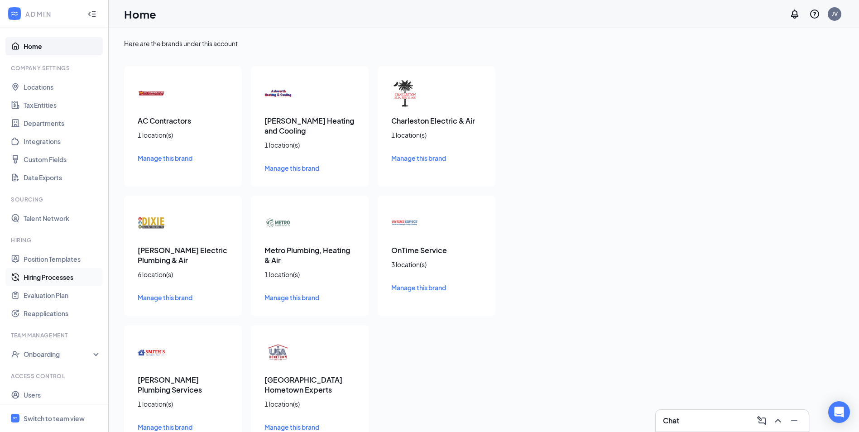
click at [50, 278] on link "Hiring Processes" at bounding box center [62, 277] width 77 height 18
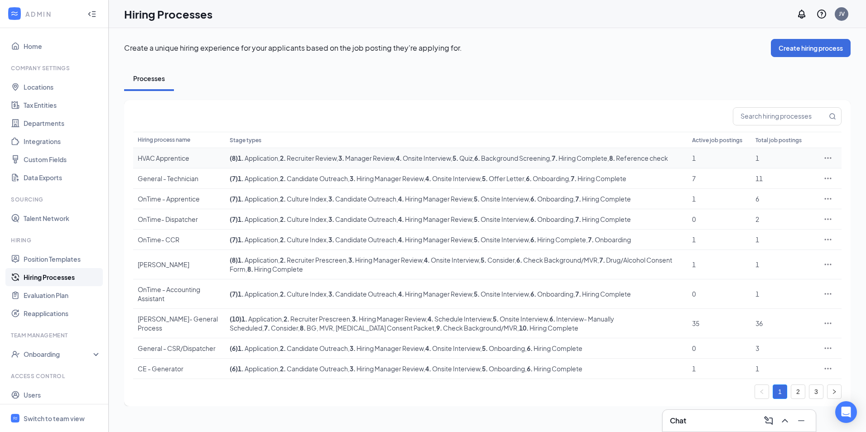
click at [828, 158] on icon "Ellipses" at bounding box center [828, 157] width 7 height 1
click at [850, 157] on div "Hiring process name Stage types Active job postings Total job postings HVAC App…" at bounding box center [487, 253] width 727 height 306
click at [829, 323] on icon "Ellipses" at bounding box center [828, 323] width 9 height 9
click at [776, 344] on span "Edit" at bounding box center [786, 342] width 78 height 10
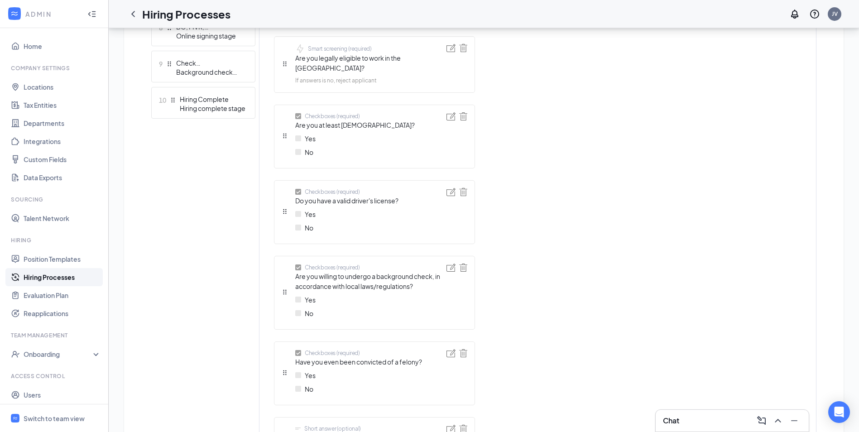
scroll to position [544, 0]
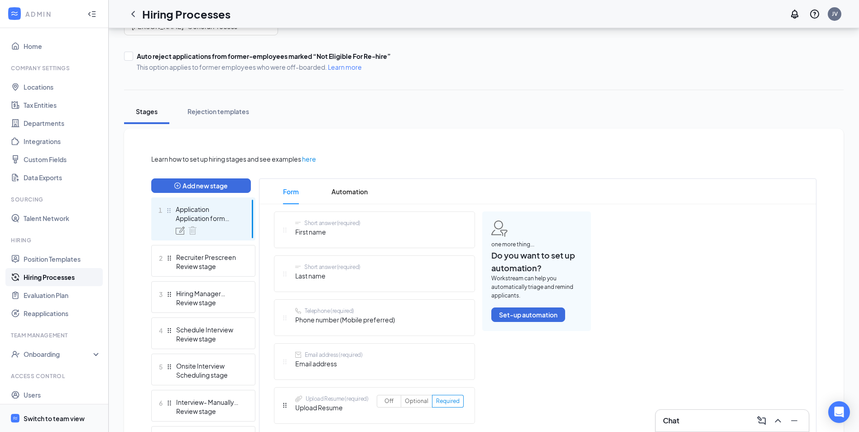
click at [35, 418] on div "Switch to team view" at bounding box center [54, 418] width 61 height 9
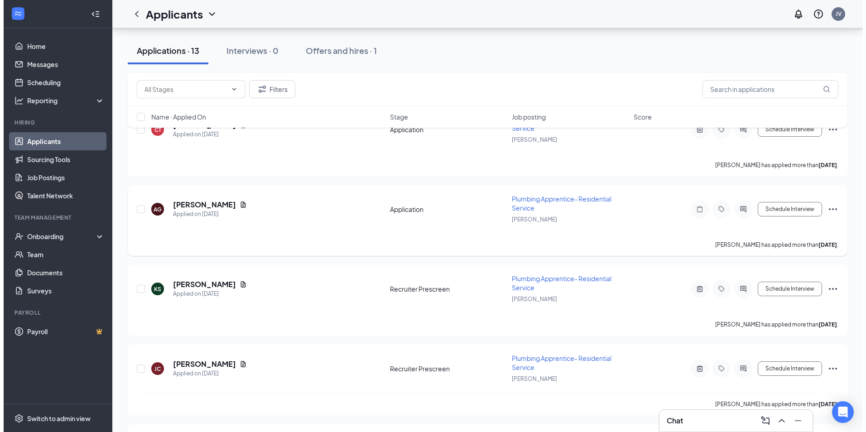
scroll to position [858, 0]
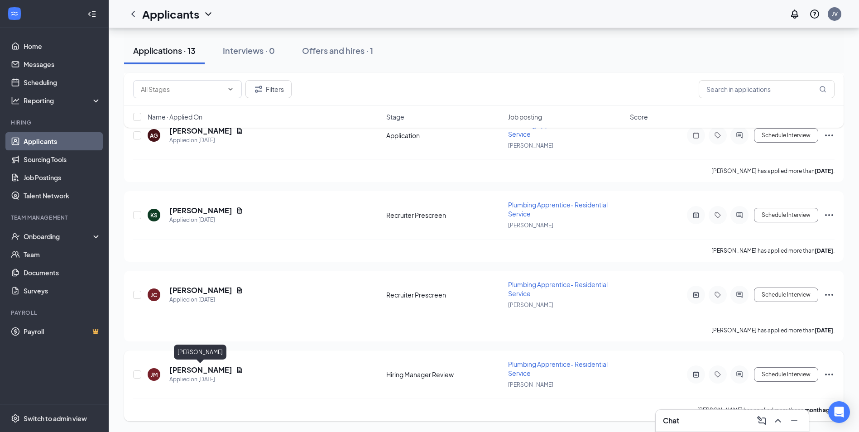
click at [194, 371] on h5 "[PERSON_NAME]" at bounding box center [200, 370] width 63 height 10
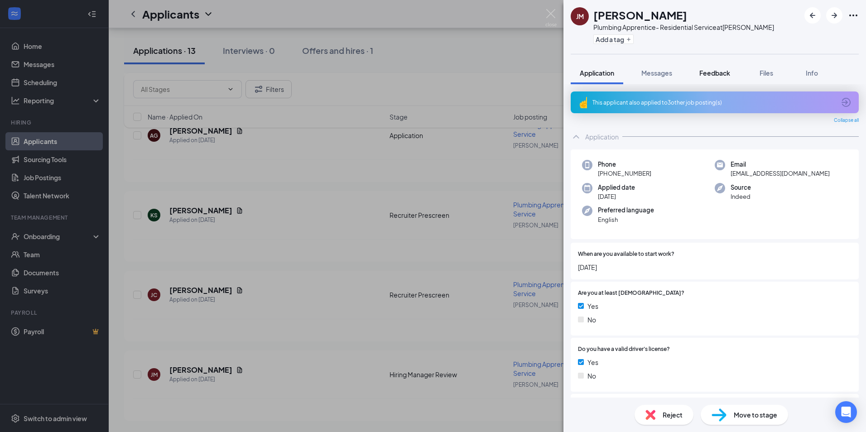
click at [723, 71] on span "Feedback" at bounding box center [714, 73] width 31 height 8
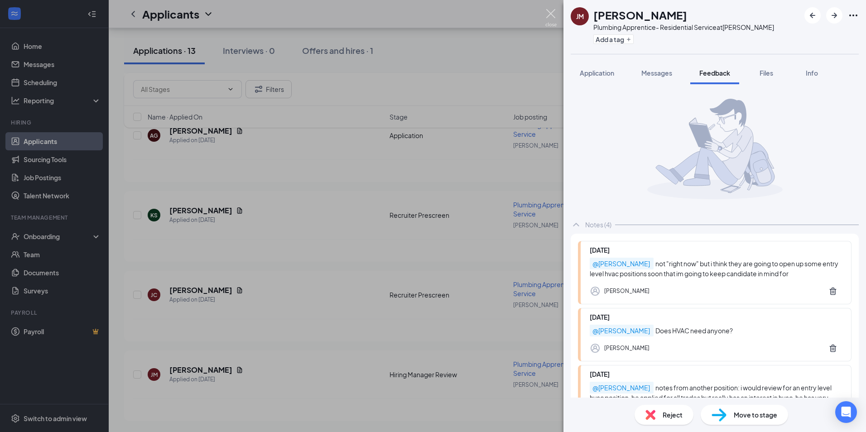
click at [549, 13] on img at bounding box center [550, 18] width 11 height 18
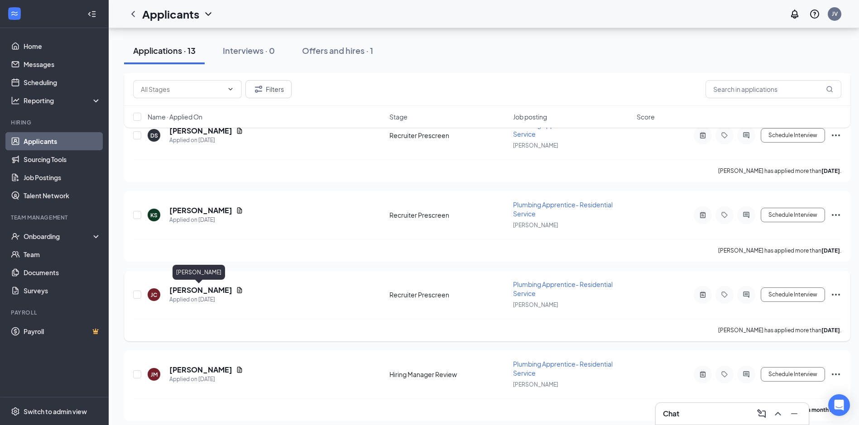
click at [190, 291] on h5 "[PERSON_NAME]" at bounding box center [200, 290] width 63 height 10
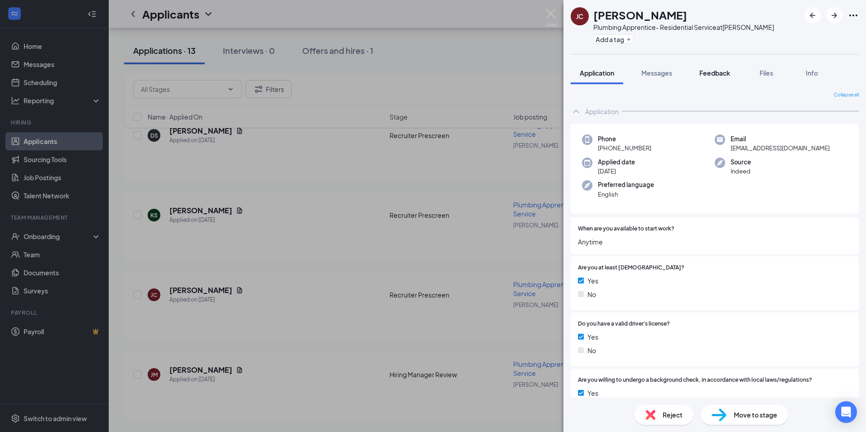
drag, startPoint x: 720, startPoint y: 72, endPoint x: 719, endPoint y: 82, distance: 10.5
click at [720, 73] on span "Feedback" at bounding box center [714, 73] width 31 height 8
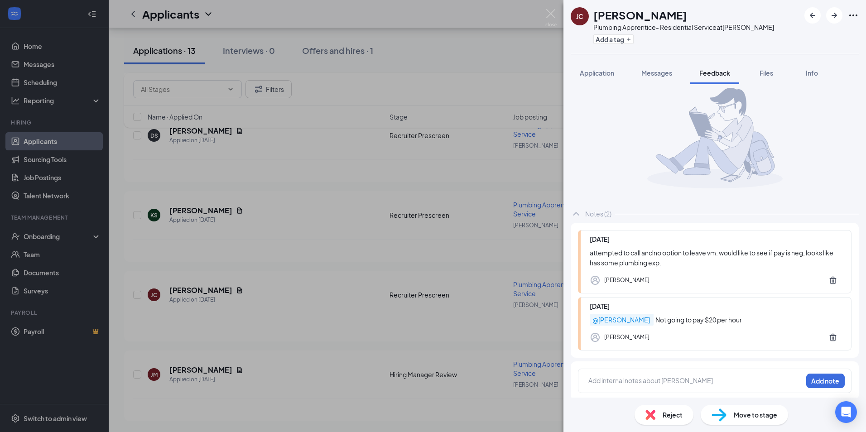
scroll to position [14, 0]
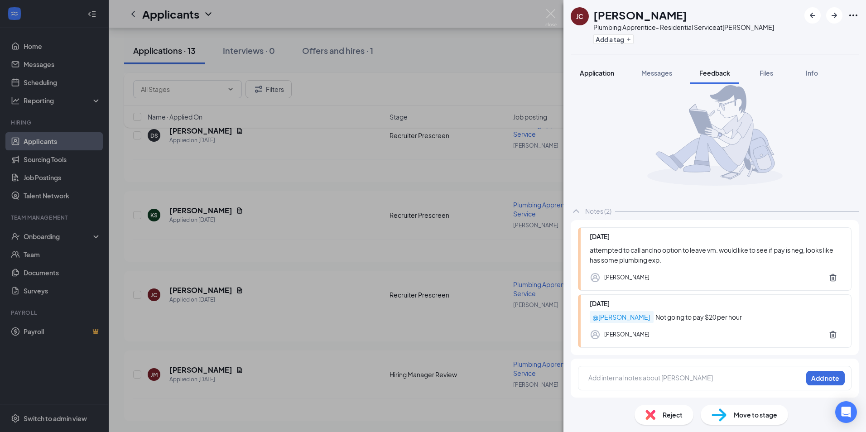
click at [592, 70] on span "Application" at bounding box center [597, 73] width 34 height 8
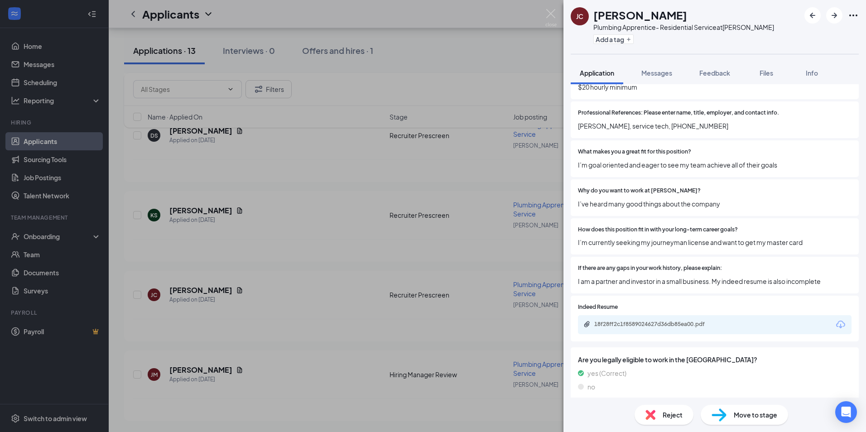
scroll to position [565, 0]
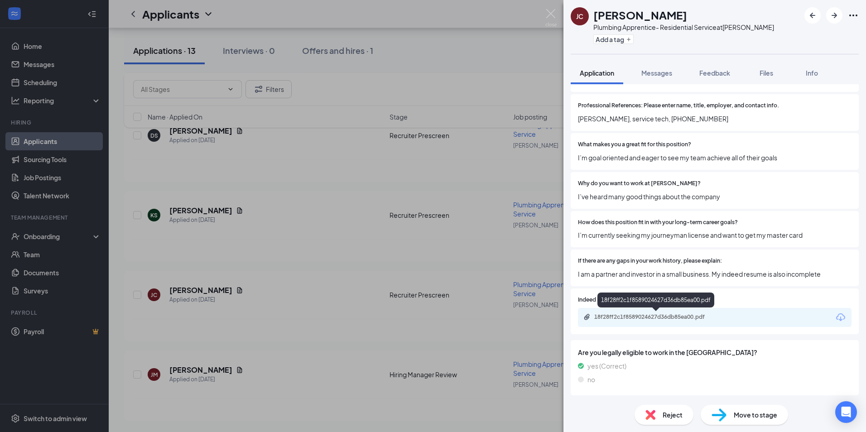
click at [664, 314] on div "18f28ff2c1f8589024627d36db85ea00.pdf" at bounding box center [657, 316] width 127 height 7
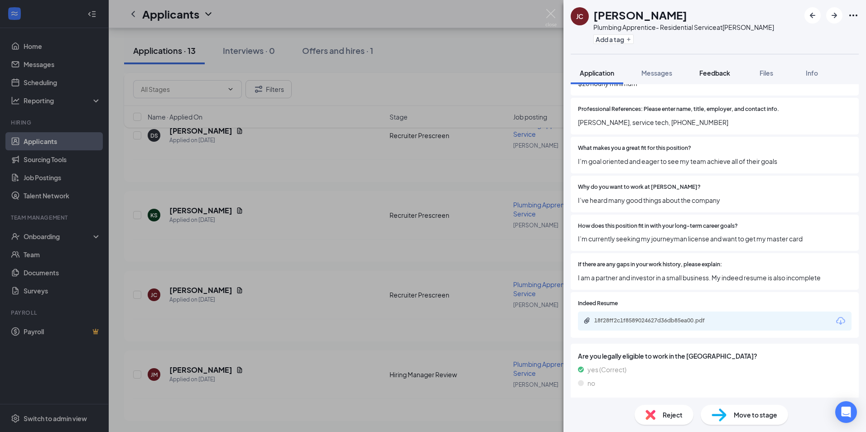
click at [717, 77] on div "Feedback" at bounding box center [714, 72] width 31 height 9
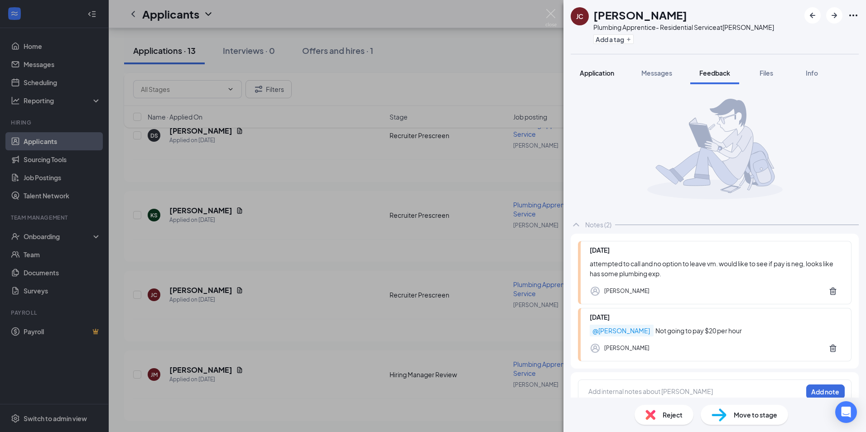
click at [586, 68] on button "Application" at bounding box center [597, 73] width 53 height 23
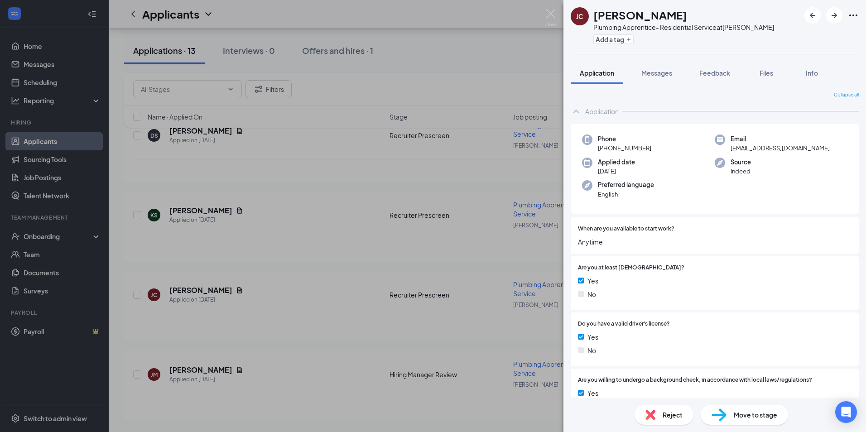
click at [683, 77] on div "Application Messages Feedback Files Info" at bounding box center [715, 73] width 288 height 23
click at [729, 69] on span "Feedback" at bounding box center [714, 73] width 31 height 8
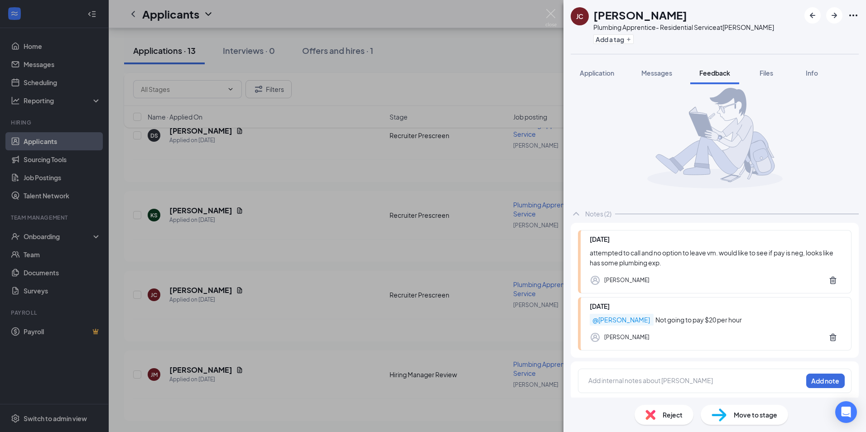
scroll to position [14, 0]
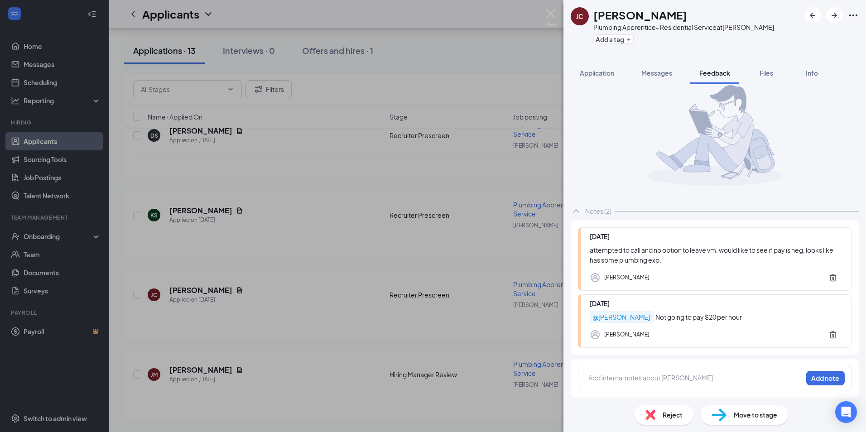
click at [717, 376] on div at bounding box center [695, 378] width 213 height 10
click at [711, 378] on button "Add note" at bounding box center [693, 378] width 36 height 14
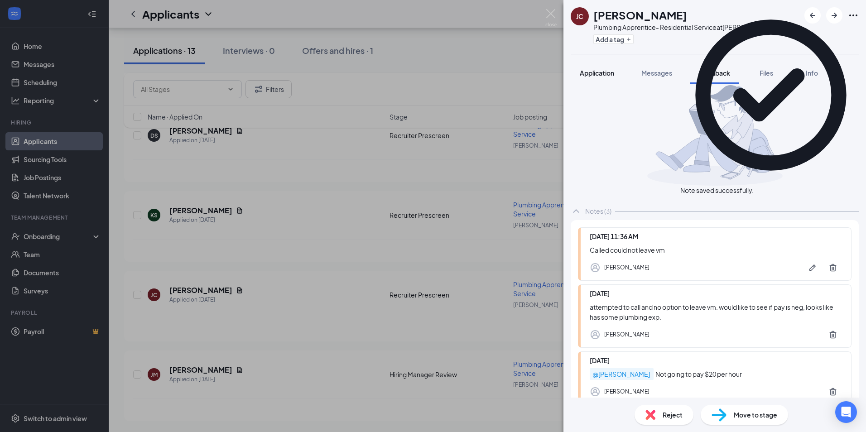
click at [602, 70] on span "Application" at bounding box center [597, 73] width 34 height 8
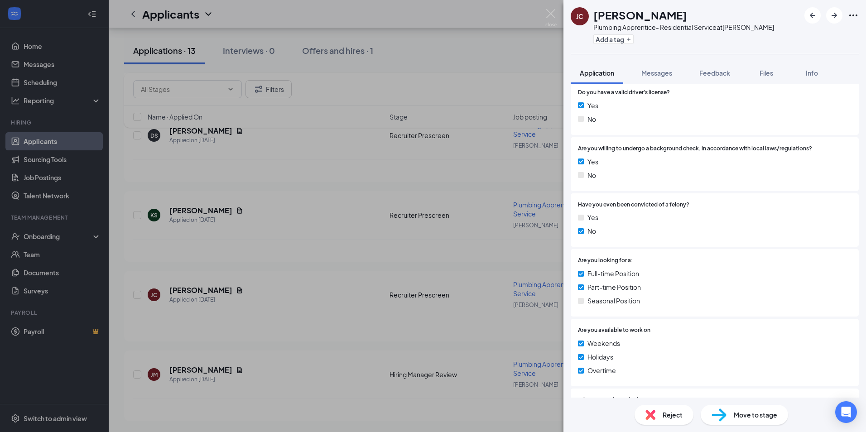
scroll to position [317, 0]
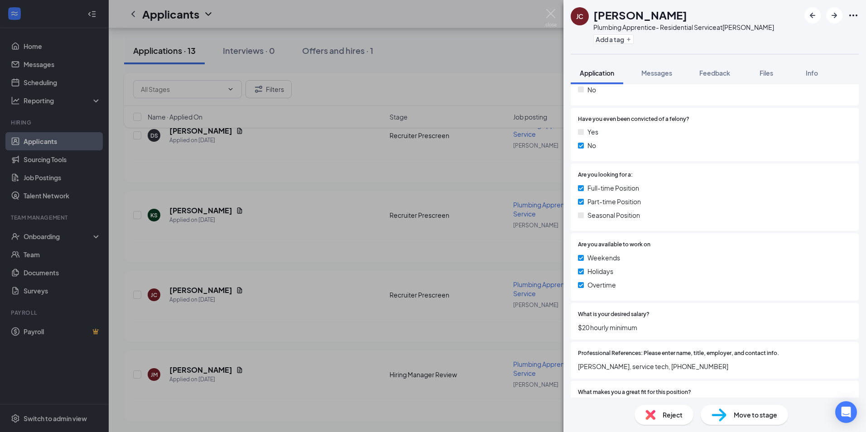
click at [659, 421] on div "Reject" at bounding box center [664, 415] width 59 height 20
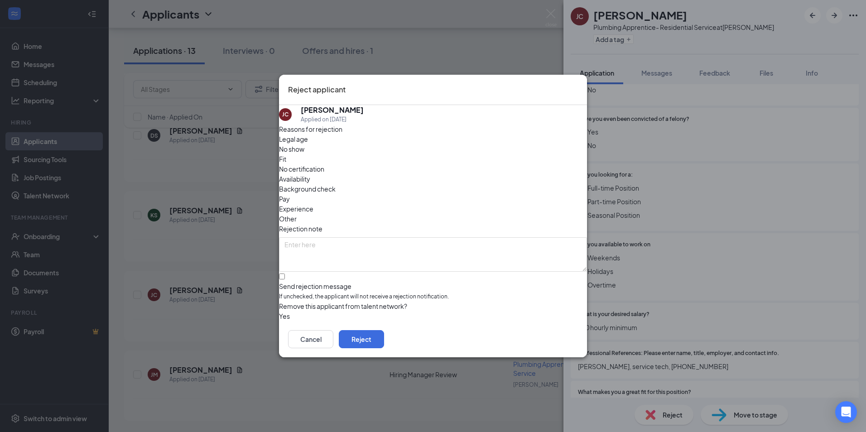
click at [297, 214] on span "Other" at bounding box center [288, 219] width 18 height 10
click at [285, 274] on input "Send rejection message If unchecked, the applicant will not receive a rejection…" at bounding box center [282, 277] width 6 height 6
checkbox input "true"
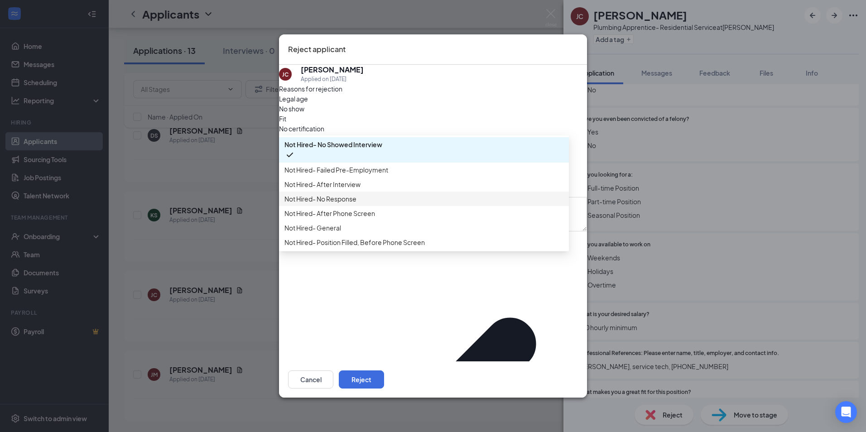
click at [417, 204] on span "Not Hired- No Response" at bounding box center [423, 199] width 279 height 10
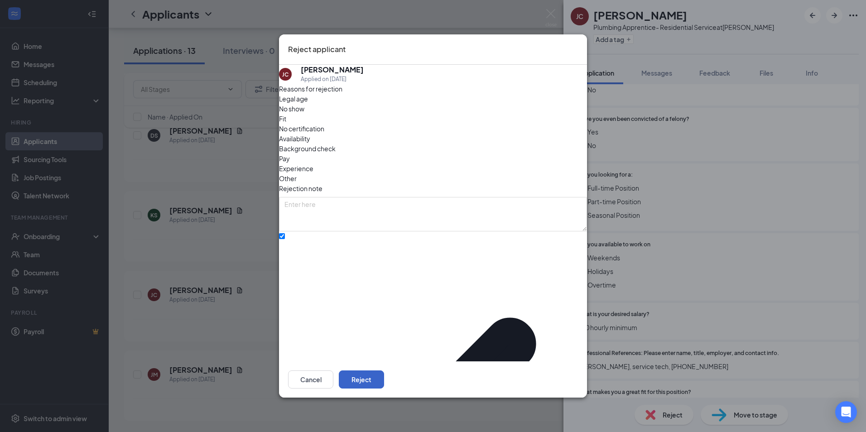
click at [384, 371] on button "Reject" at bounding box center [361, 380] width 45 height 18
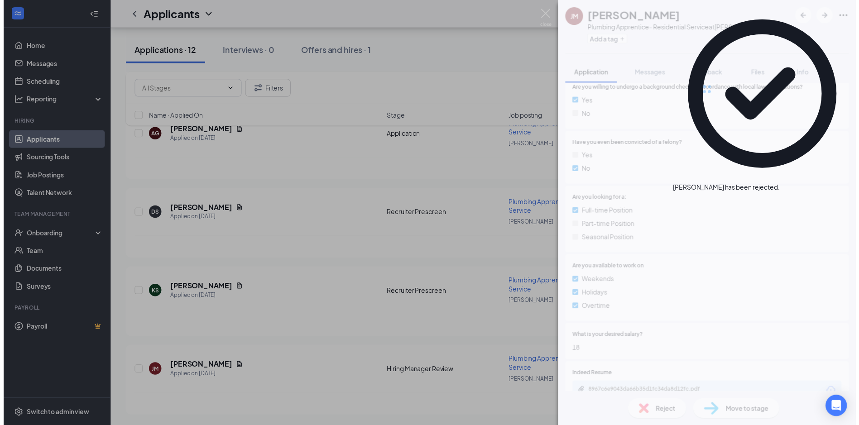
scroll to position [778, 0]
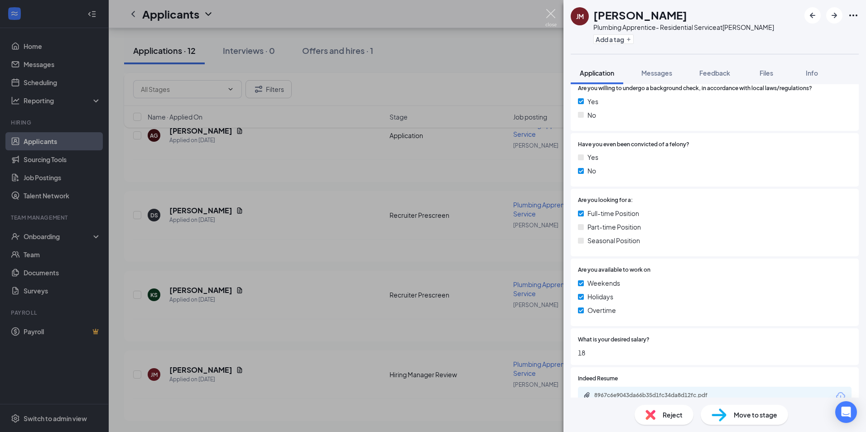
drag, startPoint x: 549, startPoint y: 13, endPoint x: 541, endPoint y: 14, distance: 8.2
click at [550, 13] on img at bounding box center [550, 18] width 11 height 18
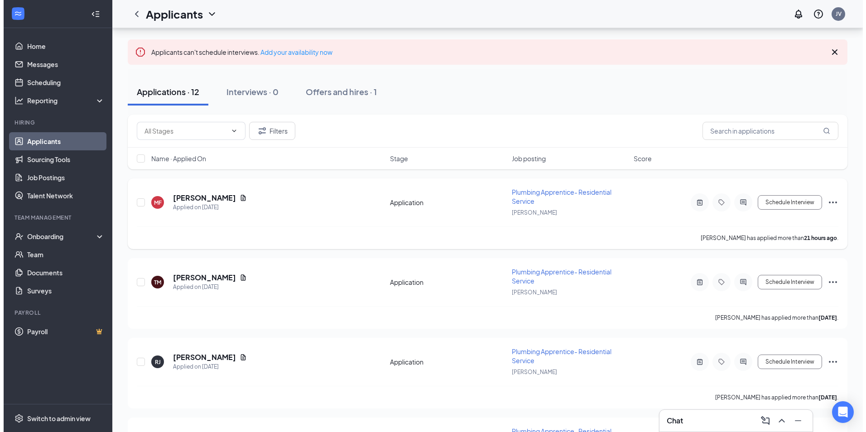
scroll to position [91, 0]
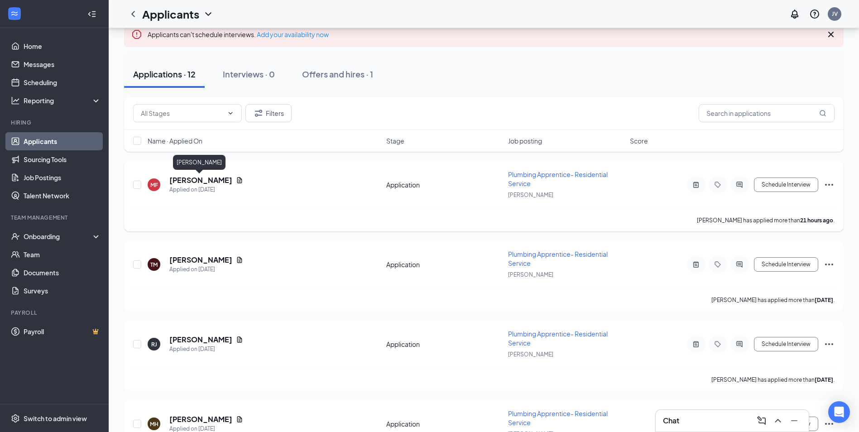
click at [205, 179] on h5 "[PERSON_NAME]" at bounding box center [200, 180] width 63 height 10
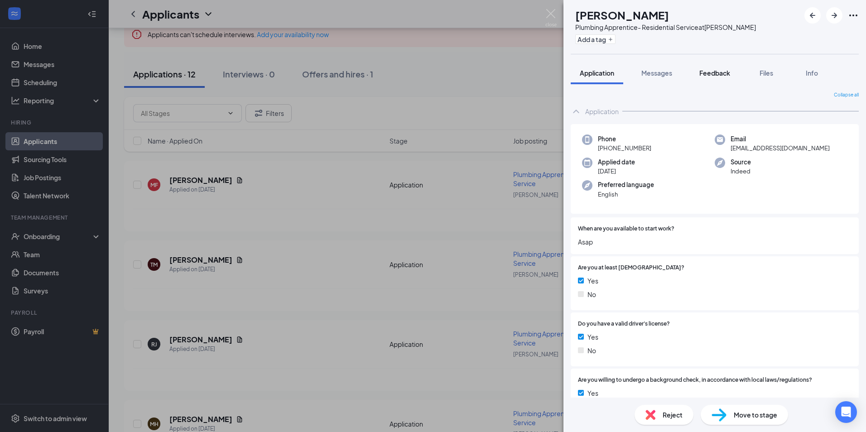
click at [713, 72] on span "Feedback" at bounding box center [714, 73] width 31 height 8
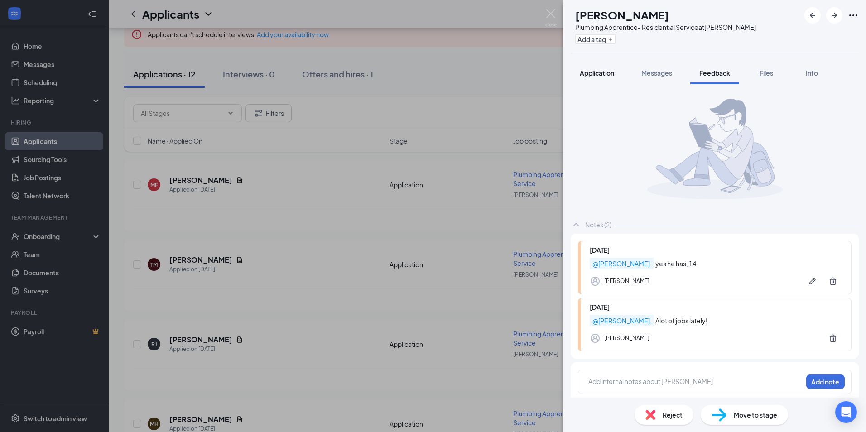
click at [588, 68] on div "Application" at bounding box center [597, 72] width 34 height 9
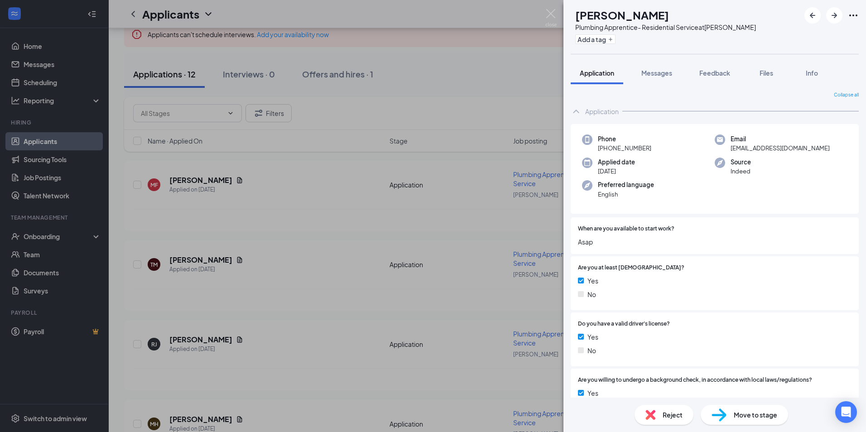
click at [675, 408] on div "Reject" at bounding box center [664, 415] width 59 height 20
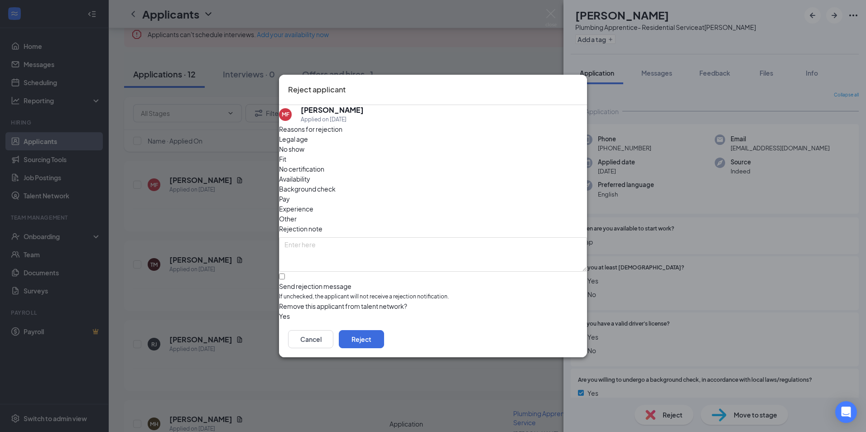
click at [297, 214] on span "Other" at bounding box center [288, 219] width 18 height 10
click at [285, 274] on input "Send rejection message If unchecked, the applicant will not receive a rejection…" at bounding box center [282, 277] width 6 height 6
checkbox input "true"
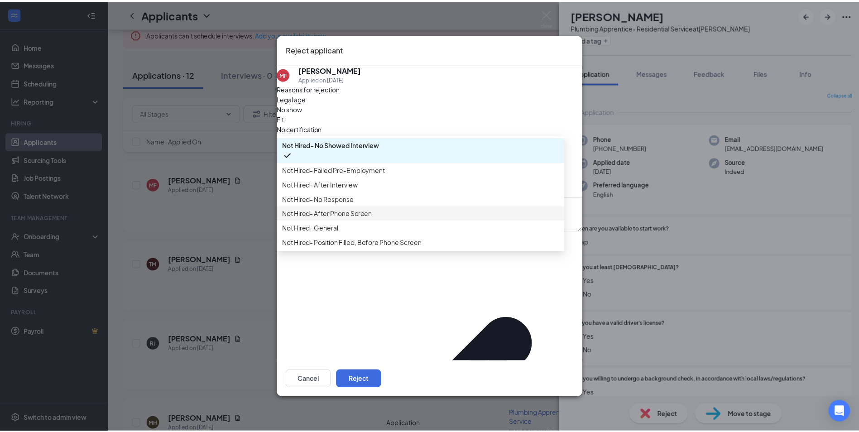
scroll to position [31, 0]
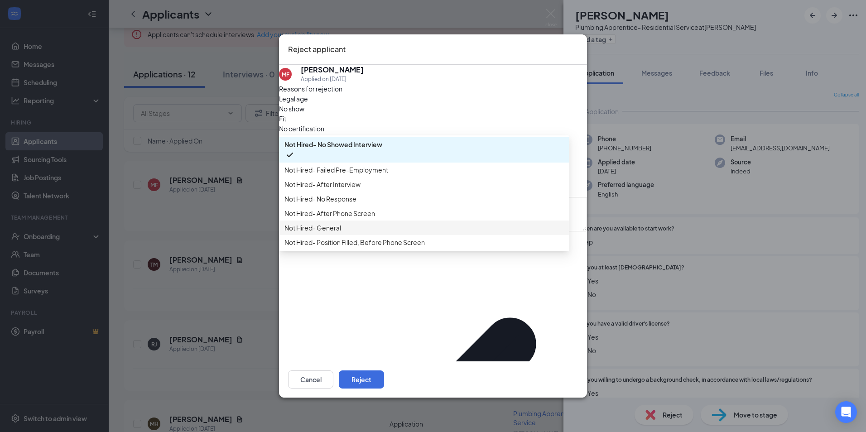
click at [522, 233] on span "Not Hired- General" at bounding box center [423, 228] width 279 height 10
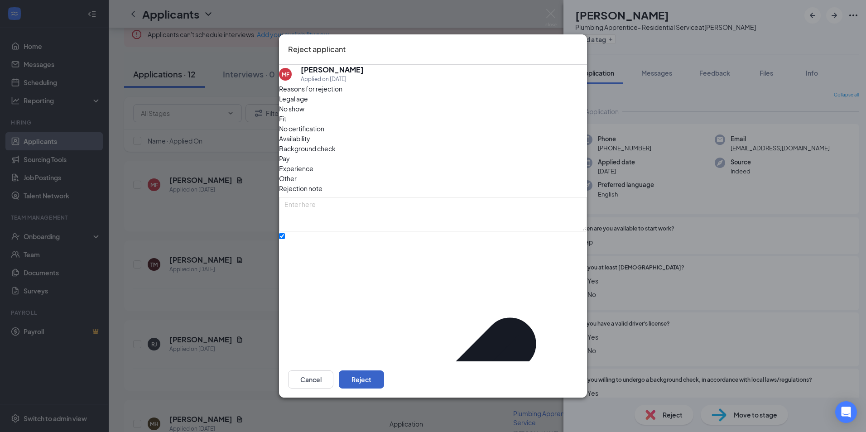
click at [384, 371] on button "Reject" at bounding box center [361, 380] width 45 height 18
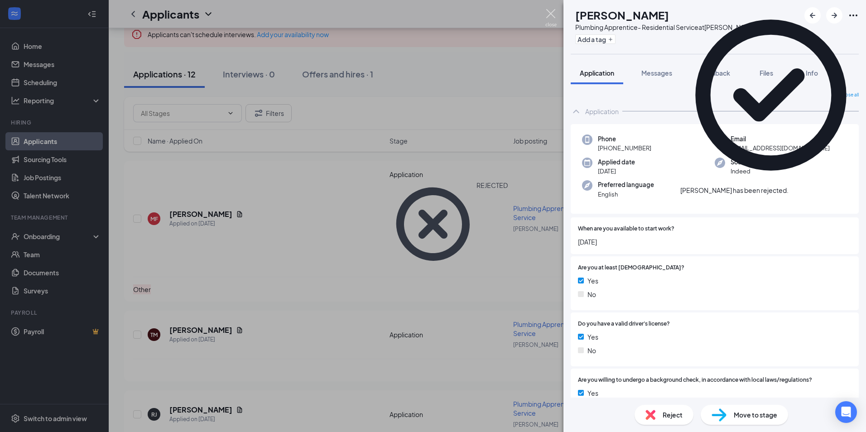
click at [545, 10] on img at bounding box center [550, 18] width 11 height 18
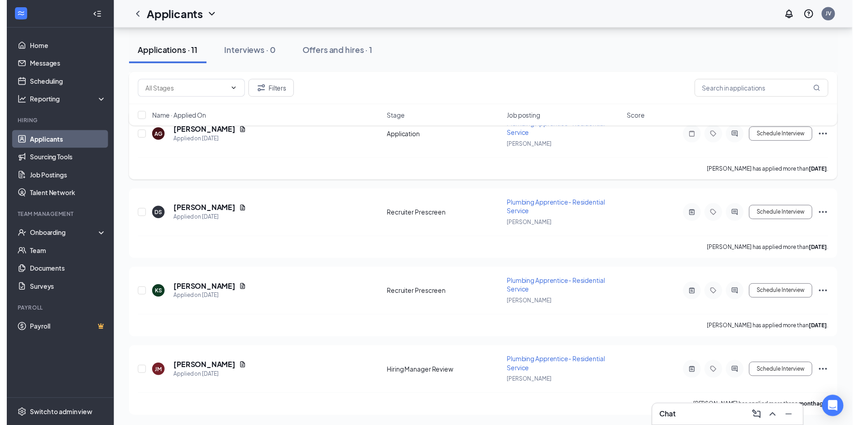
scroll to position [698, 0]
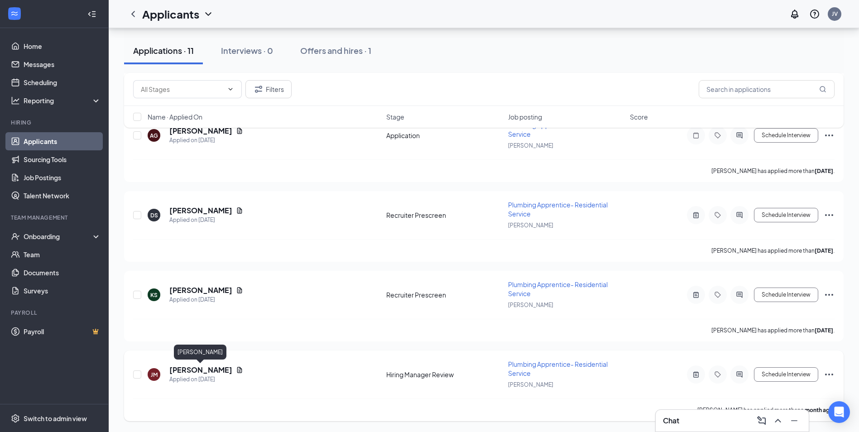
click at [212, 366] on h5 "[PERSON_NAME]" at bounding box center [200, 370] width 63 height 10
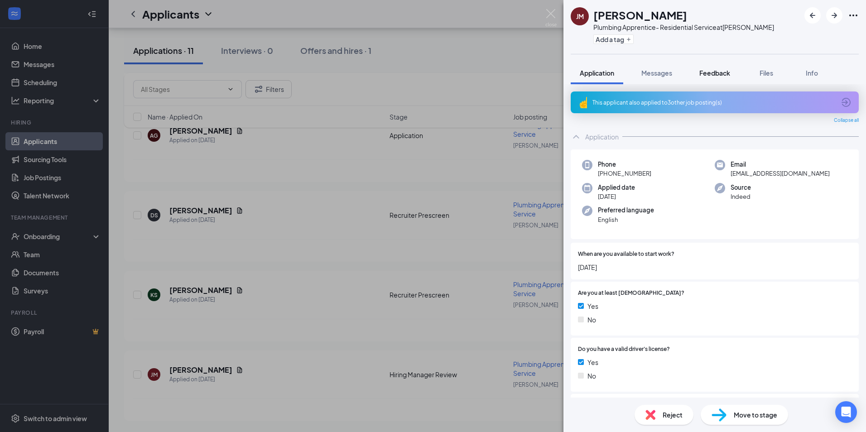
click at [712, 75] on span "Feedback" at bounding box center [714, 73] width 31 height 8
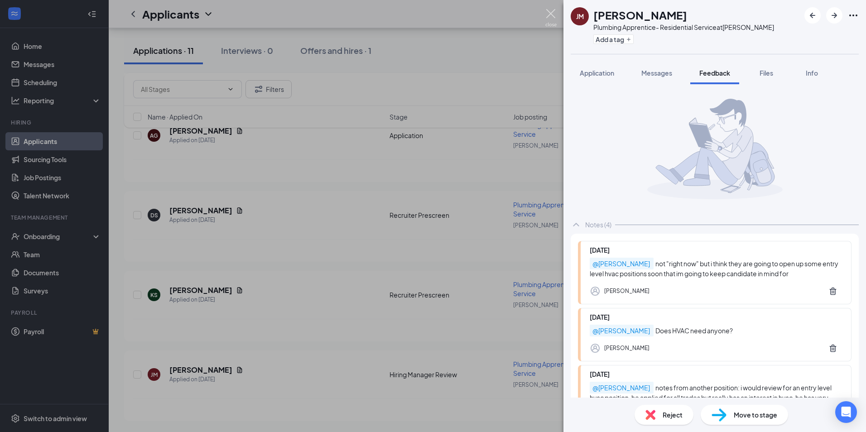
click at [551, 14] on img at bounding box center [550, 18] width 11 height 18
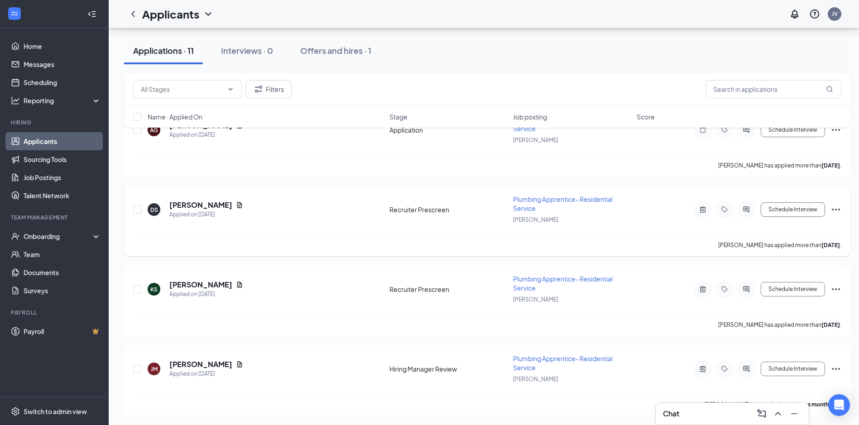
scroll to position [705, 0]
click at [189, 284] on h5 "[PERSON_NAME]" at bounding box center [200, 284] width 63 height 10
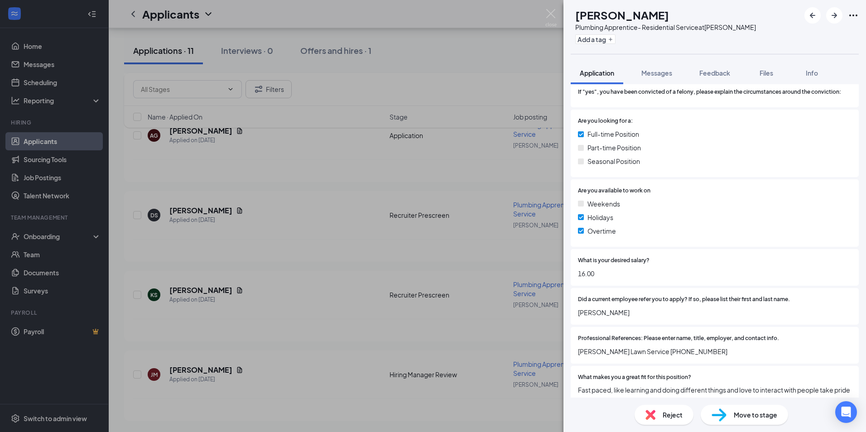
scroll to position [408, 0]
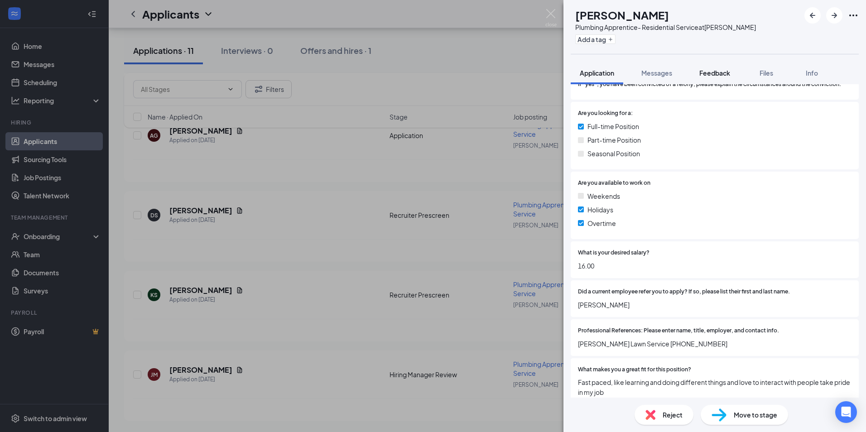
click at [698, 78] on button "Feedback" at bounding box center [714, 73] width 49 height 23
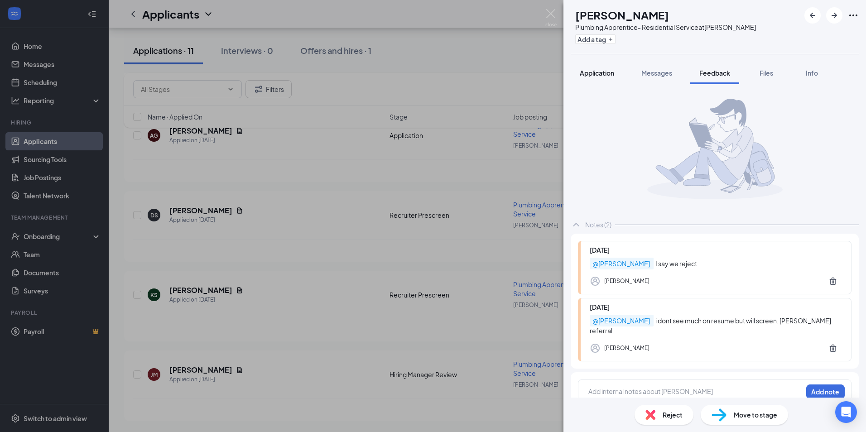
click at [595, 73] on span "Application" at bounding box center [597, 73] width 34 height 8
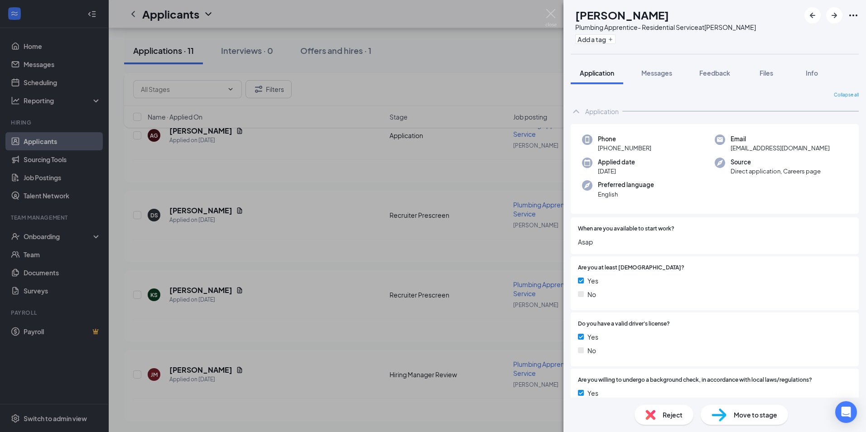
click at [673, 415] on span "Reject" at bounding box center [673, 415] width 20 height 10
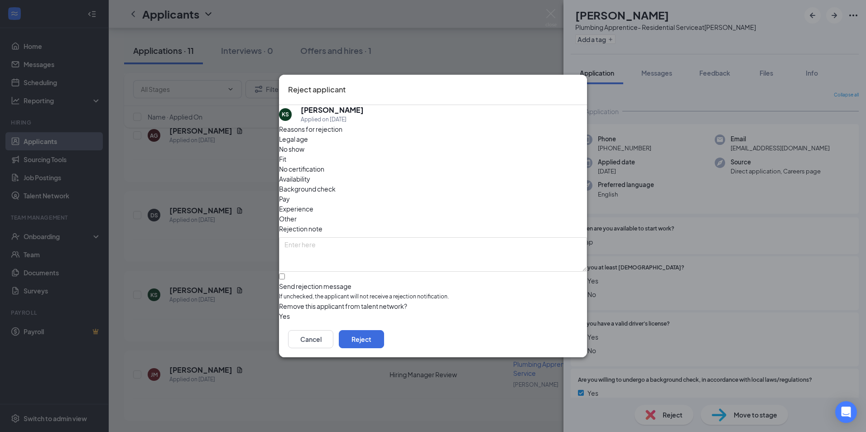
click at [297, 214] on span "Other" at bounding box center [288, 219] width 18 height 10
click at [285, 274] on input "Send rejection message If unchecked, the applicant will not receive a rejection…" at bounding box center [282, 277] width 6 height 6
checkbox input "true"
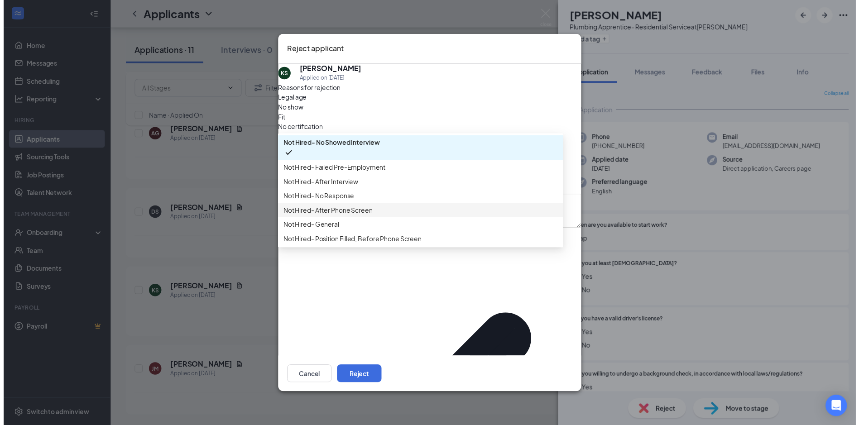
scroll to position [31, 0]
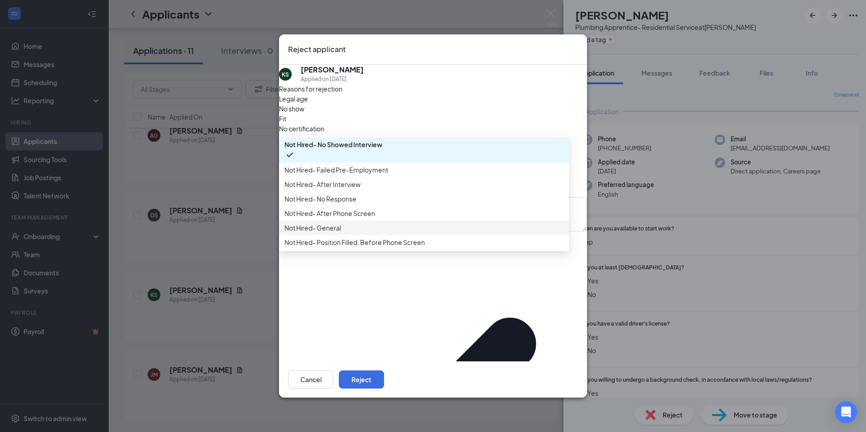
click at [402, 233] on span "Not Hired- General" at bounding box center [423, 228] width 279 height 10
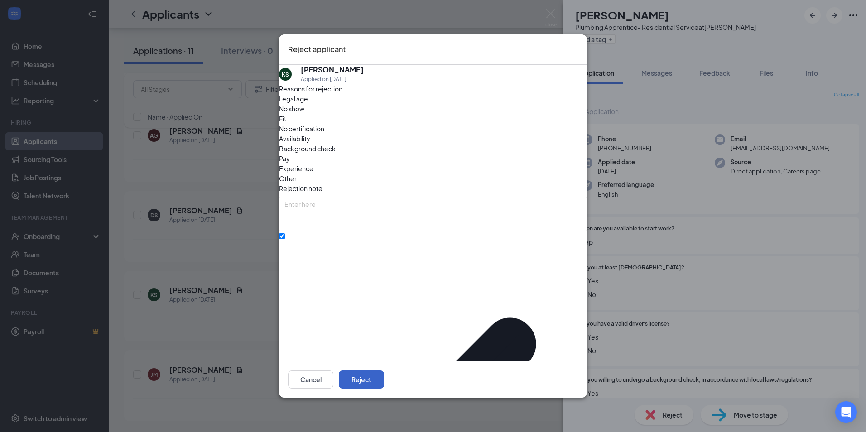
click at [384, 371] on button "Reject" at bounding box center [361, 380] width 45 height 18
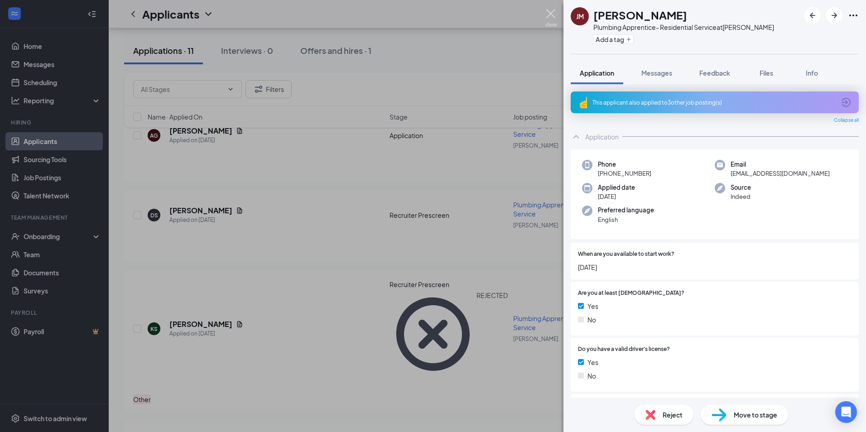
click at [550, 15] on img at bounding box center [550, 18] width 11 height 18
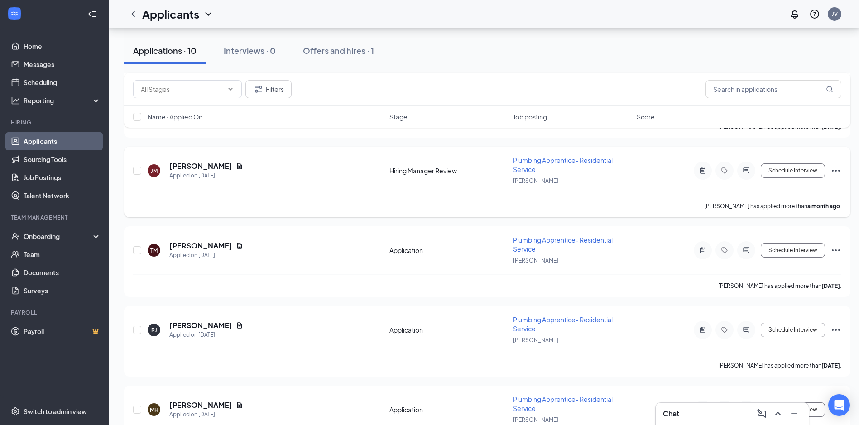
scroll to position [743, 0]
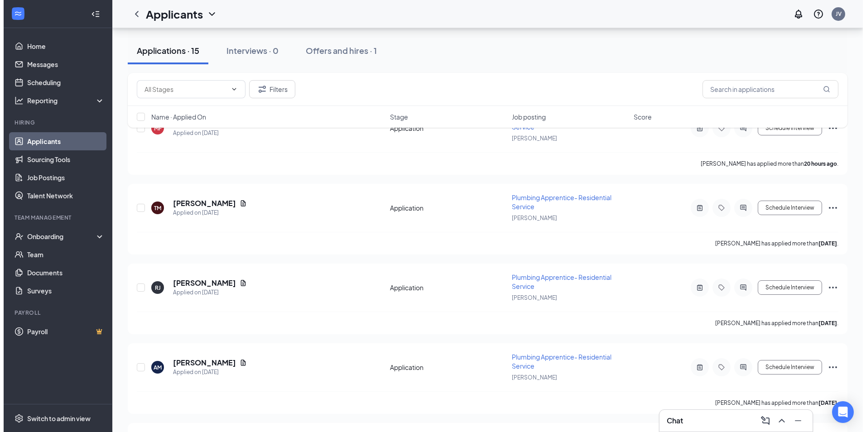
scroll to position [111, 0]
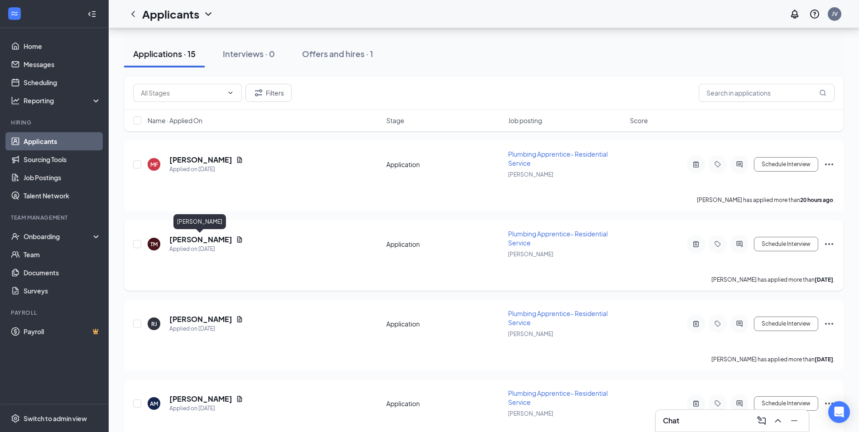
click at [205, 236] on h5 "[PERSON_NAME]" at bounding box center [200, 240] width 63 height 10
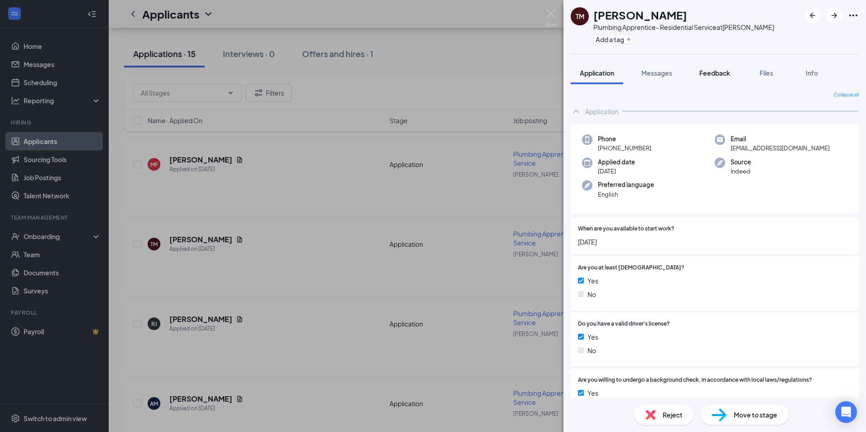
click at [716, 70] on span "Feedback" at bounding box center [714, 73] width 31 height 8
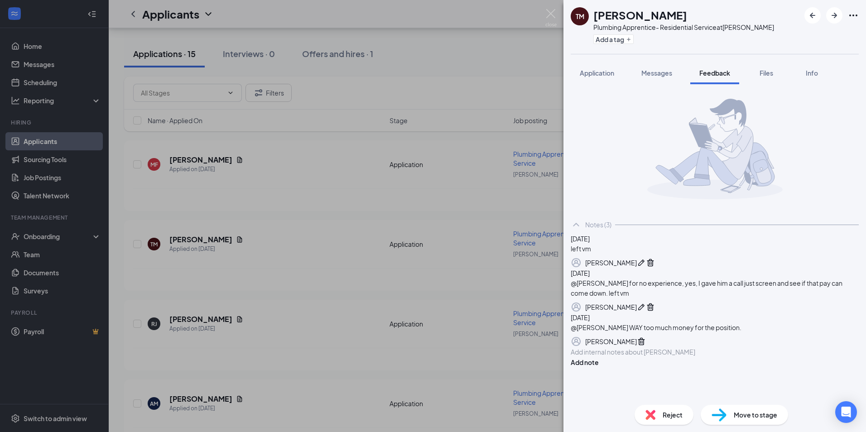
click at [675, 415] on span "Reject" at bounding box center [673, 415] width 20 height 10
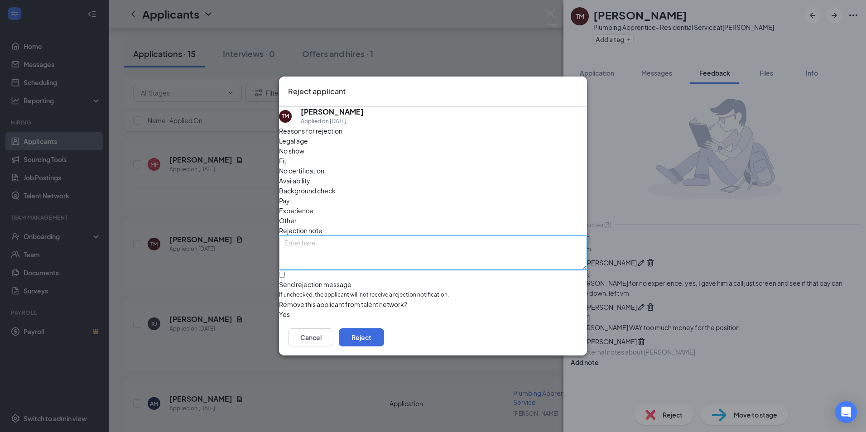
click at [386, 236] on textarea at bounding box center [433, 253] width 308 height 34
click at [333, 336] on button "Cancel" at bounding box center [310, 337] width 45 height 18
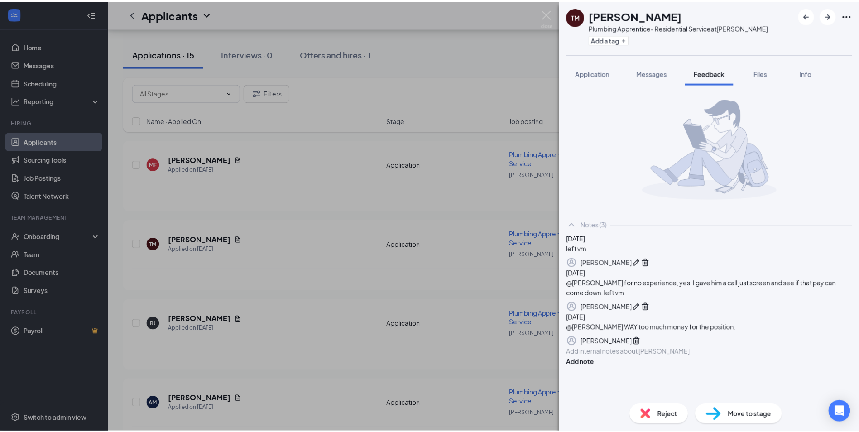
scroll to position [71, 0]
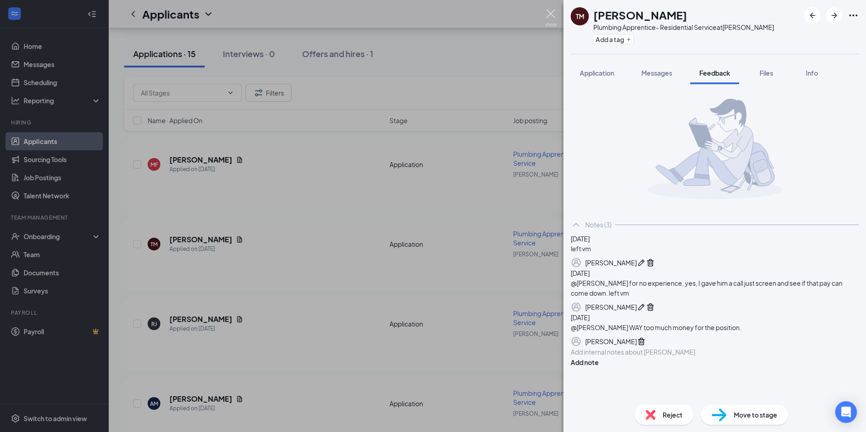
click at [550, 12] on img at bounding box center [550, 18] width 11 height 18
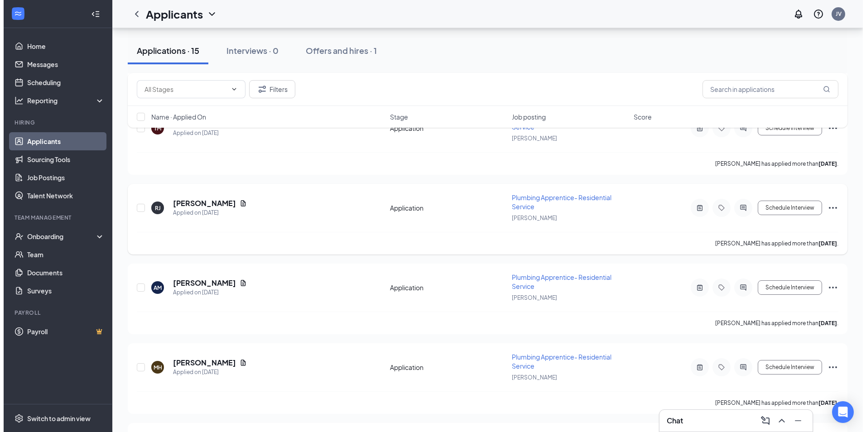
scroll to position [247, 0]
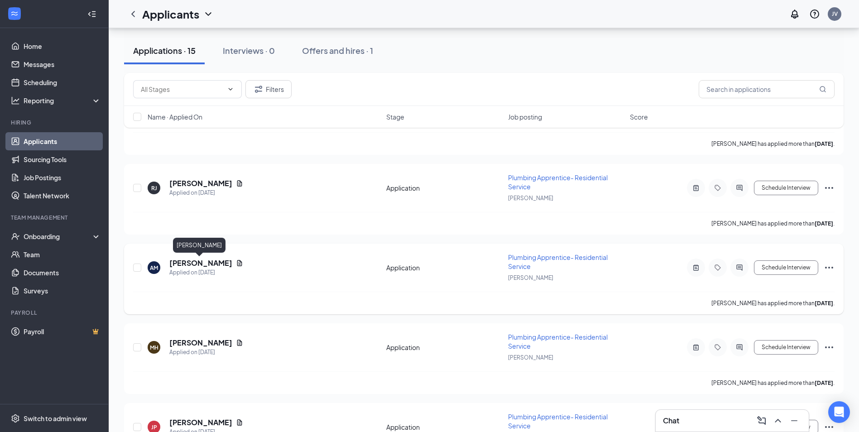
click at [193, 267] on h5 "[PERSON_NAME]" at bounding box center [200, 263] width 63 height 10
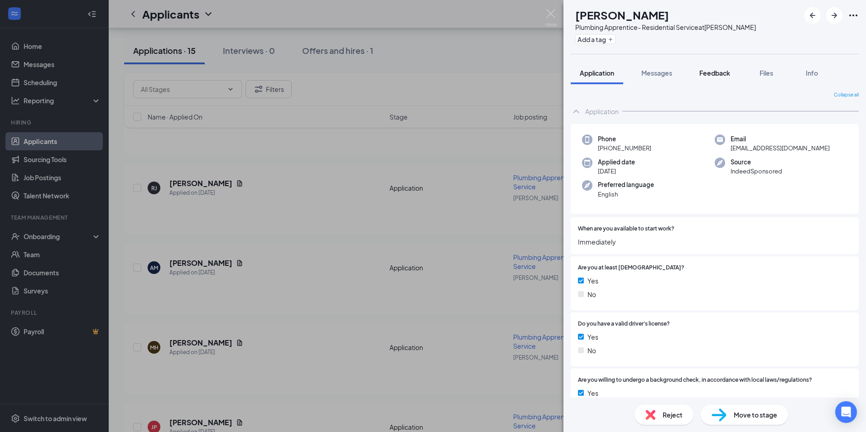
click at [708, 74] on span "Feedback" at bounding box center [714, 73] width 31 height 8
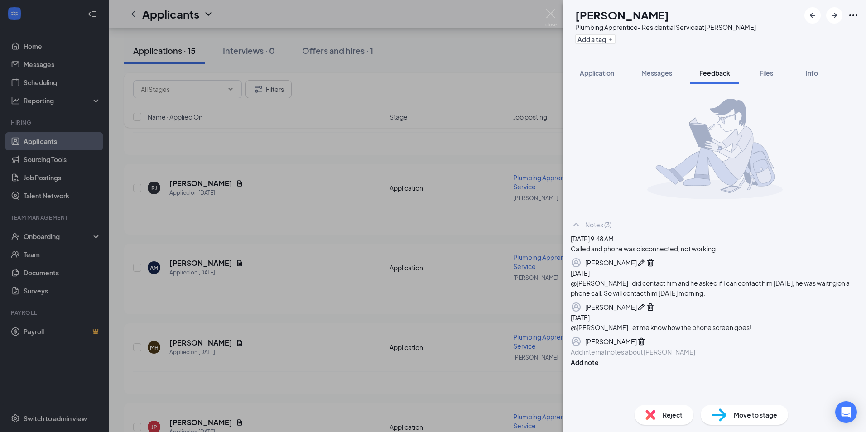
click at [665, 412] on span "Reject" at bounding box center [673, 415] width 20 height 10
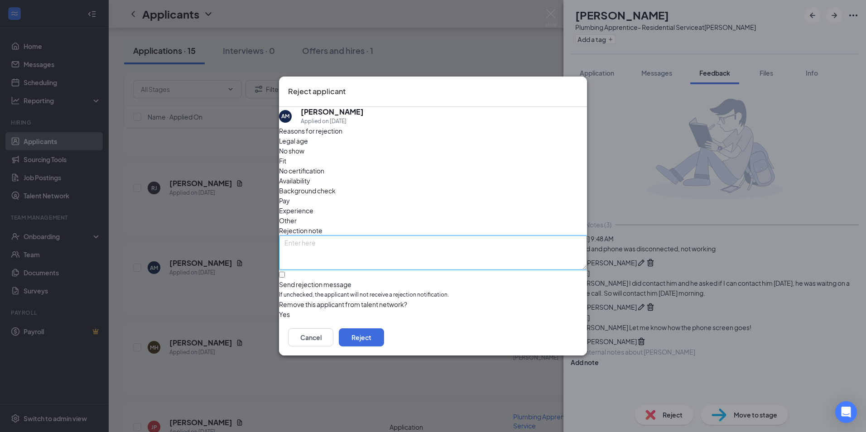
click at [355, 236] on textarea at bounding box center [433, 253] width 308 height 34
click at [465, 216] on div "Other" at bounding box center [433, 221] width 308 height 10
click at [349, 236] on textarea at bounding box center [433, 253] width 308 height 34
click at [348, 236] on textarea at bounding box center [433, 253] width 308 height 34
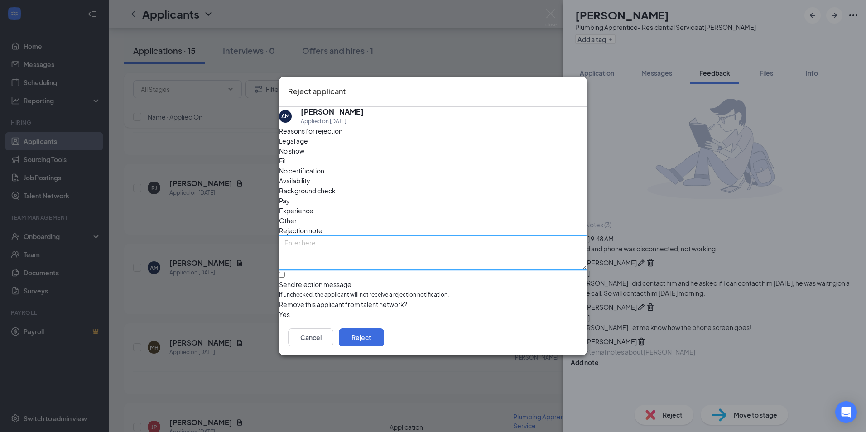
drag, startPoint x: 381, startPoint y: 231, endPoint x: 387, endPoint y: 228, distance: 6.5
click at [382, 236] on textarea at bounding box center [433, 253] width 308 height 34
click at [448, 216] on div "Other" at bounding box center [433, 221] width 308 height 10
click at [404, 236] on textarea at bounding box center [433, 253] width 308 height 34
click at [396, 236] on textarea at bounding box center [433, 253] width 308 height 34
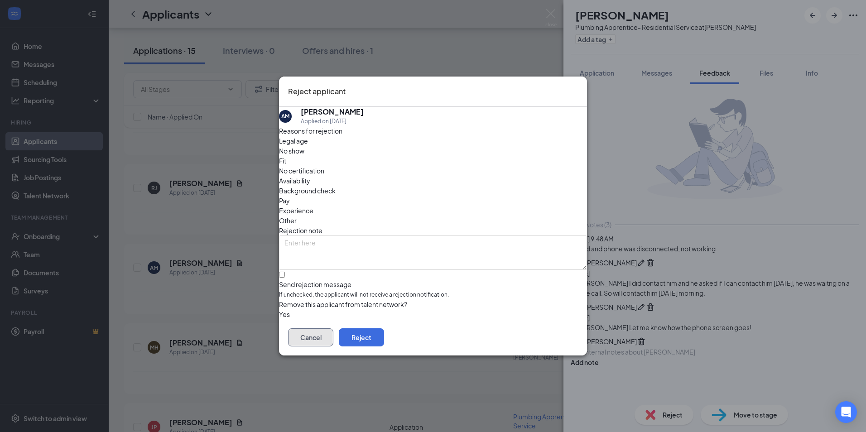
click at [333, 336] on button "Cancel" at bounding box center [310, 337] width 45 height 18
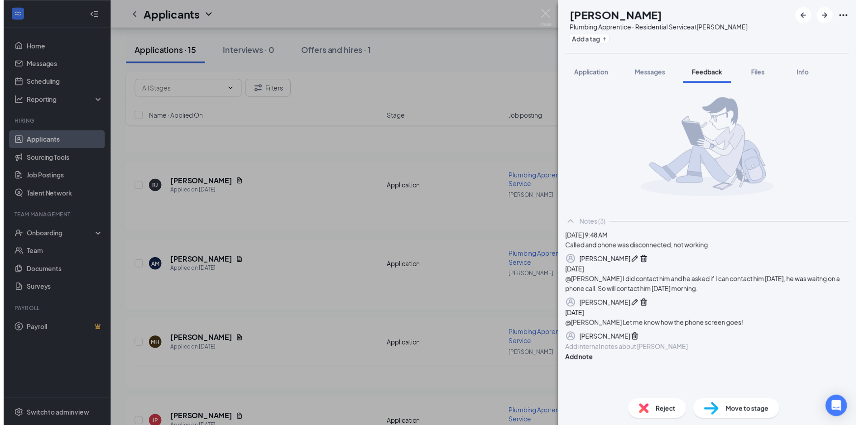
scroll to position [71, 0]
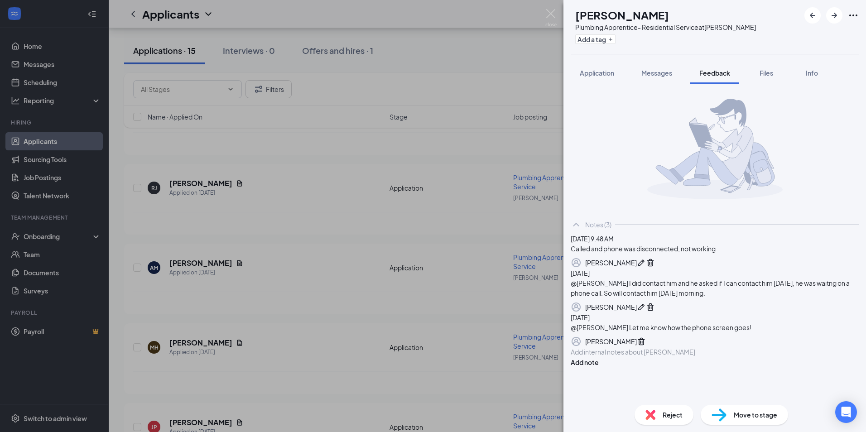
click at [735, 357] on div at bounding box center [714, 352] width 287 height 10
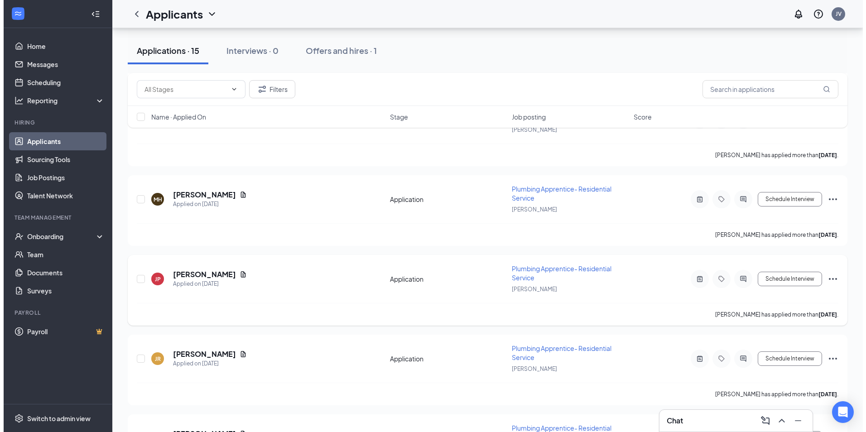
scroll to position [272, 0]
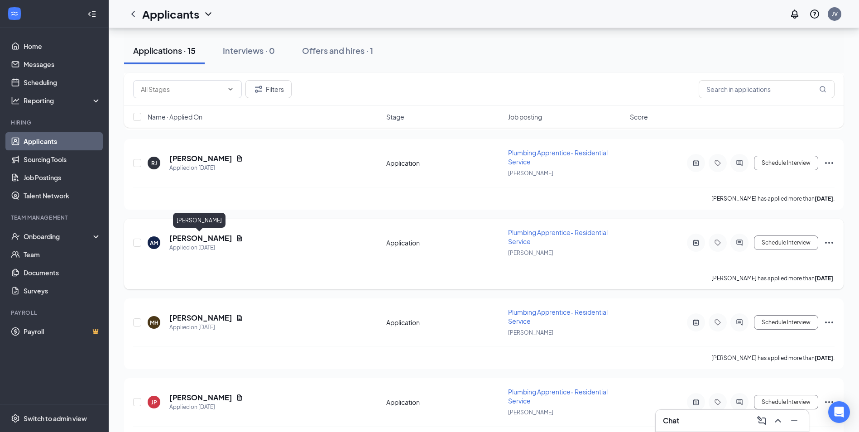
click at [198, 234] on h5 "[PERSON_NAME]" at bounding box center [200, 238] width 63 height 10
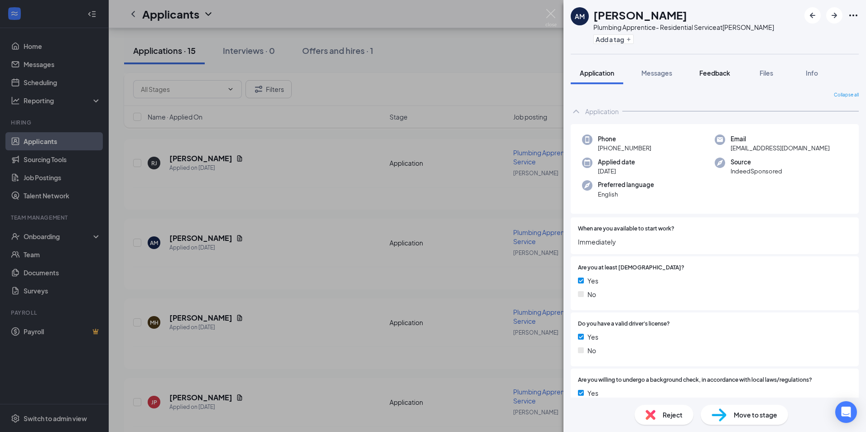
click at [721, 70] on span "Feedback" at bounding box center [714, 73] width 31 height 8
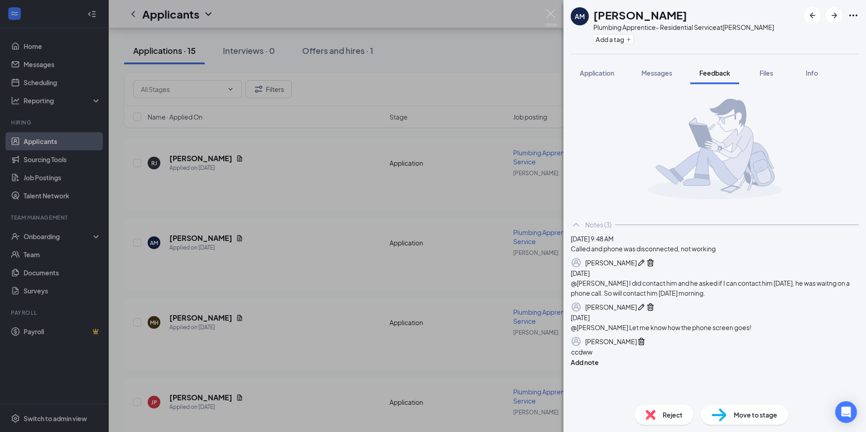
scroll to position [71, 0]
click at [738, 357] on div "ccdww" at bounding box center [714, 352] width 287 height 10
click at [676, 415] on span "Reject" at bounding box center [673, 415] width 20 height 10
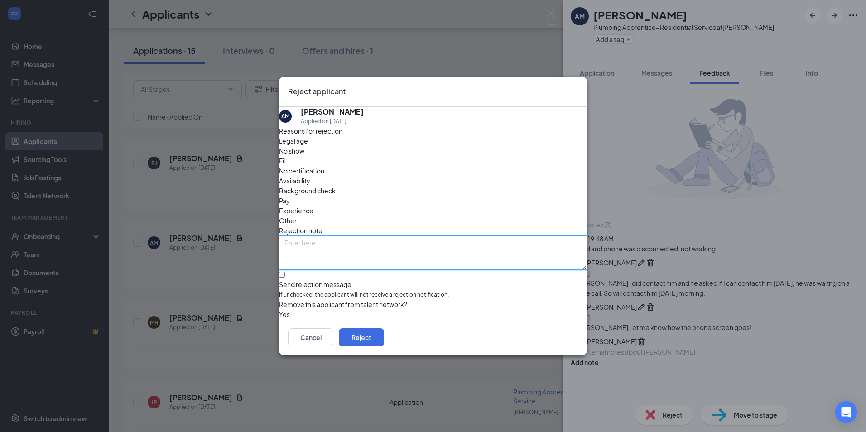
click at [417, 236] on textarea at bounding box center [433, 253] width 308 height 34
click at [297, 216] on span "Other" at bounding box center [288, 221] width 18 height 10
click at [422, 236] on textarea at bounding box center [433, 253] width 308 height 34
type textarea "Called and ask can I call back, called back no answer and called again on 08/26…"
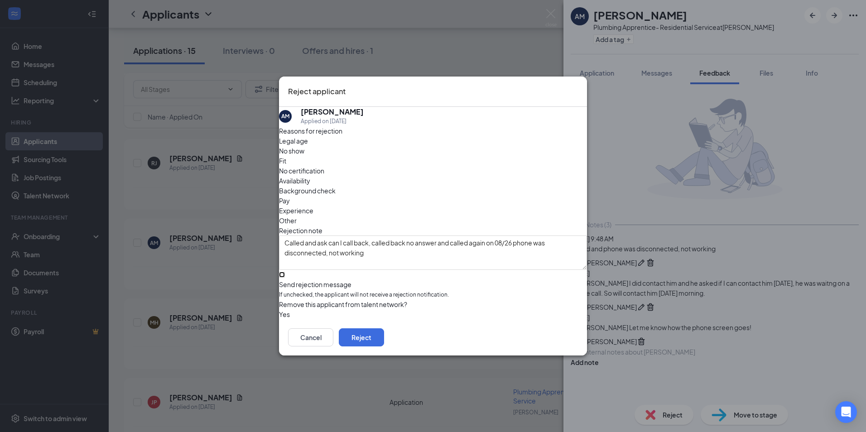
click at [285, 272] on input "Send rejection message If unchecked, the applicant will not receive a rejection…" at bounding box center [282, 275] width 6 height 6
checkbox input "true"
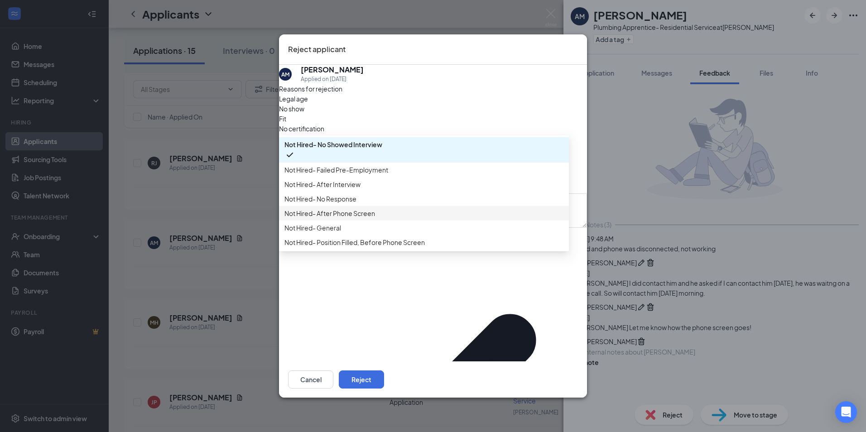
scroll to position [31, 0]
click at [432, 194] on span "Not Hired- No Response" at bounding box center [423, 199] width 279 height 10
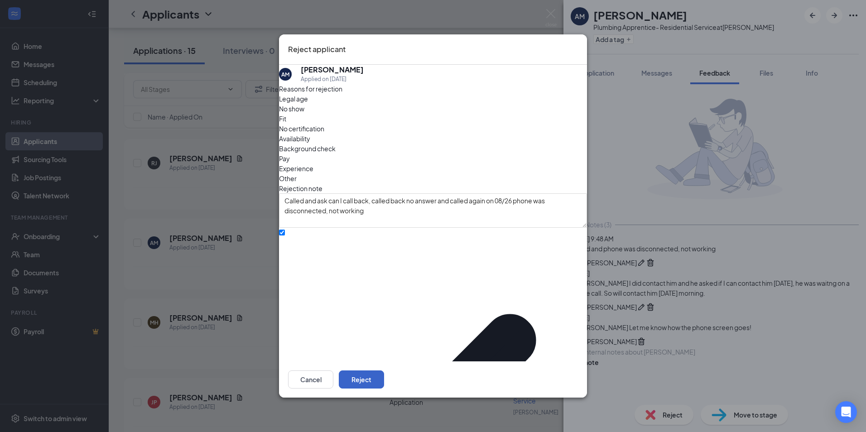
click at [384, 371] on button "Reject" at bounding box center [361, 380] width 45 height 18
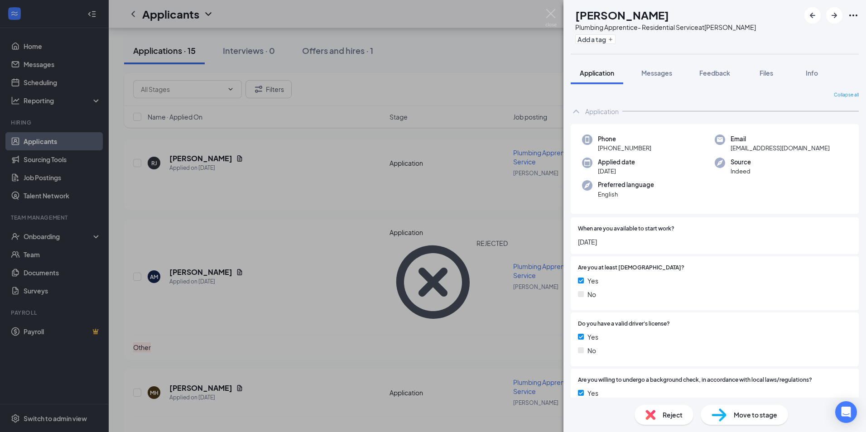
click at [451, 66] on div "MH Makeshia Heatley Plumbing Apprentice- Residential Service at Montgomery Add …" at bounding box center [433, 216] width 866 height 432
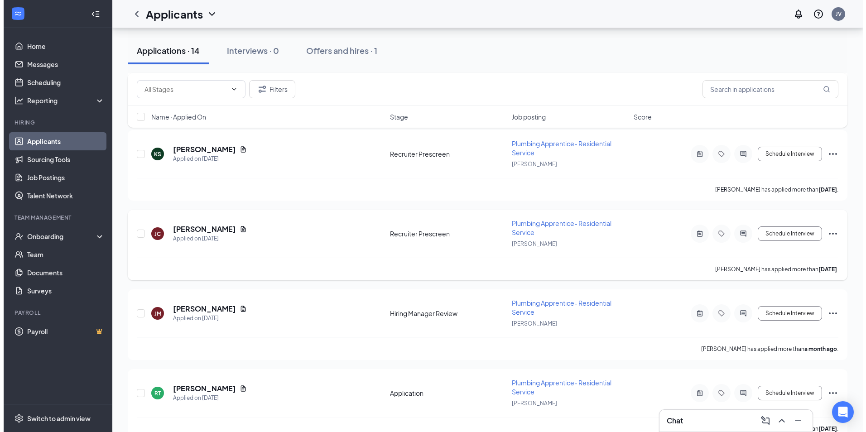
scroll to position [937, 0]
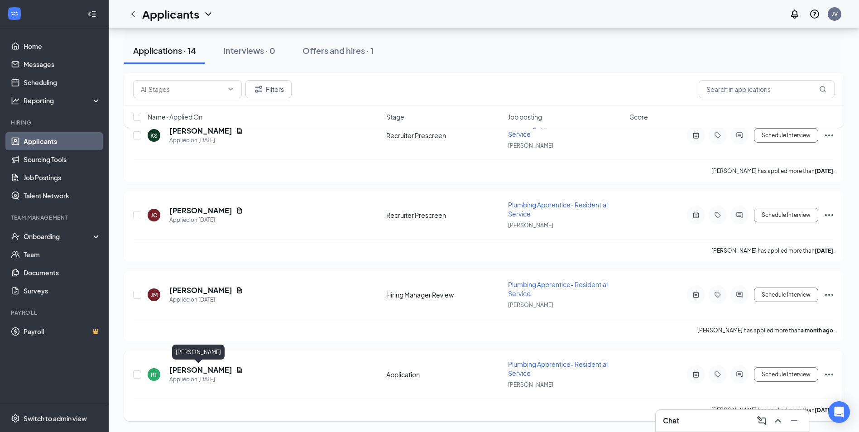
click at [187, 369] on h5 "Robert Terry" at bounding box center [200, 370] width 63 height 10
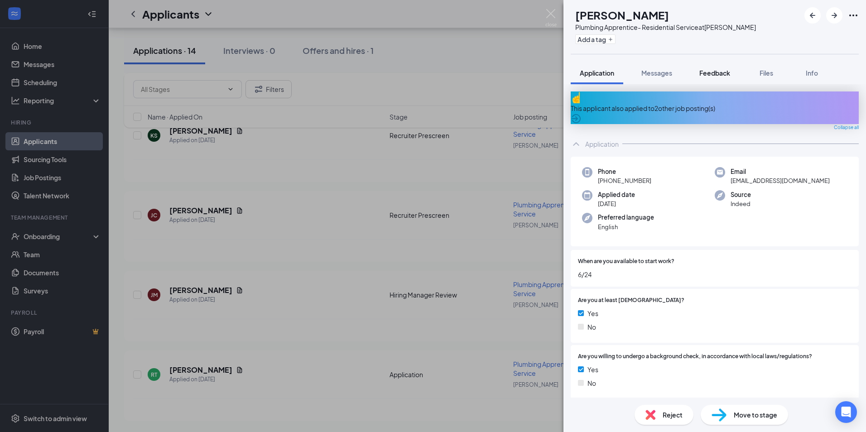
click at [724, 72] on span "Feedback" at bounding box center [714, 73] width 31 height 8
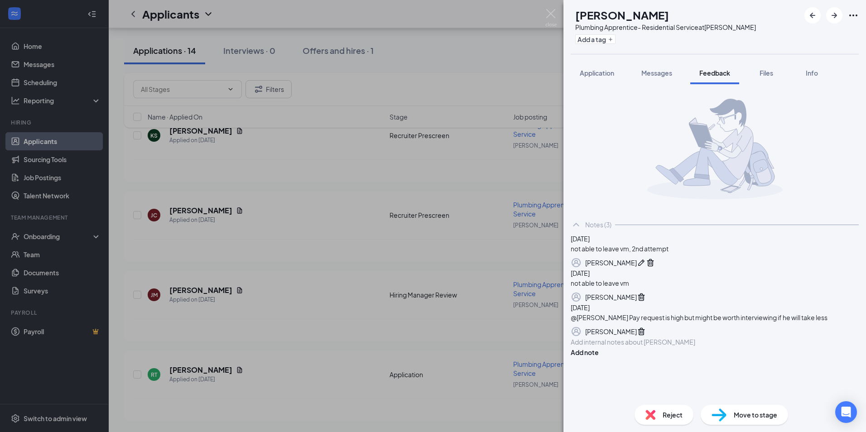
click at [672, 417] on span "Reject" at bounding box center [673, 415] width 20 height 10
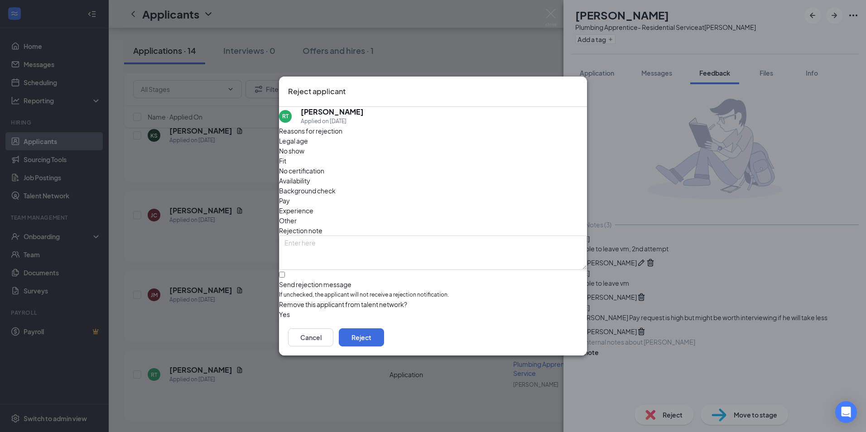
click at [465, 216] on div "Other" at bounding box center [433, 221] width 308 height 10
click at [423, 236] on textarea at bounding box center [433, 253] width 308 height 34
type textarea "left vm, was not able to contact the 2nd time"
click at [285, 272] on input "Send rejection message If unchecked, the applicant will not receive a rejection…" at bounding box center [282, 275] width 6 height 6
checkbox input "true"
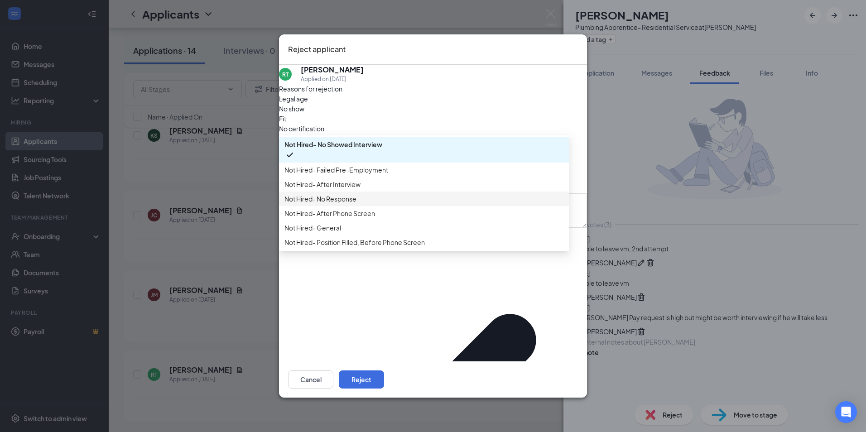
click at [442, 204] on span "Not Hired- No Response" at bounding box center [423, 199] width 279 height 10
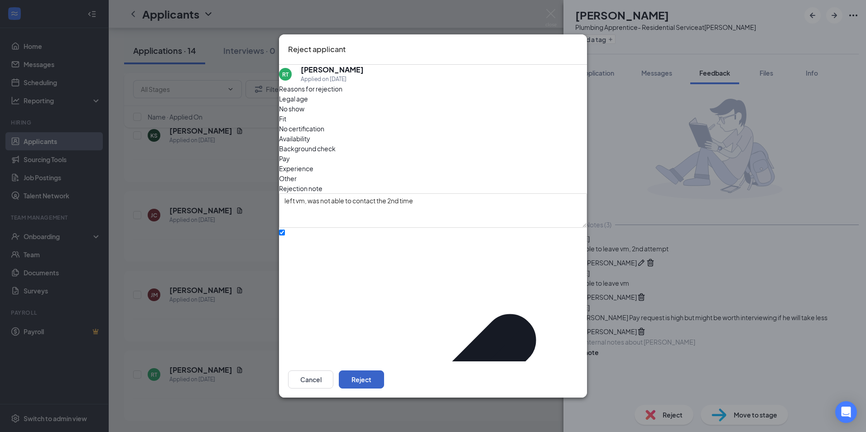
click at [384, 371] on button "Reject" at bounding box center [361, 380] width 45 height 18
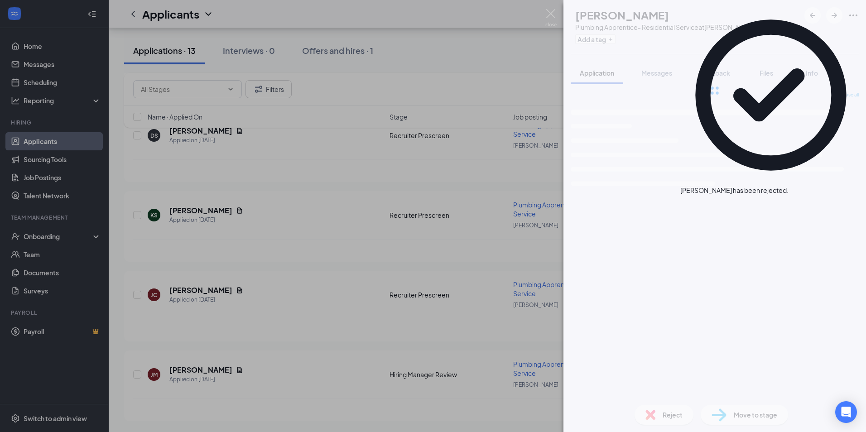
scroll to position [858, 0]
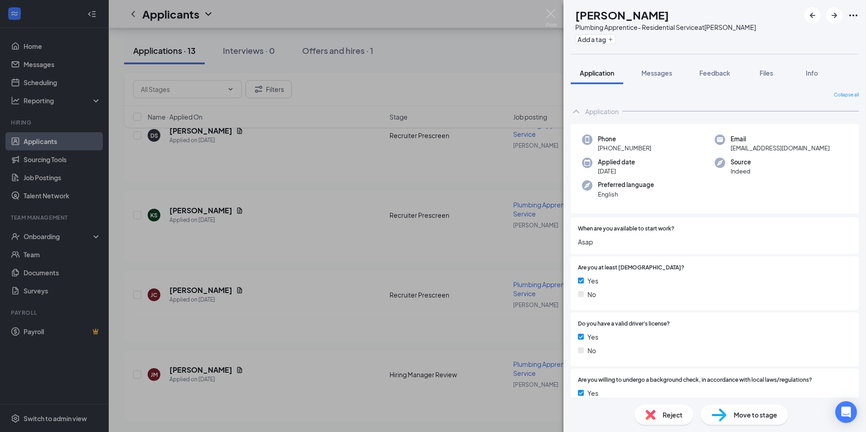
click at [514, 85] on div "MF Michael Ferrell Plumbing Apprentice- Residential Service at Montgomery Add a…" at bounding box center [433, 216] width 866 height 432
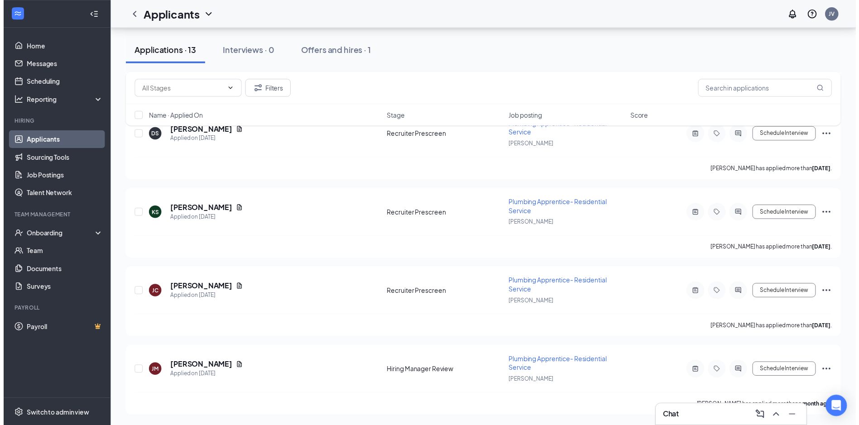
scroll to position [864, 0]
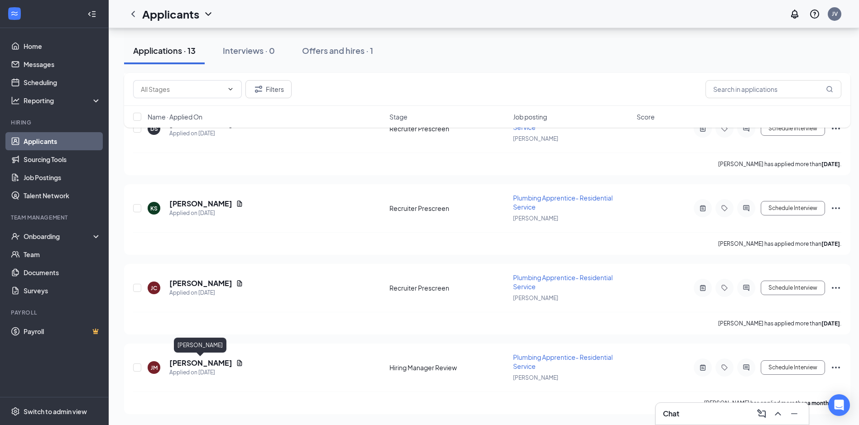
click at [203, 361] on h5 "Justin McMillian" at bounding box center [200, 363] width 63 height 10
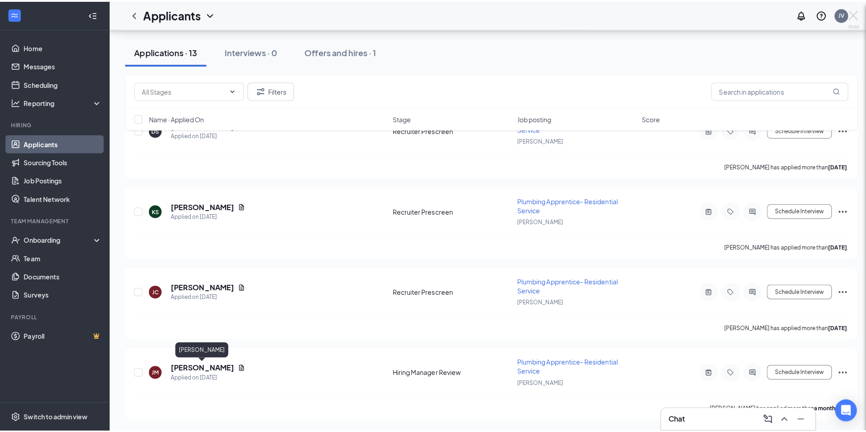
scroll to position [858, 0]
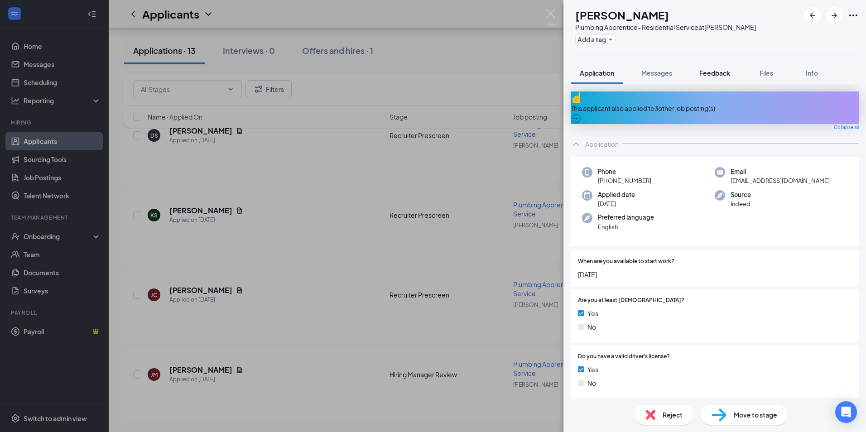
click at [725, 69] on span "Feedback" at bounding box center [714, 73] width 31 height 8
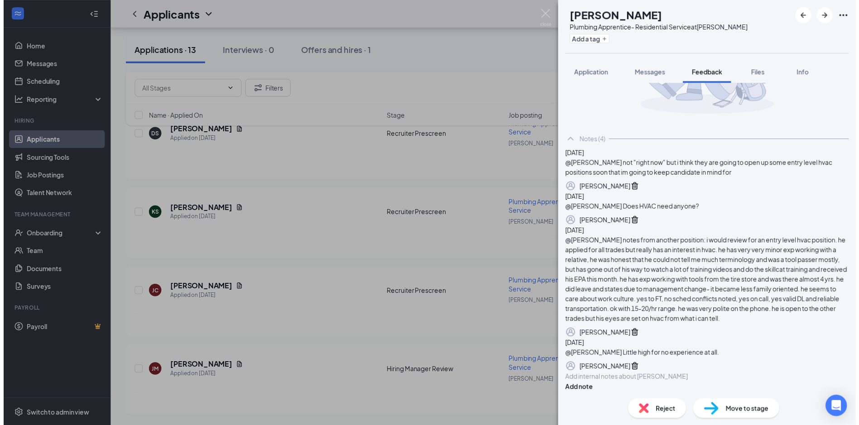
scroll to position [181, 0]
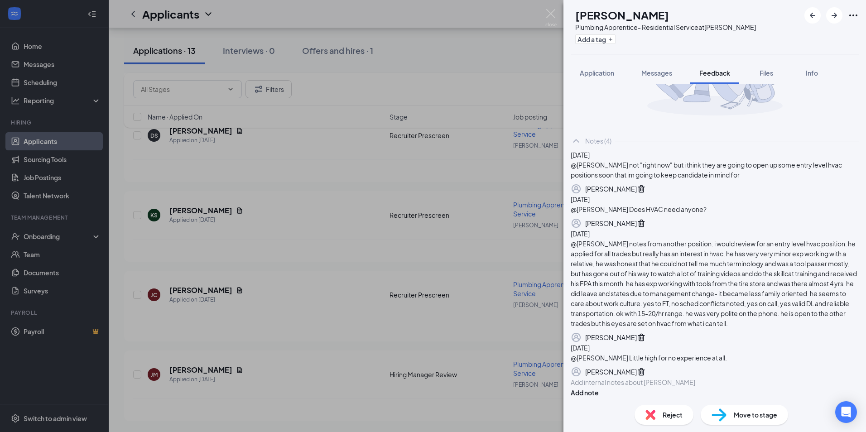
click at [550, 9] on div "JM Justin McMillian Plumbing Apprentice- Residential Service at Montgomery Add …" at bounding box center [433, 216] width 866 height 432
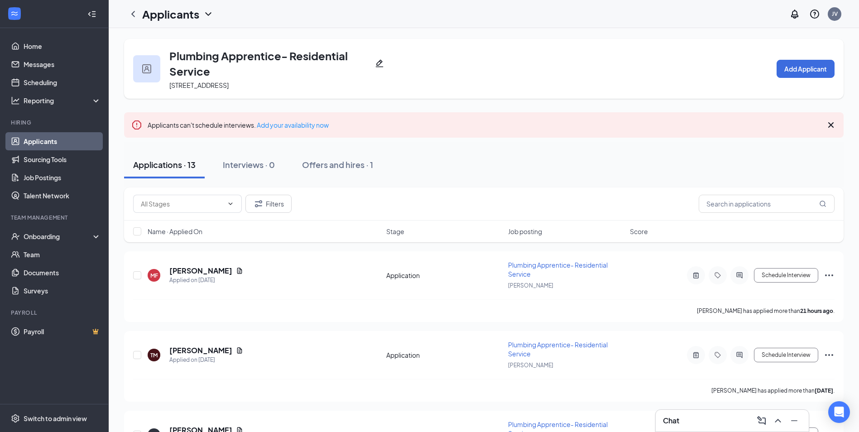
click at [37, 136] on link "Applicants" at bounding box center [62, 141] width 77 height 18
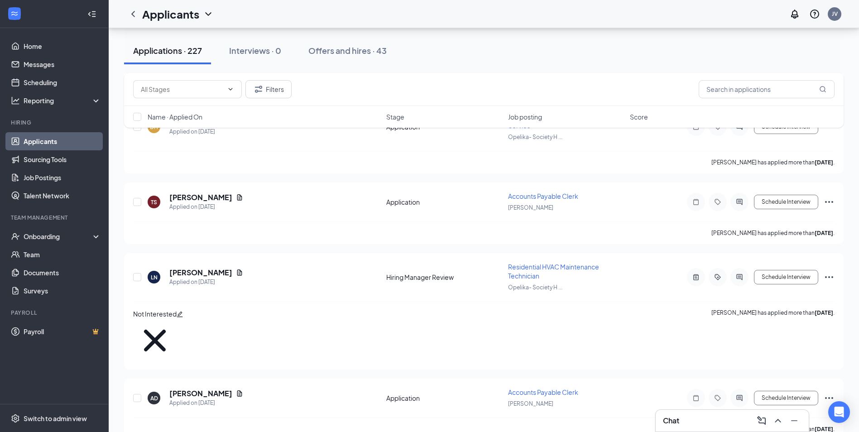
scroll to position [2809, 0]
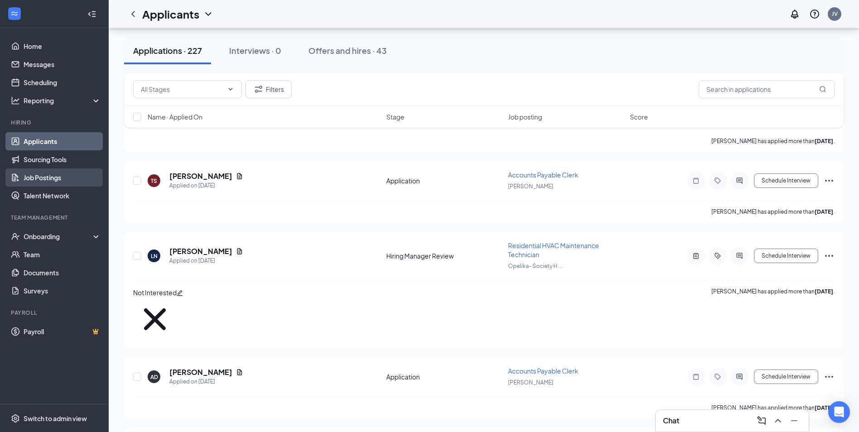
click at [54, 178] on link "Job Postings" at bounding box center [62, 178] width 77 height 18
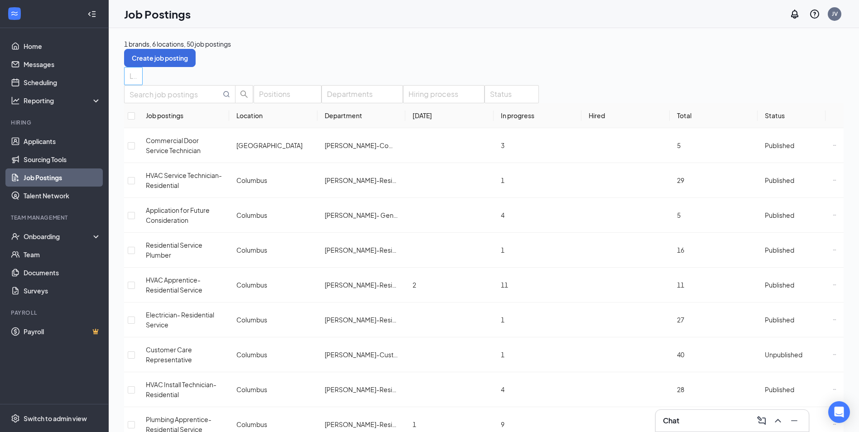
click at [143, 75] on div "Locations" at bounding box center [133, 76] width 19 height 18
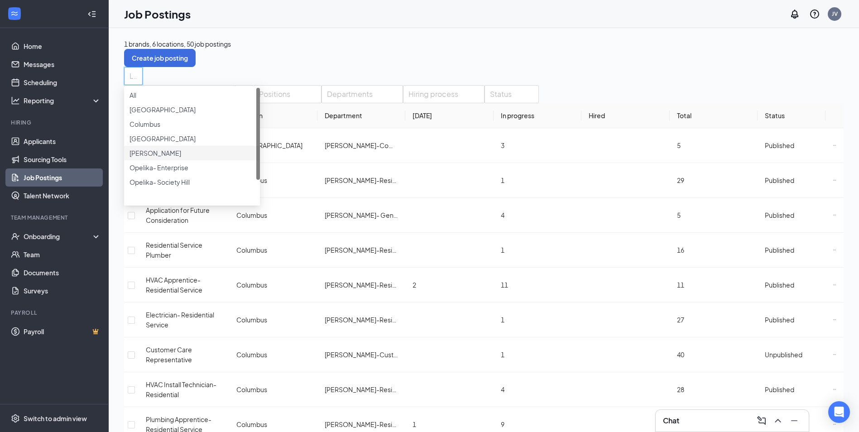
click at [156, 157] on span "[PERSON_NAME]" at bounding box center [156, 153] width 52 height 8
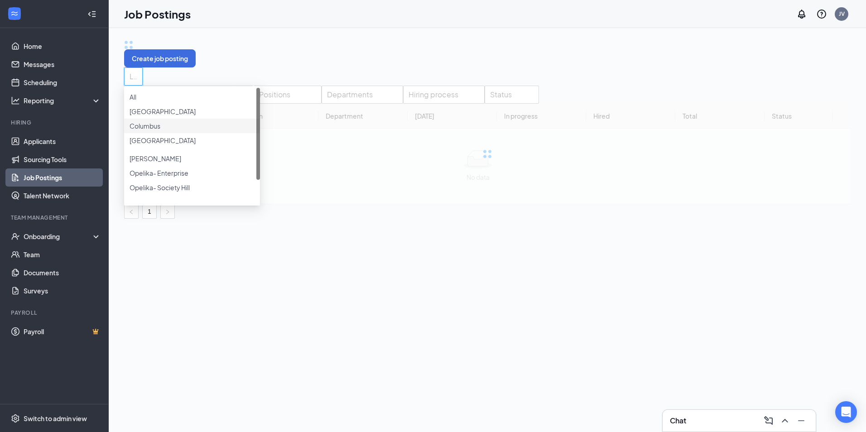
click at [352, 53] on div "Create job posting" at bounding box center [487, 53] width 727 height 29
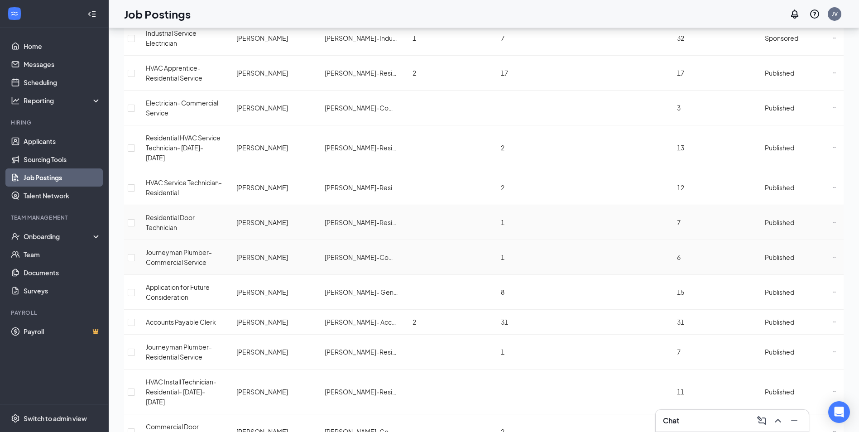
scroll to position [448, 0]
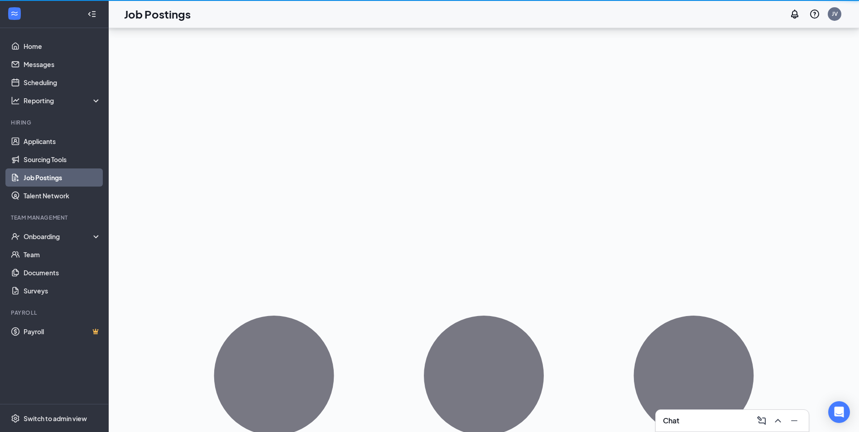
scroll to position [448, 0]
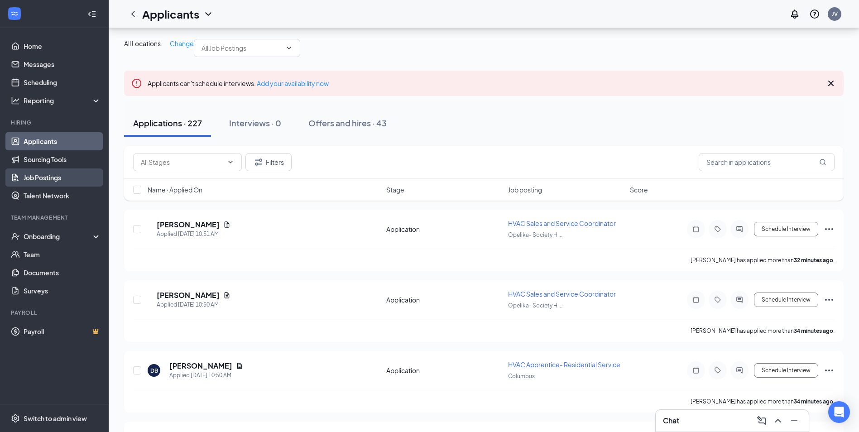
click at [27, 181] on link "Job Postings" at bounding box center [62, 178] width 77 height 18
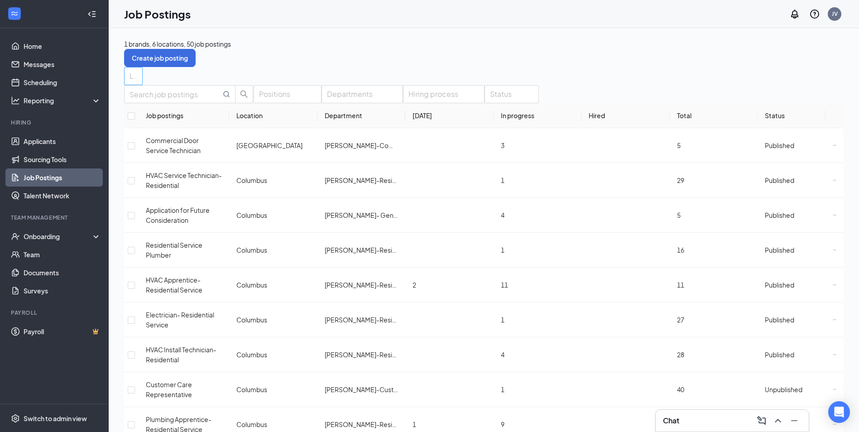
click at [143, 79] on div "Locations" at bounding box center [133, 76] width 19 height 18
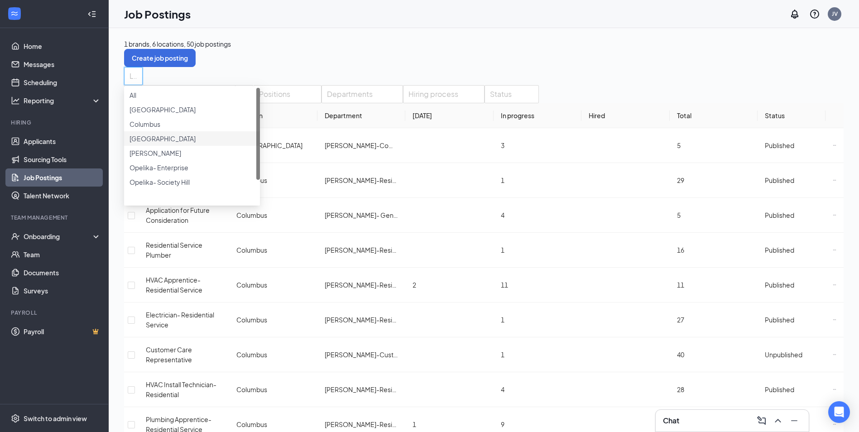
click at [174, 144] on div "Huntsville" at bounding box center [192, 139] width 125 height 10
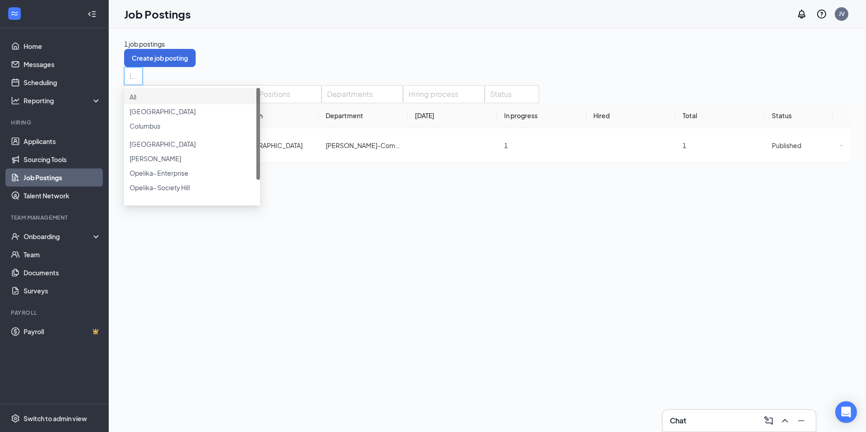
click at [143, 74] on div "Locations (1)" at bounding box center [133, 76] width 19 height 18
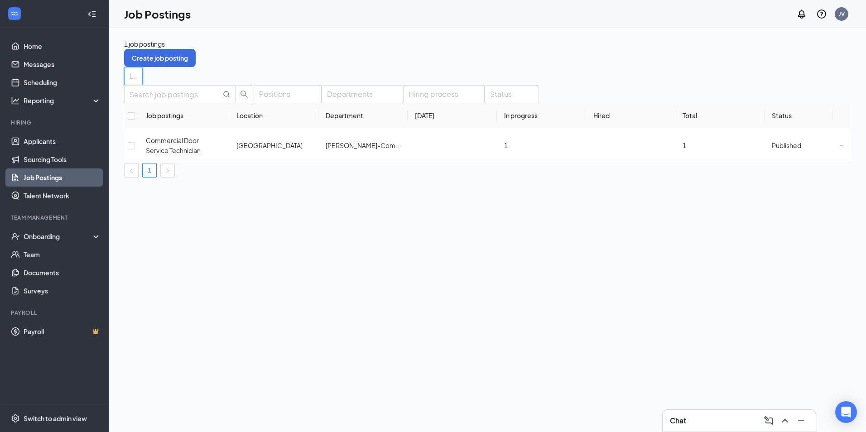
click at [143, 75] on div "Locations (1)" at bounding box center [133, 76] width 19 height 18
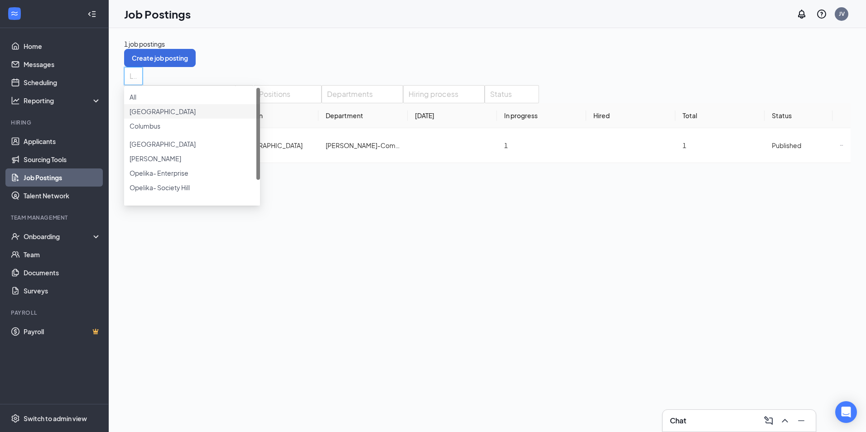
click at [137, 106] on div at bounding box center [192, 106] width 125 height 0
click at [138, 143] on div at bounding box center [192, 141] width 125 height 4
click at [348, 55] on div "1 job postings Create job posting" at bounding box center [487, 53] width 727 height 28
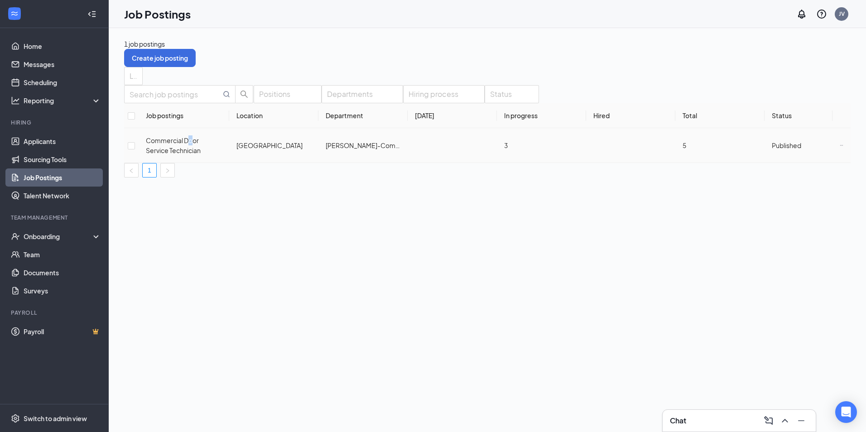
click at [197, 154] on span "Commercial Door Service Technician" at bounding box center [173, 145] width 55 height 18
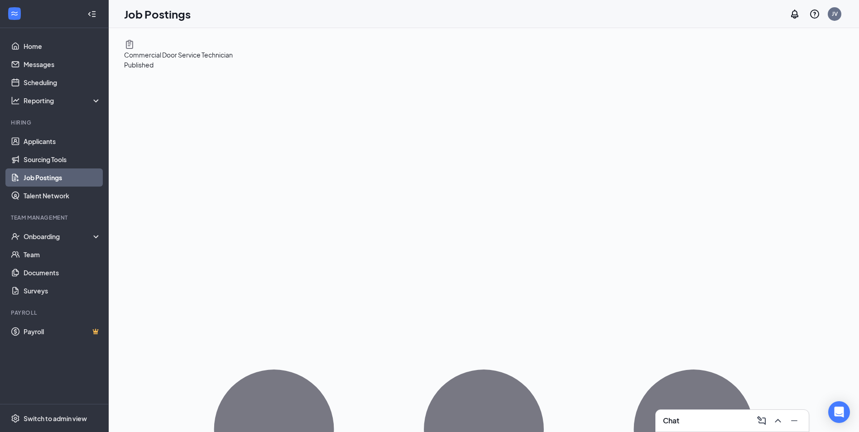
click at [829, 70] on icon "Ellipses" at bounding box center [484, 430] width 720 height 720
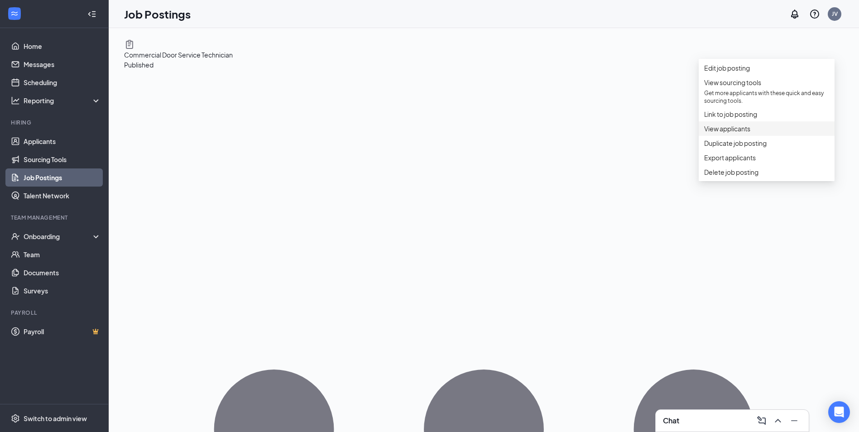
click at [727, 133] on span "View applicants" at bounding box center [727, 129] width 46 height 8
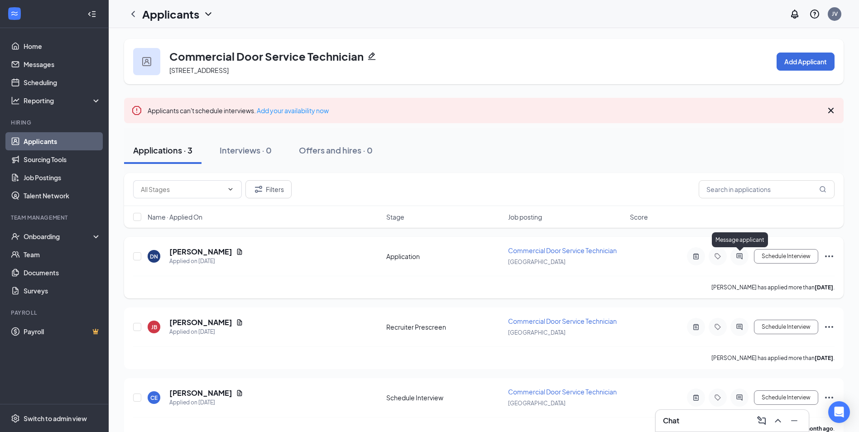
click at [736, 254] on icon "ActiveChat" at bounding box center [739, 256] width 11 height 7
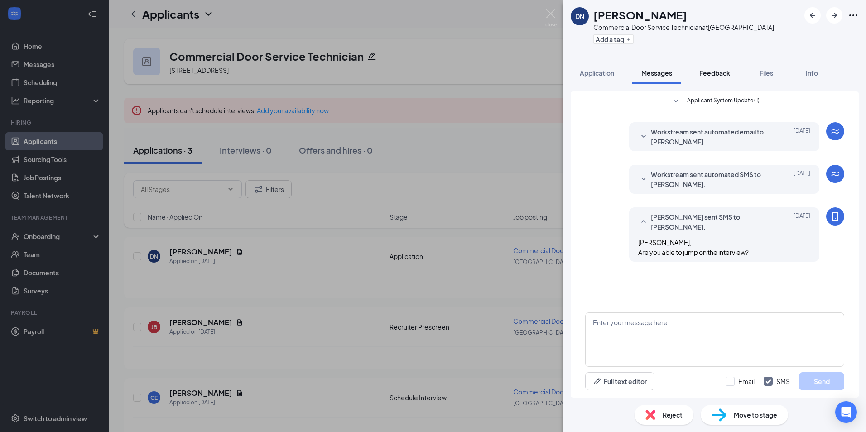
click at [718, 76] on span "Feedback" at bounding box center [714, 73] width 31 height 8
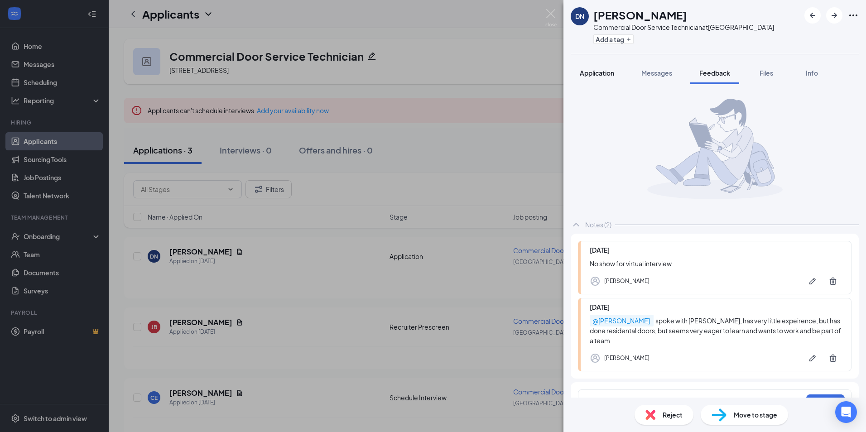
click at [596, 71] on span "Application" at bounding box center [597, 73] width 34 height 8
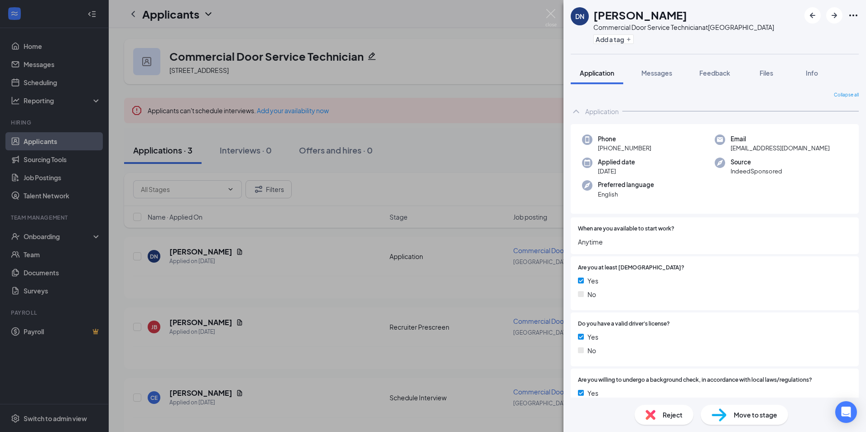
click at [670, 411] on div "Reject" at bounding box center [664, 415] width 59 height 20
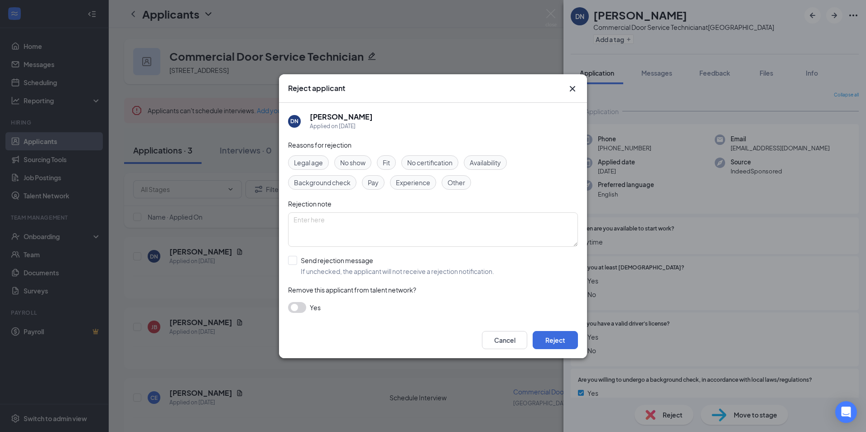
click at [359, 161] on span "No show" at bounding box center [352, 163] width 25 height 10
click at [405, 230] on textarea at bounding box center [433, 229] width 290 height 34
type textarea "No show for job interview"
click at [292, 260] on input "Send rejection message If unchecked, the applicant will not receive a rejection…" at bounding box center [391, 266] width 206 height 20
checkbox input "true"
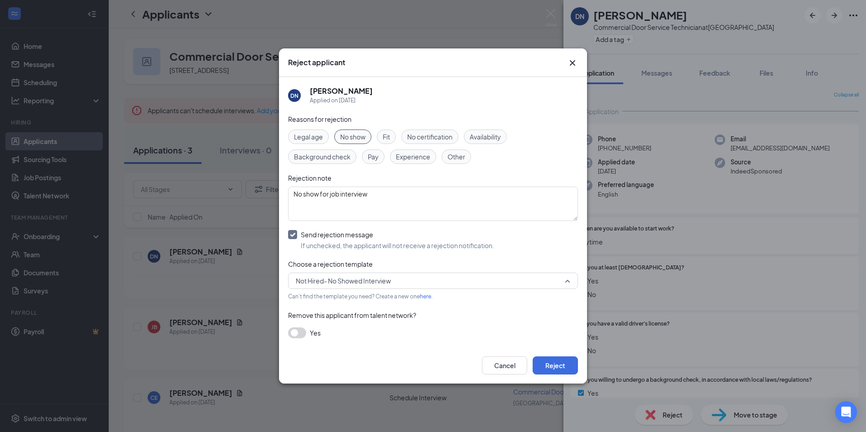
click at [434, 276] on span "Not Hired- No Showed Interview" at bounding box center [429, 281] width 266 height 14
click at [551, 366] on button "Reject" at bounding box center [555, 366] width 45 height 18
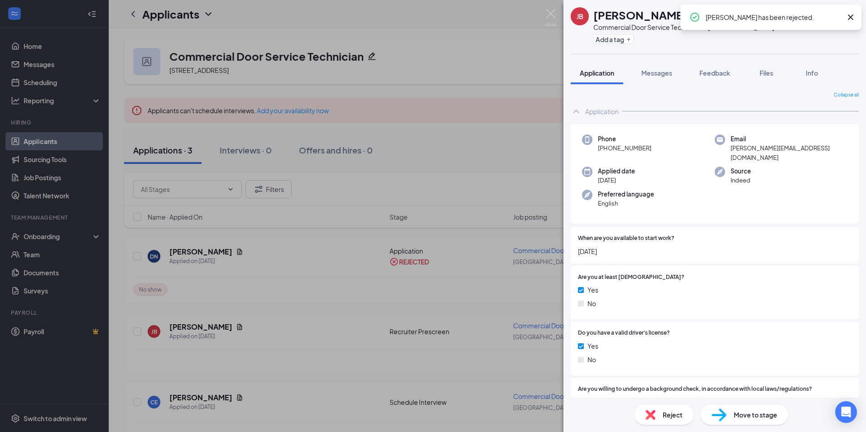
click at [483, 43] on div "[PERSON_NAME] [PERSON_NAME] Commercial Door Service Technician at [GEOGRAPHIC_D…" at bounding box center [433, 216] width 866 height 432
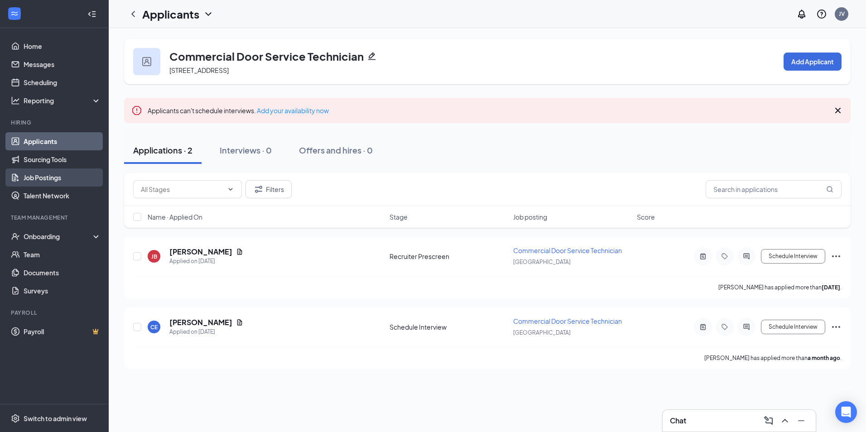
click at [35, 181] on link "Job Postings" at bounding box center [62, 178] width 77 height 18
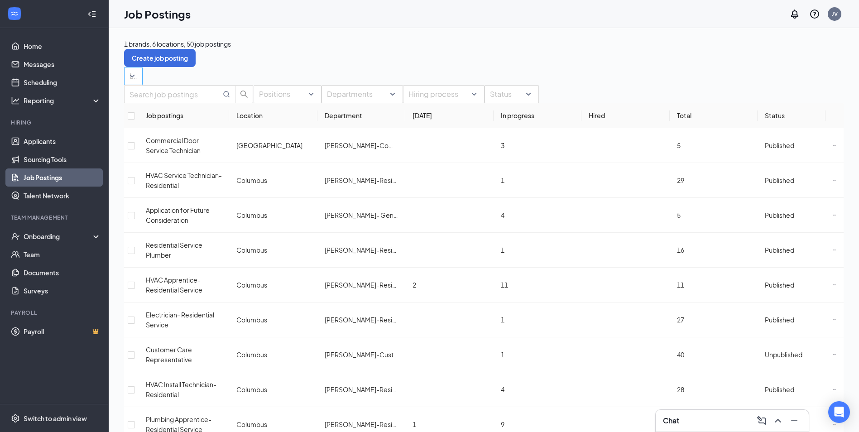
click at [131, 72] on div at bounding box center [128, 76] width 5 height 14
drag, startPoint x: 247, startPoint y: 76, endPoint x: 254, endPoint y: 81, distance: 7.8
click at [131, 79] on div at bounding box center [128, 76] width 5 height 14
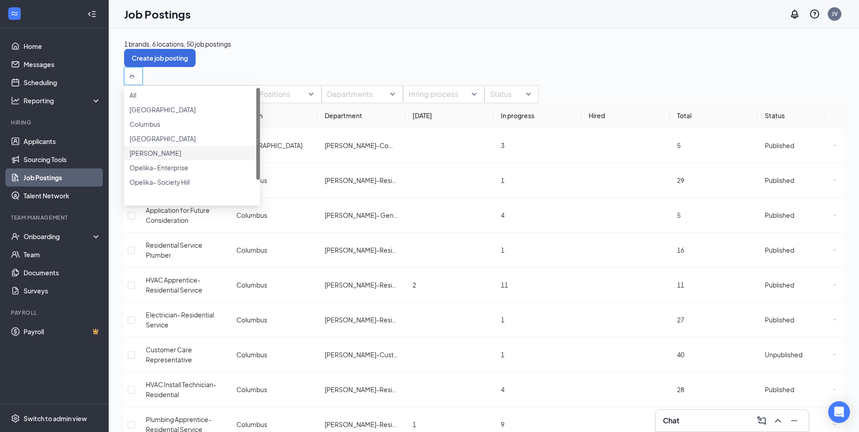
click at [185, 158] on div "[PERSON_NAME]" at bounding box center [192, 153] width 125 height 10
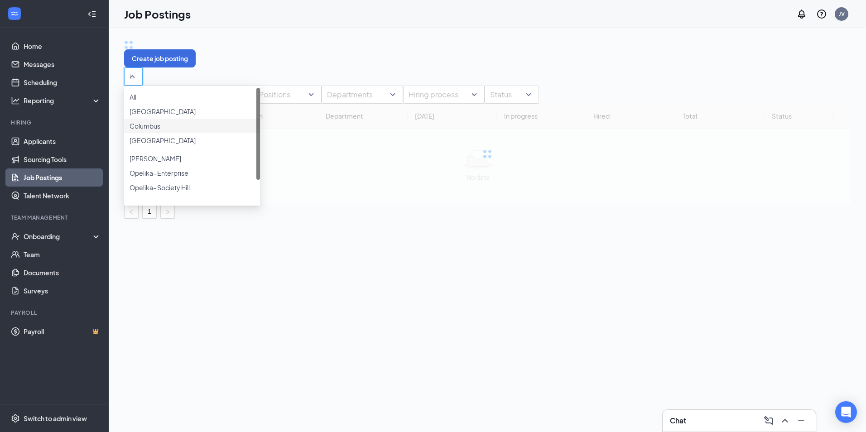
click at [337, 69] on div "Locations (1)" at bounding box center [487, 77] width 727 height 18
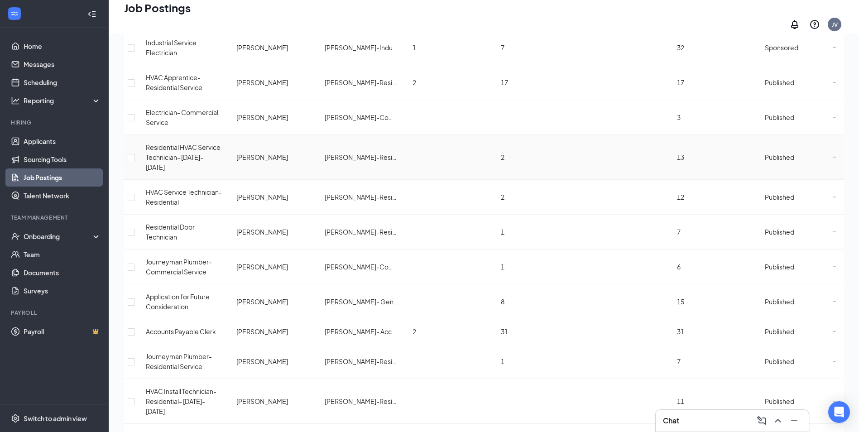
scroll to position [448, 0]
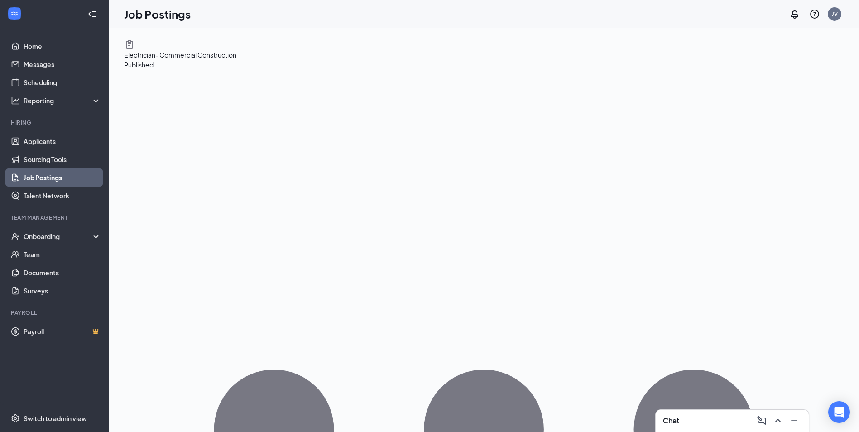
click at [830, 70] on icon "Ellipses" at bounding box center [484, 430] width 720 height 720
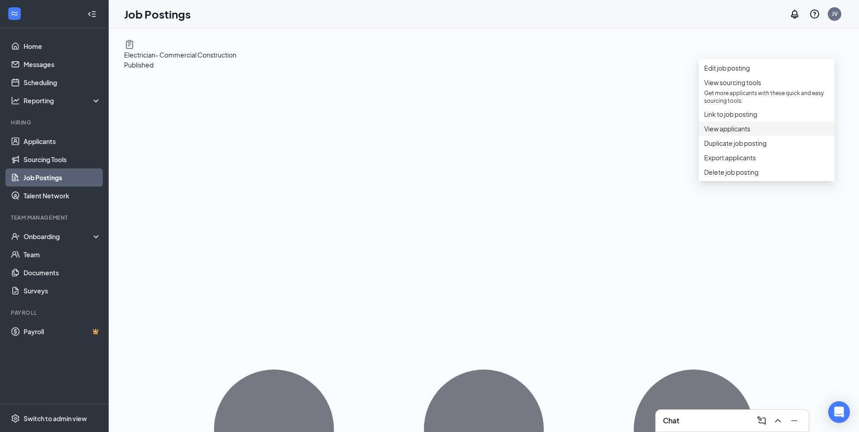
click at [742, 133] on span "View applicants" at bounding box center [727, 129] width 46 height 8
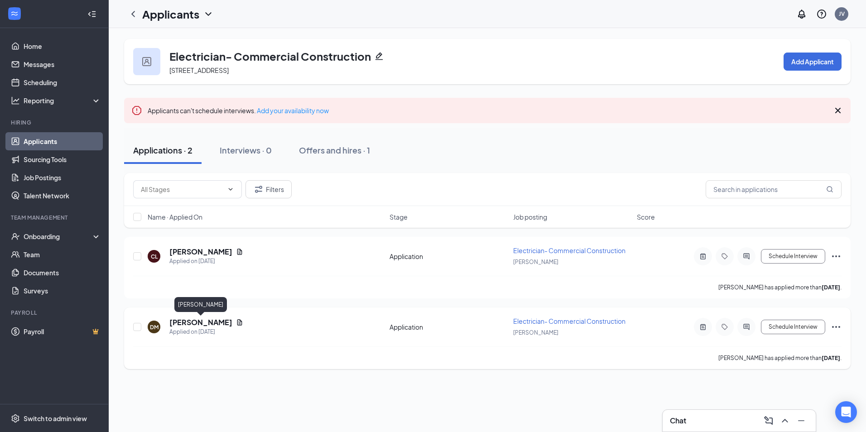
click at [210, 323] on h5 "[PERSON_NAME]" at bounding box center [200, 323] width 63 height 10
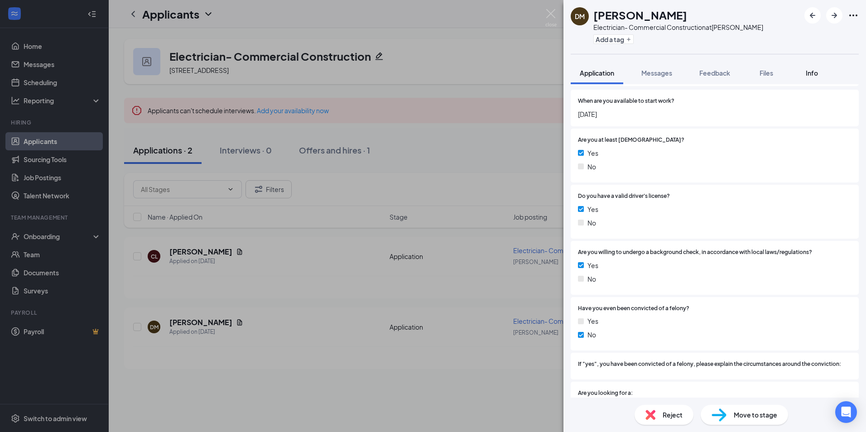
scroll to position [136, 0]
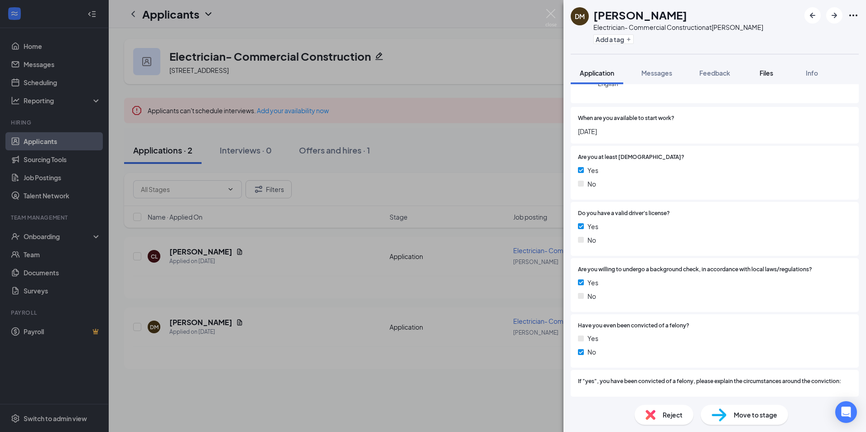
click at [773, 73] on span "Files" at bounding box center [767, 73] width 14 height 8
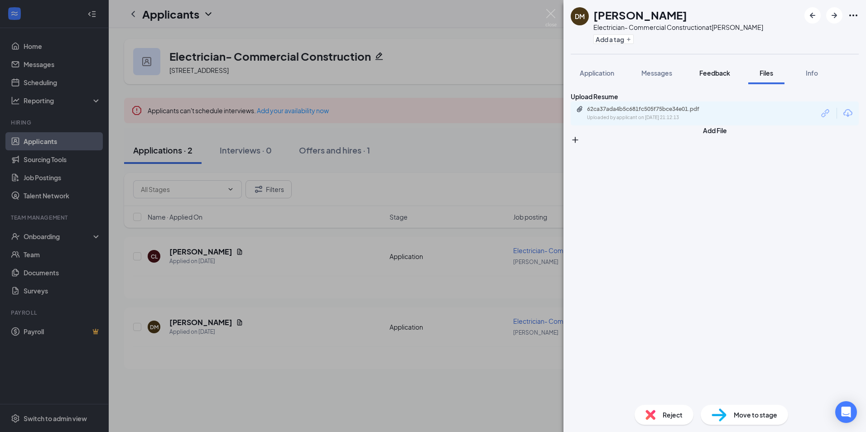
click at [722, 75] on span "Feedback" at bounding box center [714, 73] width 31 height 8
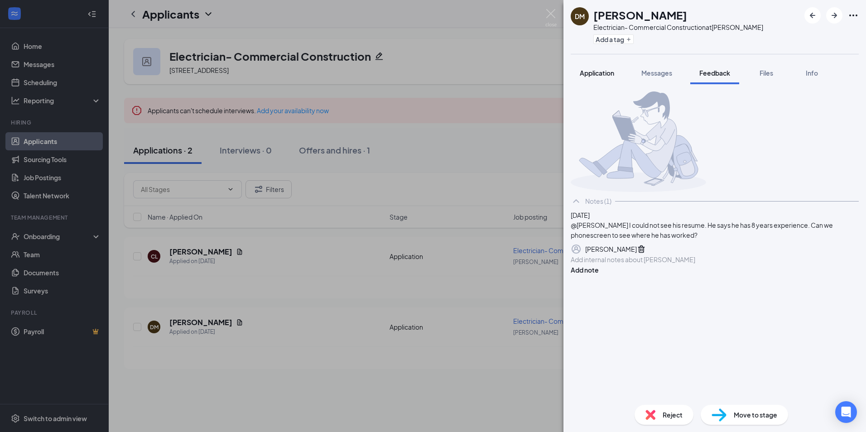
click at [594, 77] on span "Application" at bounding box center [597, 73] width 34 height 8
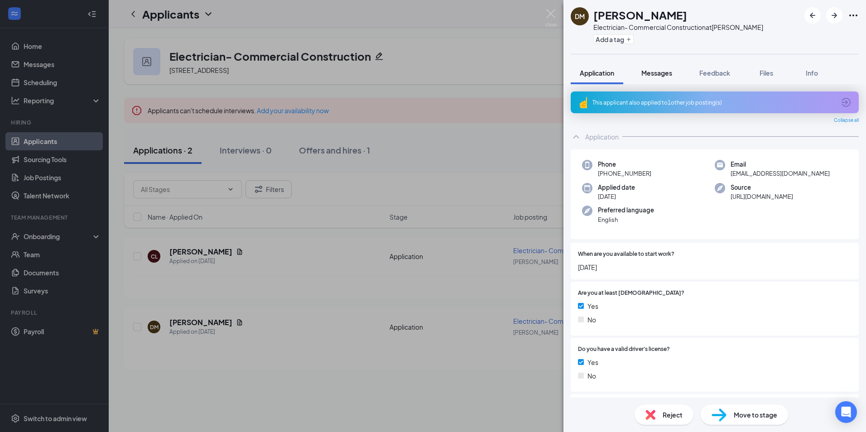
click at [656, 71] on span "Messages" at bounding box center [656, 73] width 31 height 8
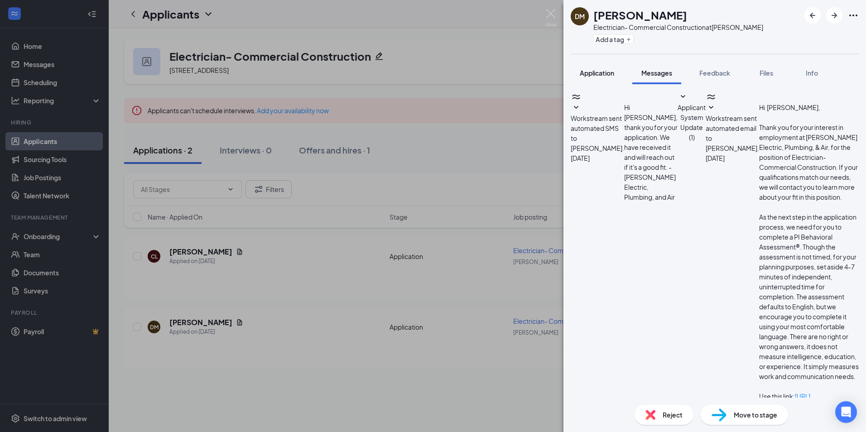
click at [587, 70] on span "Application" at bounding box center [597, 73] width 34 height 8
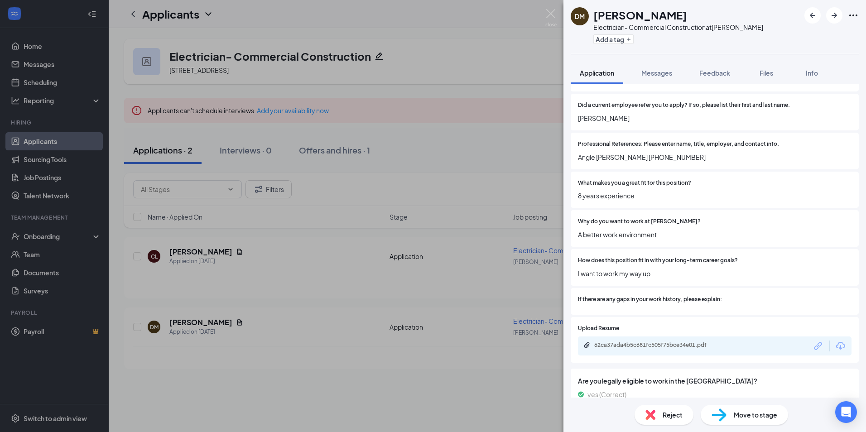
scroll to position [648, 0]
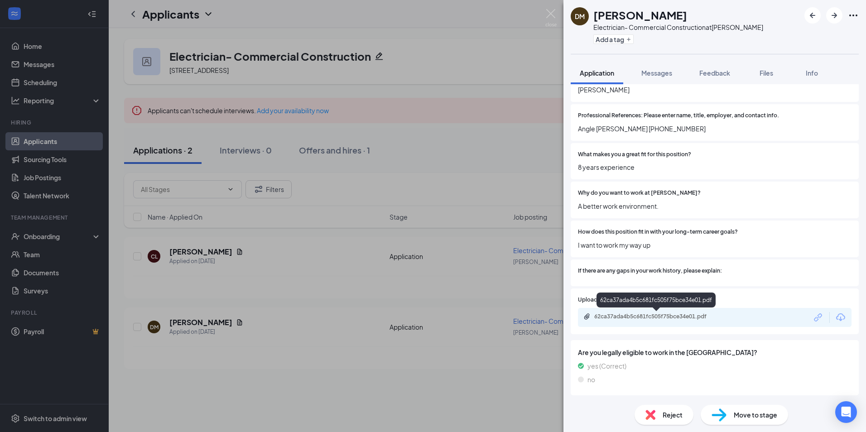
click at [666, 316] on div "62ca37ada4b5c681fc505f75bce34e01.pdf" at bounding box center [657, 316] width 127 height 7
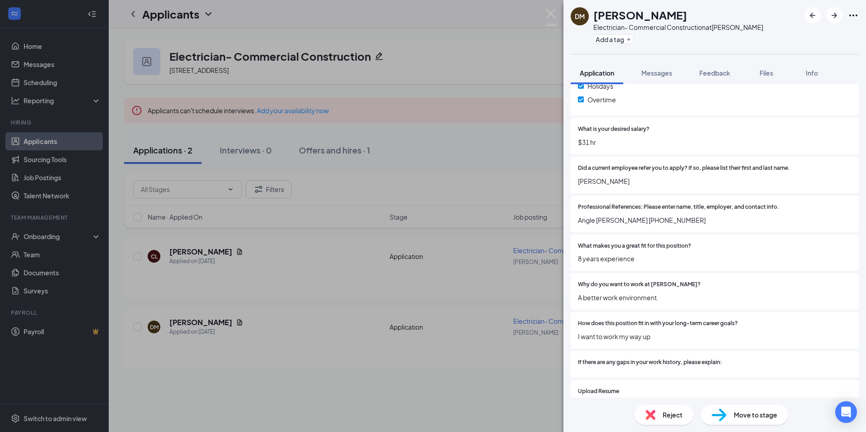
scroll to position [373, 0]
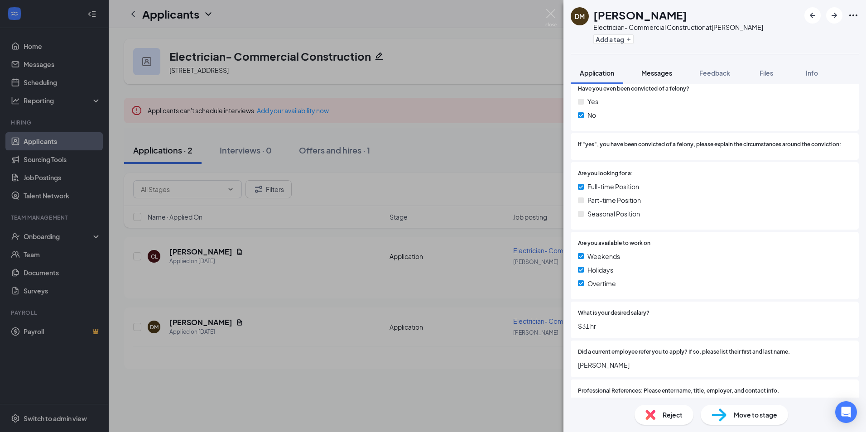
click at [667, 72] on span "Messages" at bounding box center [656, 73] width 31 height 8
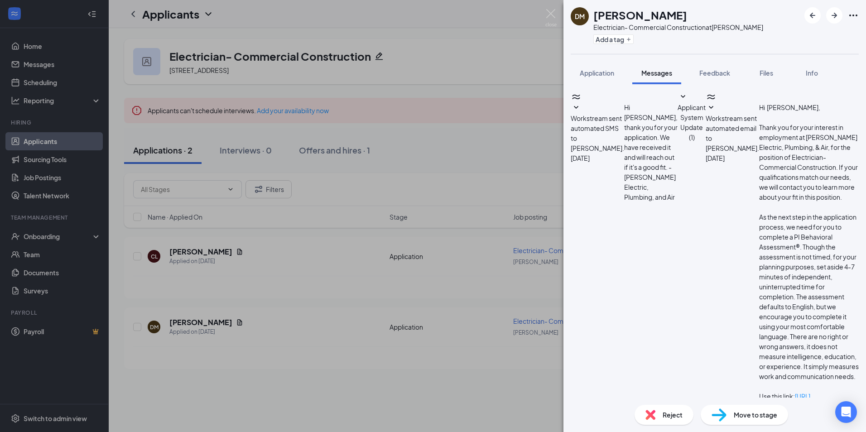
click at [593, 75] on span "Application" at bounding box center [597, 73] width 34 height 8
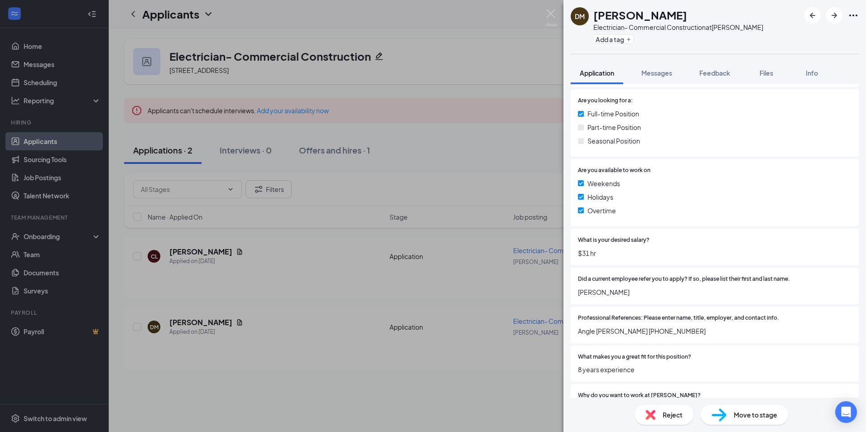
scroll to position [422, 0]
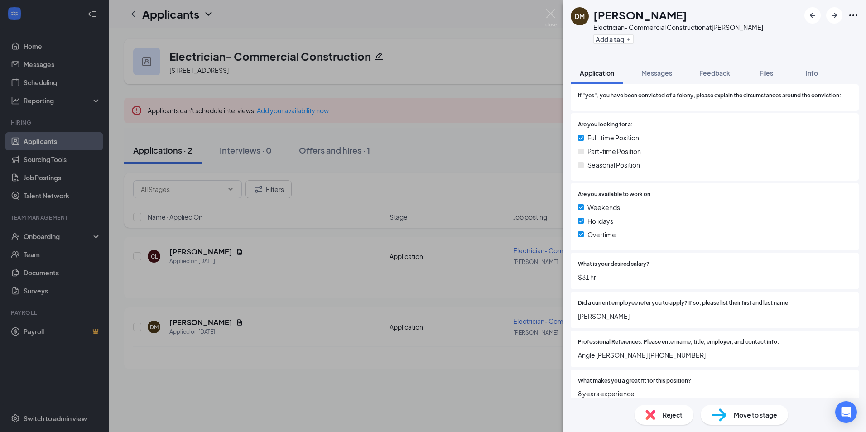
drag, startPoint x: 661, startPoint y: 69, endPoint x: 665, endPoint y: 99, distance: 30.6
click at [661, 70] on span "Messages" at bounding box center [656, 73] width 31 height 8
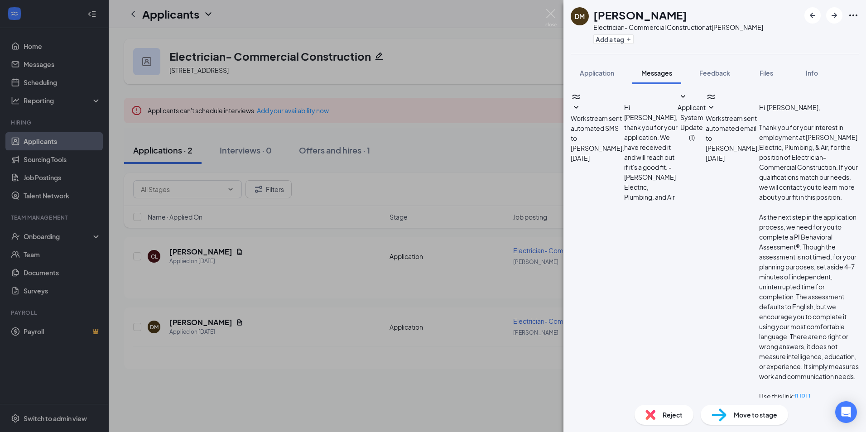
type textarea "{"
paste textarea "[EMAIL_ADDRESS][DOMAIN_NAME]"
type textarea "Please forward resume to this email address: [EMAIL_ADDRESS][DOMAIN_NAME]"
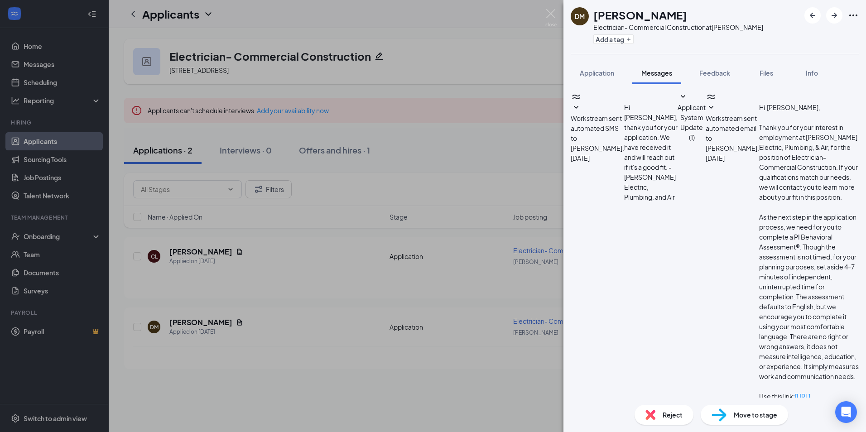
checkbox input "true"
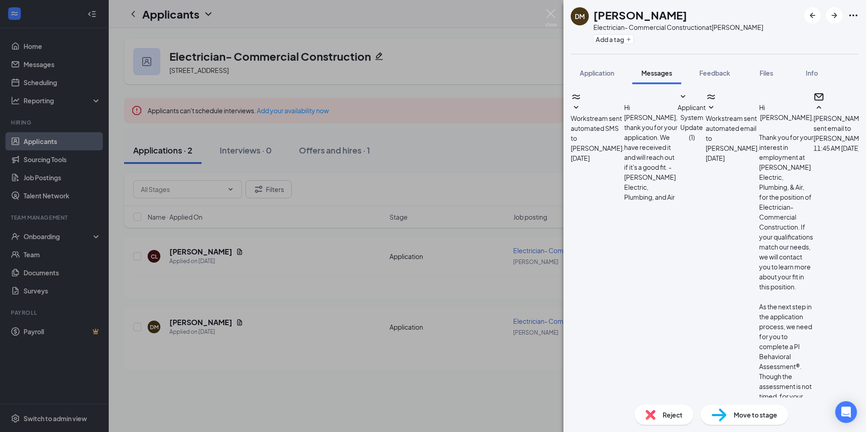
scroll to position [34, 0]
